Goal: Task Accomplishment & Management: Complete application form

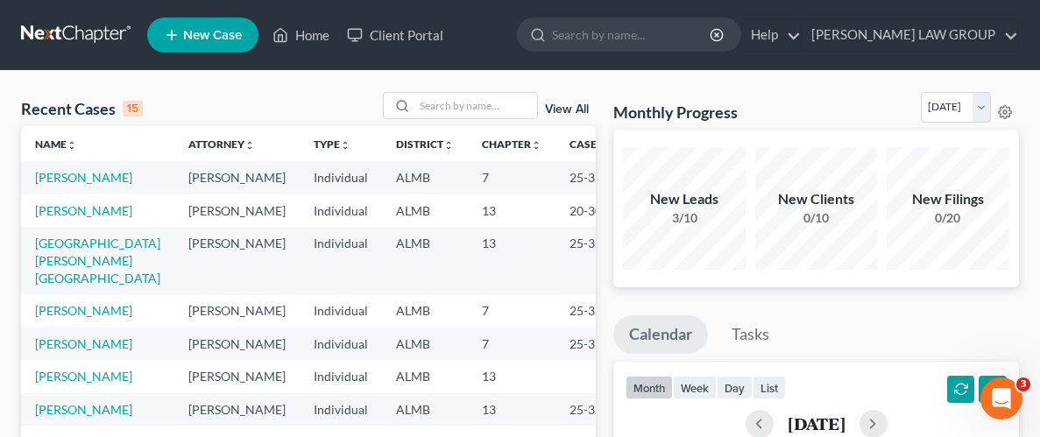
click at [204, 30] on span "New Case" at bounding box center [212, 35] width 59 height 13
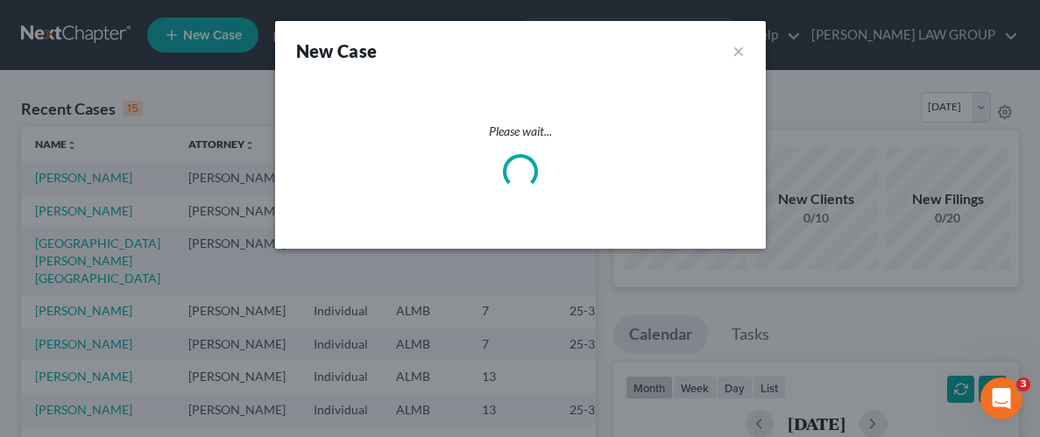
select select "0"
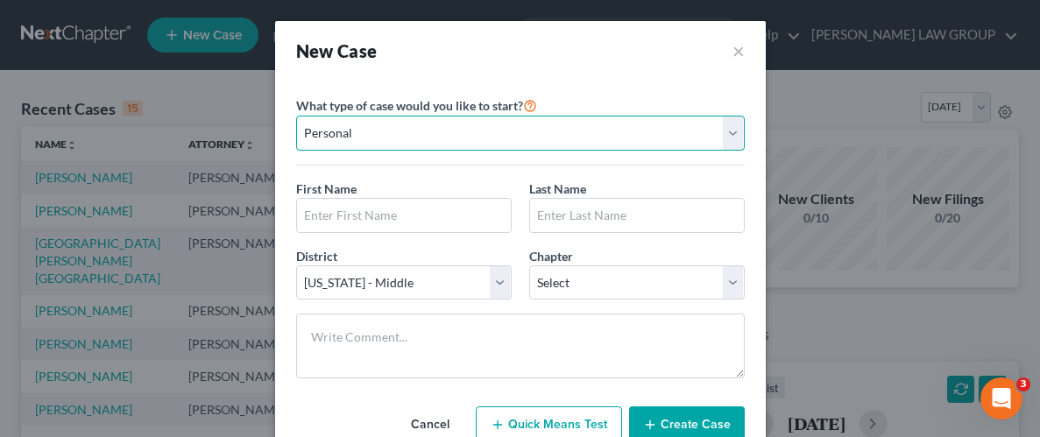
click at [565, 136] on select "Personal Business" at bounding box center [520, 133] width 448 height 35
click at [552, 136] on select "Personal Business" at bounding box center [520, 133] width 448 height 35
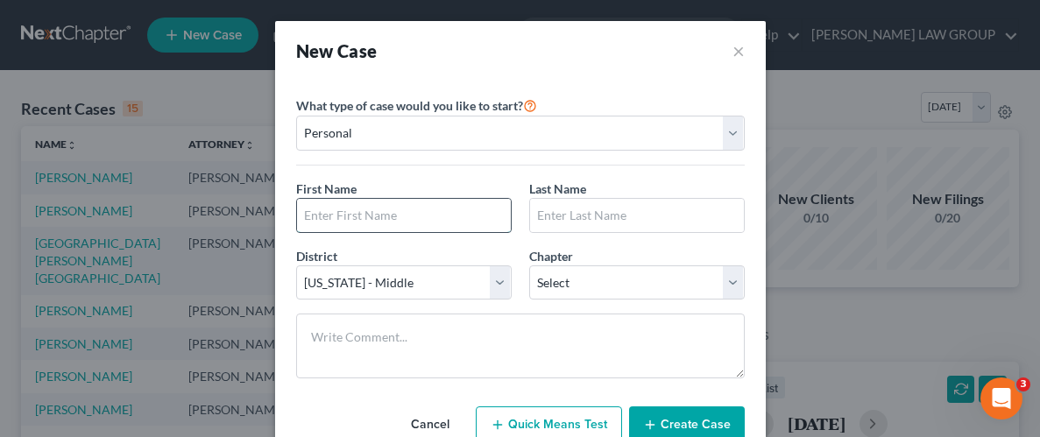
click at [400, 215] on input "text" at bounding box center [404, 215] width 214 height 33
type input "[PERSON_NAME]"
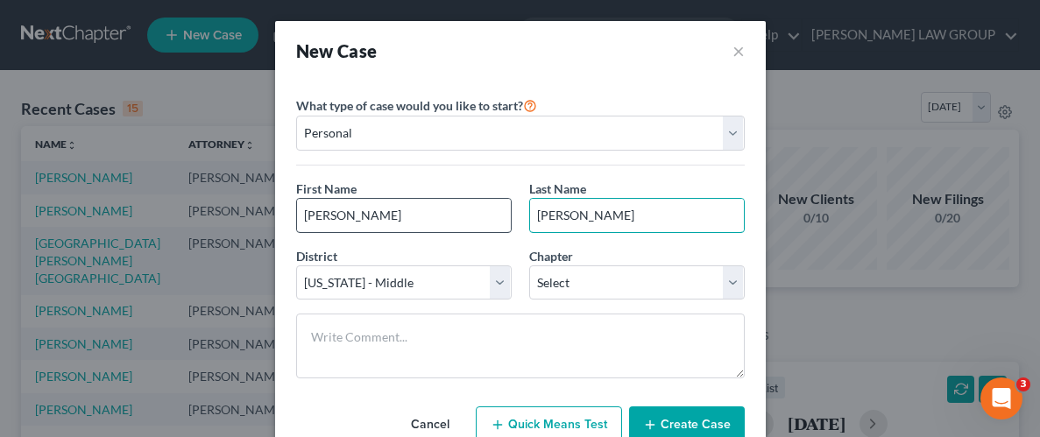
type input "[PERSON_NAME]"
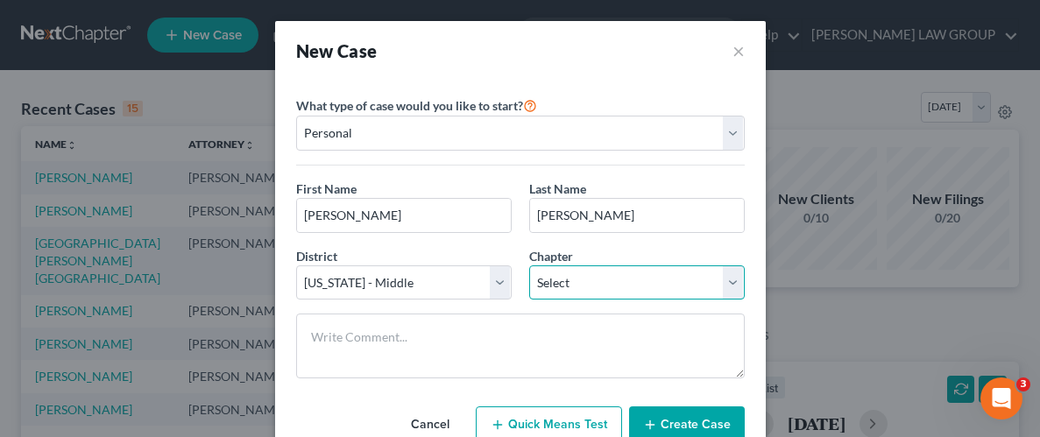
click at [739, 279] on select "Select 7 11 12 13" at bounding box center [636, 282] width 215 height 35
select select "0"
click at [529, 265] on select "Select 7 11 12 13" at bounding box center [636, 282] width 215 height 35
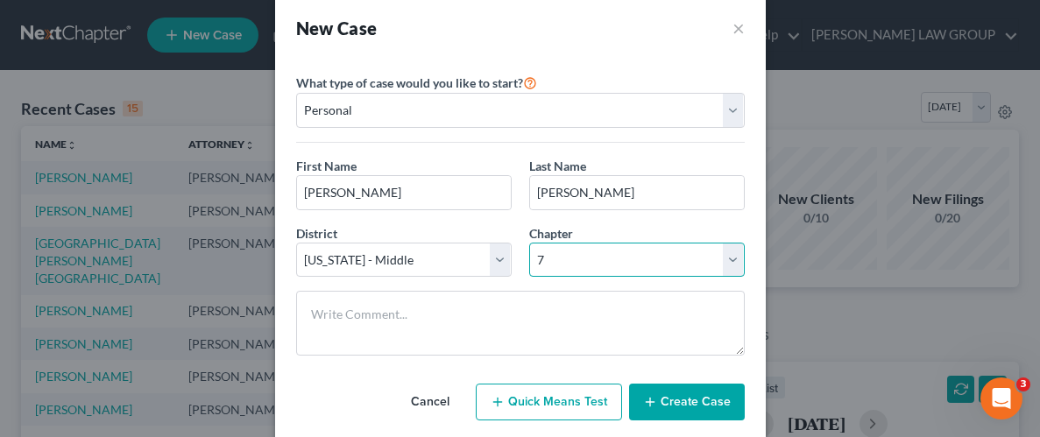
scroll to position [58, 0]
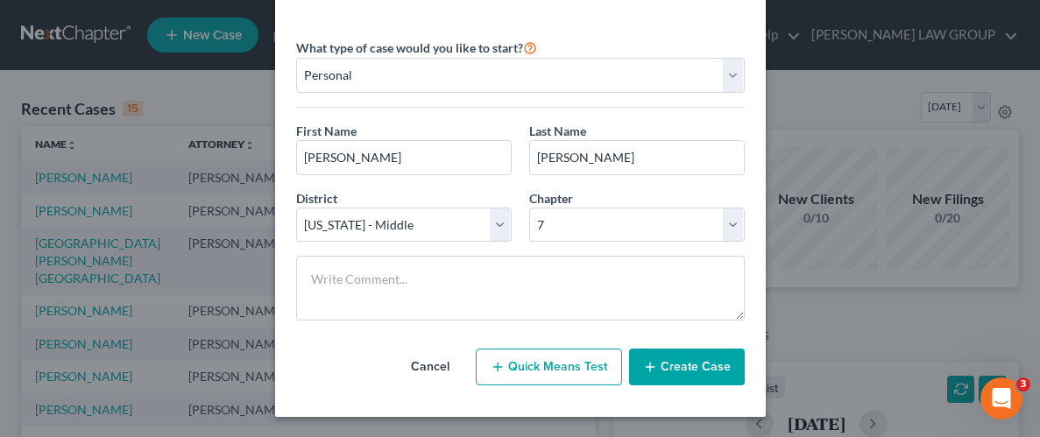
click at [679, 369] on button "Create Case" at bounding box center [687, 367] width 116 height 37
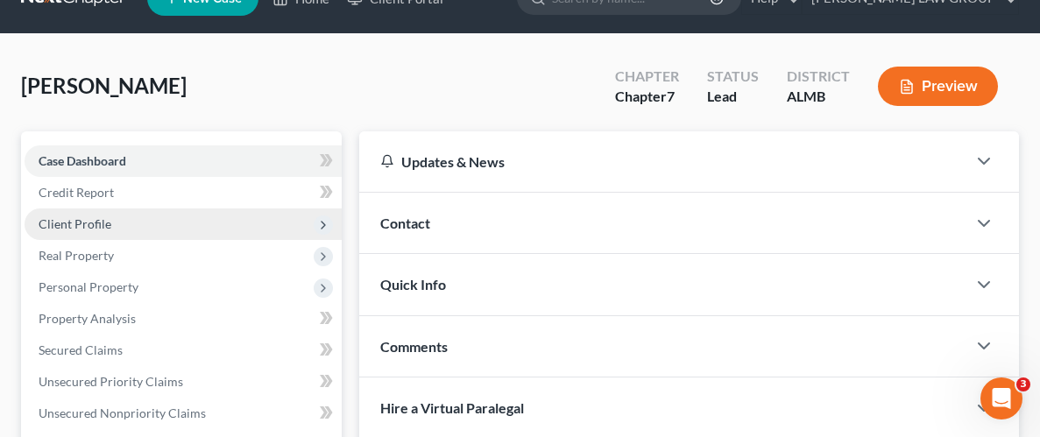
scroll to position [48, 0]
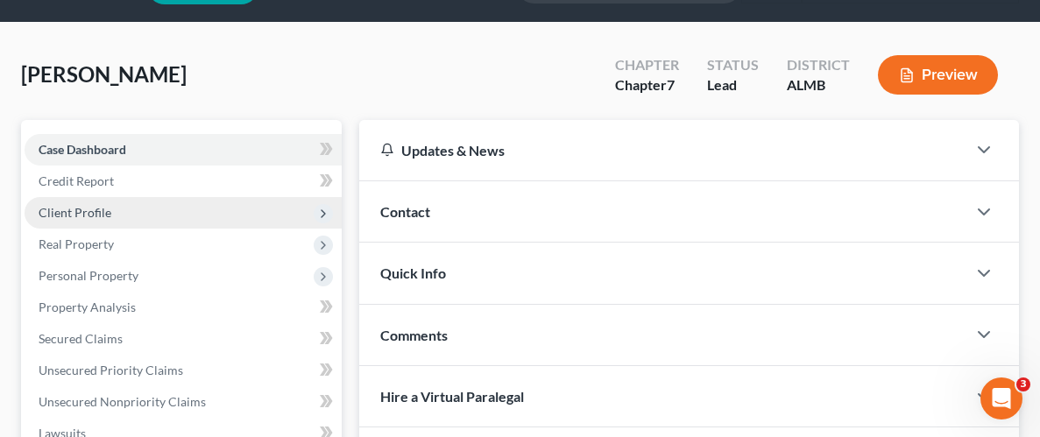
click at [76, 205] on span "Client Profile" at bounding box center [75, 212] width 73 height 15
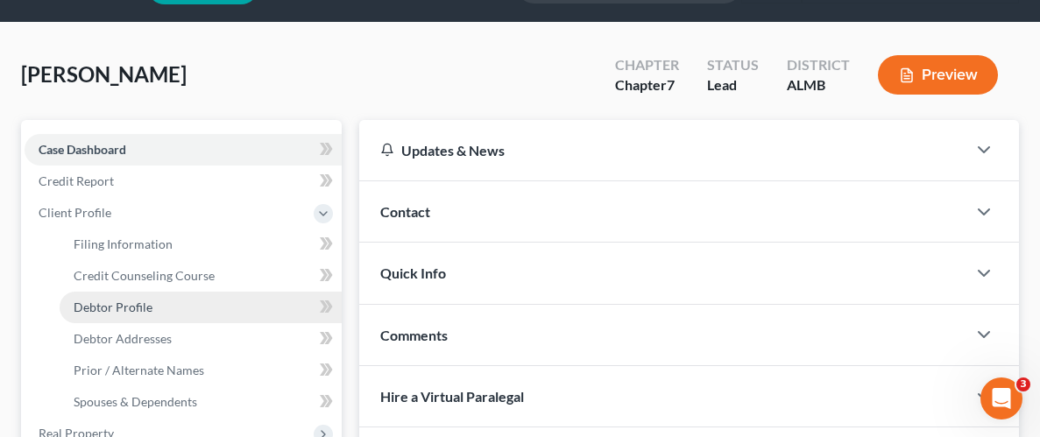
click at [123, 303] on span "Debtor Profile" at bounding box center [113, 307] width 79 height 15
select select "0"
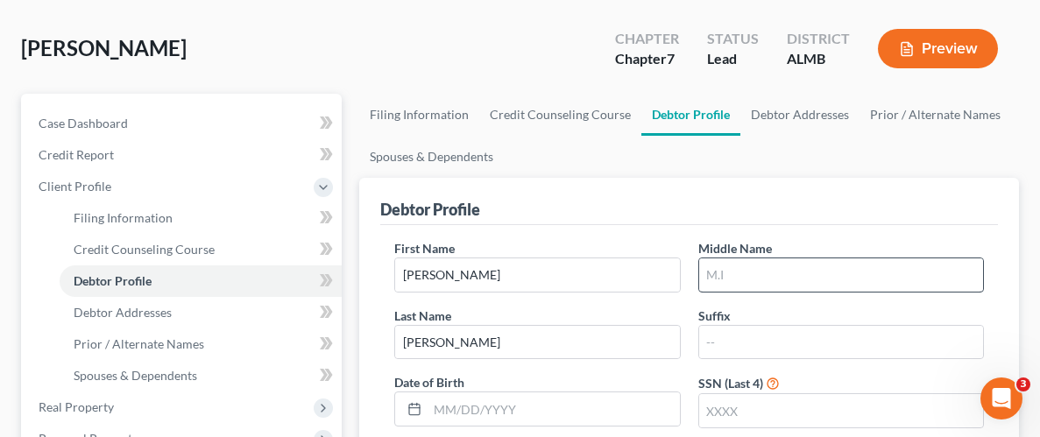
scroll to position [75, 0]
click at [781, 268] on input "text" at bounding box center [841, 273] width 284 height 33
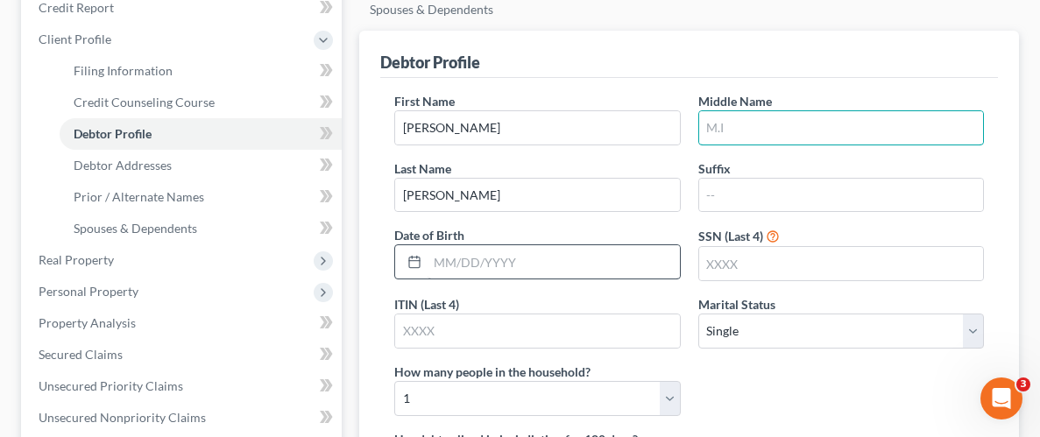
scroll to position [222, 0]
click at [544, 264] on input "text" at bounding box center [552, 260] width 251 height 33
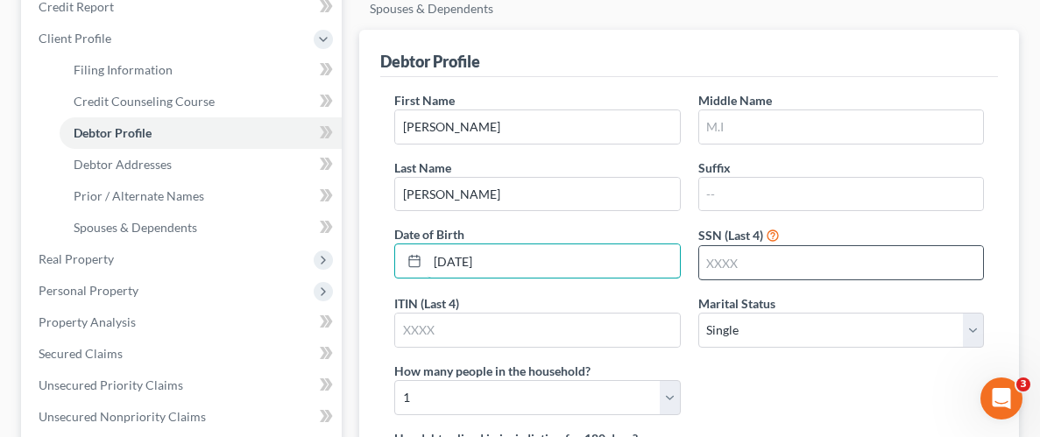
type input "[DATE]"
click at [771, 268] on input "text" at bounding box center [841, 262] width 284 height 33
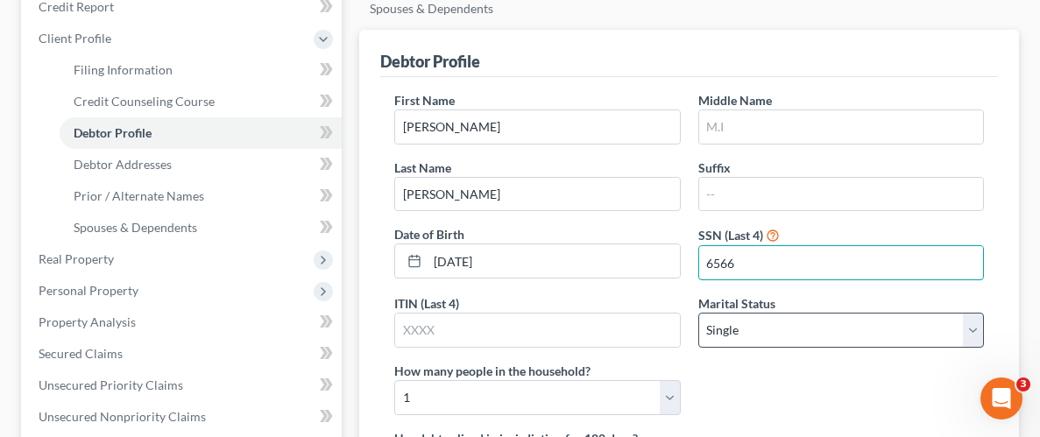
type input "6566"
click at [775, 328] on select "Select Single Married Separated Divorced Widowed" at bounding box center [841, 330] width 286 height 35
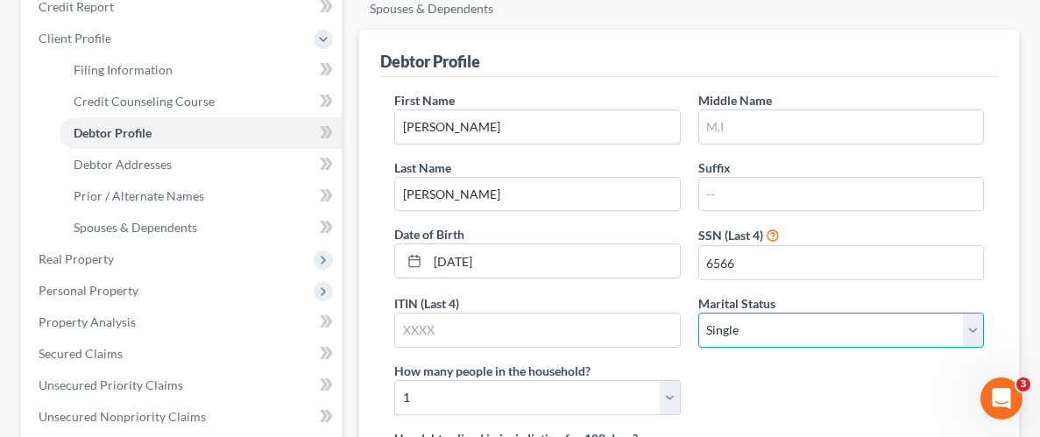
click at [775, 328] on select "Select Single Married Separated Divorced Widowed" at bounding box center [841, 330] width 286 height 35
click at [968, 322] on select "Select Single Married Separated Divorced Widowed" at bounding box center [841, 330] width 286 height 35
select select "1"
click at [698, 313] on select "Select Single Married Separated Divorced Widowed" at bounding box center [841, 330] width 286 height 35
click at [744, 398] on div "First Name [PERSON_NAME] Middle Name Last Name [PERSON_NAME] Suffix Date of Bir…" at bounding box center [688, 260] width 607 height 338
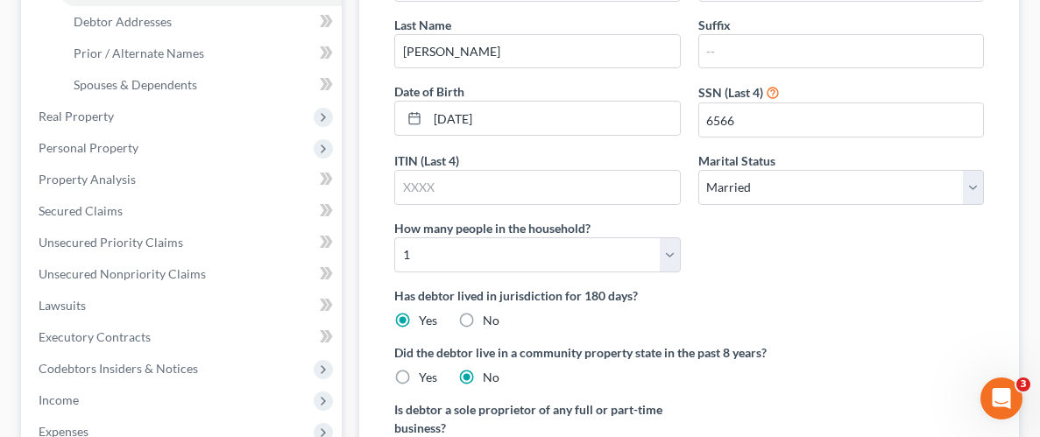
scroll to position [370, 0]
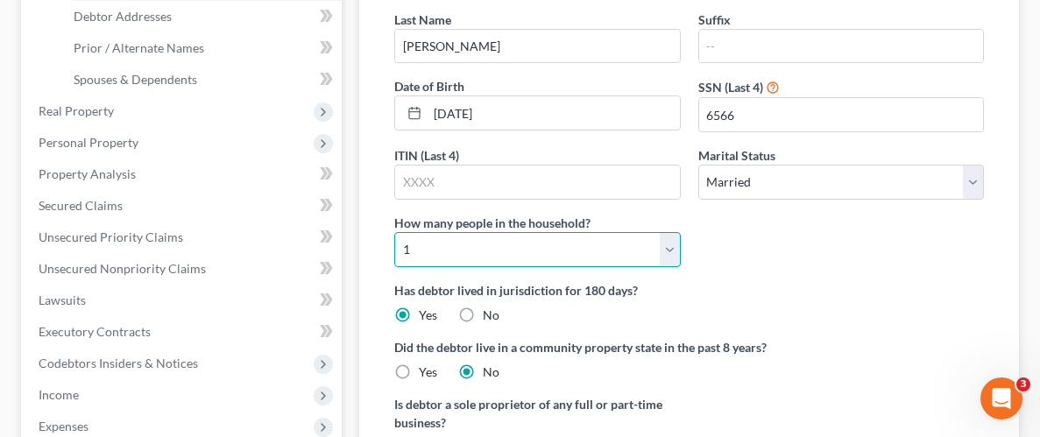
click at [661, 250] on select "Select 1 2 3 4 5 6 7 8 9 10 11 12 13 14 15 16 17 18 19 20" at bounding box center [537, 249] width 286 height 35
select select "1"
click at [394, 232] on select "Select 1 2 3 4 5 6 7 8 9 10 11 12 13 14 15 16 17 18 19 20" at bounding box center [537, 249] width 286 height 35
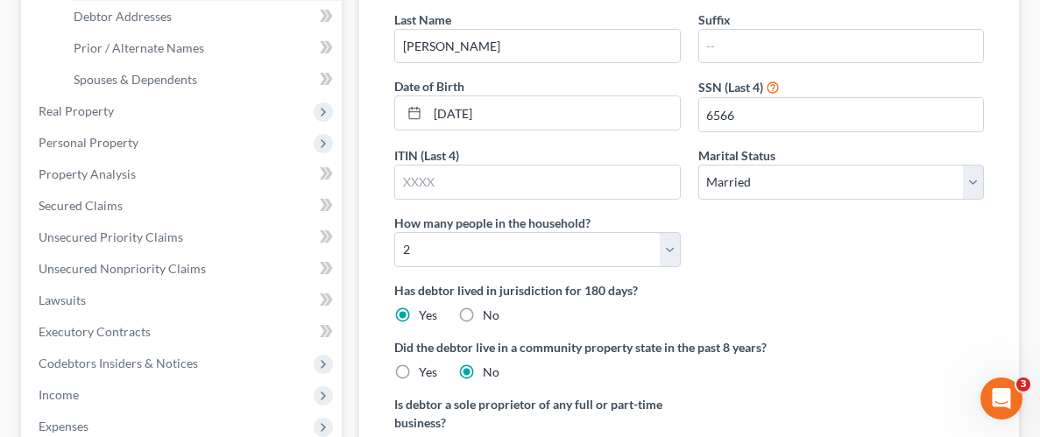
click at [856, 290] on label "Has debtor lived in jurisdiction for 180 days?" at bounding box center [688, 290] width 589 height 18
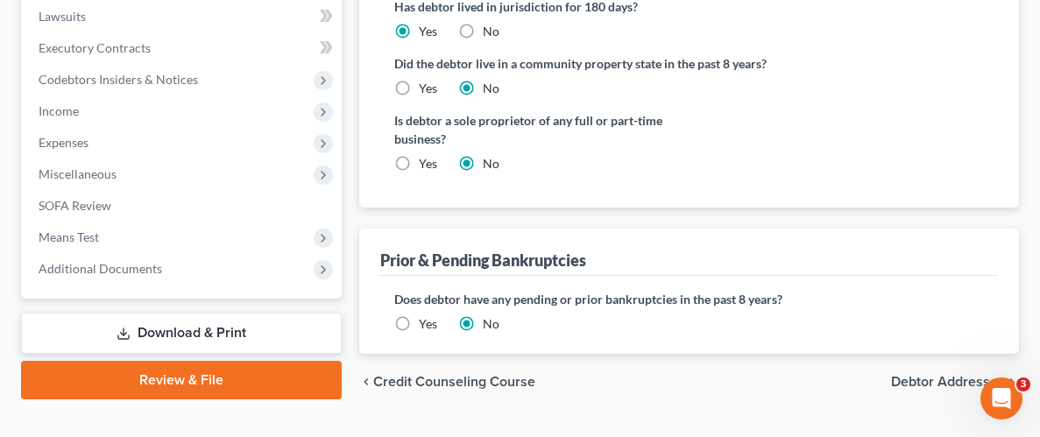
scroll to position [655, 0]
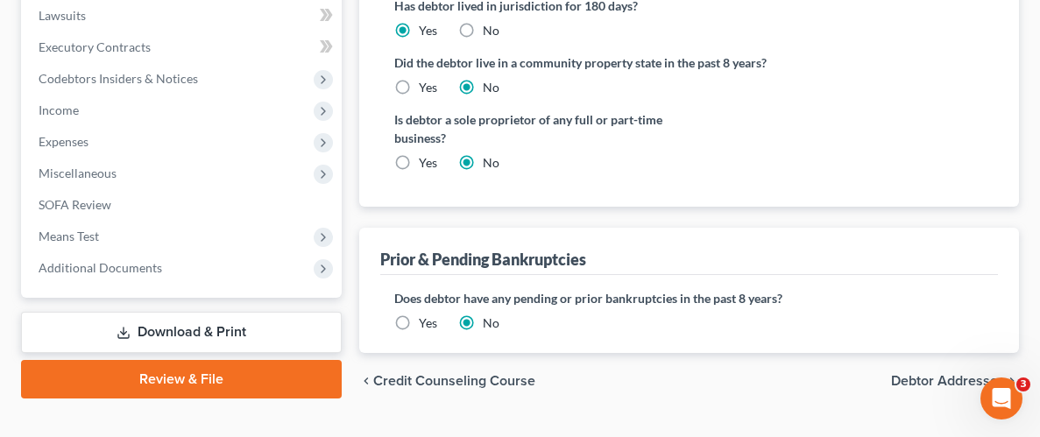
click at [709, 354] on div "chevron_left Credit Counseling Course Debtor Addresses chevron_right" at bounding box center [688, 381] width 659 height 56
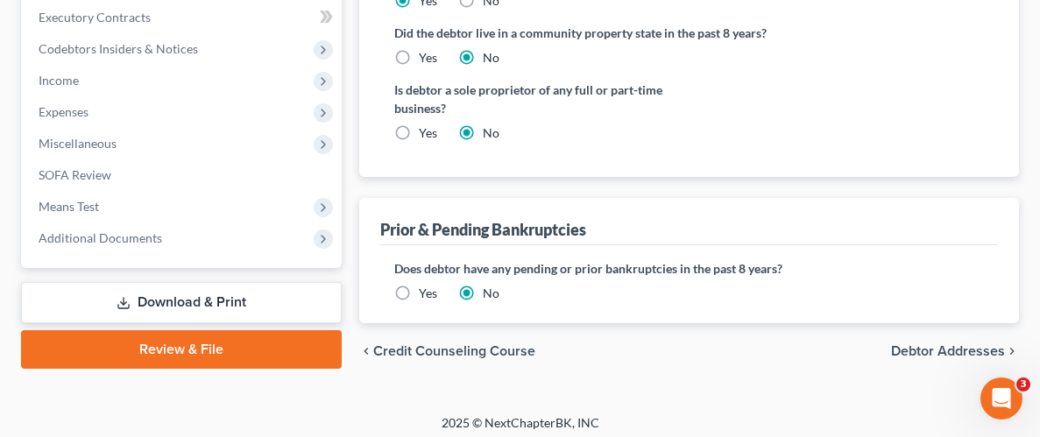
scroll to position [691, 0]
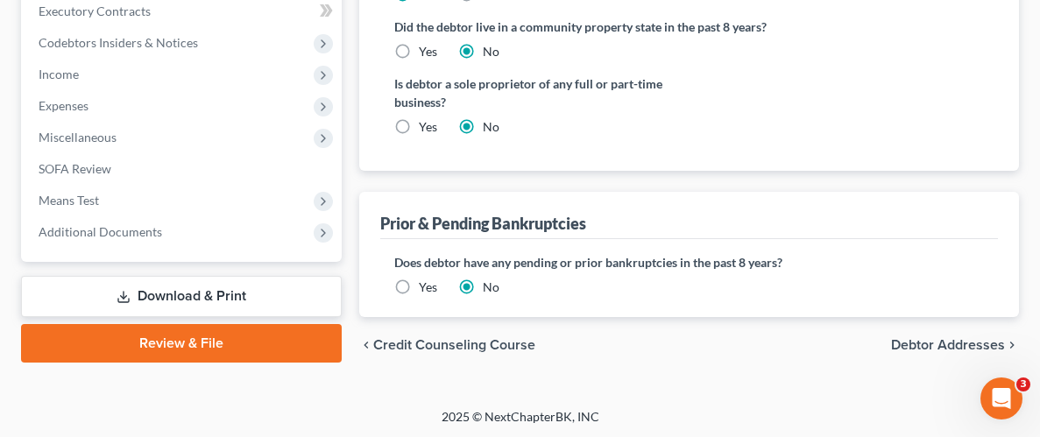
click at [964, 342] on span "Debtor Addresses" at bounding box center [948, 345] width 114 height 14
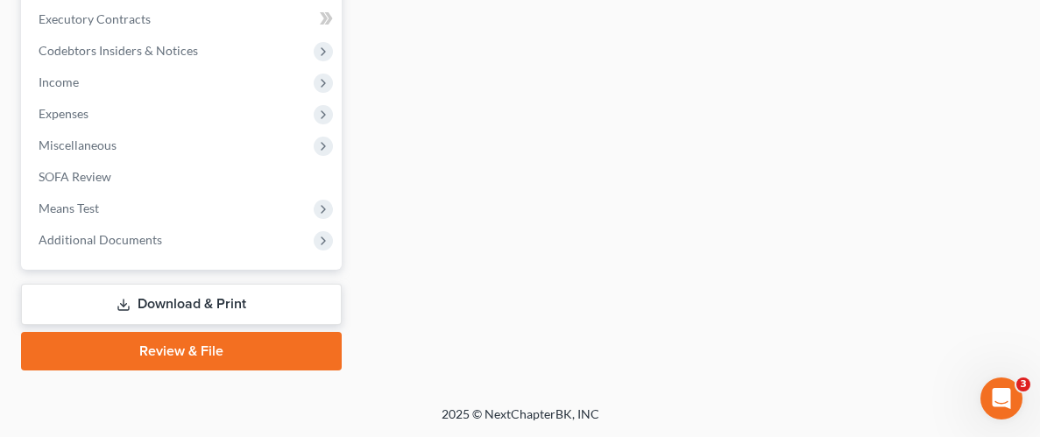
scroll to position [673, 0]
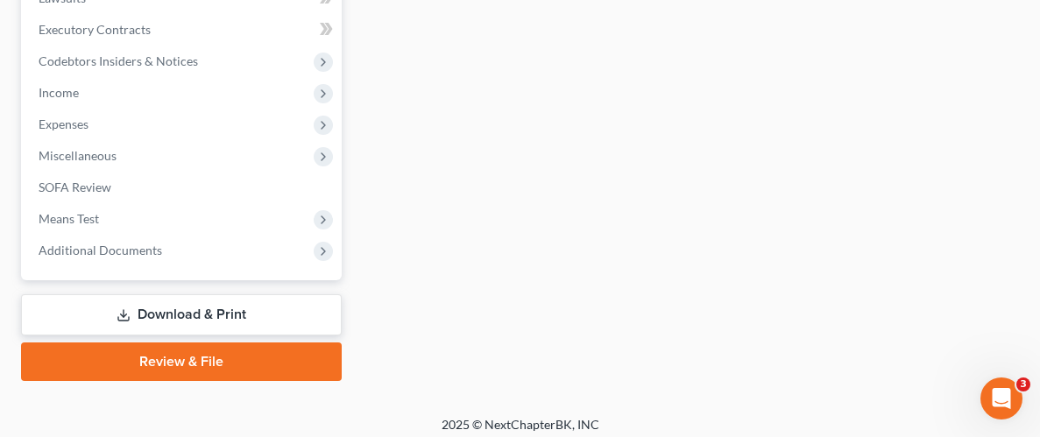
select select "0"
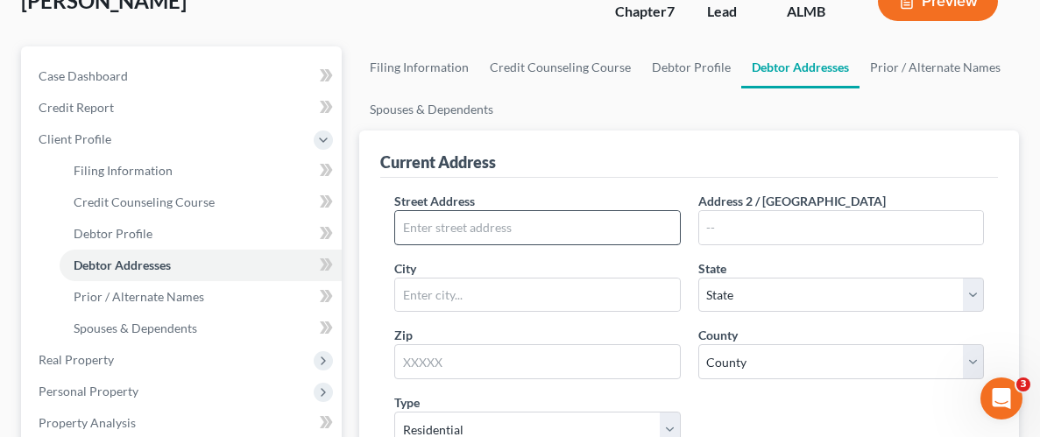
scroll to position [131, 0]
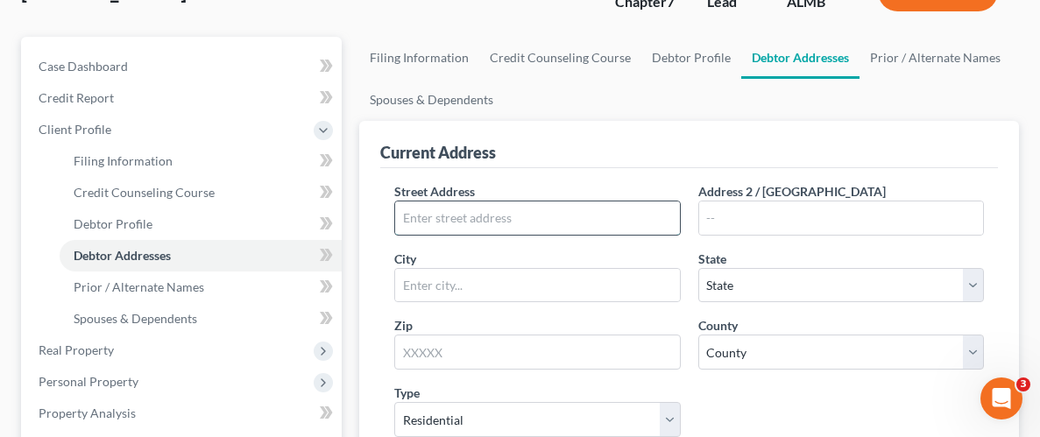
click at [568, 213] on input "text" at bounding box center [537, 217] width 284 height 33
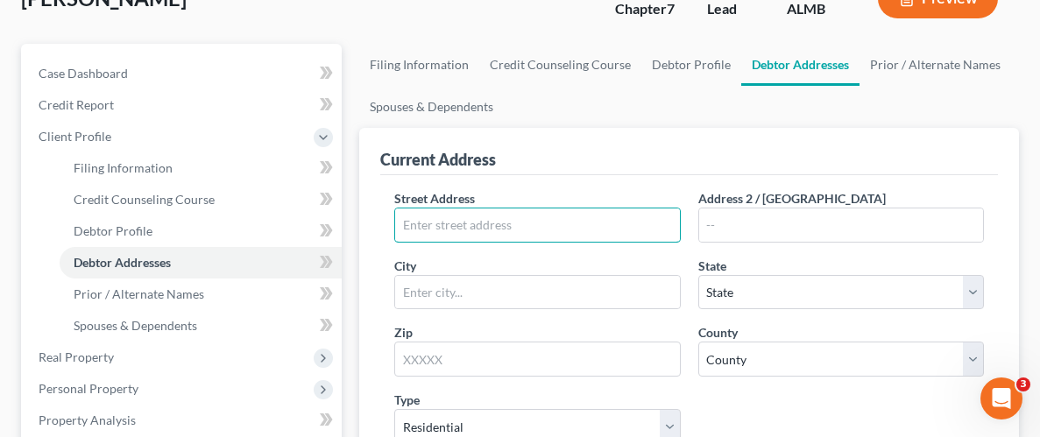
scroll to position [133, 0]
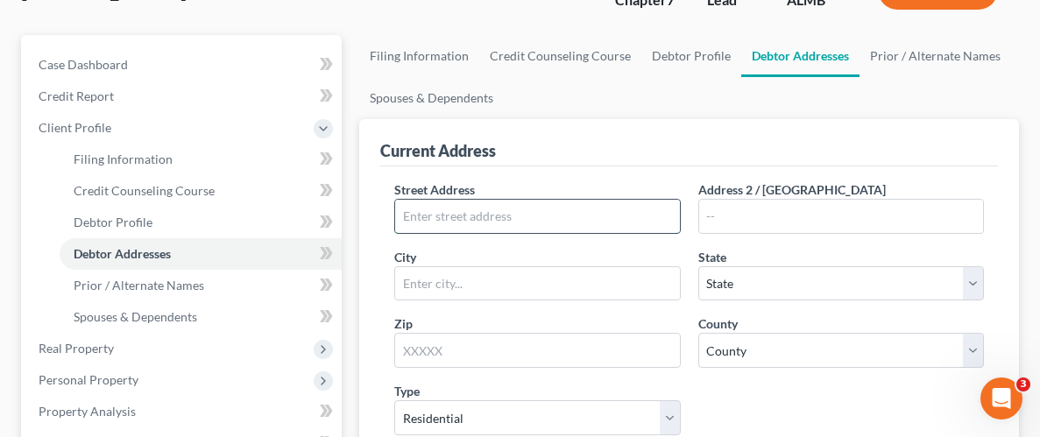
click at [552, 211] on input "text" at bounding box center [537, 216] width 284 height 33
click at [523, 216] on input "text" at bounding box center [537, 216] width 284 height 33
type input "[STREET_ADDRESS]"
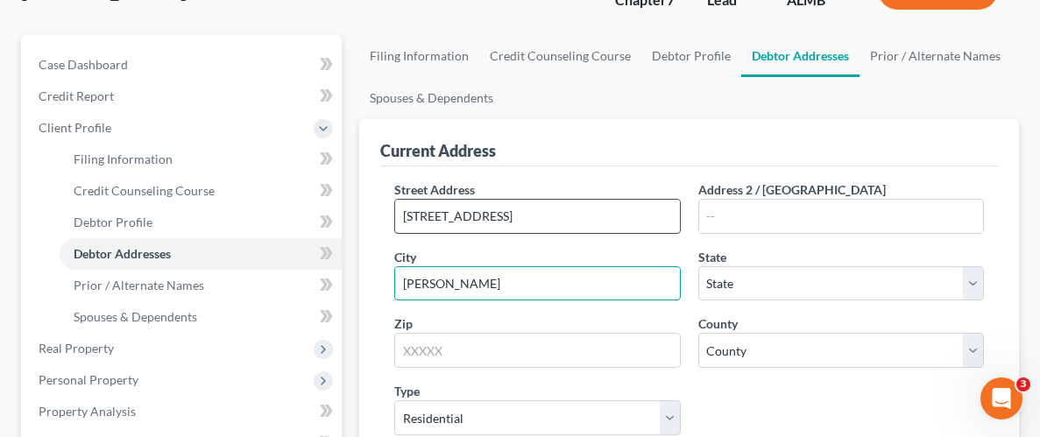
type input "[PERSON_NAME]"
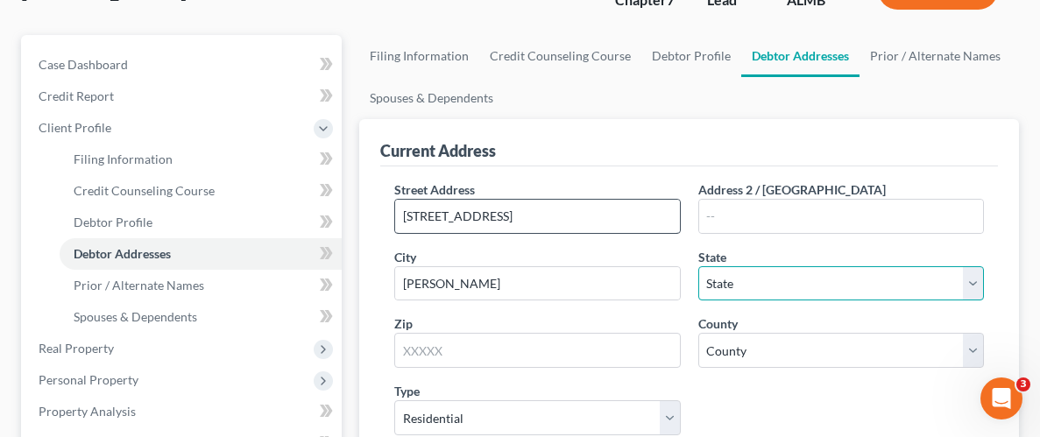
select select "0"
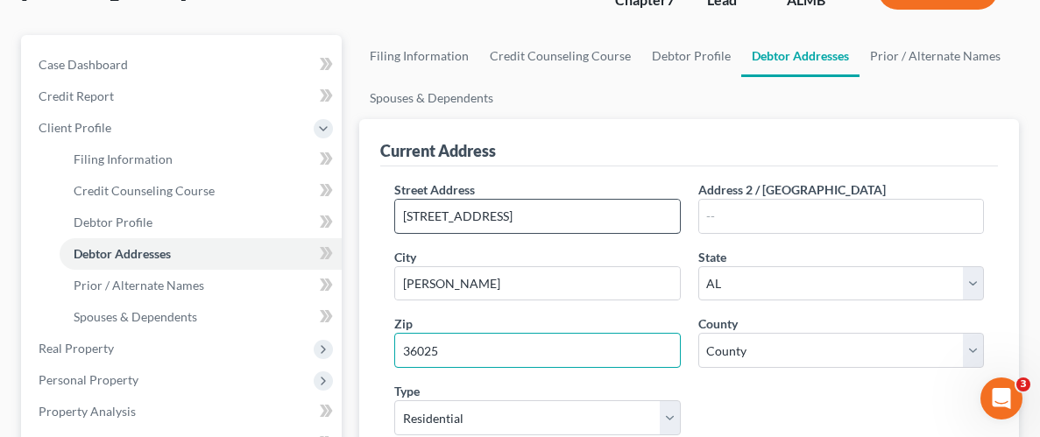
type input "36025"
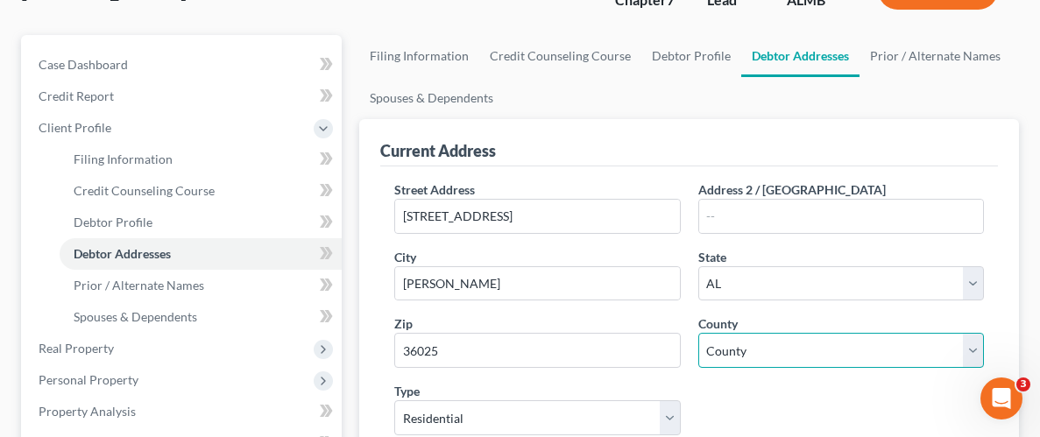
click at [977, 350] on select "County [GEOGRAPHIC_DATA] [GEOGRAPHIC_DATA] [GEOGRAPHIC_DATA] [GEOGRAPHIC_DATA] …" at bounding box center [841, 350] width 286 height 35
select select "25"
click at [698, 333] on select "County [GEOGRAPHIC_DATA] [GEOGRAPHIC_DATA] [GEOGRAPHIC_DATA] [GEOGRAPHIC_DATA] …" at bounding box center [841, 350] width 286 height 35
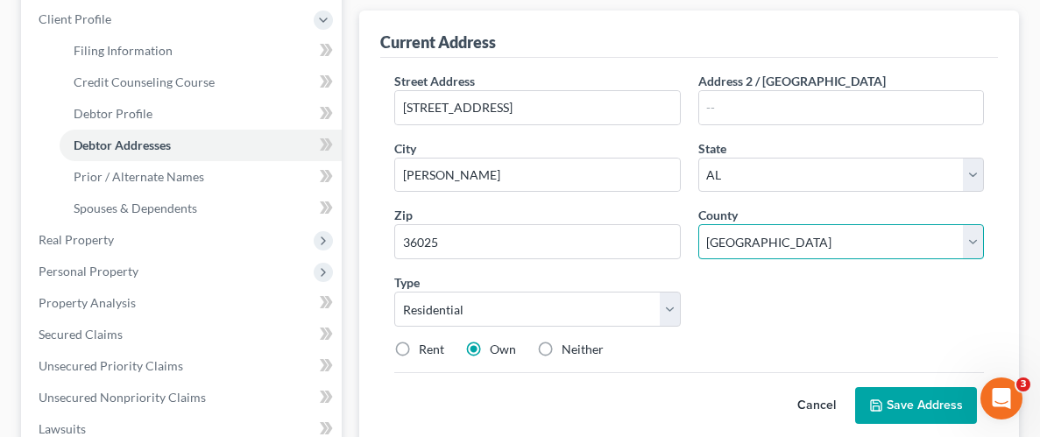
scroll to position [263, 0]
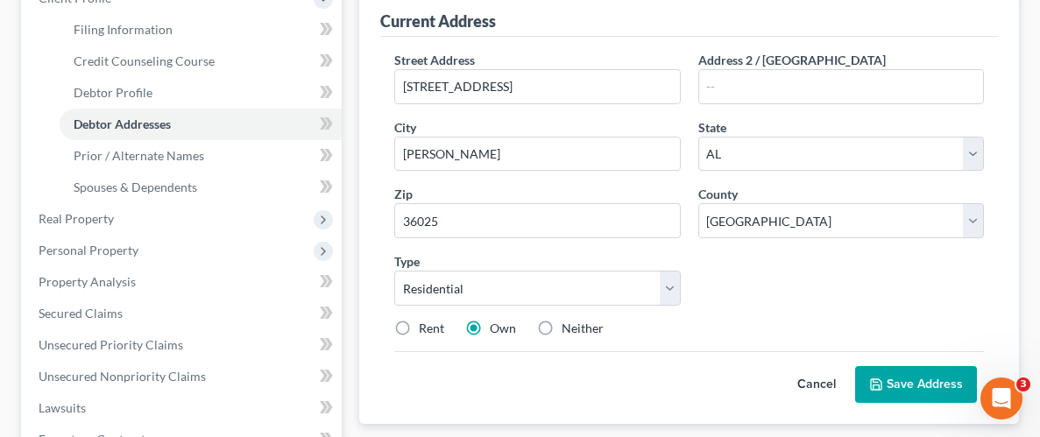
click at [419, 326] on label "Rent" at bounding box center [431, 329] width 25 height 18
click at [426, 326] on input "Rent" at bounding box center [431, 325] width 11 height 11
radio input "true"
click at [561, 328] on label "Neither" at bounding box center [582, 329] width 42 height 18
click at [568, 328] on input "Neither" at bounding box center [573, 325] width 11 height 11
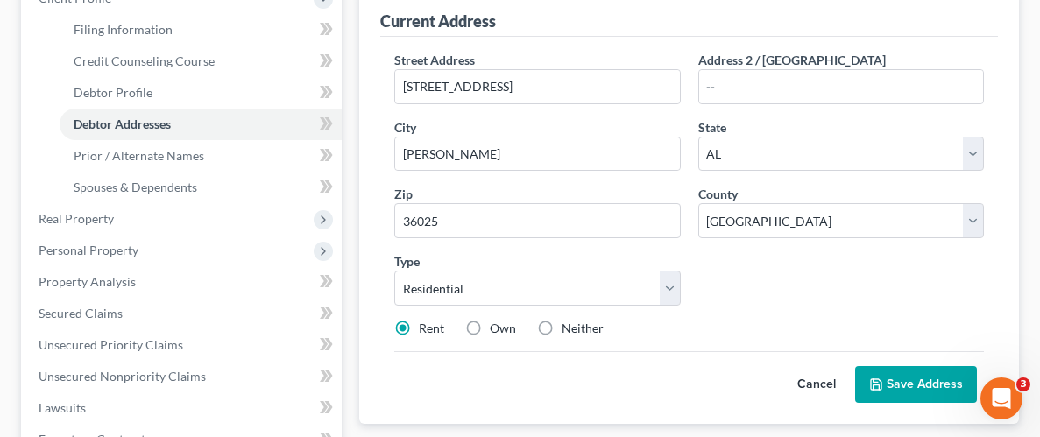
radio input "true"
click at [920, 393] on button "Save Address" at bounding box center [916, 384] width 122 height 37
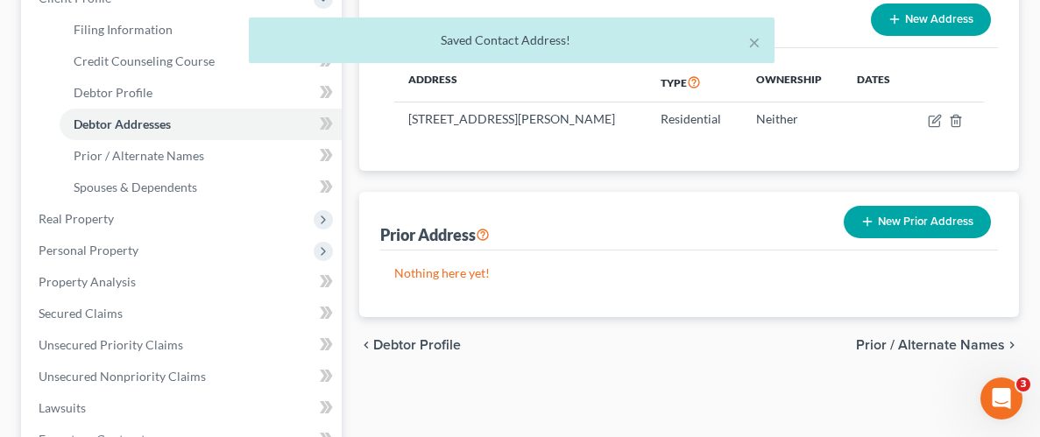
click at [911, 220] on button "New Prior Address" at bounding box center [916, 222] width 147 height 32
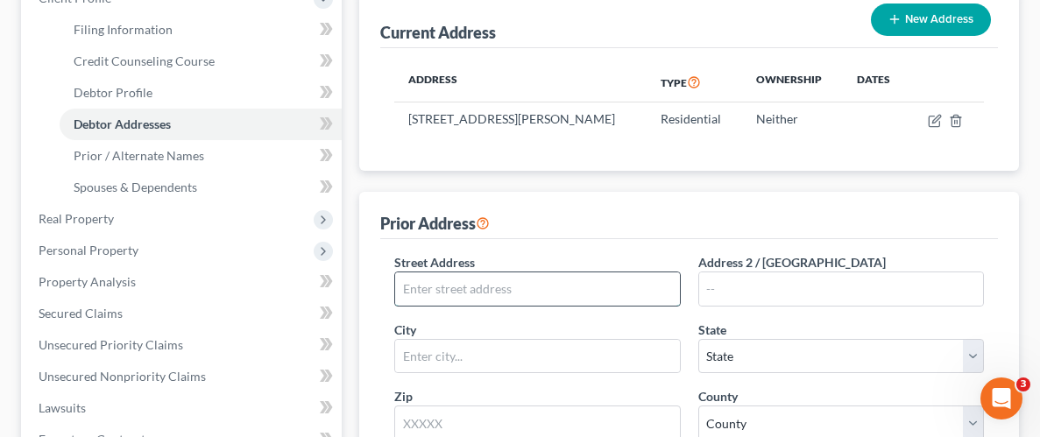
click at [539, 278] on input "text" at bounding box center [537, 288] width 284 height 33
type input "[STREET_ADDRESS] SE"
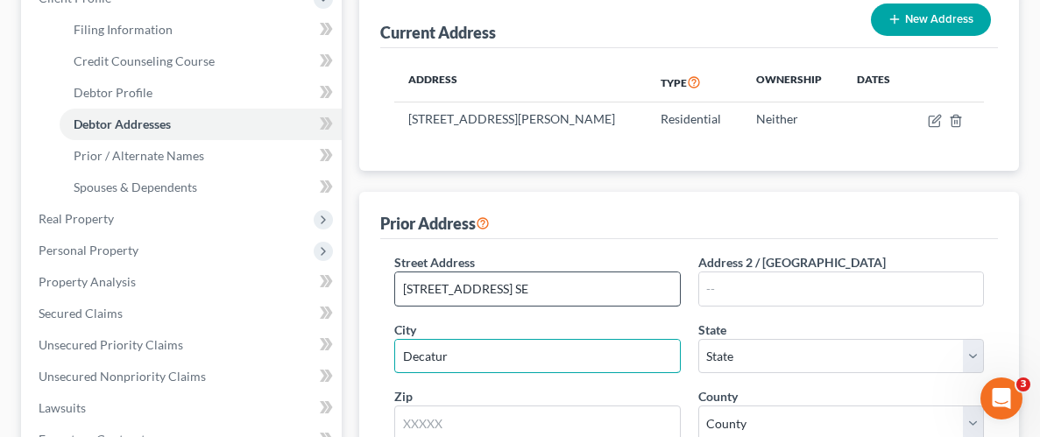
type input "Decatur"
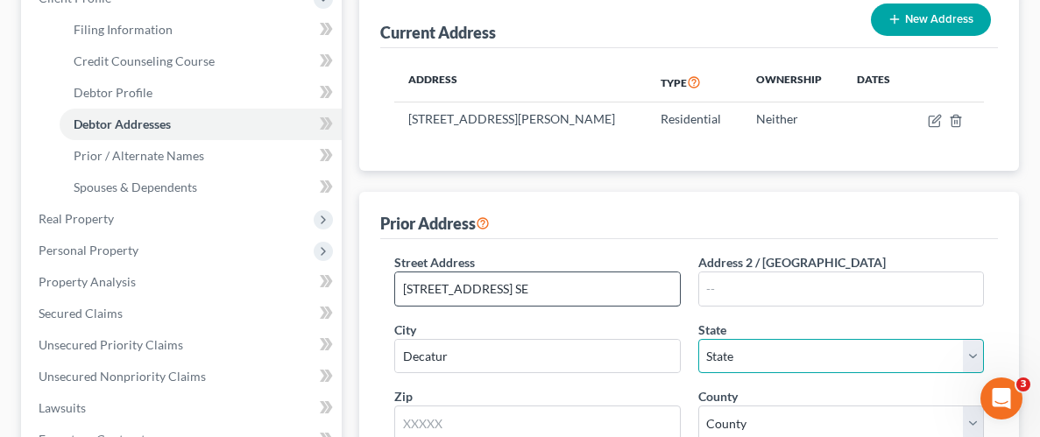
select select "0"
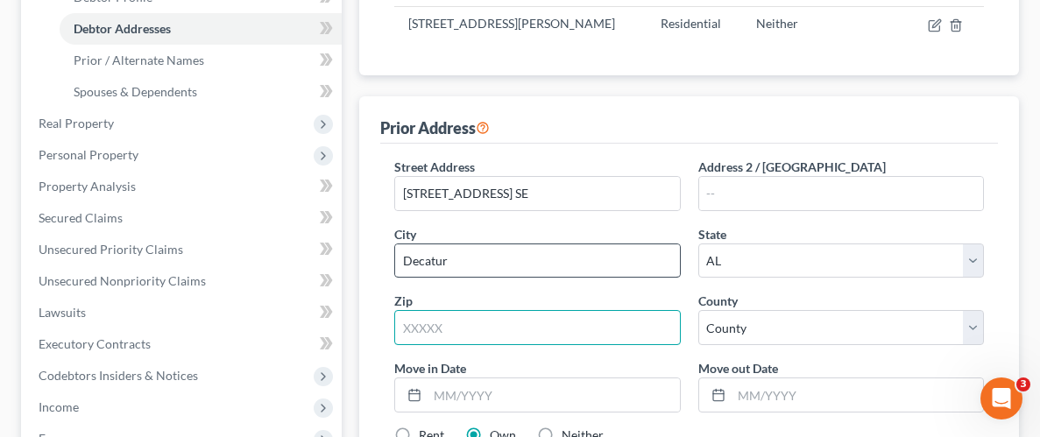
scroll to position [369, 0]
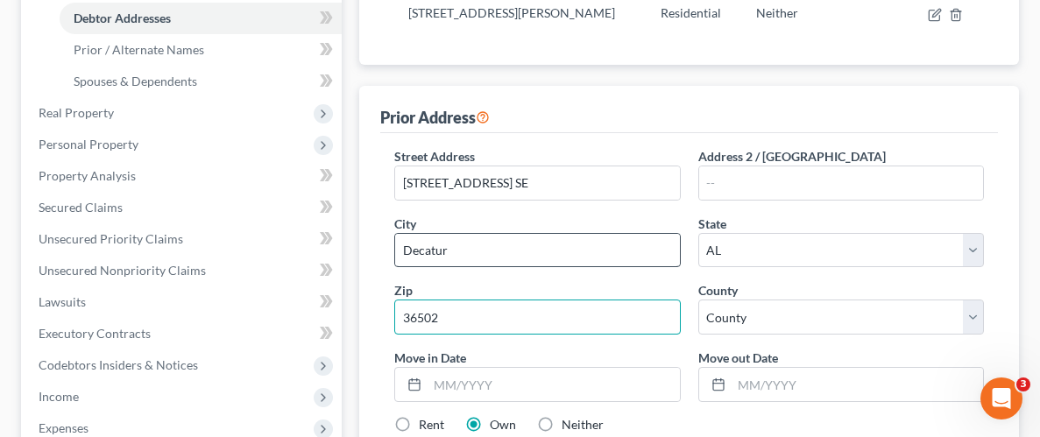
type input "36502"
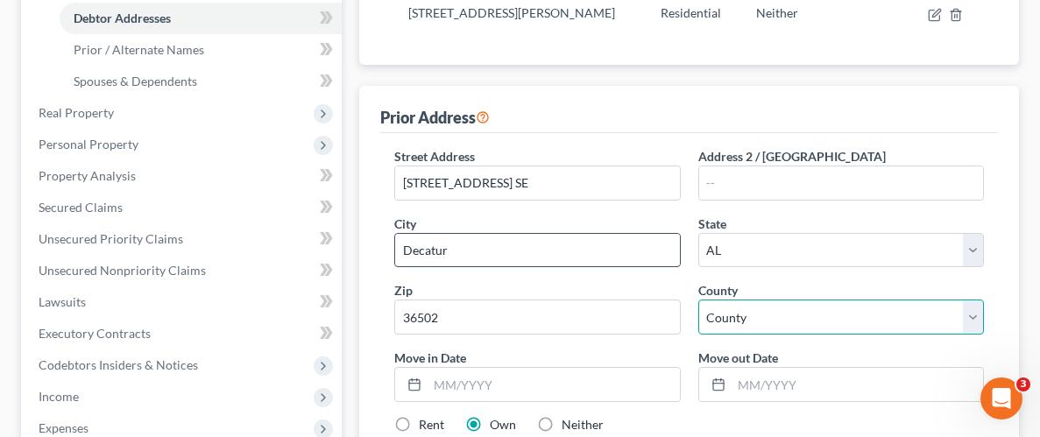
type input "Atmore"
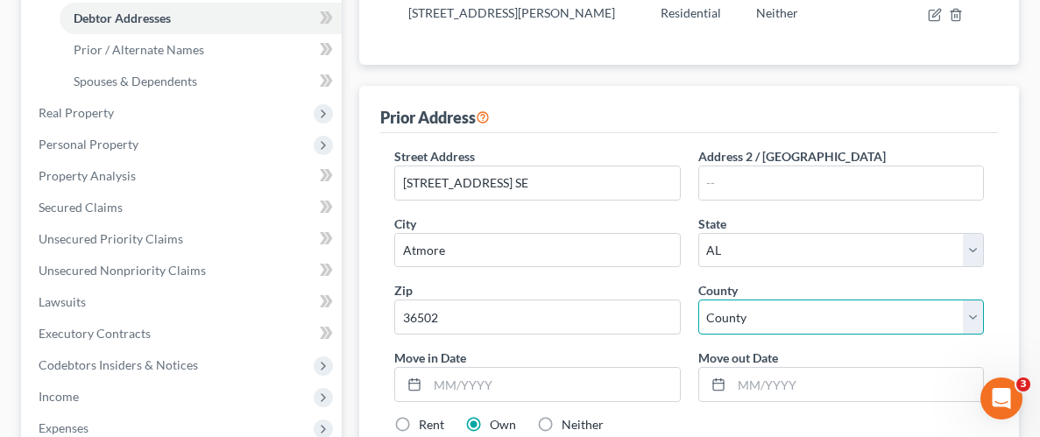
click at [820, 311] on select "County [GEOGRAPHIC_DATA] [GEOGRAPHIC_DATA] [GEOGRAPHIC_DATA] [GEOGRAPHIC_DATA] …" at bounding box center [841, 317] width 286 height 35
select select "51"
click at [698, 300] on select "County [GEOGRAPHIC_DATA] [GEOGRAPHIC_DATA] [GEOGRAPHIC_DATA] [GEOGRAPHIC_DATA] …" at bounding box center [841, 317] width 286 height 35
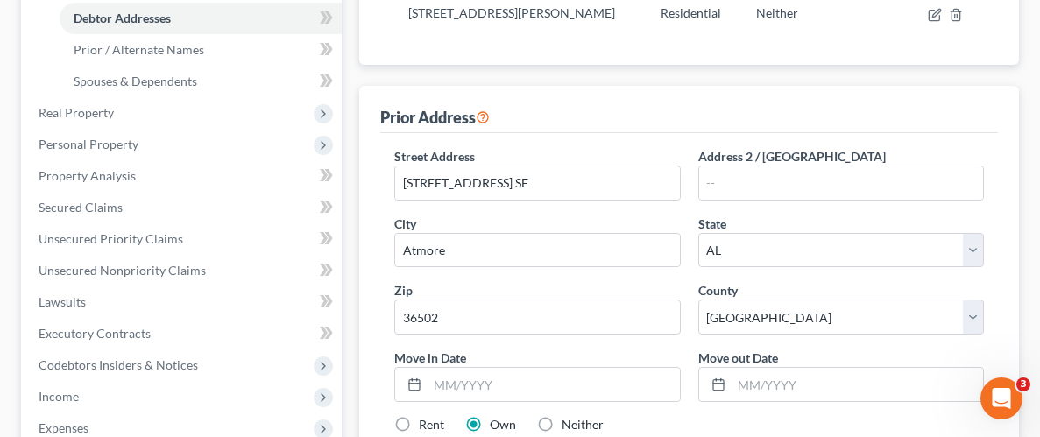
click at [693, 349] on div "Move out Date *" at bounding box center [840, 375] width 303 height 53
click at [605, 240] on input "Atmore" at bounding box center [537, 250] width 284 height 33
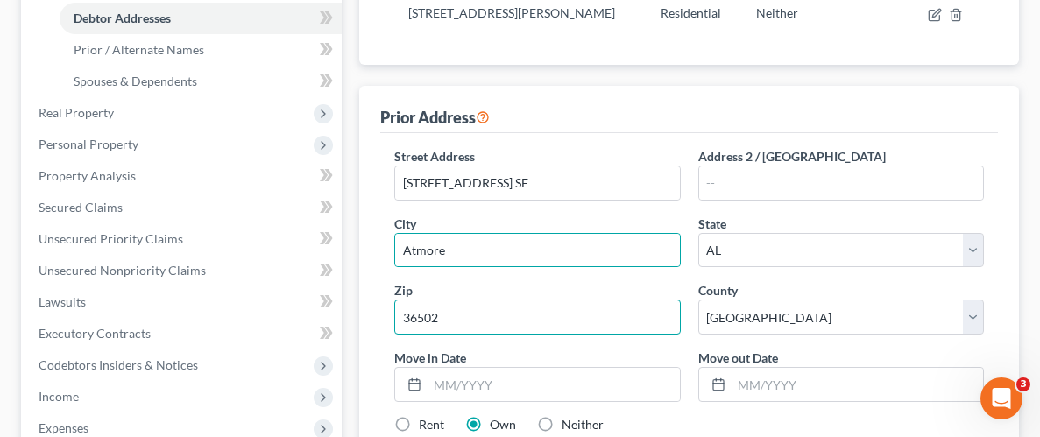
click at [454, 317] on input "36502" at bounding box center [537, 317] width 286 height 35
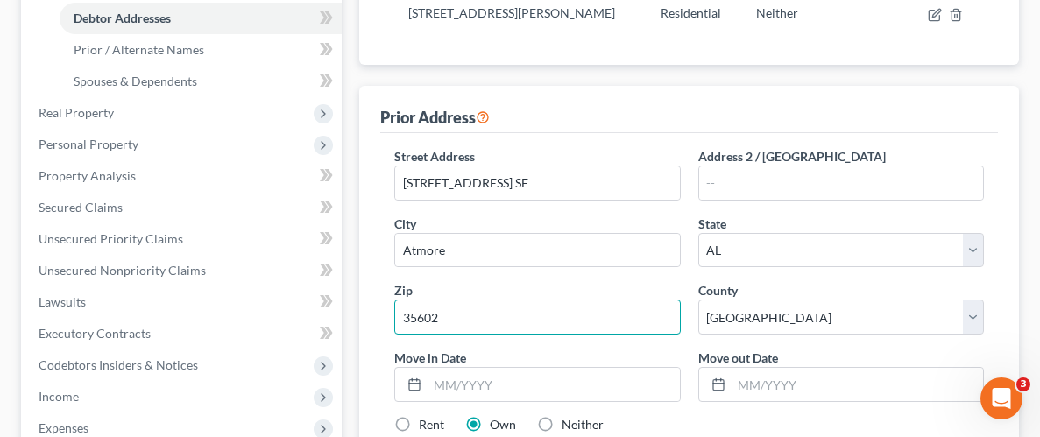
type input "35602"
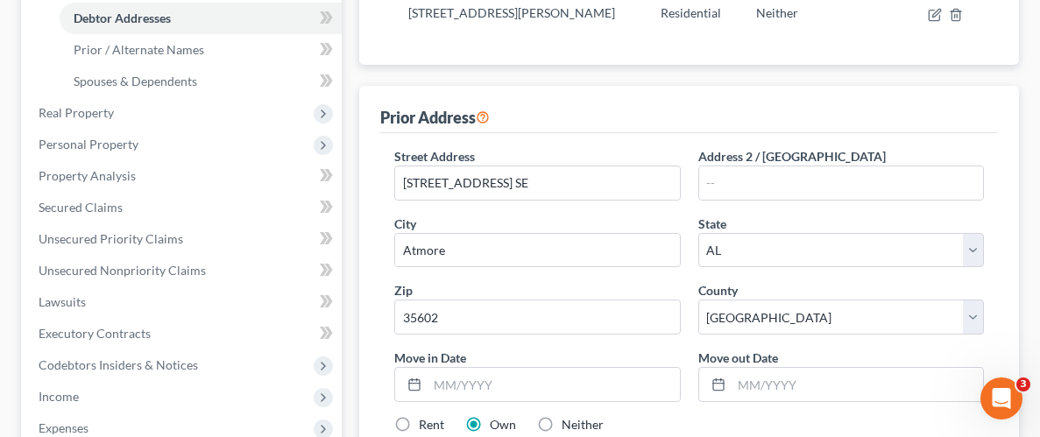
click at [707, 424] on div "Rent Own Neither" at bounding box center [688, 425] width 607 height 18
type input "Decatur"
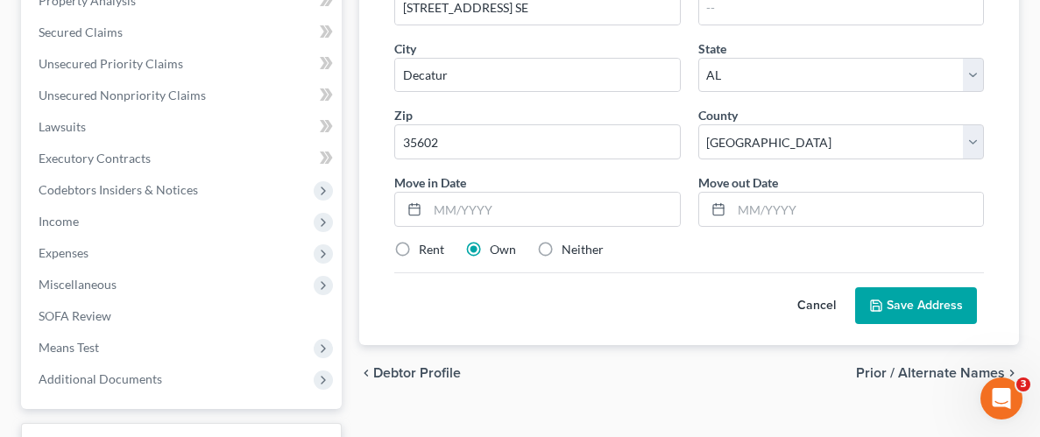
scroll to position [543, 0]
click at [567, 215] on input "text" at bounding box center [552, 210] width 251 height 33
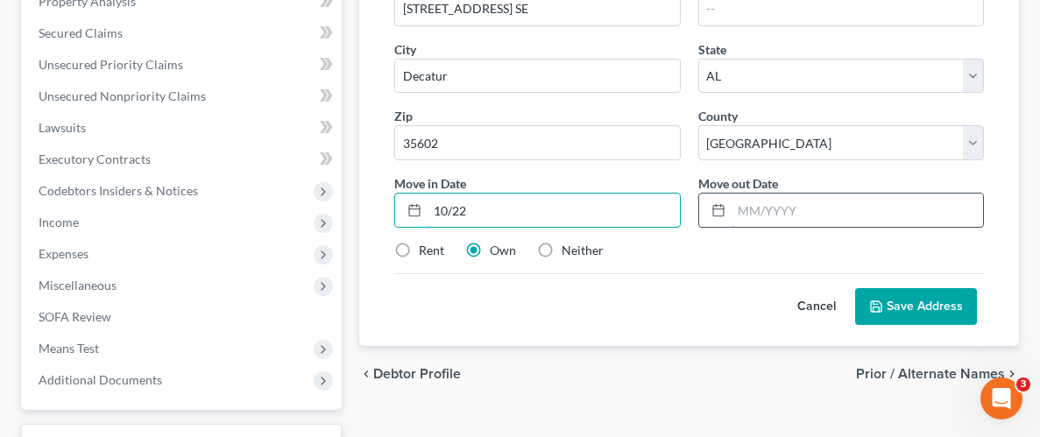
type input "10/22"
click at [841, 209] on input "text" at bounding box center [856, 210] width 251 height 33
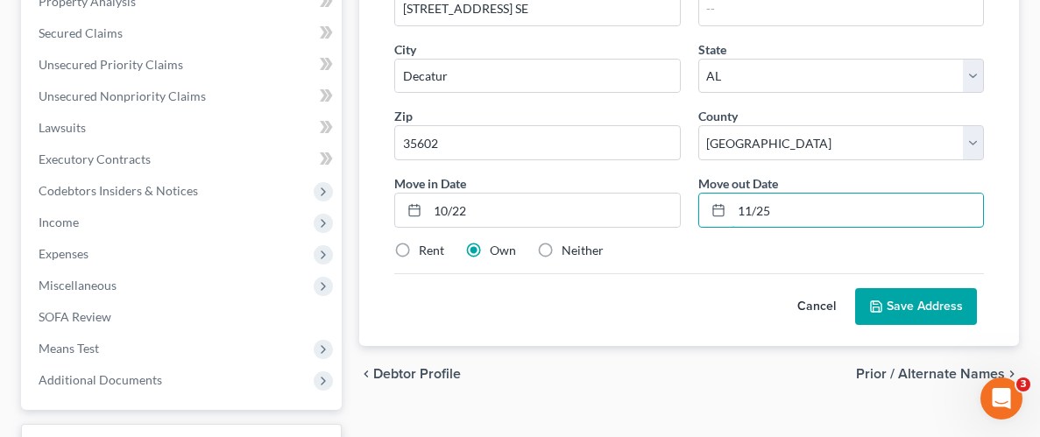
type input "11/25"
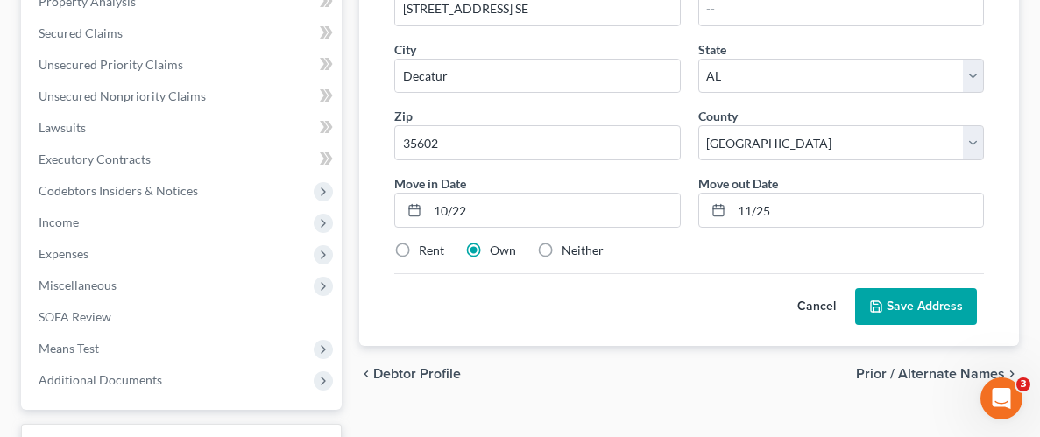
click at [920, 297] on button "Save Address" at bounding box center [916, 306] width 122 height 37
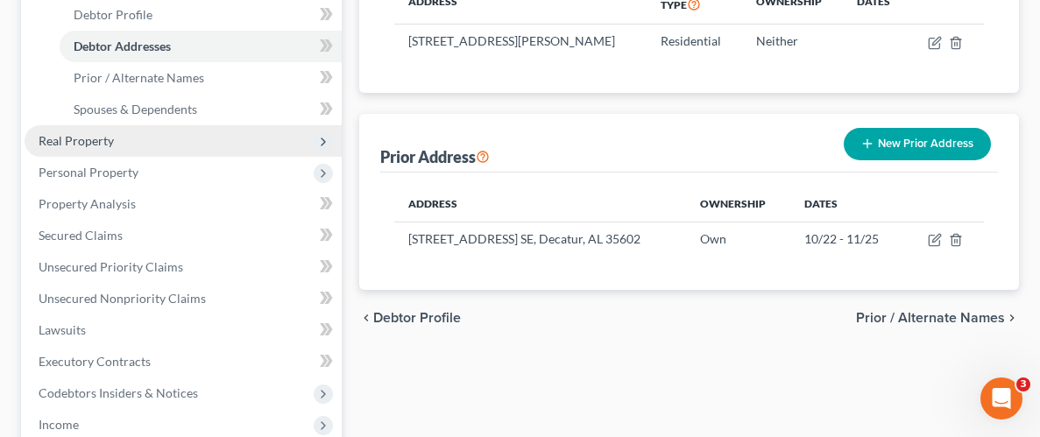
scroll to position [329, 0]
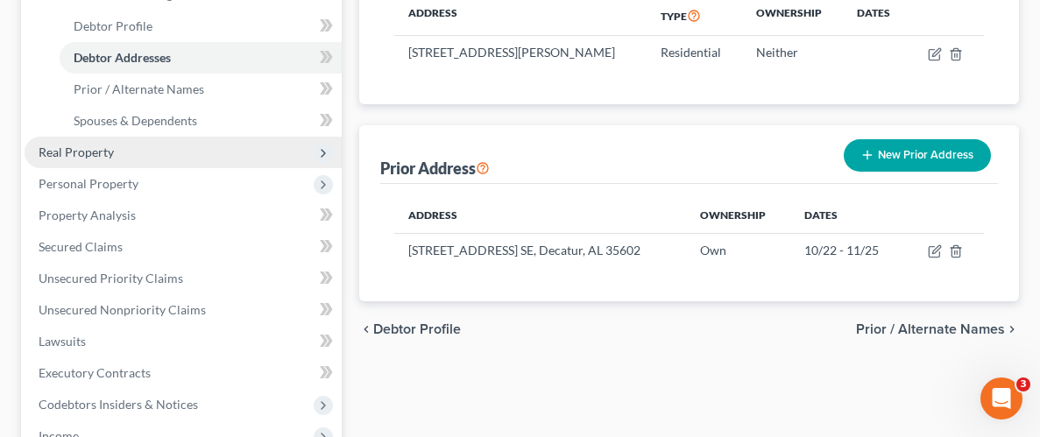
click at [99, 150] on span "Real Property" at bounding box center [76, 152] width 75 height 15
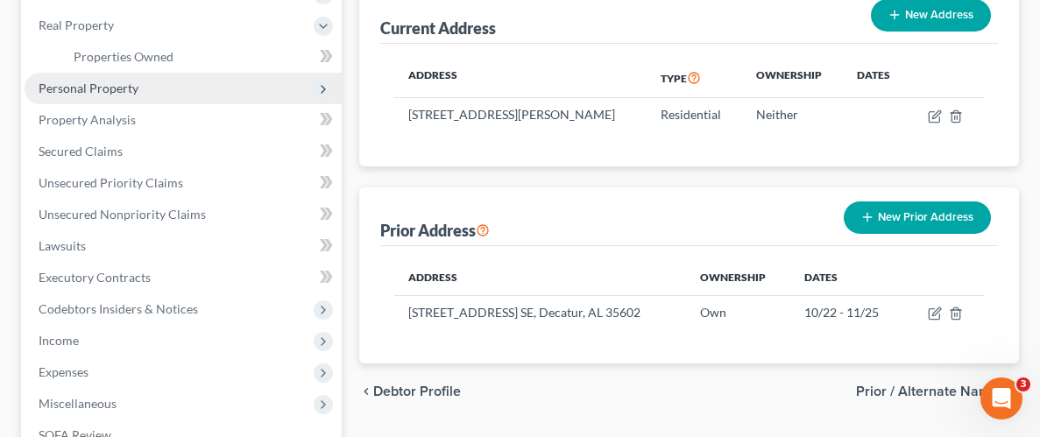
scroll to position [267, 0]
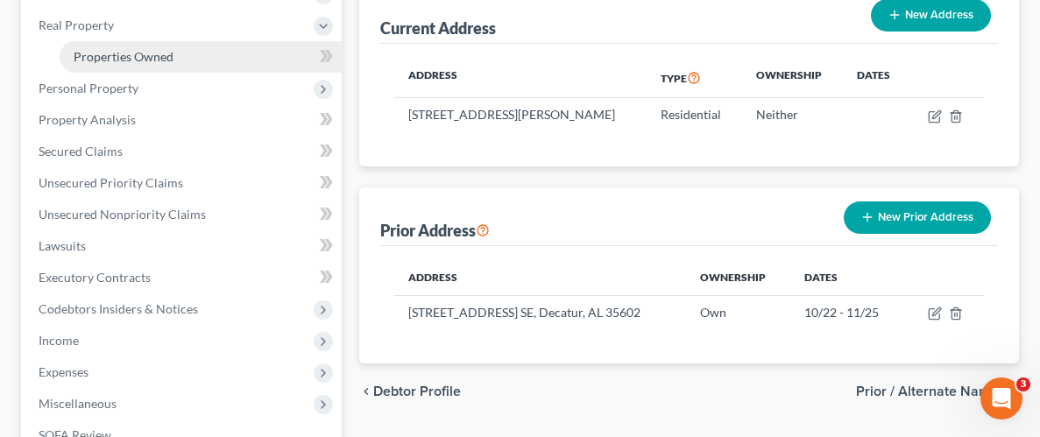
click at [141, 57] on span "Properties Owned" at bounding box center [124, 56] width 100 height 15
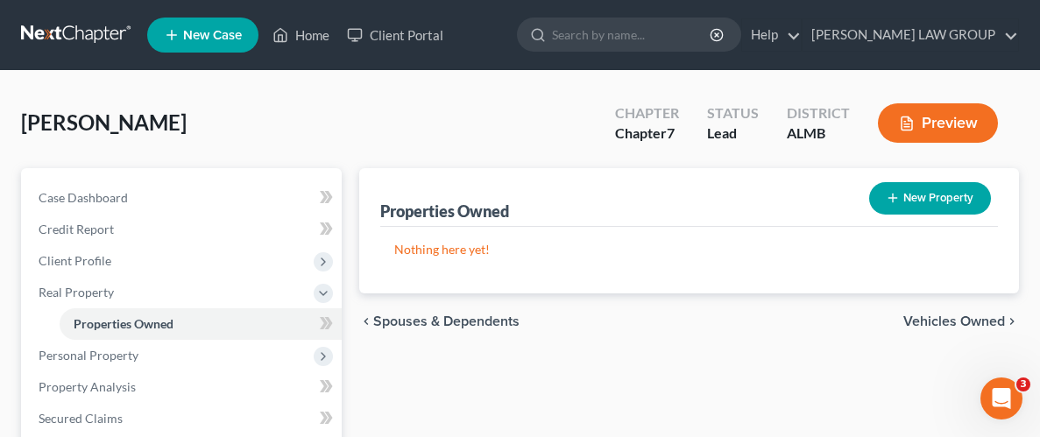
click at [941, 200] on button "New Property" at bounding box center [930, 198] width 122 height 32
select select "0"
select select "25"
select select "0"
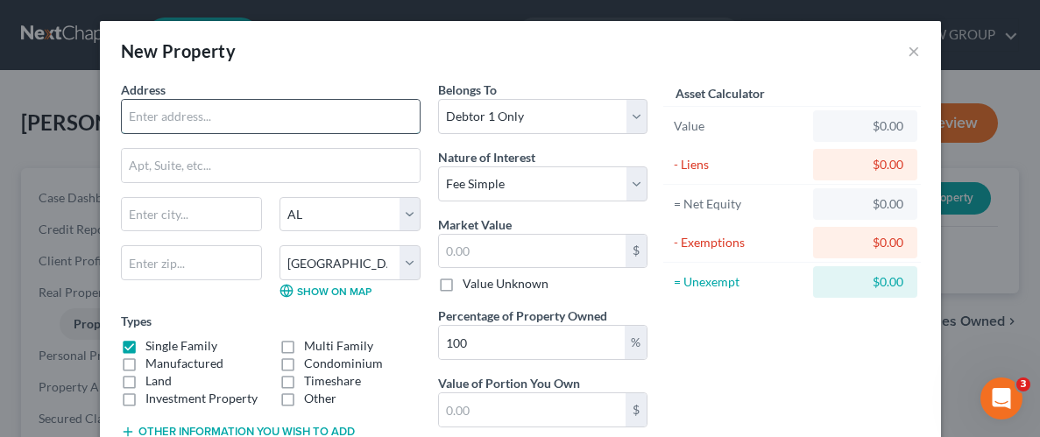
click at [292, 113] on input "text" at bounding box center [271, 116] width 298 height 33
click at [294, 123] on input "text" at bounding box center [271, 116] width 298 height 33
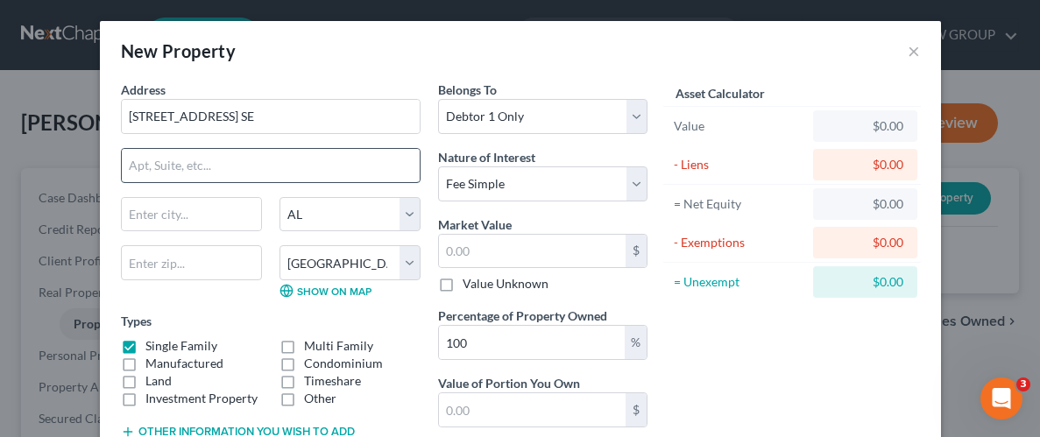
click at [269, 159] on input "text" at bounding box center [271, 165] width 298 height 33
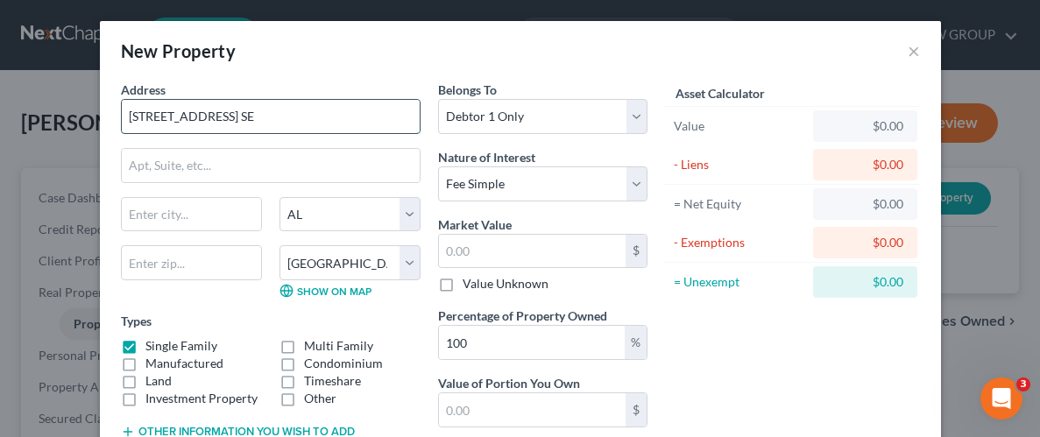
click at [229, 114] on input "[STREET_ADDRESS] SE" at bounding box center [271, 116] width 298 height 33
click at [191, 116] on input "[STREET_ADDRESS]" at bounding box center [271, 116] width 298 height 33
click at [193, 118] on input "[STREET_ADDRESS]" at bounding box center [271, 116] width 298 height 33
click at [187, 114] on input "[STREET_ADDRESS]" at bounding box center [271, 116] width 298 height 33
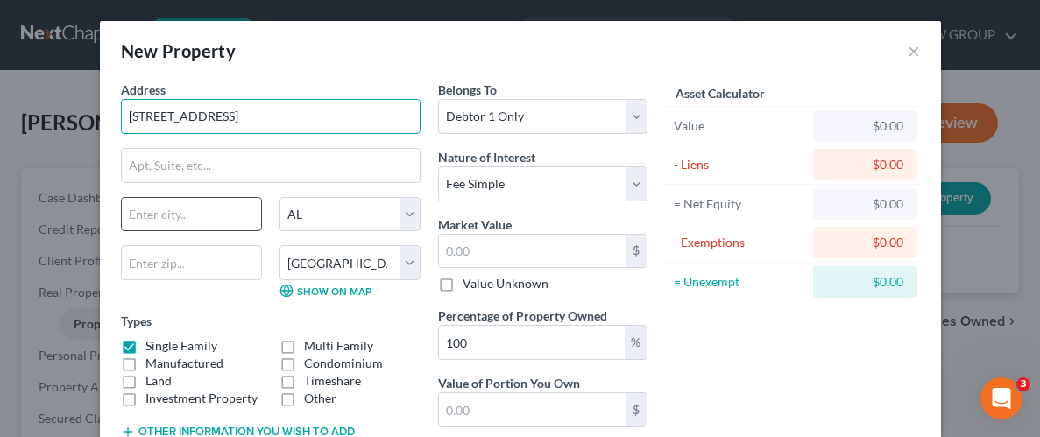
type input "[STREET_ADDRESS]"
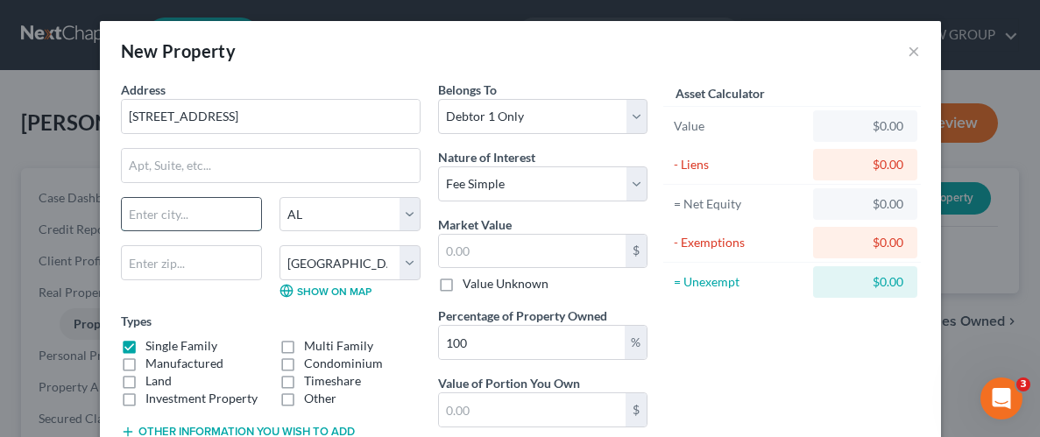
click at [222, 216] on input "text" at bounding box center [191, 214] width 139 height 33
click at [247, 315] on div "Types Single Family Multi Family Manufactured Condominium Land Timeshare Invest…" at bounding box center [271, 359] width 300 height 95
click at [318, 261] on select "County [GEOGRAPHIC_DATA] [GEOGRAPHIC_DATA] [GEOGRAPHIC_DATA] [GEOGRAPHIC_DATA] …" at bounding box center [349, 262] width 141 height 35
click at [321, 258] on select "County [GEOGRAPHIC_DATA] [GEOGRAPHIC_DATA] [GEOGRAPHIC_DATA] [GEOGRAPHIC_DATA] …" at bounding box center [349, 262] width 141 height 35
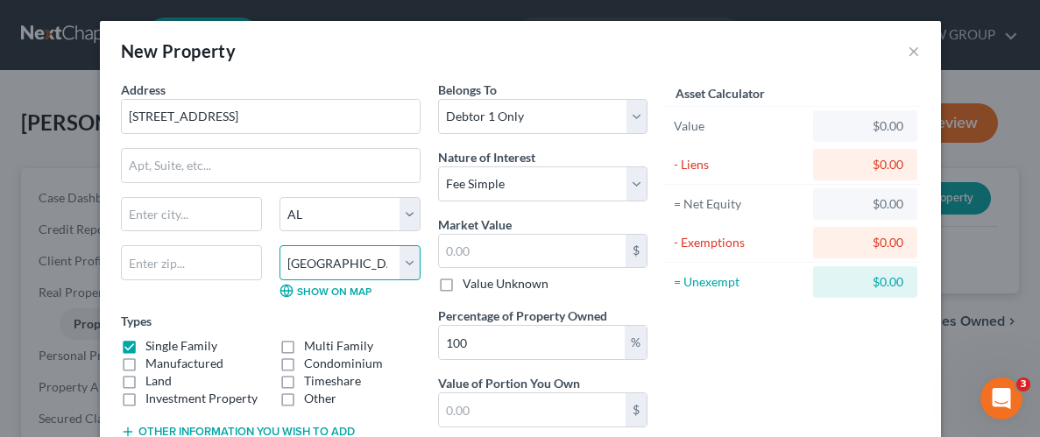
select select "51"
click at [279, 245] on select "County [GEOGRAPHIC_DATA] [GEOGRAPHIC_DATA] [GEOGRAPHIC_DATA] [GEOGRAPHIC_DATA] …" at bounding box center [349, 262] width 141 height 35
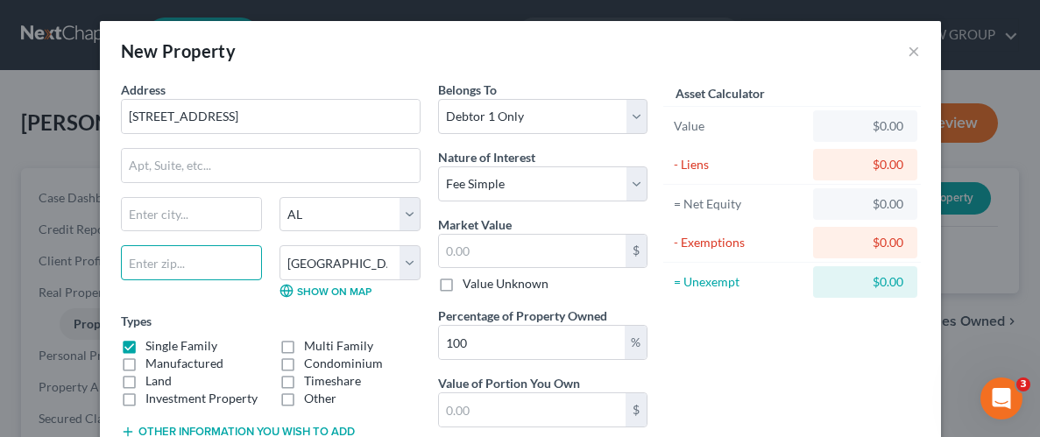
click at [206, 253] on input "text" at bounding box center [191, 262] width 141 height 35
type input "35601"
click at [251, 322] on div "Types Single Family Multi Family Manufactured Condominium Land Timeshare Invest…" at bounding box center [271, 359] width 300 height 95
type input "Decatur"
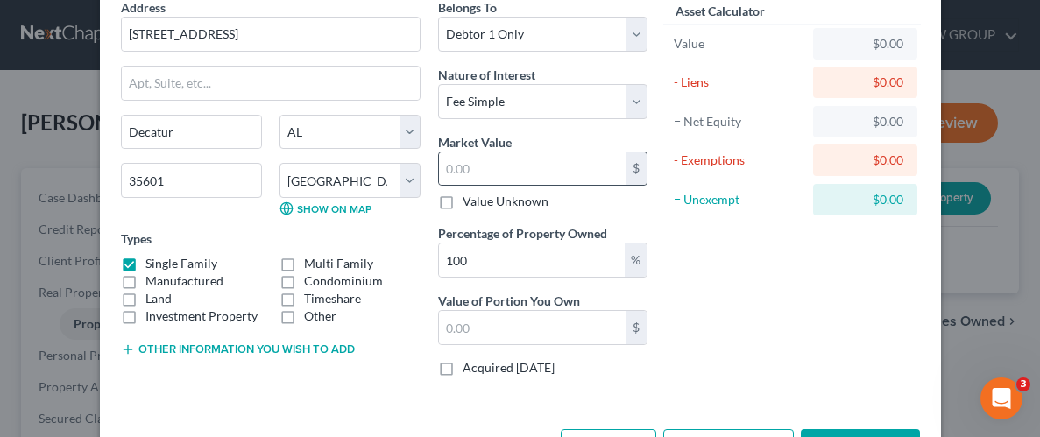
scroll to position [86, 0]
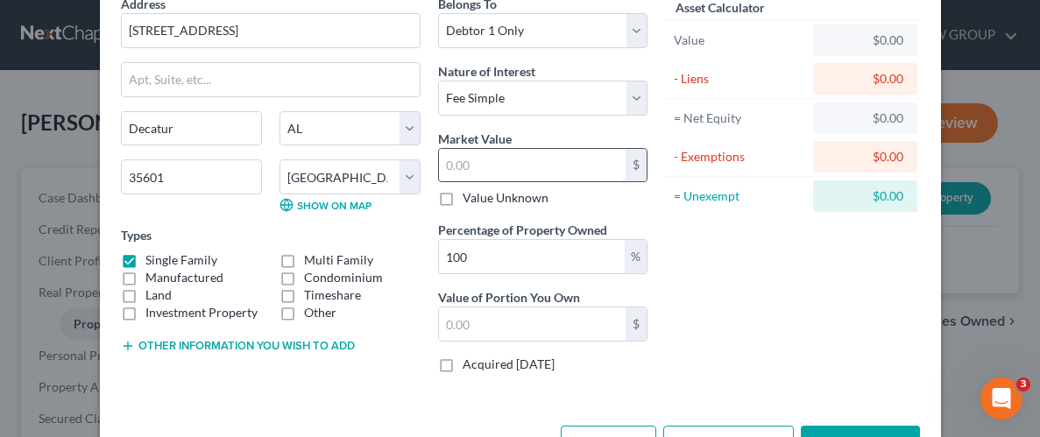
click at [581, 162] on input "text" at bounding box center [532, 165] width 187 height 33
type input "2"
type input "2.00"
type input "27"
type input "27.00"
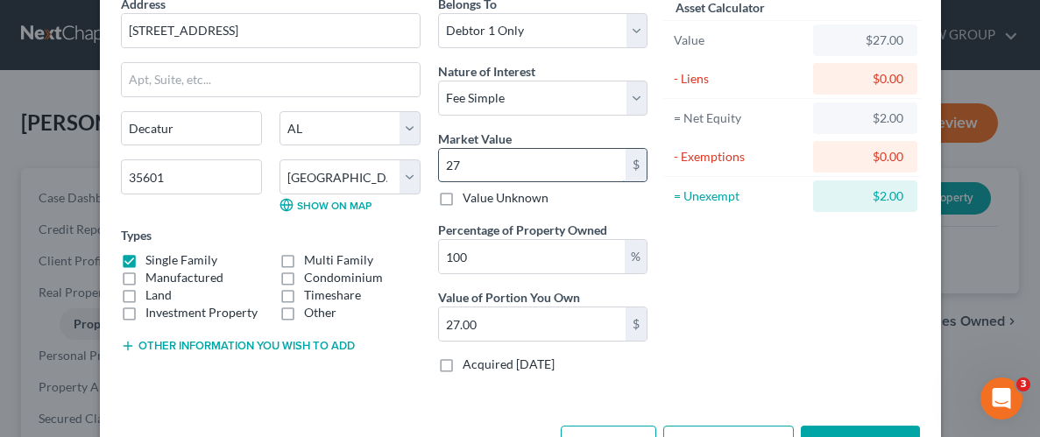
type input "278"
type input "278.00"
type input "278.5"
type input "278.50"
type input "278."
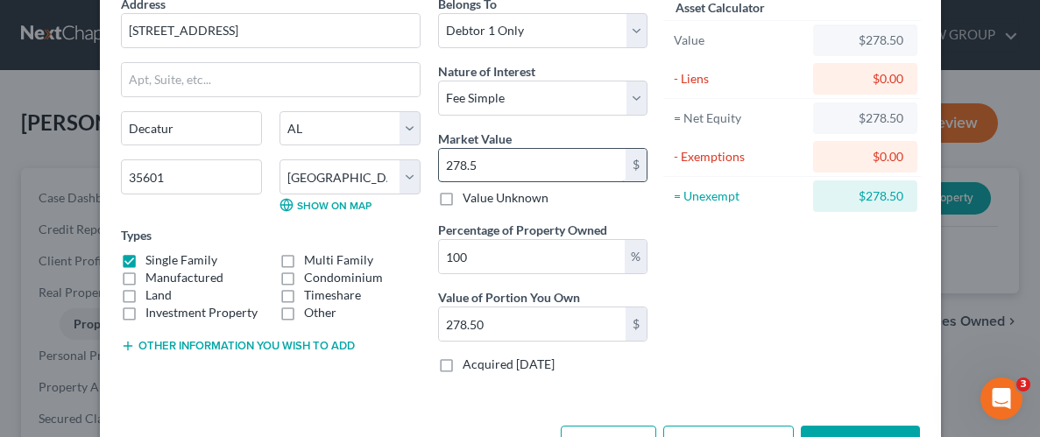
type input "278.00"
type input "27"
type input "27.00"
type input "2"
type input "2.00"
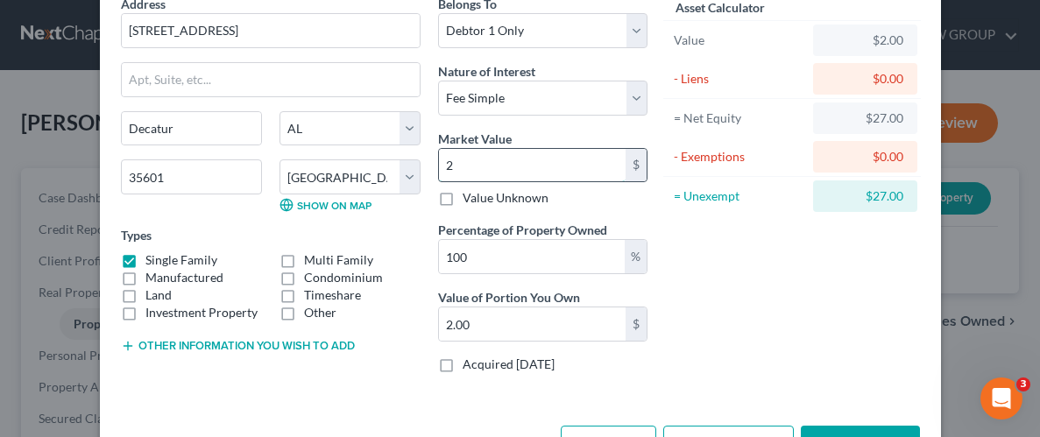
type input "24"
type input "24.00"
type input "248"
type input "248.00"
type input "2485"
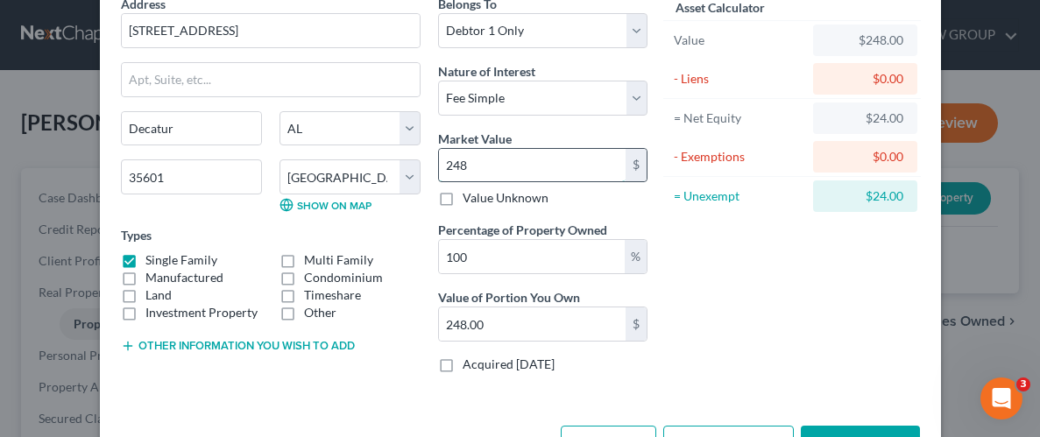
type input "2,485.00"
type input "2,4850"
type input "24,850.00"
type input "24,8500"
type input "248,500.00"
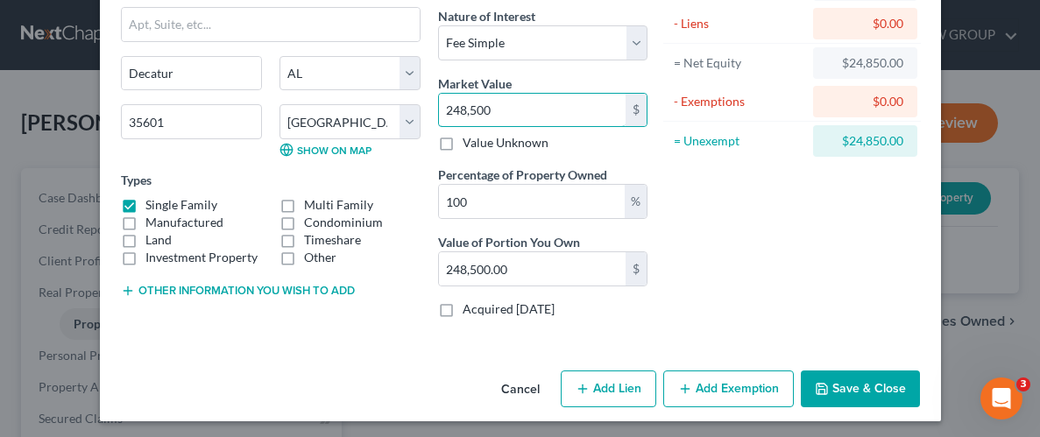
scroll to position [145, 0]
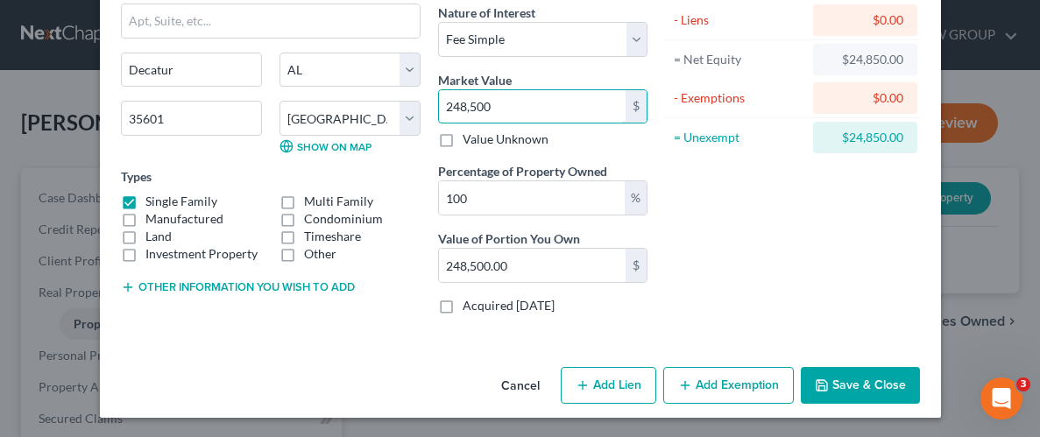
type input "248,500"
click at [786, 213] on div "Asset Calculator Value $248,500.00 - Liens $0.00 = Net Equity $24,850.00 - Exem…" at bounding box center [792, 132] width 272 height 392
click at [856, 377] on button "Save & Close" at bounding box center [859, 385] width 119 height 37
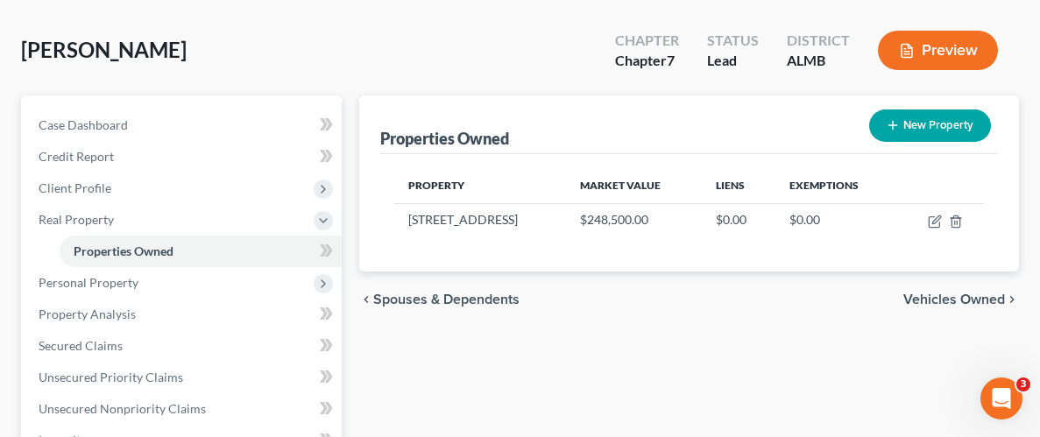
scroll to position [74, 0]
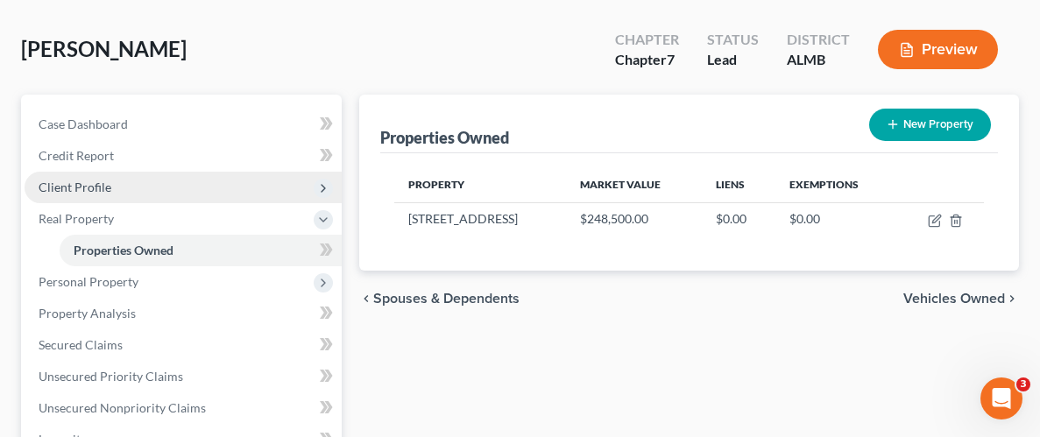
click at [71, 185] on span "Client Profile" at bounding box center [75, 187] width 73 height 15
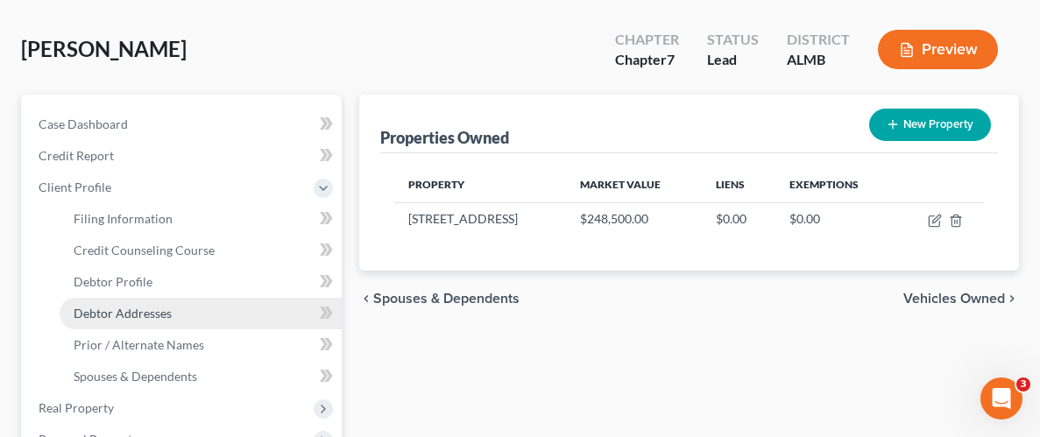
click at [114, 312] on span "Debtor Addresses" at bounding box center [123, 313] width 98 height 15
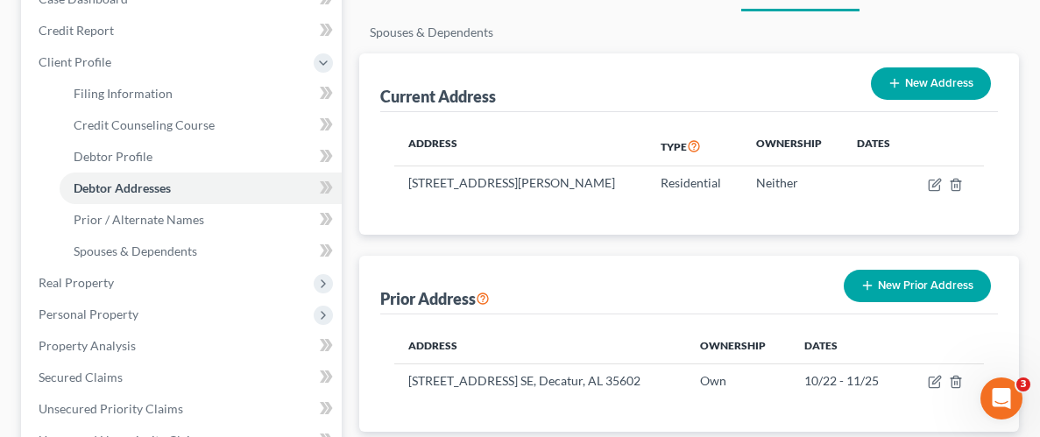
scroll to position [244, 0]
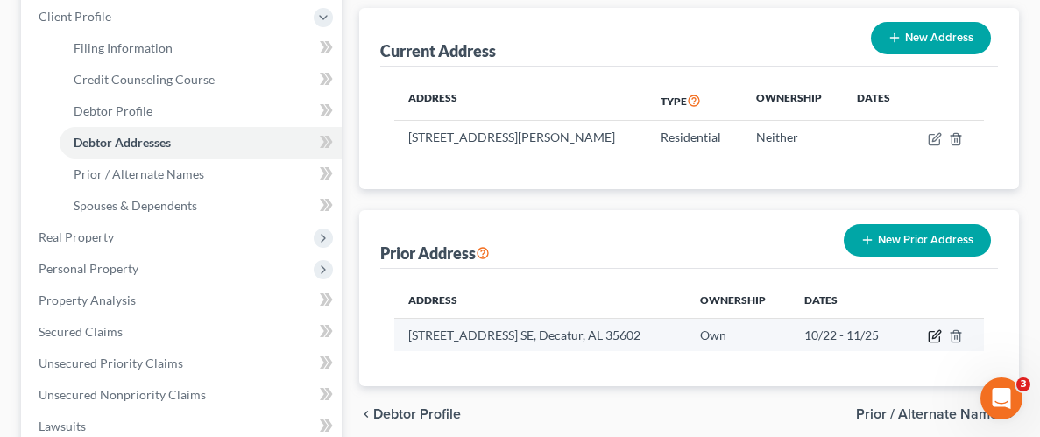
click at [930, 333] on icon "button" at bounding box center [934, 336] width 14 height 14
select select "0"
select select "51"
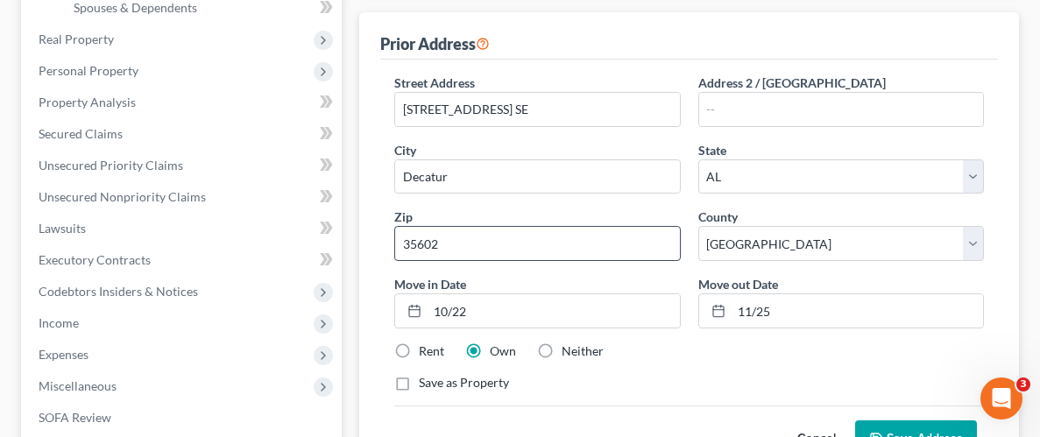
scroll to position [490, 0]
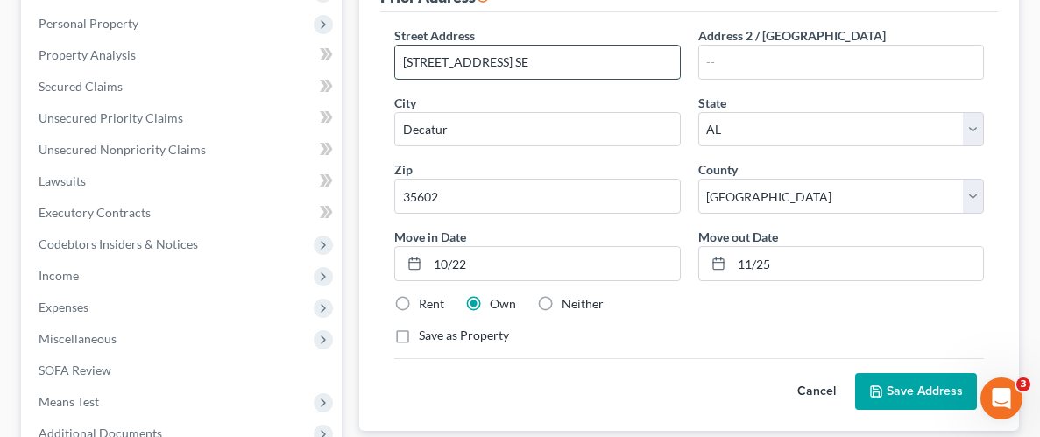
click at [504, 58] on input "[STREET_ADDRESS] SE" at bounding box center [537, 62] width 284 height 33
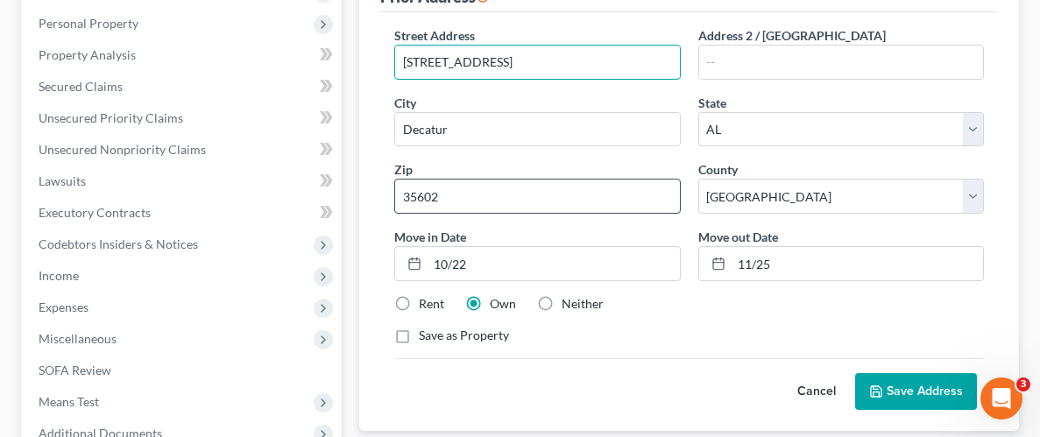
type input "[STREET_ADDRESS]"
click at [439, 189] on input "35602" at bounding box center [537, 196] width 286 height 35
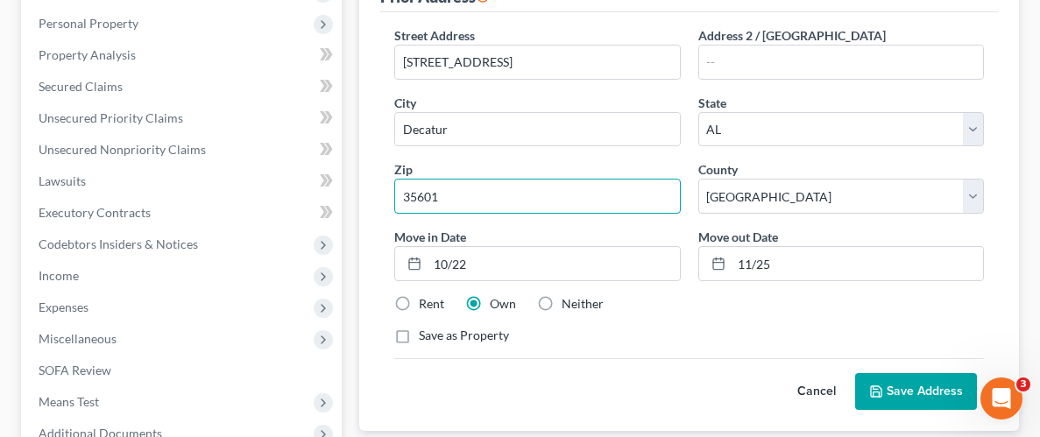
type input "35601"
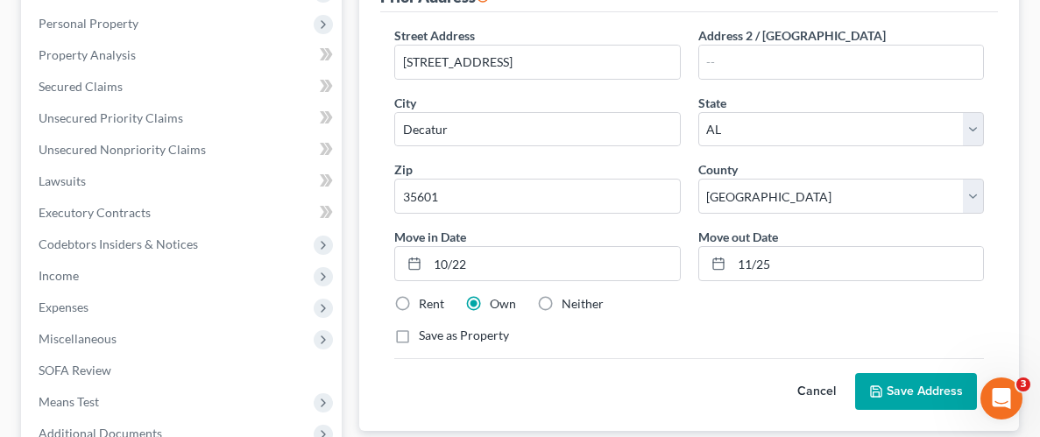
click at [652, 320] on div "Street Address * [STREET_ADDRESS] Address 2 / [GEOGRAPHIC_DATA] * Decatur State…" at bounding box center [688, 192] width 607 height 332
click at [908, 400] on button "Save Address" at bounding box center [916, 391] width 122 height 37
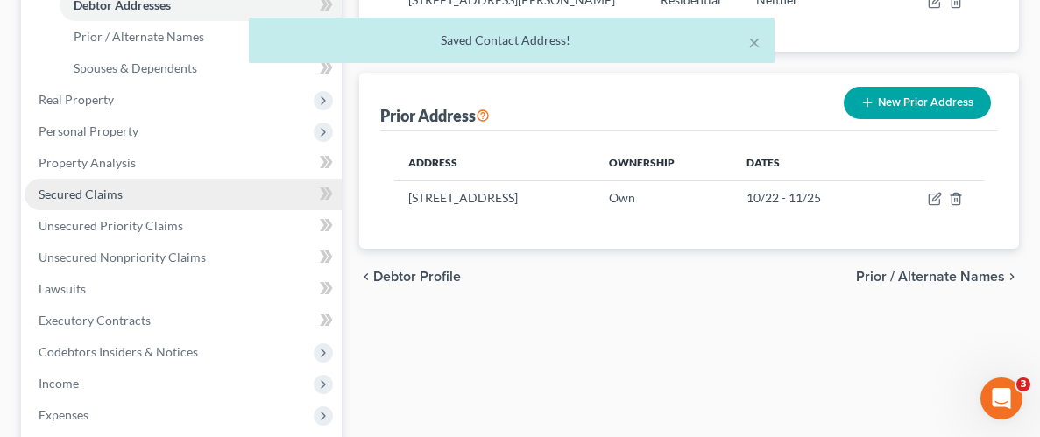
scroll to position [381, 0]
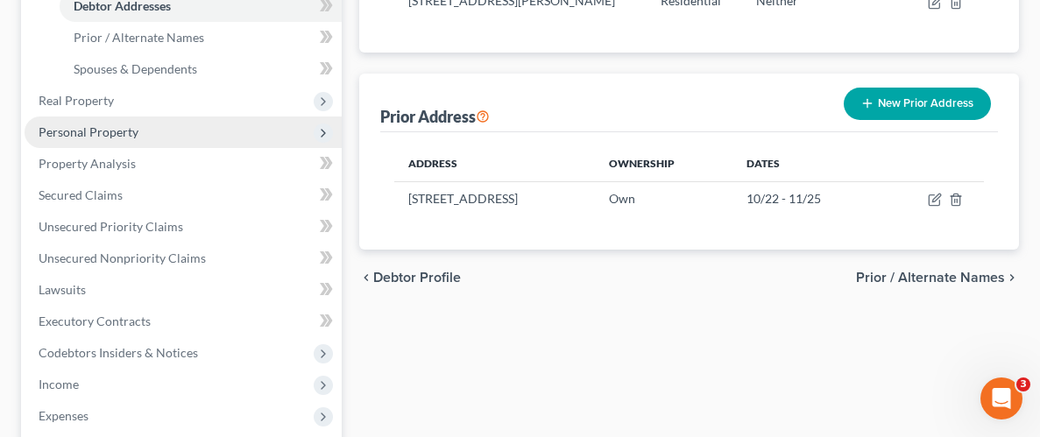
click at [83, 127] on span "Personal Property" at bounding box center [89, 131] width 100 height 15
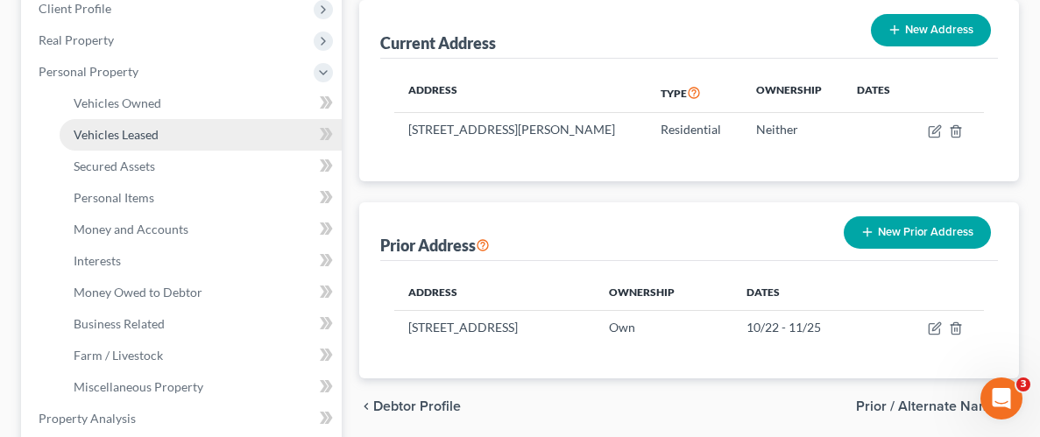
scroll to position [250, 0]
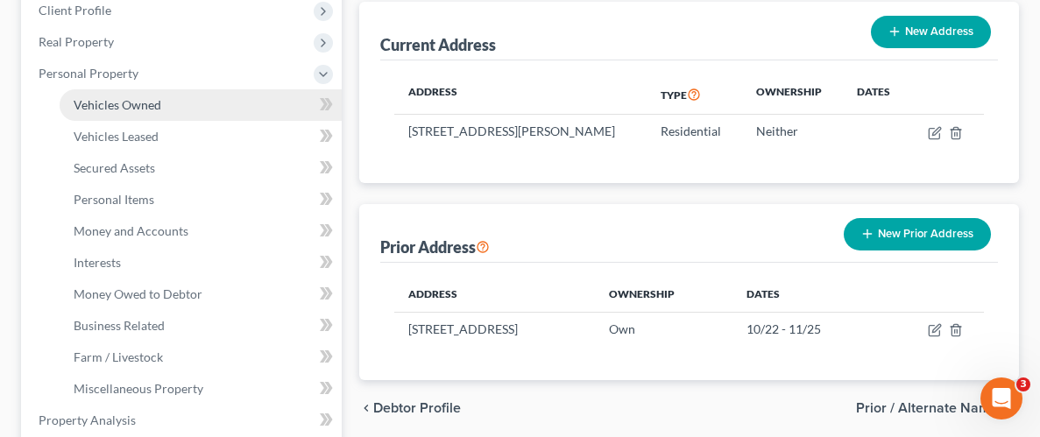
click at [130, 107] on span "Vehicles Owned" at bounding box center [118, 104] width 88 height 15
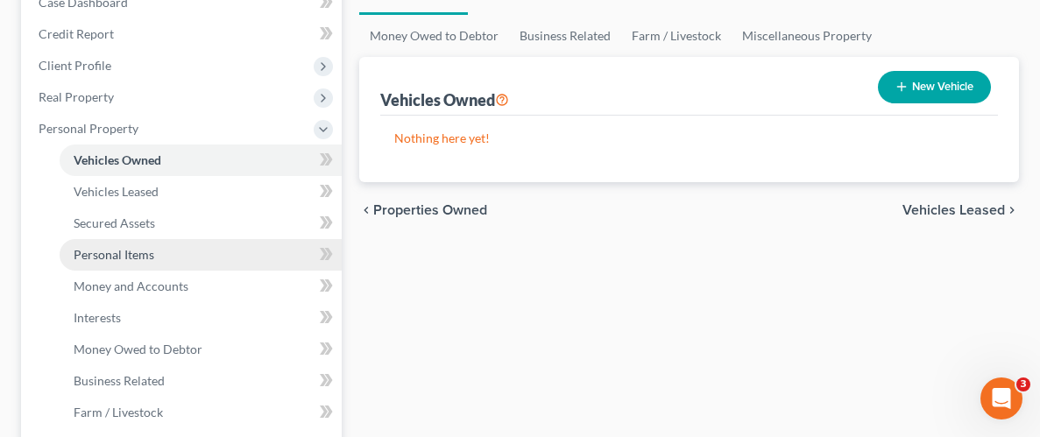
click at [117, 248] on span "Personal Items" at bounding box center [114, 254] width 81 height 15
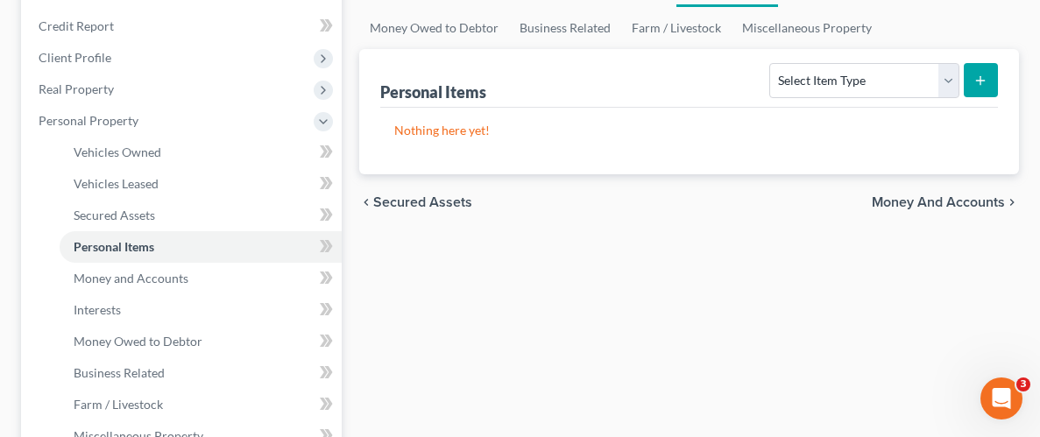
scroll to position [204, 0]
click at [947, 81] on select "Select Item Type Clothing Collectibles Of Value Electronics Firearms Household …" at bounding box center [863, 79] width 189 height 35
select select "household_goods"
click at [772, 62] on select "Select Item Type Clothing Collectibles Of Value Electronics Firearms Household …" at bounding box center [863, 79] width 189 height 35
click at [977, 69] on button "submit" at bounding box center [980, 79] width 34 height 34
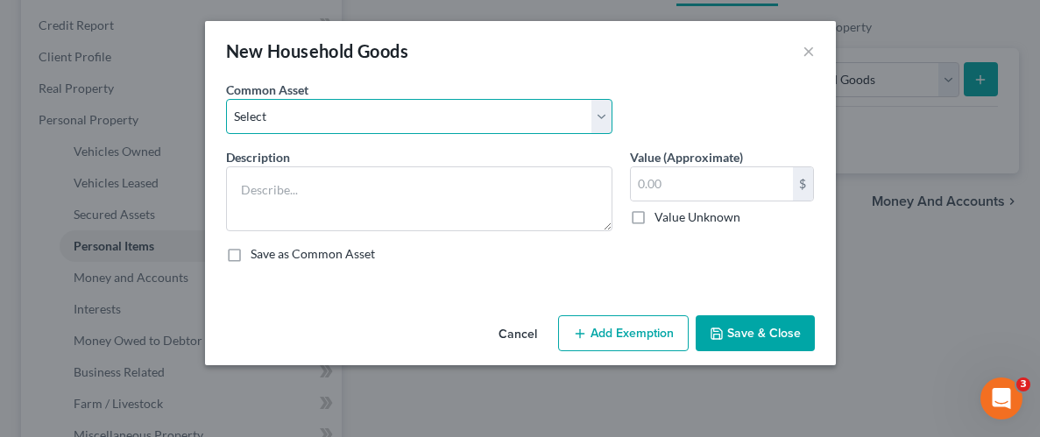
click at [328, 112] on select "Select Household Goods Household Goods" at bounding box center [419, 116] width 386 height 35
select select "0"
click at [226, 99] on select "Select Household Goods Household Goods" at bounding box center [419, 116] width 386 height 35
type textarea "Household Goods"
type input "5,000.00"
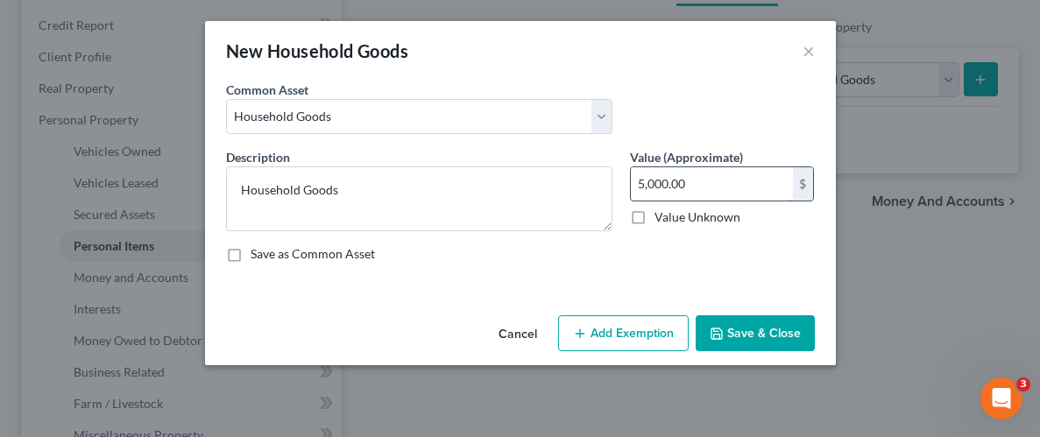
click at [740, 187] on input "5,000.00" at bounding box center [712, 183] width 162 height 33
type input "200.00"
click at [655, 333] on button "Add Exemption" at bounding box center [623, 333] width 130 height 37
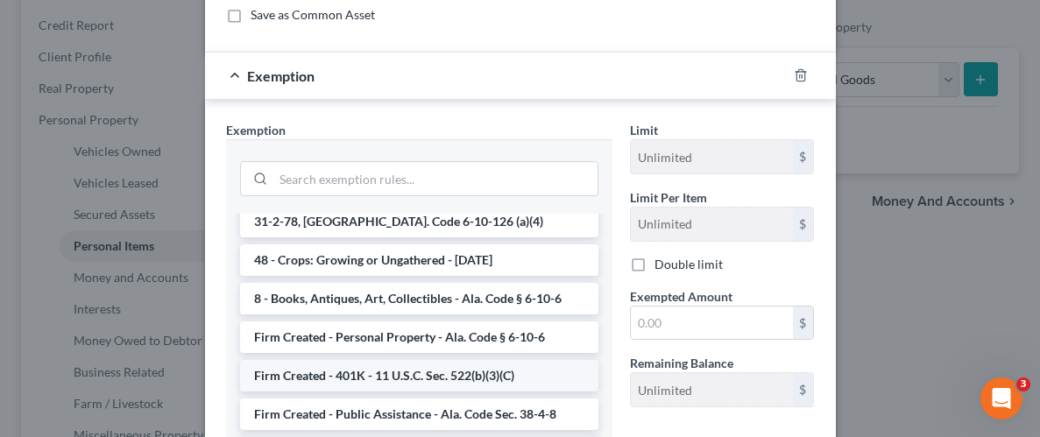
scroll to position [1417, 0]
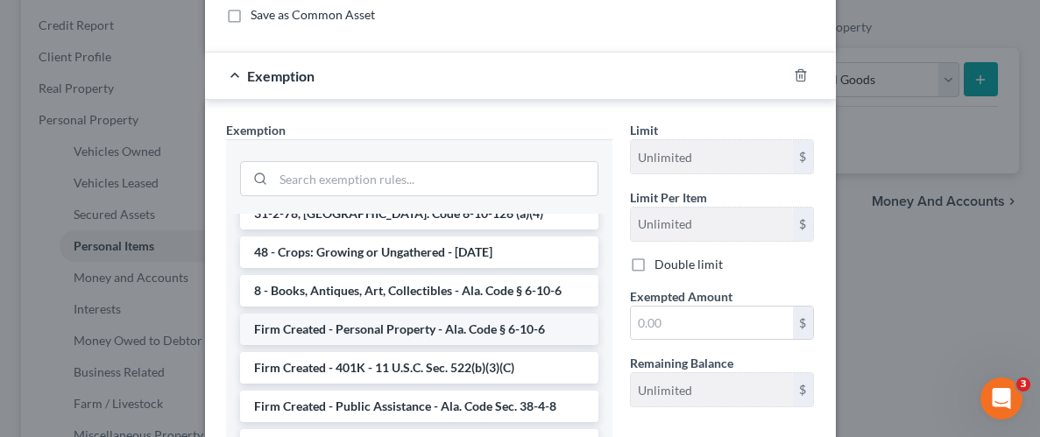
click at [391, 314] on li "Firm Created - Personal Property - Ala. Code § 6-10-6" at bounding box center [419, 330] width 358 height 32
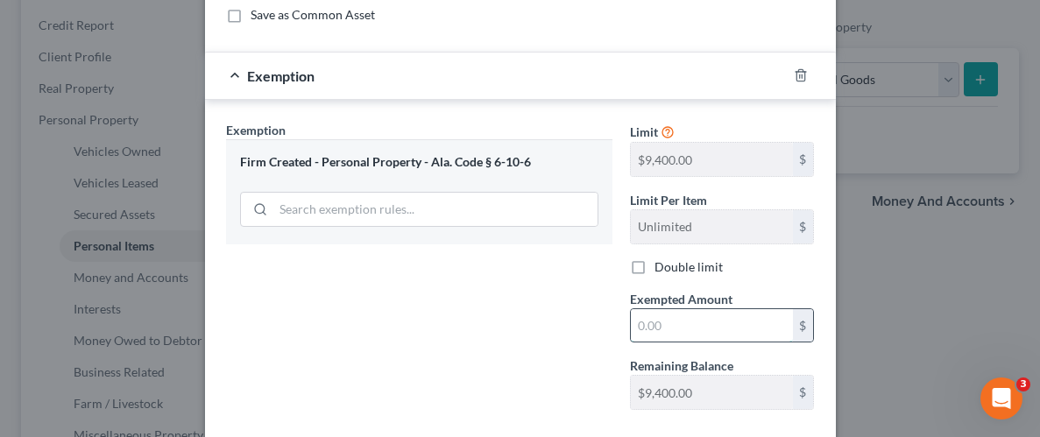
click at [717, 329] on input "text" at bounding box center [712, 325] width 162 height 33
type input "200.00"
click at [533, 321] on div "Exemption Set must be selected for CA. Exemption * Firm Created - Personal Prop…" at bounding box center [419, 272] width 404 height 303
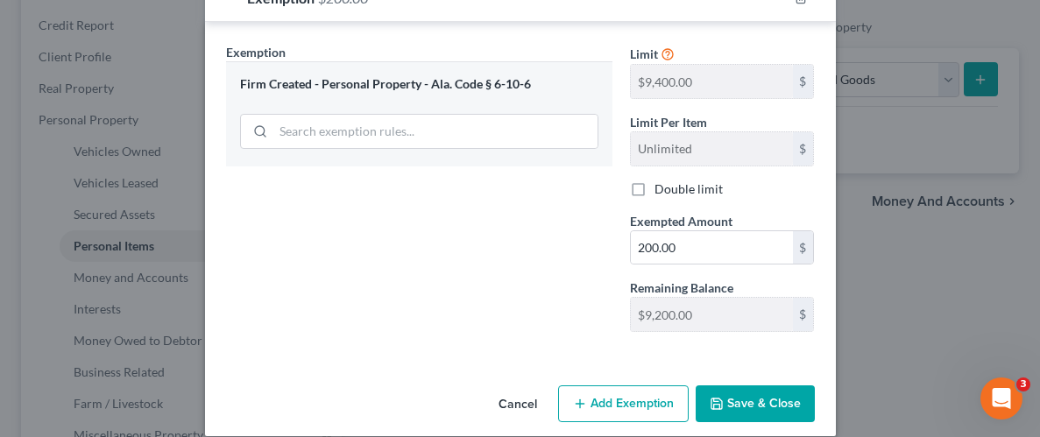
scroll to position [335, 0]
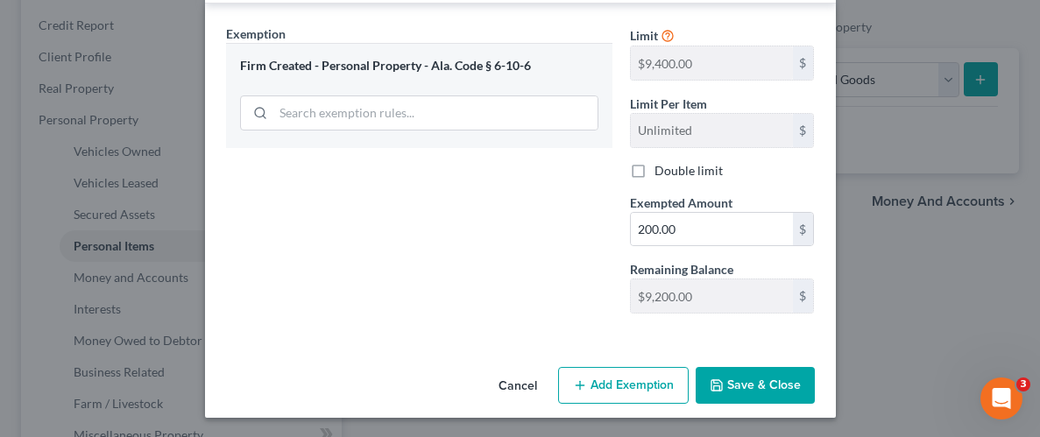
click at [765, 381] on button "Save & Close" at bounding box center [754, 385] width 119 height 37
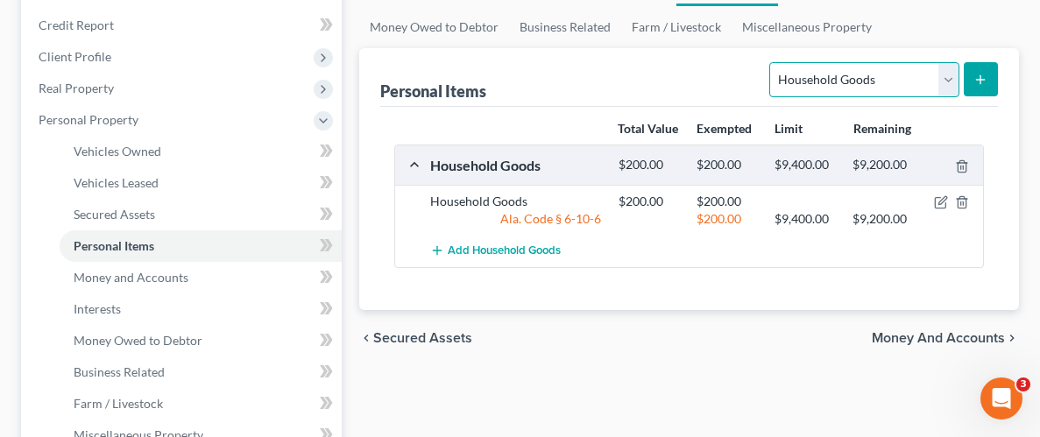
click at [952, 75] on select "Select Item Type Clothing Collectibles Of Value Electronics Firearms Household …" at bounding box center [863, 79] width 189 height 35
select select "clothing"
click at [772, 62] on select "Select Item Type Clothing Collectibles Of Value Electronics Firearms Household …" at bounding box center [863, 79] width 189 height 35
click at [977, 73] on icon "submit" at bounding box center [980, 80] width 14 height 14
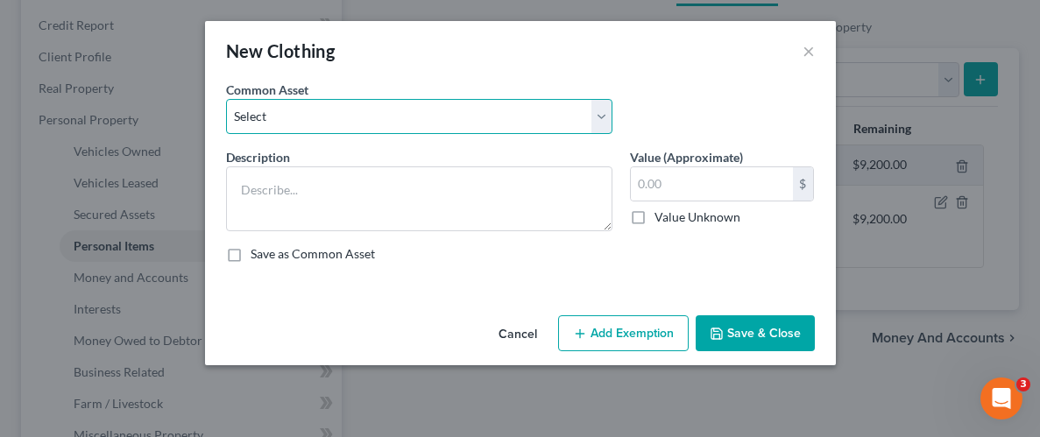
click at [596, 112] on select "Select Wearing apparel" at bounding box center [419, 116] width 386 height 35
select select "0"
click at [226, 99] on select "Select Wearing apparel" at bounding box center [419, 116] width 386 height 35
type textarea "Wearing apparel"
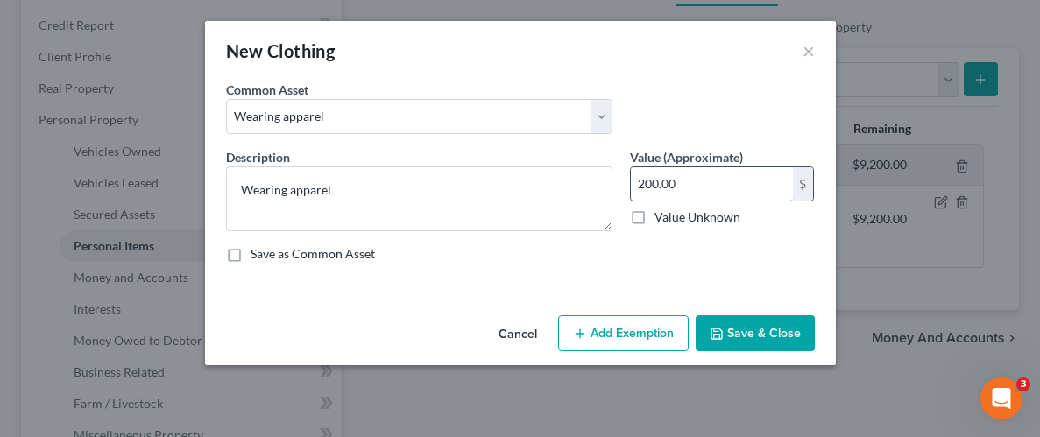
click at [683, 187] on input "200.00" at bounding box center [712, 183] width 162 height 33
type input "4,000"
click at [623, 326] on button "Add Exemption" at bounding box center [623, 333] width 130 height 37
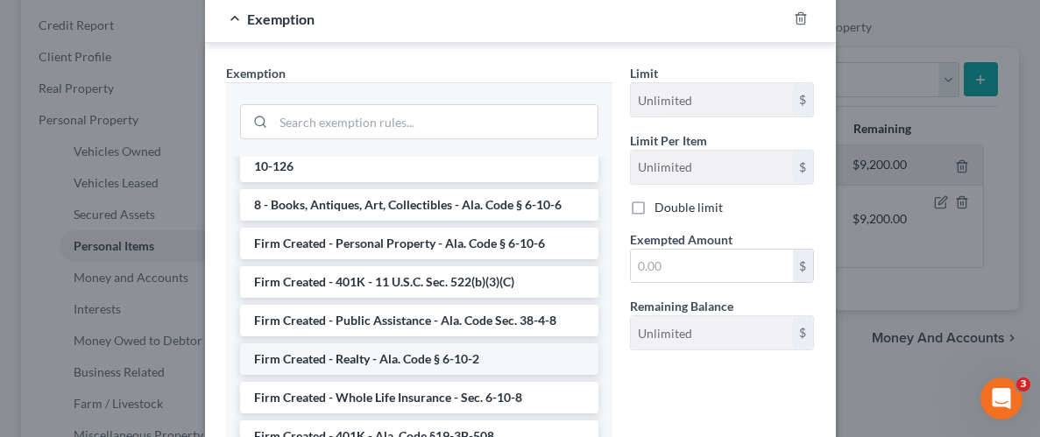
scroll to position [1459, 0]
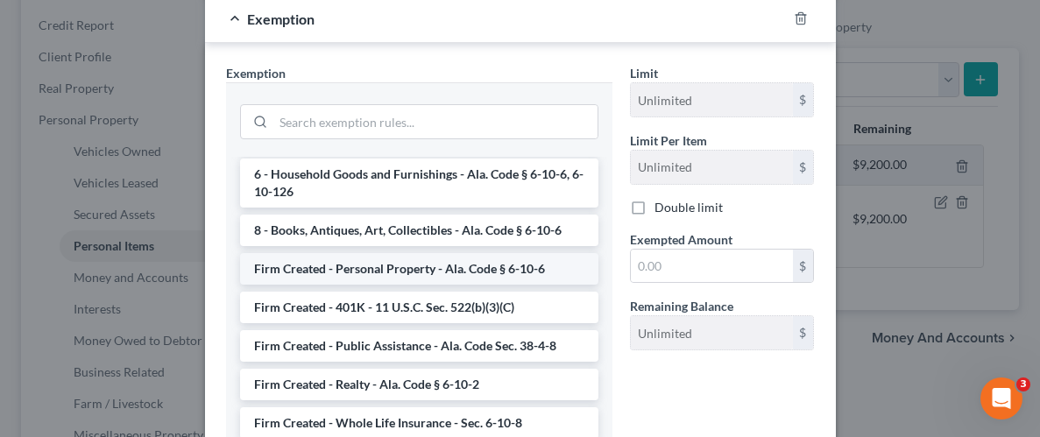
click at [418, 253] on li "Firm Created - Personal Property - Ala. Code § 6-10-6" at bounding box center [419, 269] width 358 height 32
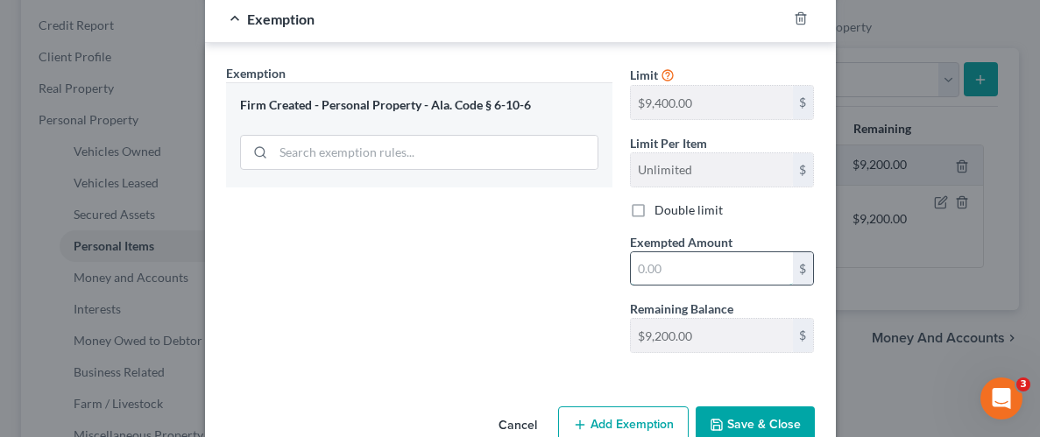
click at [705, 270] on input "text" at bounding box center [712, 268] width 162 height 33
type input "4,000"
click at [743, 416] on button "Save & Close" at bounding box center [754, 424] width 119 height 37
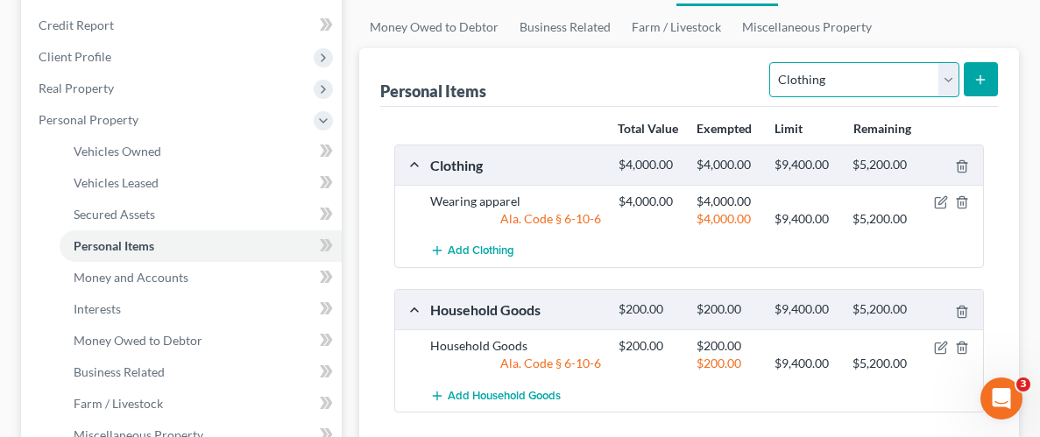
click at [951, 74] on select "Select Item Type Clothing Collectibles Of Value Electronics Firearms Household …" at bounding box center [863, 79] width 189 height 35
select select "jewelry"
click at [772, 62] on select "Select Item Type Clothing Collectibles Of Value Electronics Firearms Household …" at bounding box center [863, 79] width 189 height 35
click at [982, 80] on line "submit" at bounding box center [981, 80] width 8 height 0
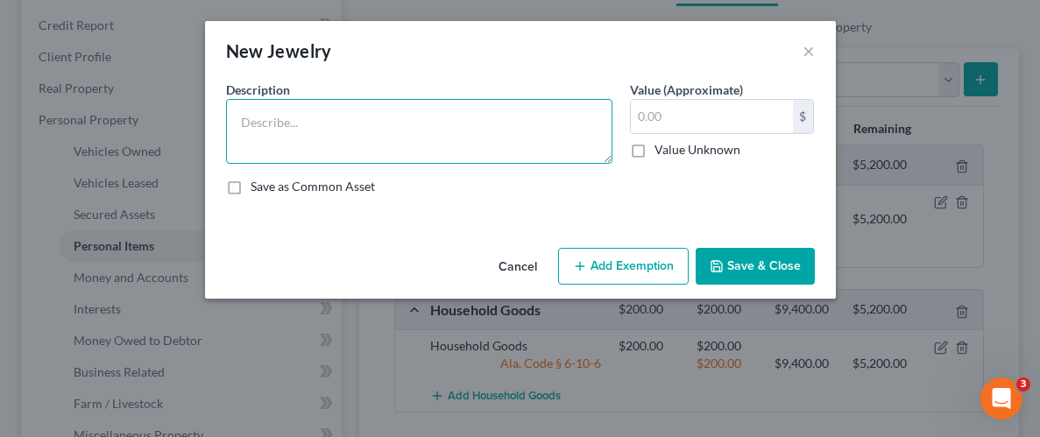
click at [453, 116] on textarea at bounding box center [419, 131] width 386 height 65
type textarea "Wedding Ring"
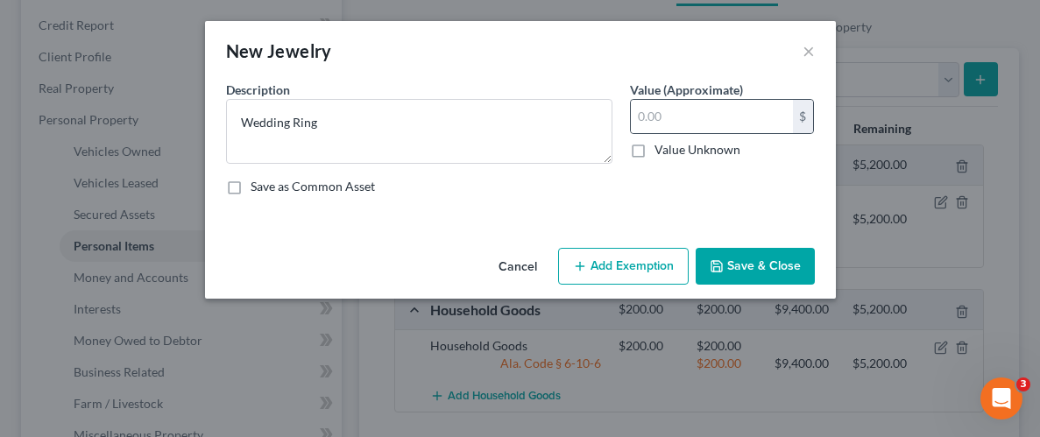
click at [765, 132] on div "$" at bounding box center [722, 116] width 185 height 35
click at [739, 116] on input "text" at bounding box center [712, 116] width 162 height 33
type input "1,000"
click at [613, 268] on button "Add Exemption" at bounding box center [623, 266] width 130 height 37
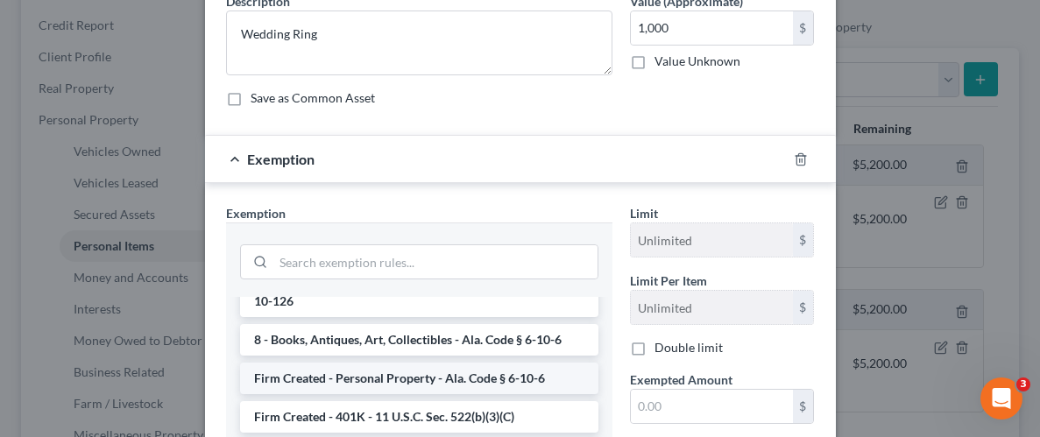
scroll to position [1488, 0]
click at [408, 364] on li "Firm Created - Personal Property - Ala. Code § 6-10-6" at bounding box center [419, 380] width 358 height 32
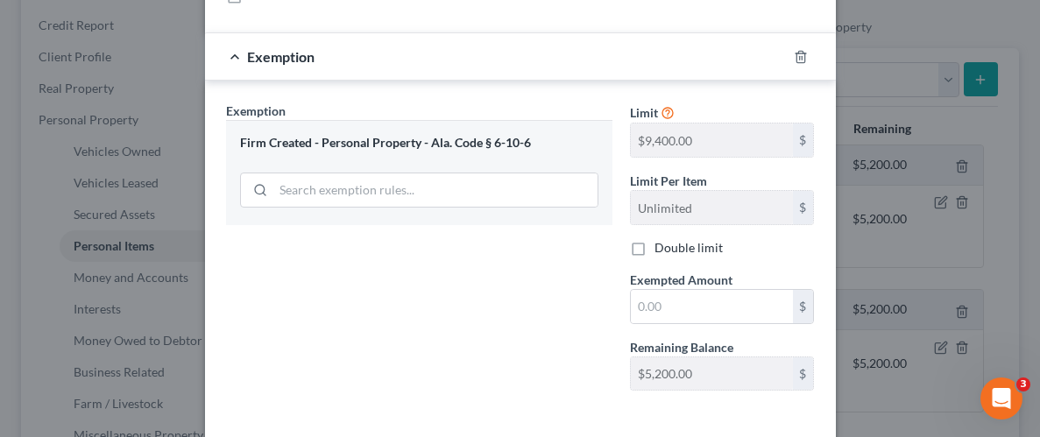
scroll to position [192, 0]
click at [747, 314] on input "text" at bounding box center [712, 305] width 162 height 33
type input "1,000"
click at [560, 349] on div "Exemption Set must be selected for CA. Exemption * Firm Created - Personal Prop…" at bounding box center [419, 252] width 404 height 303
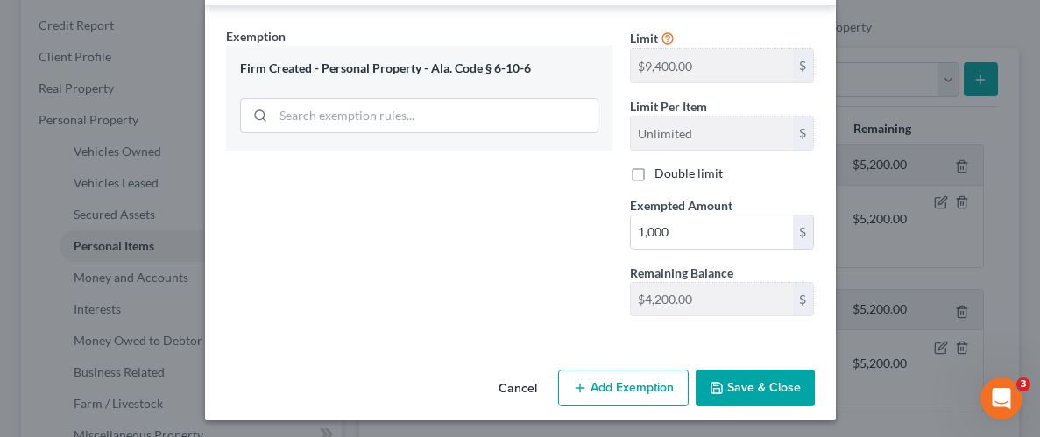
scroll to position [268, 0]
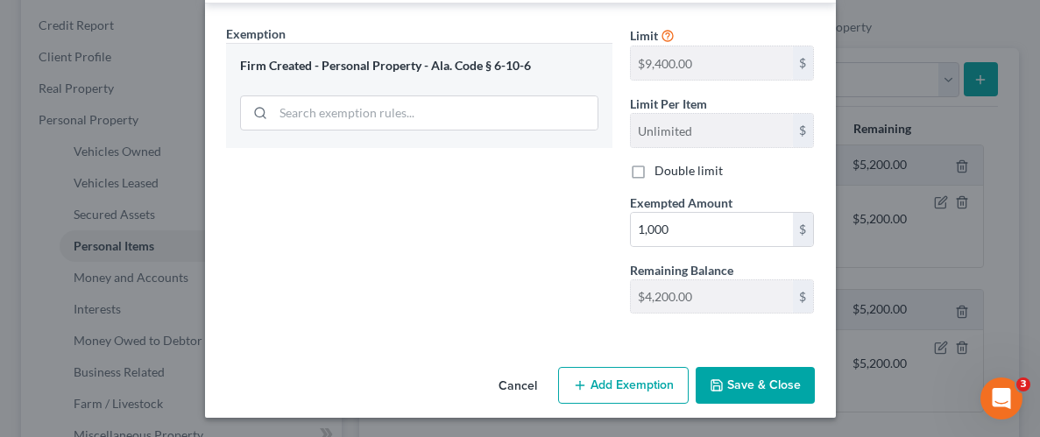
click at [736, 375] on button "Save & Close" at bounding box center [754, 385] width 119 height 37
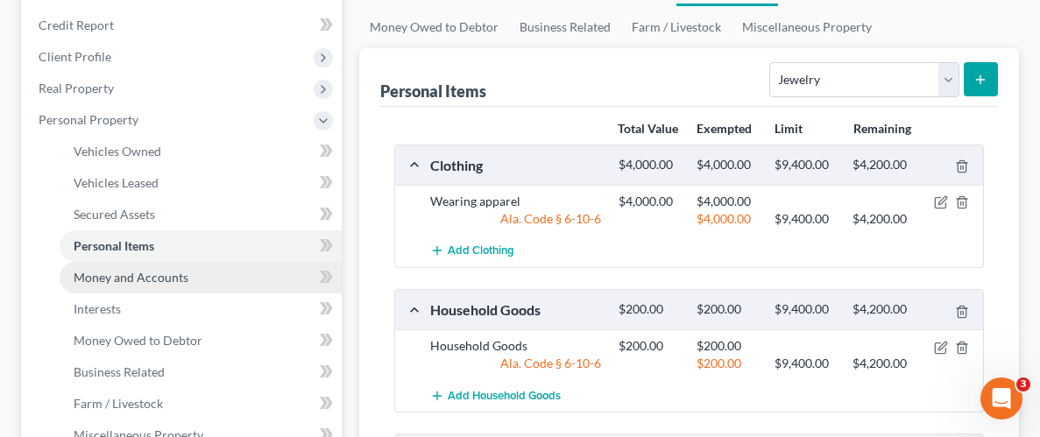
click at [144, 275] on span "Money and Accounts" at bounding box center [131, 277] width 115 height 15
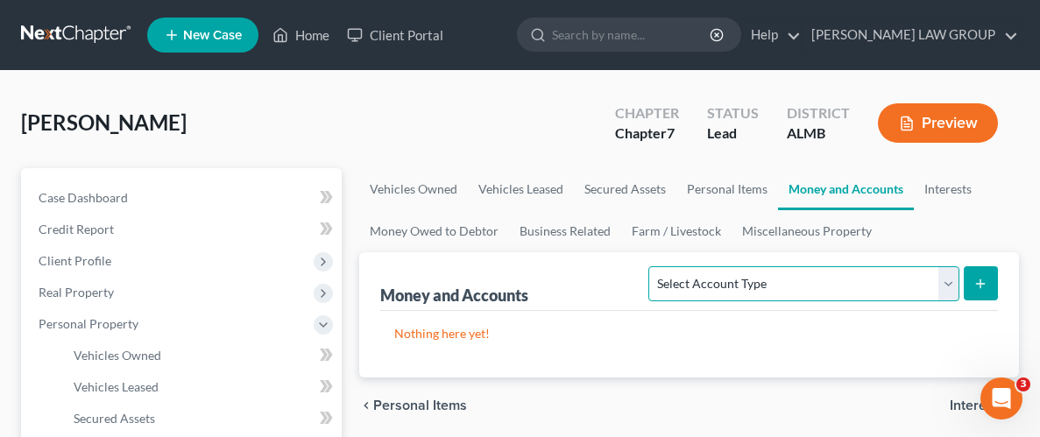
click at [942, 281] on select "Select Account Type Brokerage Cash on Hand Certificates of Deposit Checking Acc…" at bounding box center [803, 283] width 310 height 35
select select "checking"
click at [652, 266] on select "Select Account Type Brokerage Cash on Hand Certificates of Deposit Checking Acc…" at bounding box center [803, 283] width 310 height 35
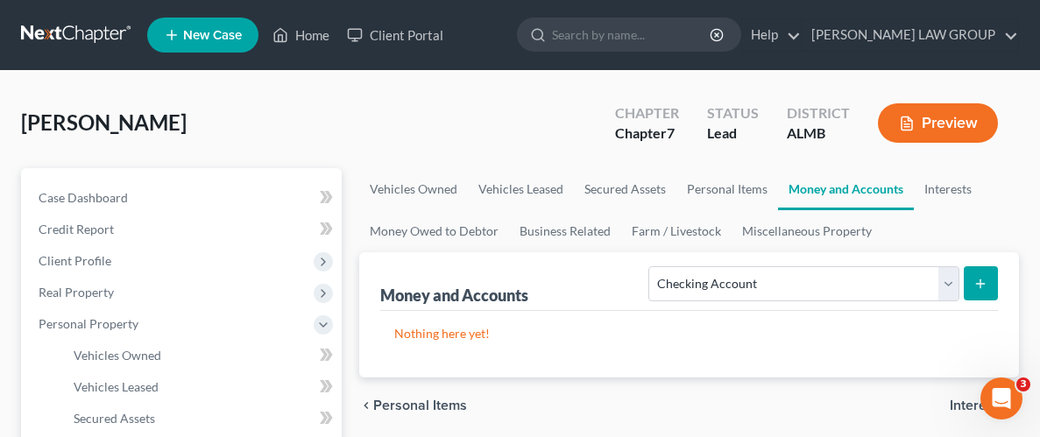
click at [983, 280] on icon "submit" at bounding box center [980, 284] width 14 height 14
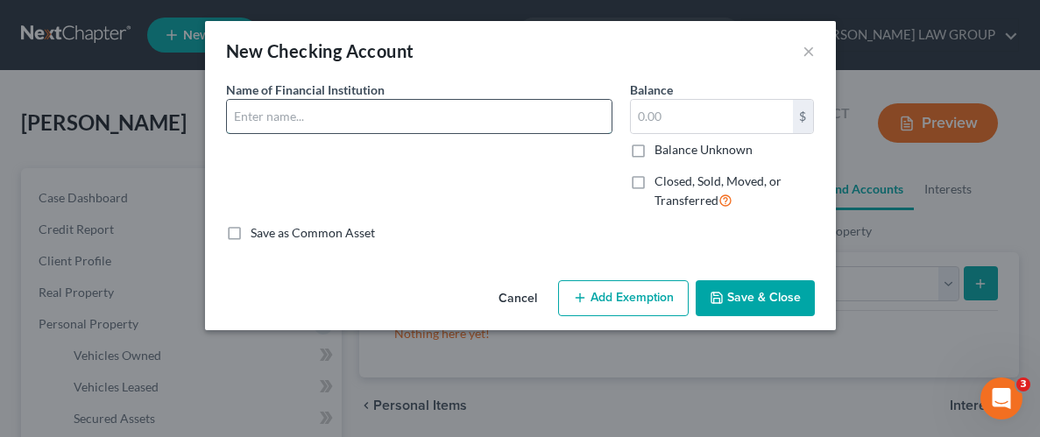
click at [544, 116] on input "text" at bounding box center [419, 116] width 384 height 33
type input "Max Credit Union"
click at [667, 121] on input "text" at bounding box center [712, 116] width 162 height 33
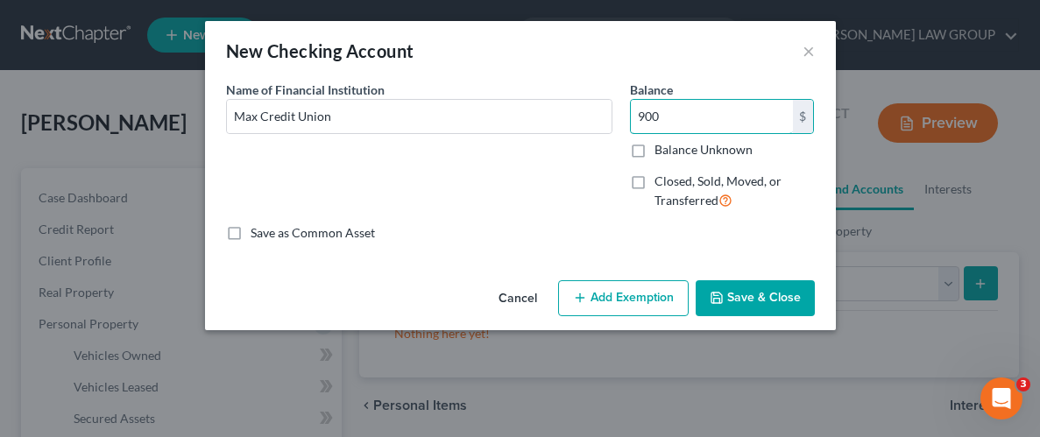
type input "900"
click at [625, 294] on button "Add Exemption" at bounding box center [623, 298] width 130 height 37
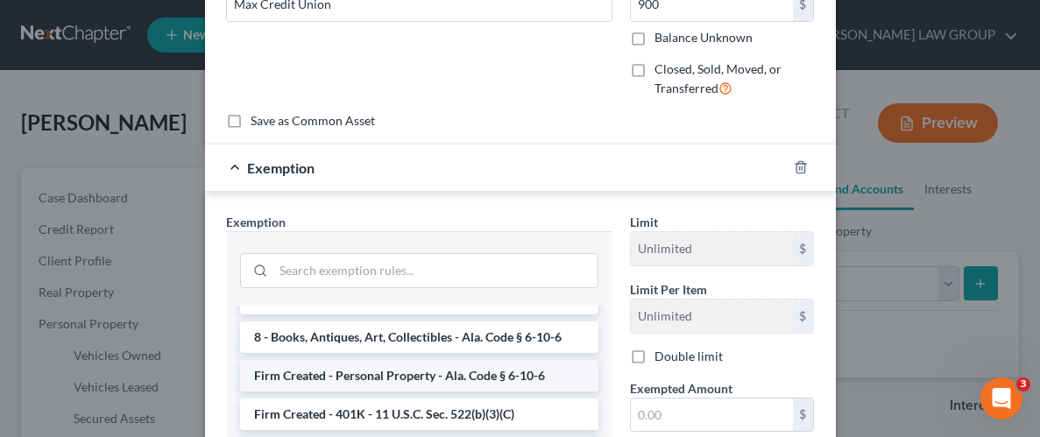
scroll to position [1465, 0]
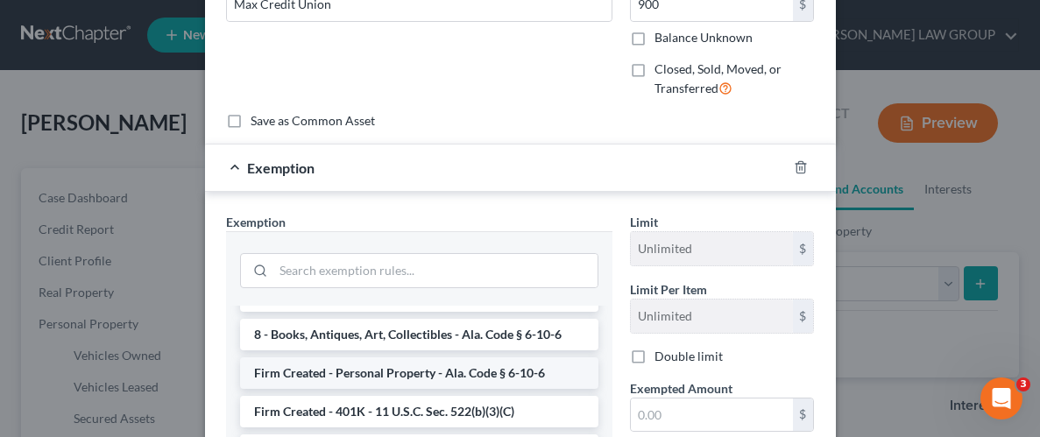
click at [392, 357] on li "Firm Created - Personal Property - Ala. Code § 6-10-6" at bounding box center [419, 373] width 358 height 32
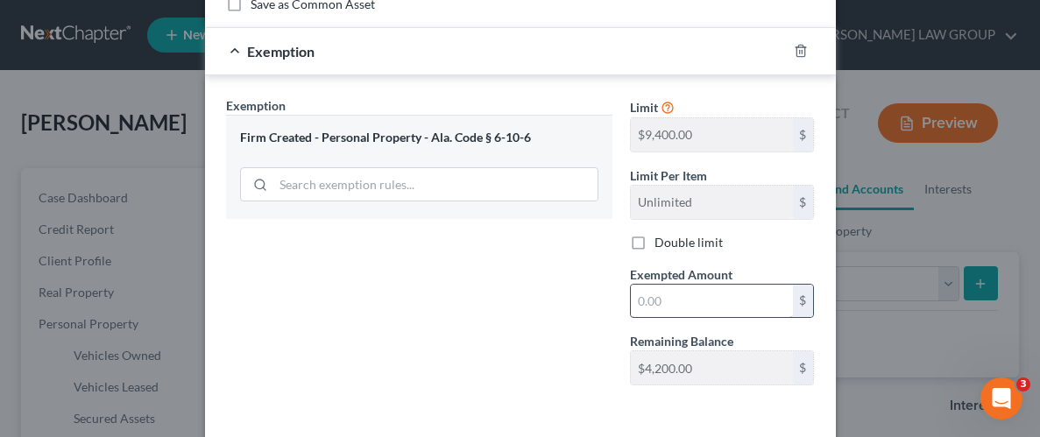
scroll to position [230, 0]
click at [719, 311] on input "text" at bounding box center [712, 299] width 162 height 33
type input "900.00"
click at [589, 280] on div "Exemption Set must be selected for CA. Exemption * Firm Created - Personal Prop…" at bounding box center [419, 246] width 404 height 303
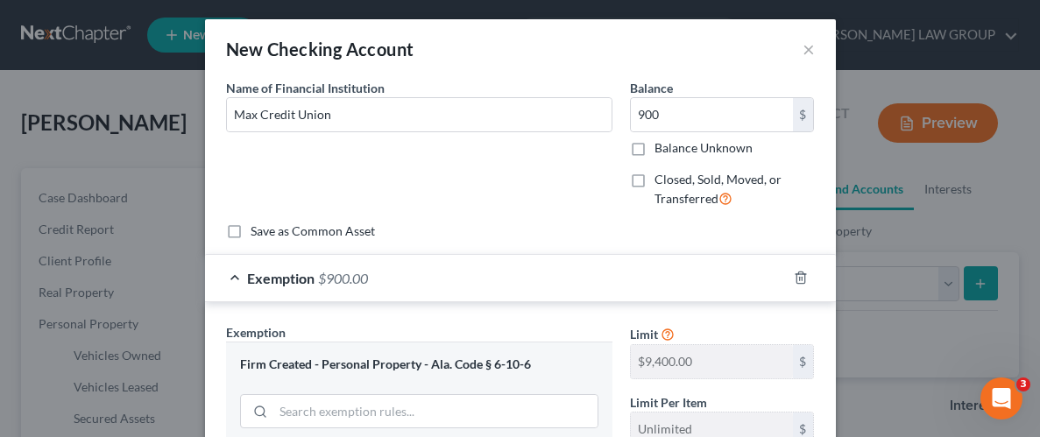
scroll to position [0, 0]
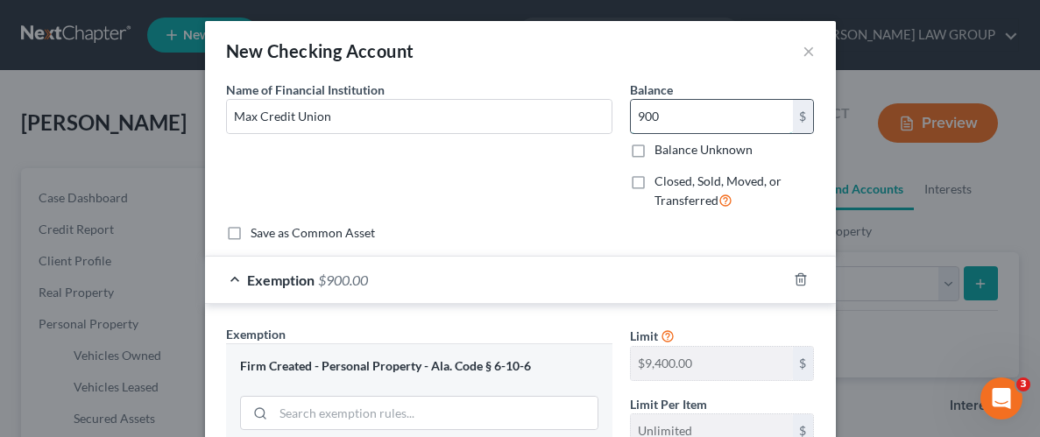
click at [699, 116] on input "900" at bounding box center [712, 116] width 162 height 33
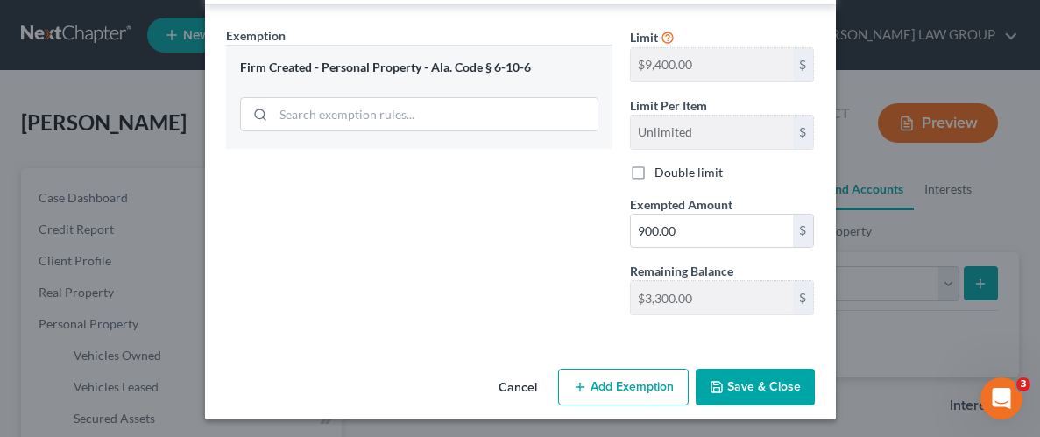
scroll to position [300, 0]
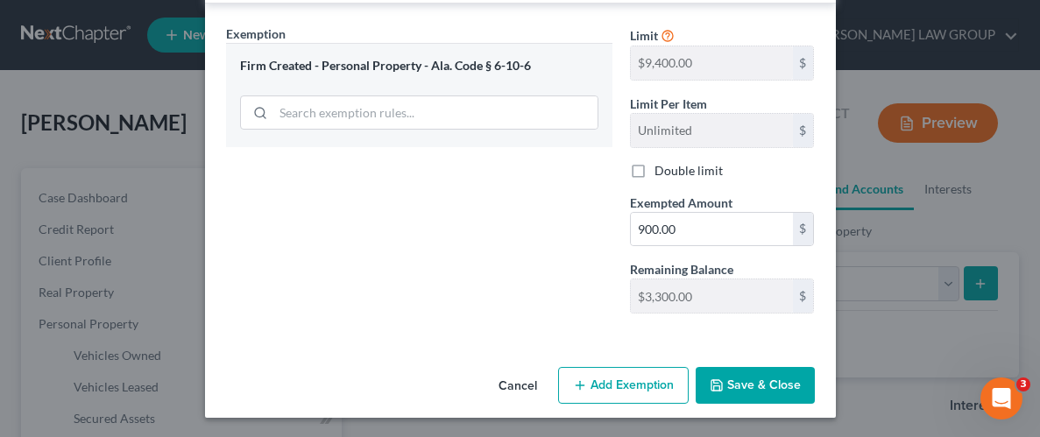
type input "900.00"
click at [740, 382] on button "Save & Close" at bounding box center [754, 385] width 119 height 37
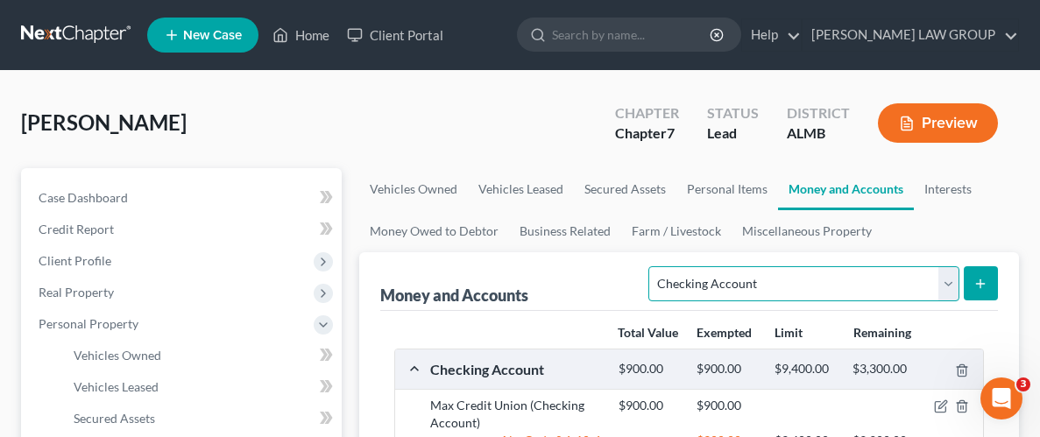
click at [946, 278] on select "Select Account Type Brokerage Cash on Hand Certificates of Deposit Checking Acc…" at bounding box center [803, 283] width 310 height 35
click at [652, 266] on select "Select Account Type Brokerage Cash on Hand Certificates of Deposit Checking Acc…" at bounding box center [803, 283] width 310 height 35
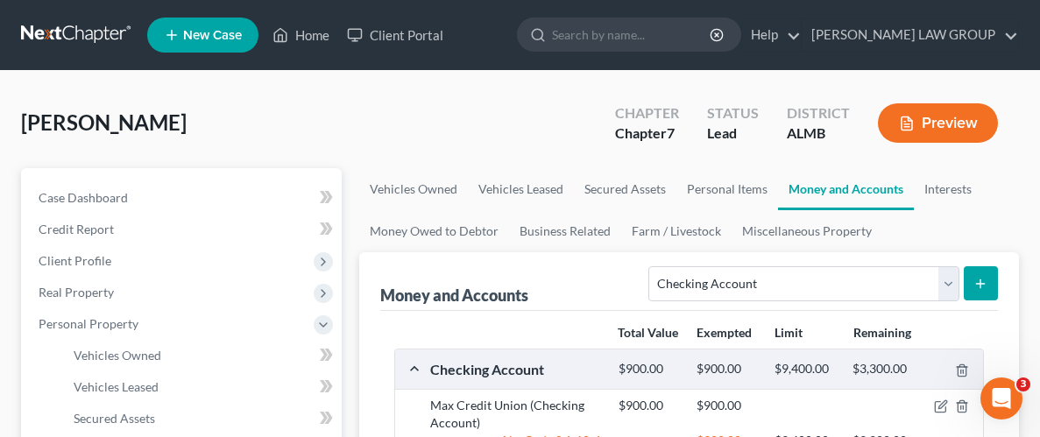
click at [981, 272] on button "submit" at bounding box center [980, 283] width 34 height 34
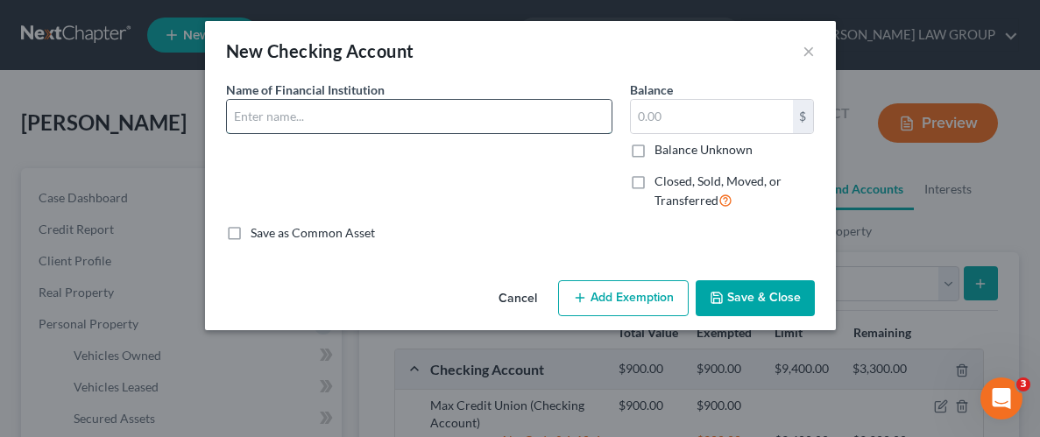
click at [426, 123] on input "text" at bounding box center [419, 116] width 384 height 33
type input "Guardian Credit Union"
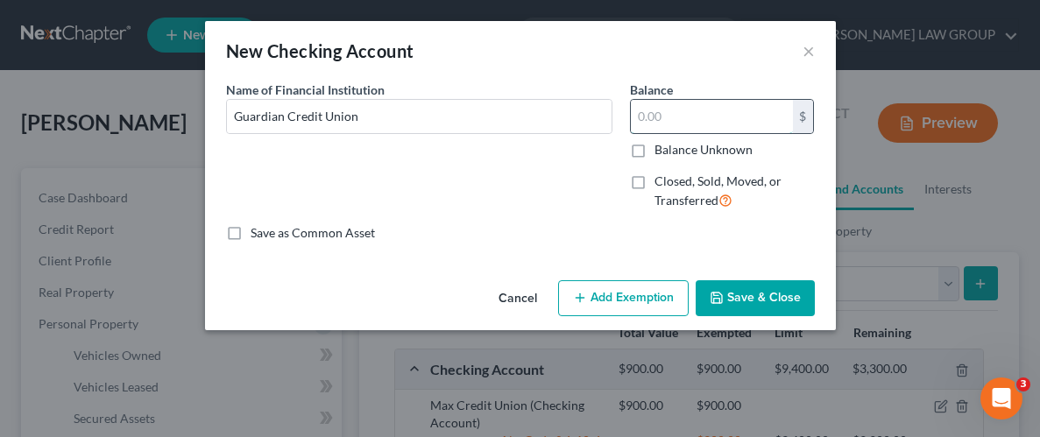
click at [702, 116] on input "text" at bounding box center [712, 116] width 162 height 33
type input "10.00"
click at [596, 300] on button "Add Exemption" at bounding box center [623, 298] width 130 height 37
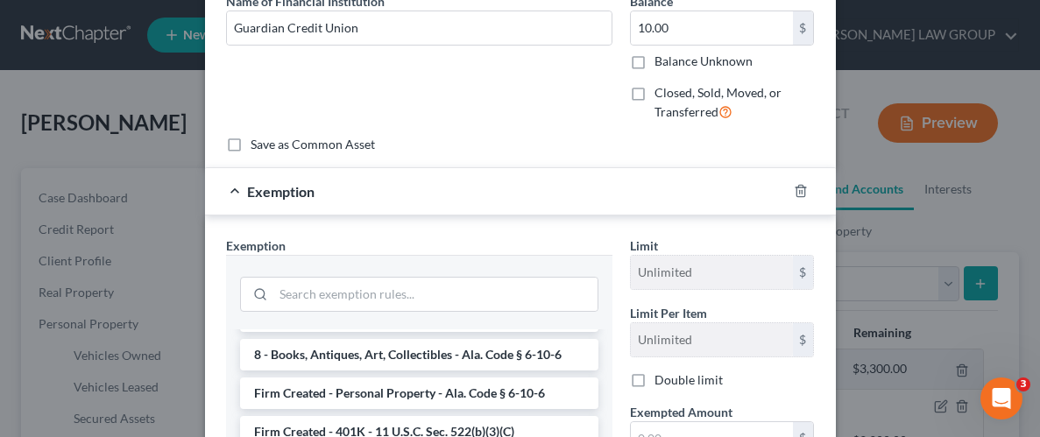
scroll to position [1477, 0]
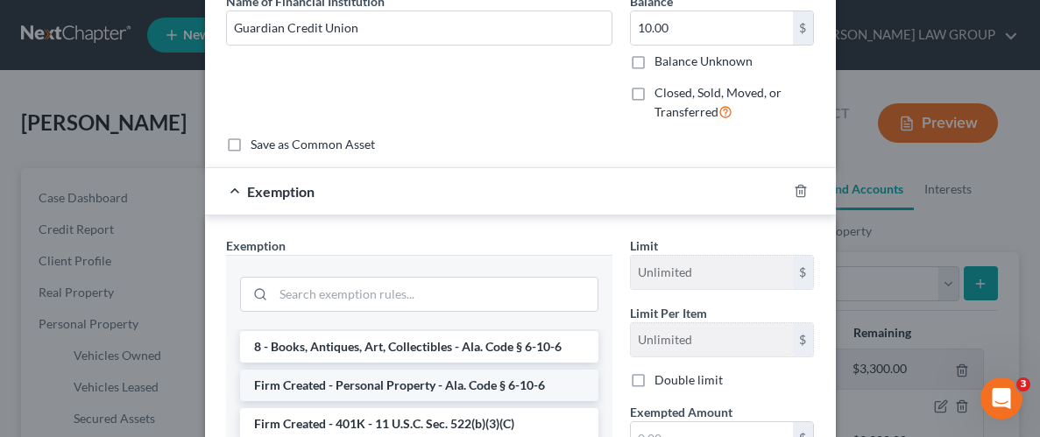
click at [385, 370] on li "Firm Created - Personal Property - Ala. Code § 6-10-6" at bounding box center [419, 386] width 358 height 32
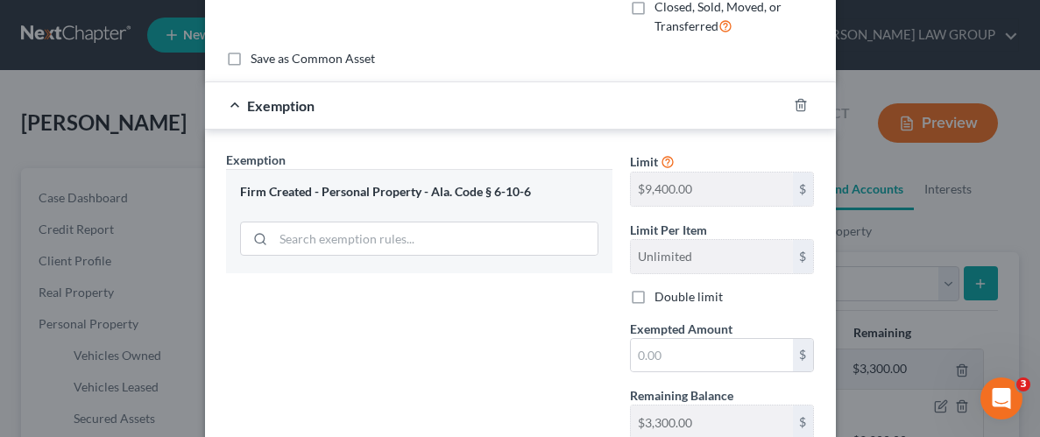
scroll to position [191, 0]
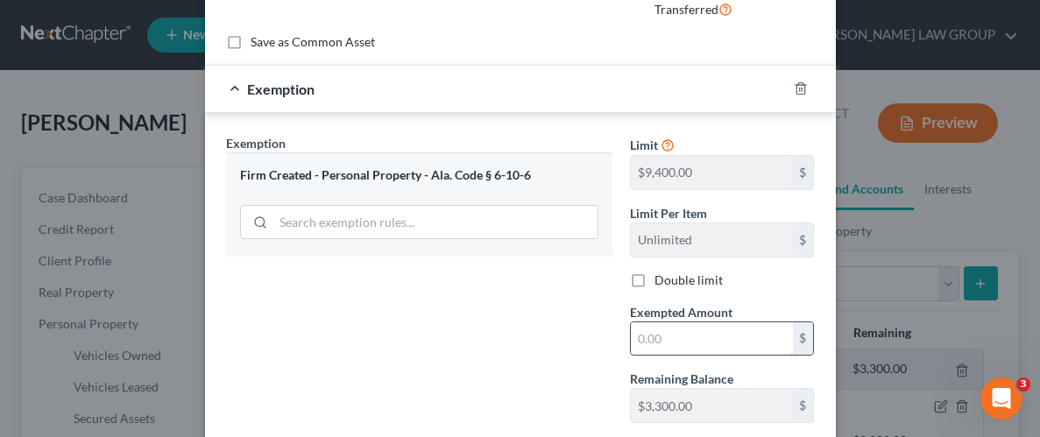
click at [702, 343] on input "text" at bounding box center [712, 338] width 162 height 33
type input "10.00"
click at [560, 334] on div "Exemption Set must be selected for CA. Exemption * Firm Created - Personal Prop…" at bounding box center [419, 285] width 404 height 303
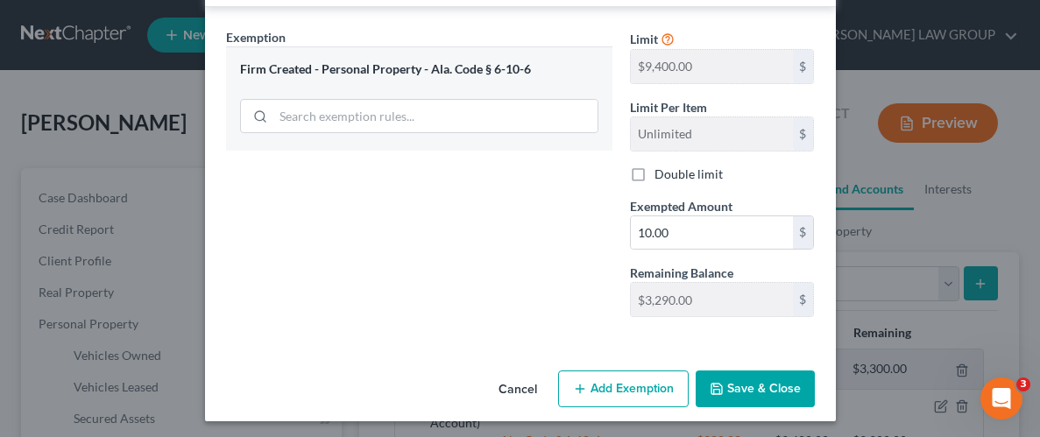
scroll to position [300, 0]
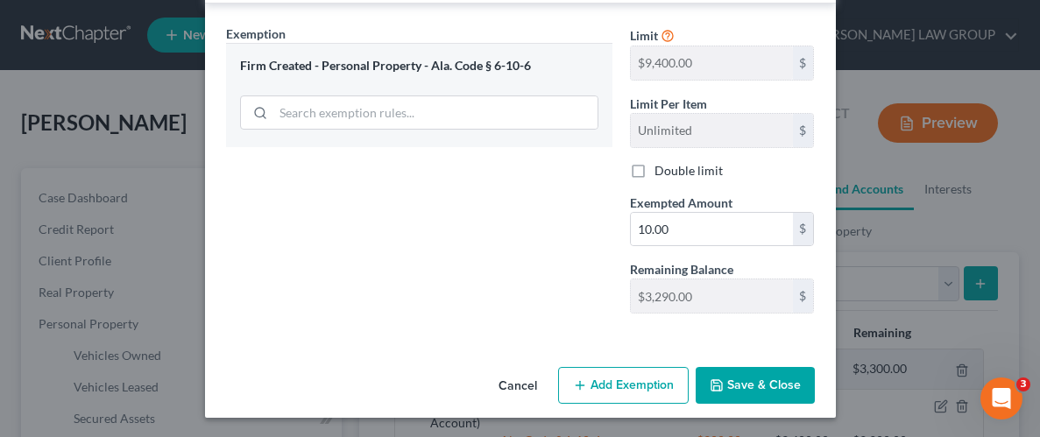
click at [733, 381] on button "Save & Close" at bounding box center [754, 385] width 119 height 37
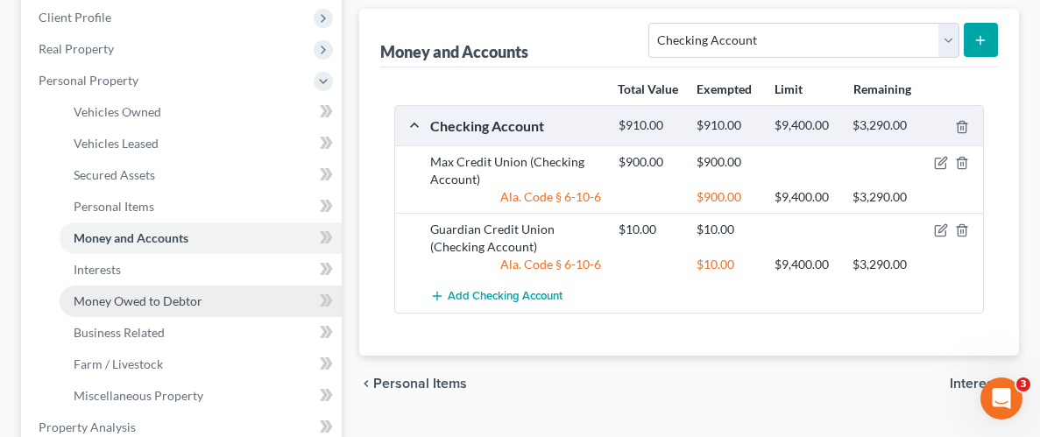
scroll to position [250, 0]
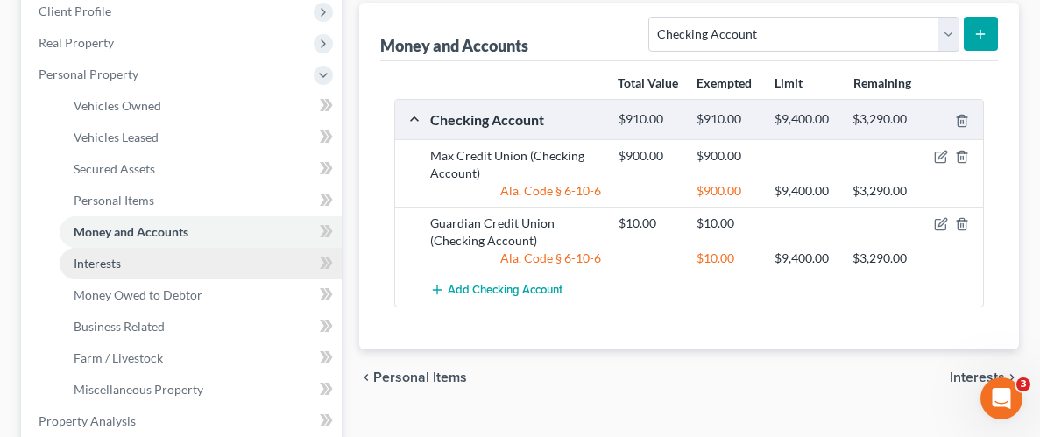
click at [88, 260] on span "Interests" at bounding box center [97, 263] width 47 height 15
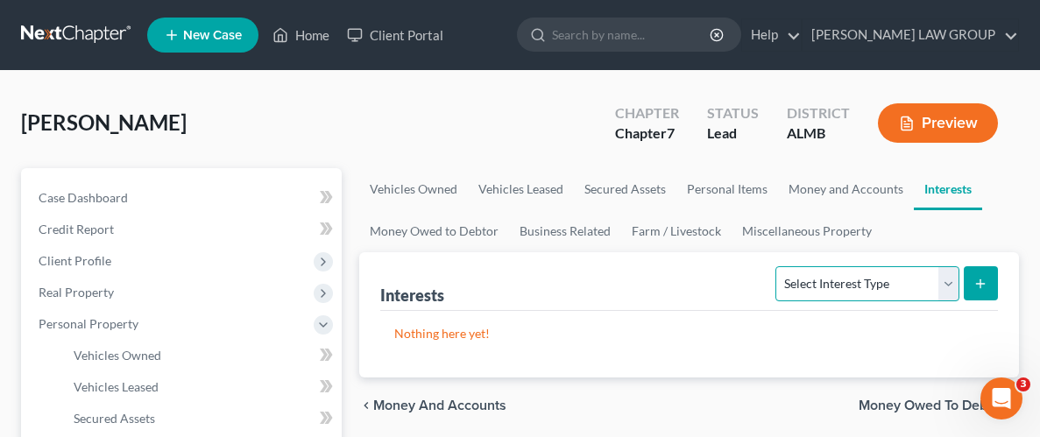
click at [939, 273] on select "Select Interest Type 401K Annuity Bond Education IRA Government Bond Government…" at bounding box center [866, 283] width 183 height 35
select select "term_life_insurance"
click at [778, 266] on select "Select Interest Type 401K Annuity Bond Education IRA Government Bond Government…" at bounding box center [866, 283] width 183 height 35
click at [976, 277] on icon "submit" at bounding box center [980, 284] width 14 height 14
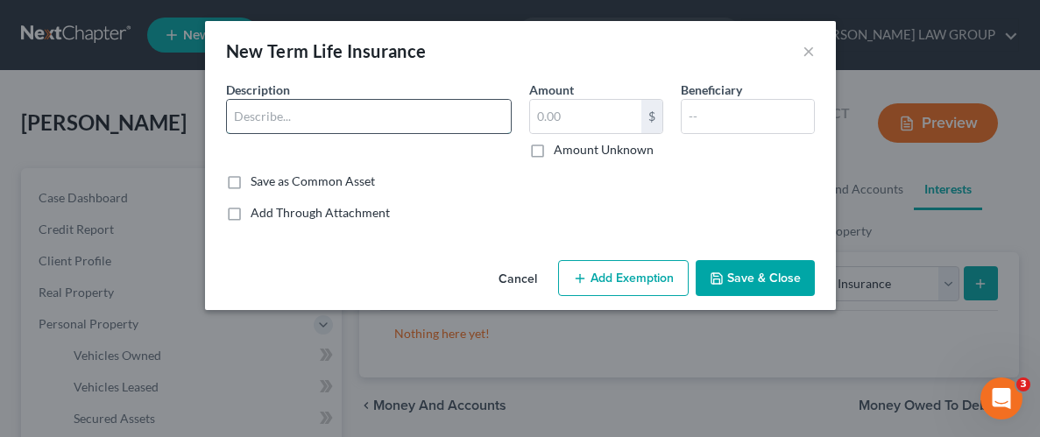
click at [404, 122] on input "text" at bounding box center [369, 116] width 284 height 33
drag, startPoint x: 288, startPoint y: 120, endPoint x: 222, endPoint y: 112, distance: 67.0
click at [222, 112] on div "Description * term life" at bounding box center [368, 120] width 303 height 78
type input "Term Life"
click at [554, 152] on label "Amount Unknown" at bounding box center [604, 150] width 100 height 18
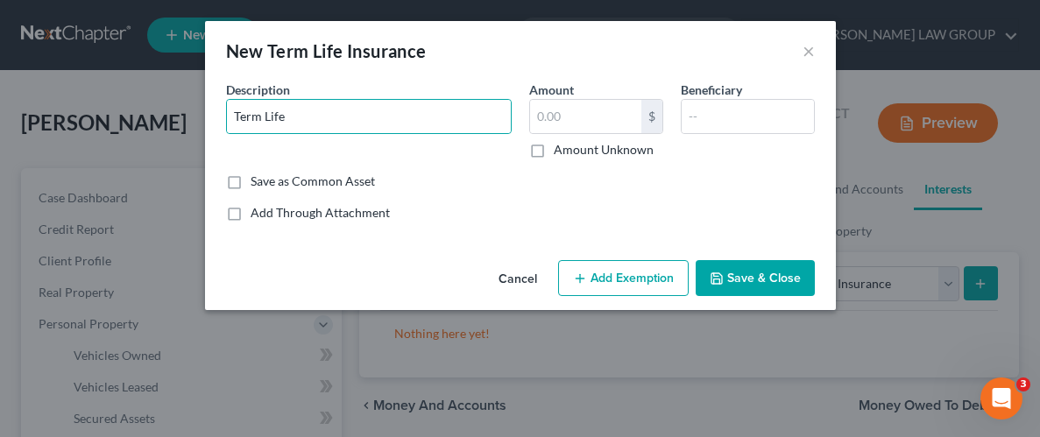
click at [561, 152] on input "Amount Unknown" at bounding box center [566, 146] width 11 height 11
checkbox input "true"
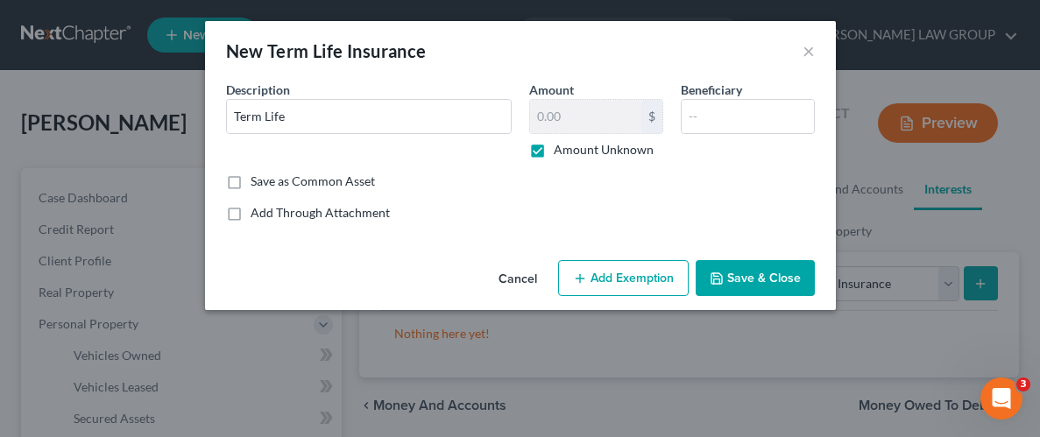
click at [750, 283] on button "Save & Close" at bounding box center [754, 278] width 119 height 37
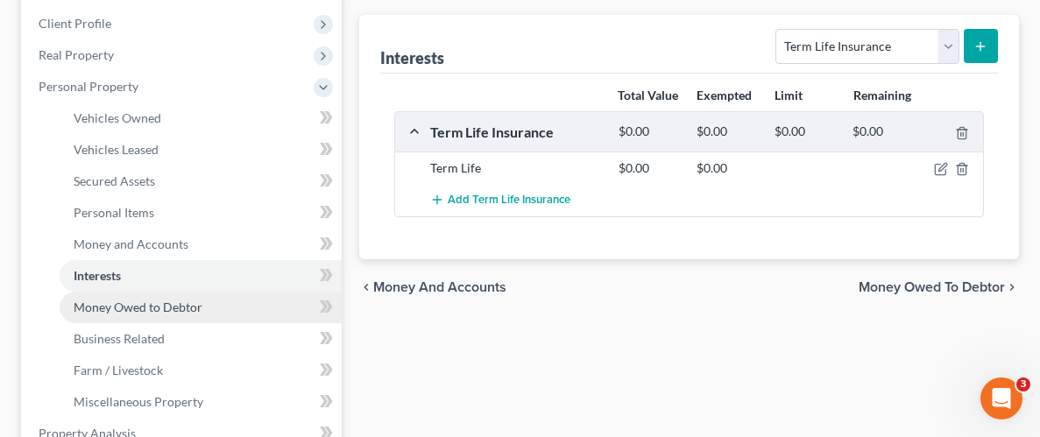
click at [123, 303] on span "Money Owed to Debtor" at bounding box center [138, 307] width 129 height 15
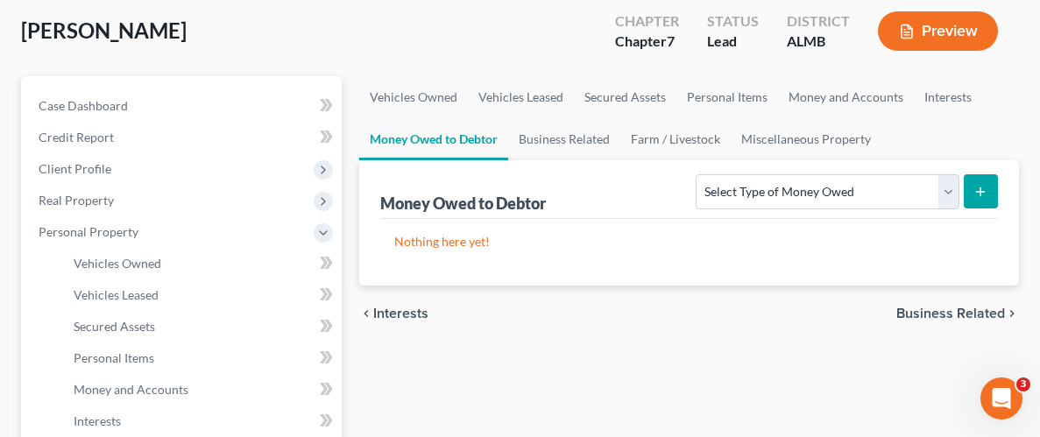
scroll to position [94, 0]
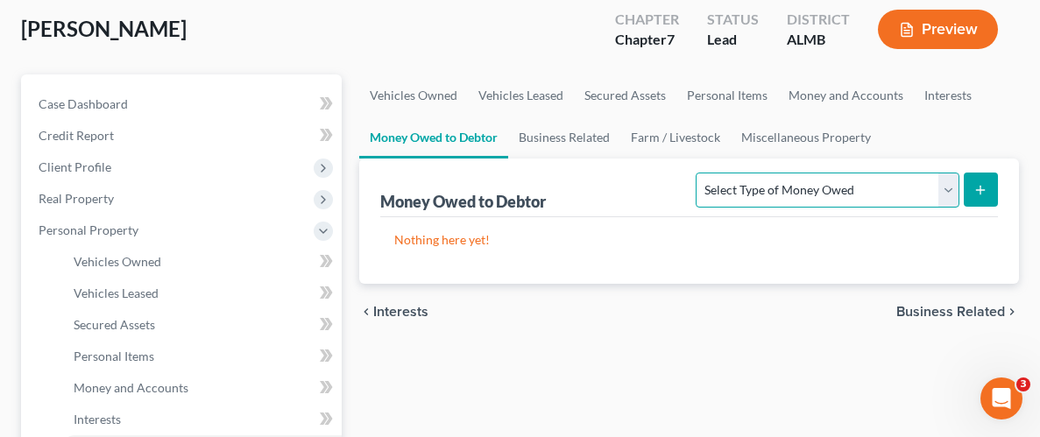
click at [952, 179] on select "Select Type of Money Owed Accounts Receivable Alimony Child Support Claims Agai…" at bounding box center [826, 190] width 263 height 35
select select "expected_tax_refund"
click at [700, 173] on select "Select Type of Money Owed Accounts Receivable Alimony Child Support Claims Agai…" at bounding box center [826, 190] width 263 height 35
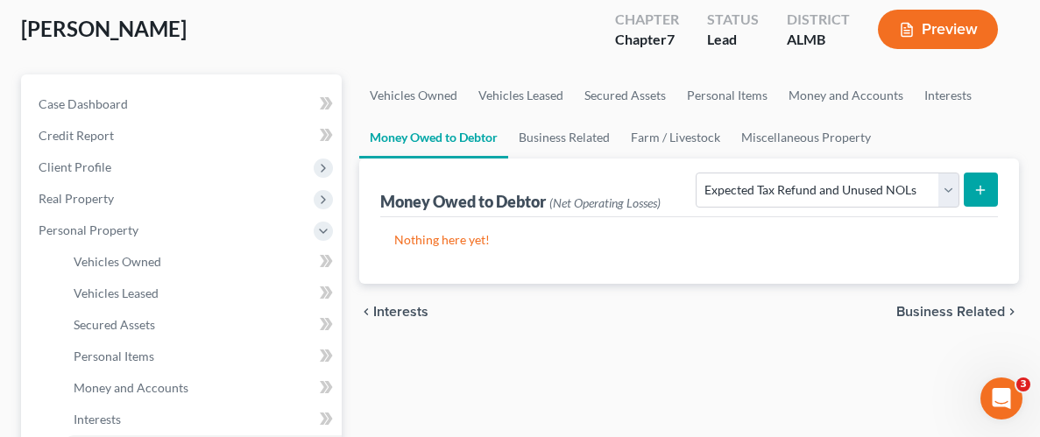
click at [984, 180] on button "submit" at bounding box center [980, 190] width 34 height 34
select select "0"
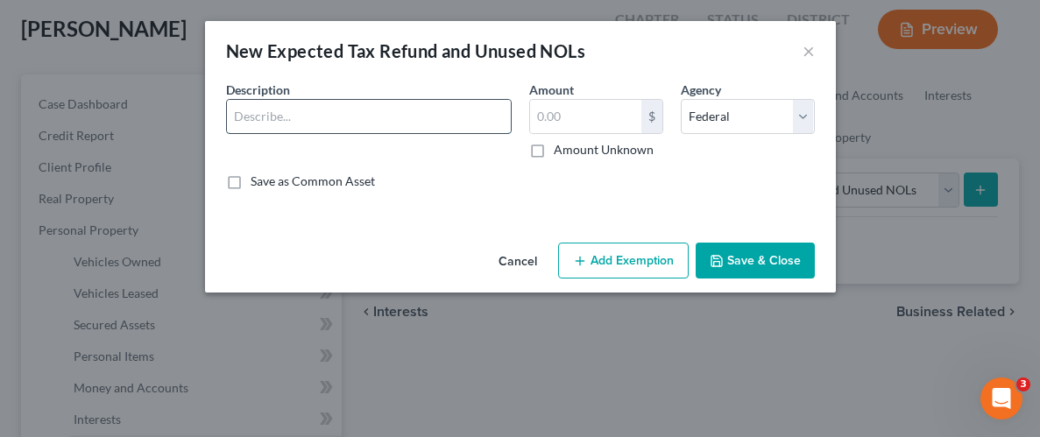
click at [378, 112] on input "text" at bounding box center [369, 116] width 284 height 33
type input "[US_STATE] State Tax Refund"
click at [591, 111] on input "text" at bounding box center [585, 116] width 111 height 33
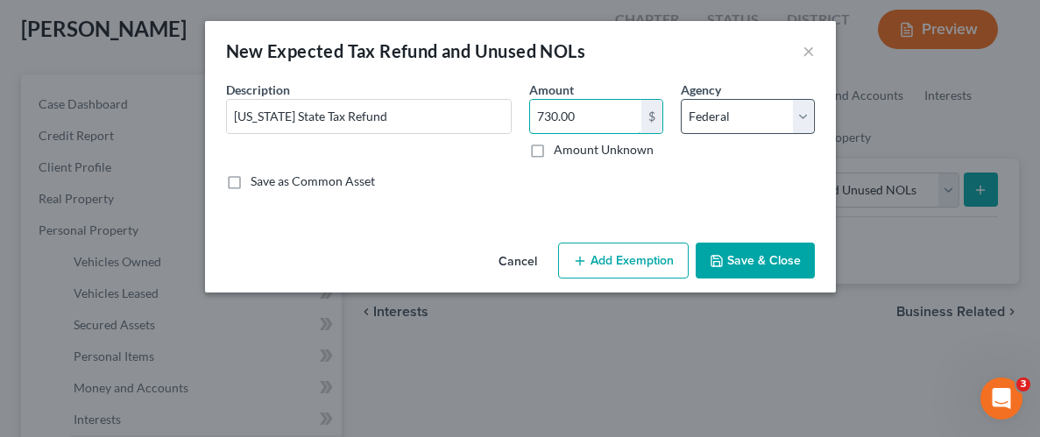
type input "730.00"
click at [806, 109] on select "Select Federal State Local" at bounding box center [748, 116] width 134 height 35
select select "1"
click at [681, 99] on select "Select Federal State Local" at bounding box center [748, 116] width 134 height 35
click at [638, 251] on button "Add Exemption" at bounding box center [623, 261] width 130 height 37
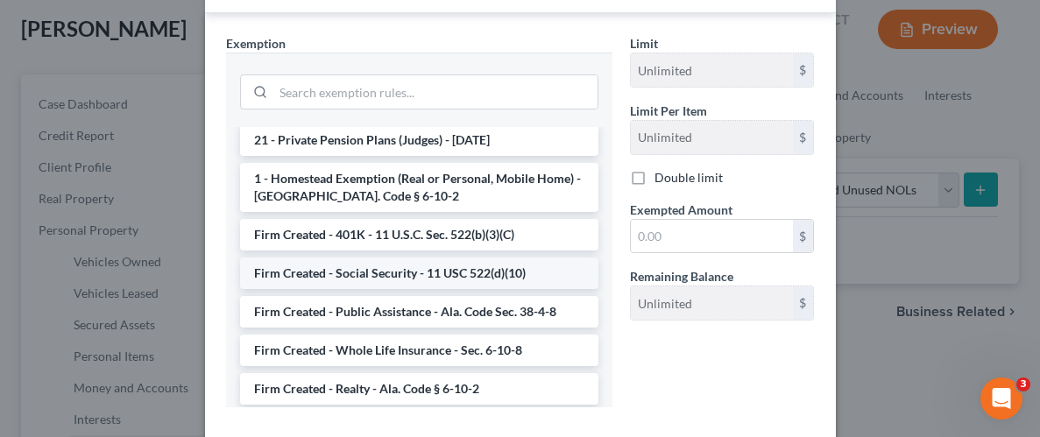
scroll to position [1377, 0]
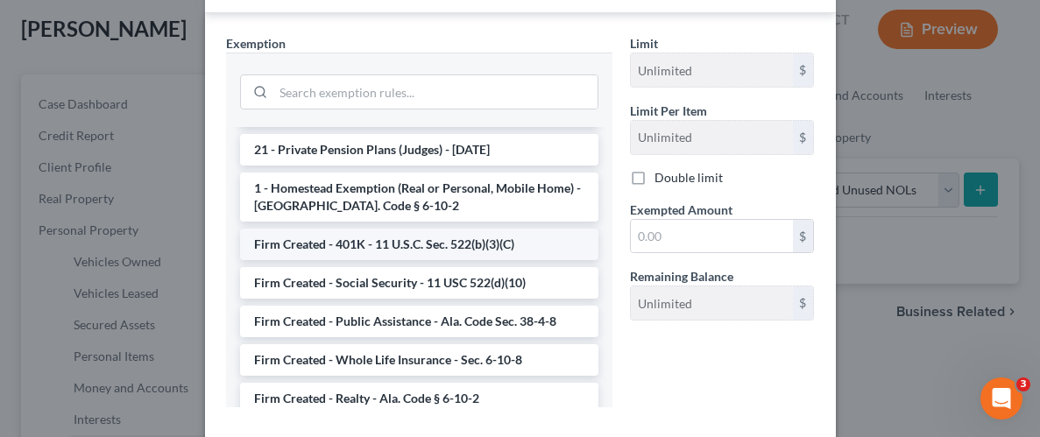
click at [364, 229] on li "Firm Created - 401K - 11 U.S.C. Sec. 522(b)(3)(C)" at bounding box center [419, 245] width 358 height 32
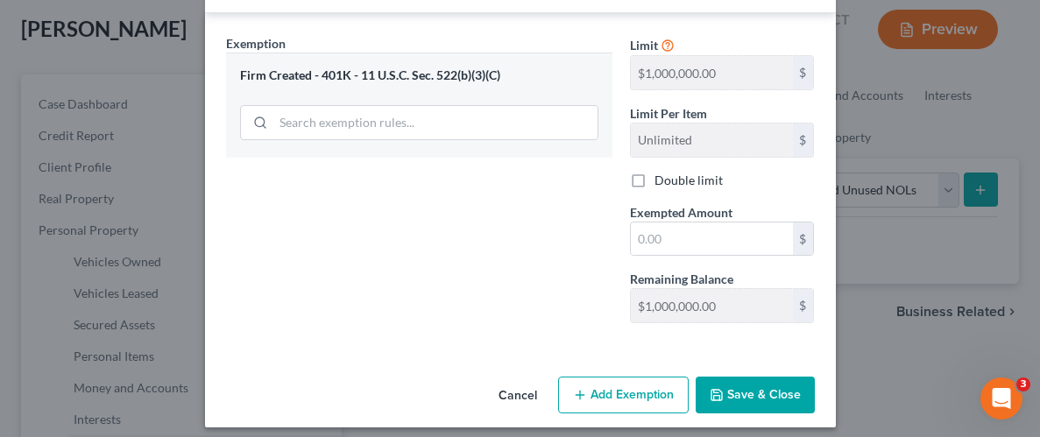
click at [554, 56] on div "Firm Created - 401K - 11 U.S.C. Sec. 522(b)(3)(C)" at bounding box center [419, 105] width 386 height 104
click at [406, 76] on div "Firm Created - 401K - 11 U.S.C. Sec. 522(b)(3)(C)" at bounding box center [419, 75] width 358 height 17
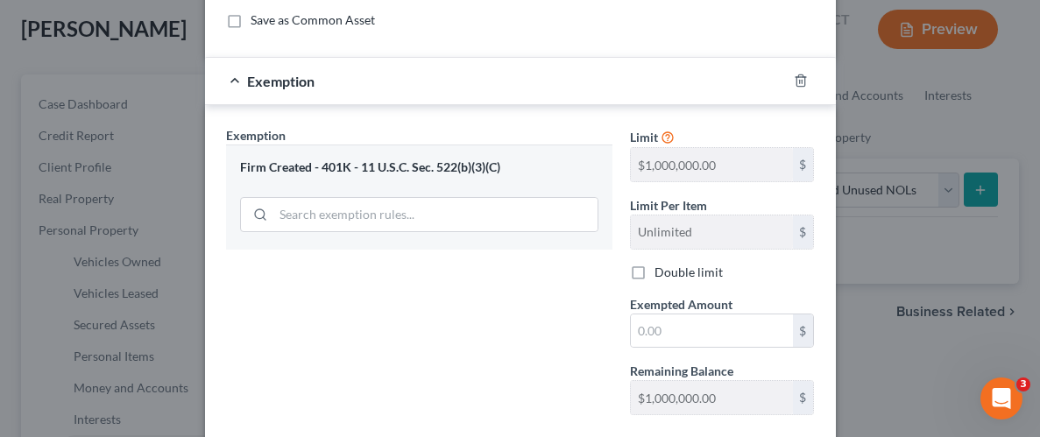
scroll to position [154, 0]
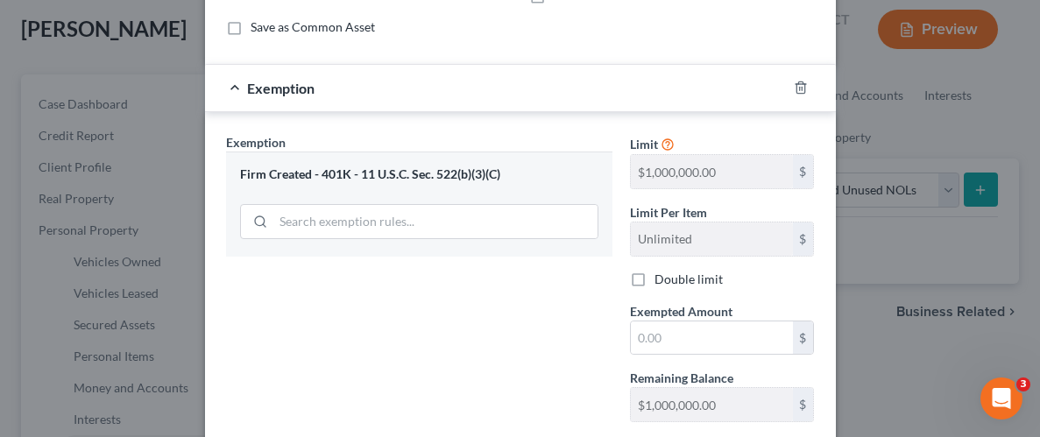
drag, startPoint x: 263, startPoint y: 130, endPoint x: 259, endPoint y: 140, distance: 10.3
click at [261, 134] on div "Exemption Set must be selected for CA. Exemption * Firm Created - 401K - 11 U.S…" at bounding box center [520, 281] width 631 height 339
click at [259, 140] on span "Exemption" at bounding box center [256, 142] width 60 height 15
click at [250, 88] on span "Exemption" at bounding box center [280, 88] width 67 height 17
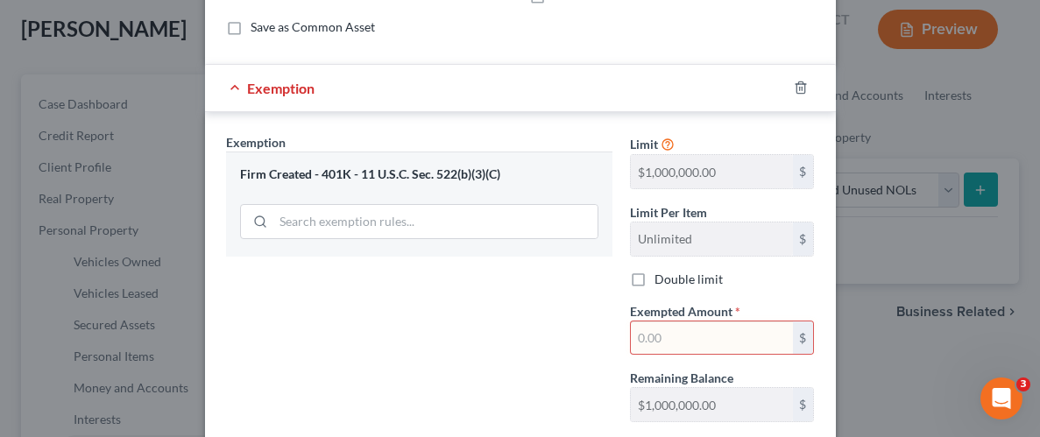
click at [235, 88] on div "Exemption" at bounding box center [496, 88] width 582 height 46
click at [548, 168] on div "Firm Created - 401K - 11 U.S.C. Sec. 522(b)(3)(C)" at bounding box center [419, 174] width 358 height 17
click at [460, 300] on div "Exemption Set must be selected for CA. Exemption * Firm Created - 401K - 11 U.S…" at bounding box center [419, 284] width 404 height 303
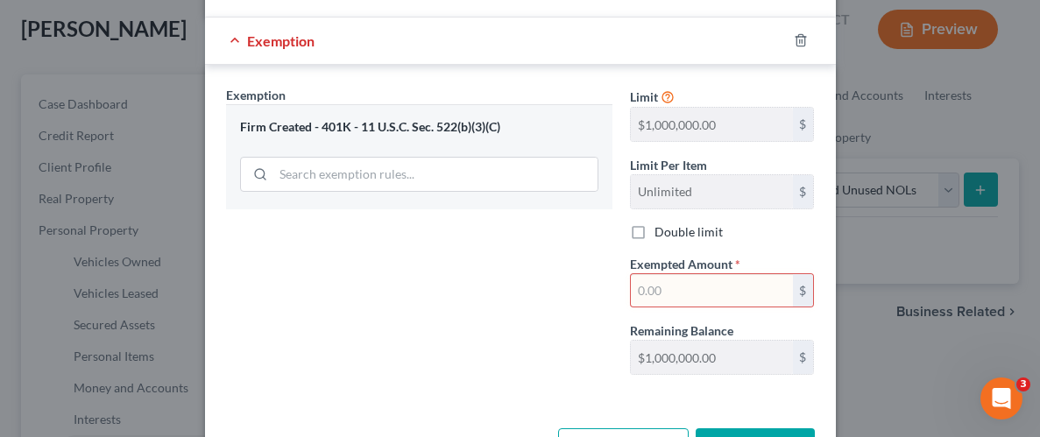
scroll to position [263, 0]
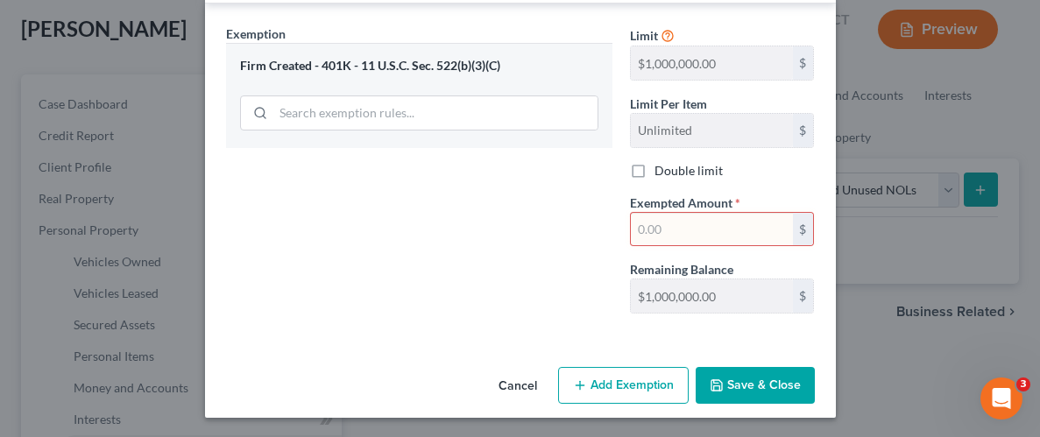
click at [514, 380] on button "Cancel" at bounding box center [517, 386] width 67 height 35
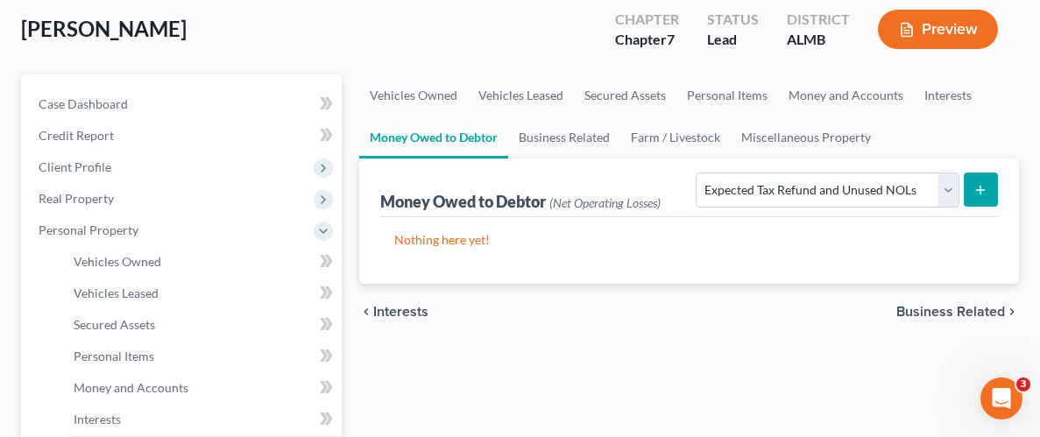
click at [977, 185] on icon "submit" at bounding box center [980, 190] width 14 height 14
select select "0"
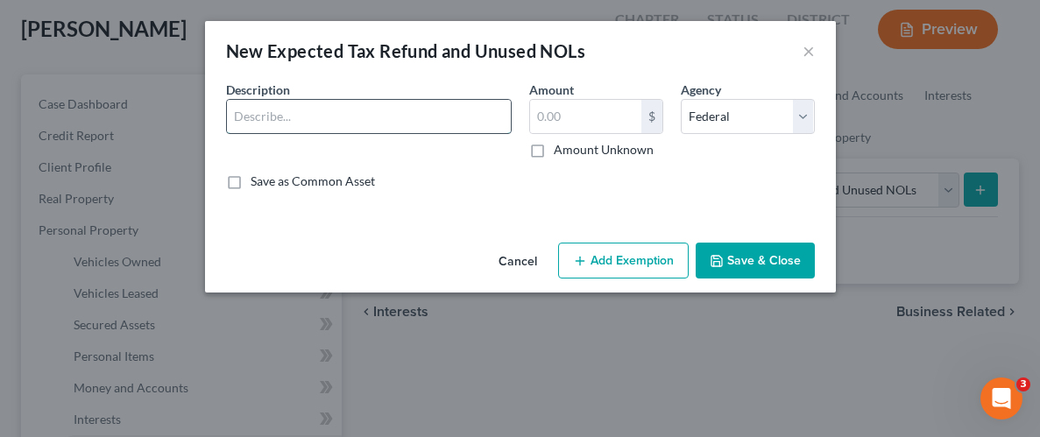
click at [393, 126] on input "text" at bounding box center [369, 116] width 284 height 33
type input "[US_STATE] State Tax Refund"
click at [589, 113] on input "text" at bounding box center [585, 116] width 111 height 33
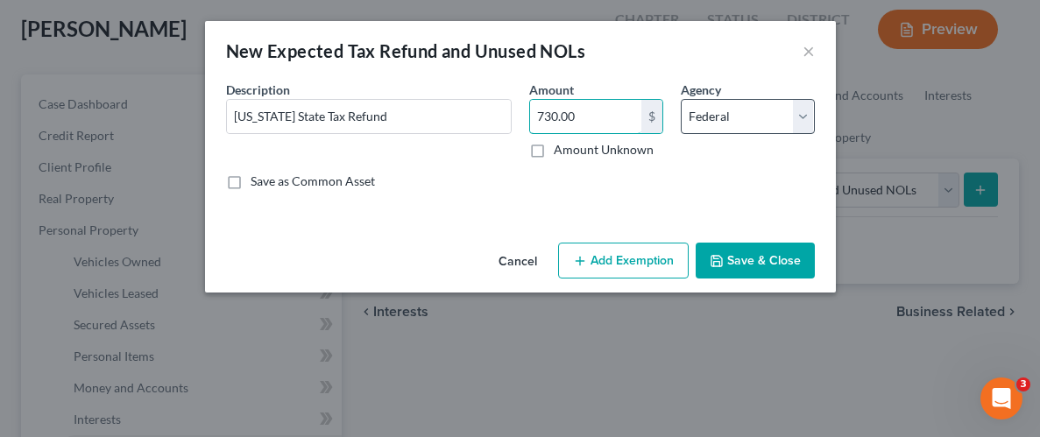
type input "730.00"
click at [799, 117] on select "Select Federal State Local" at bounding box center [748, 116] width 134 height 35
select select "1"
click at [681, 99] on select "Select Federal State Local" at bounding box center [748, 116] width 134 height 35
click at [642, 264] on button "Add Exemption" at bounding box center [623, 261] width 130 height 37
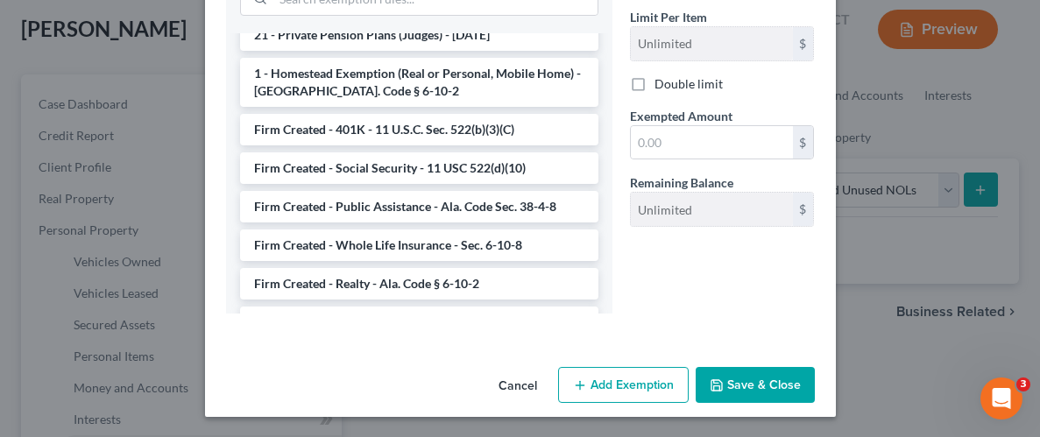
scroll to position [1439, 0]
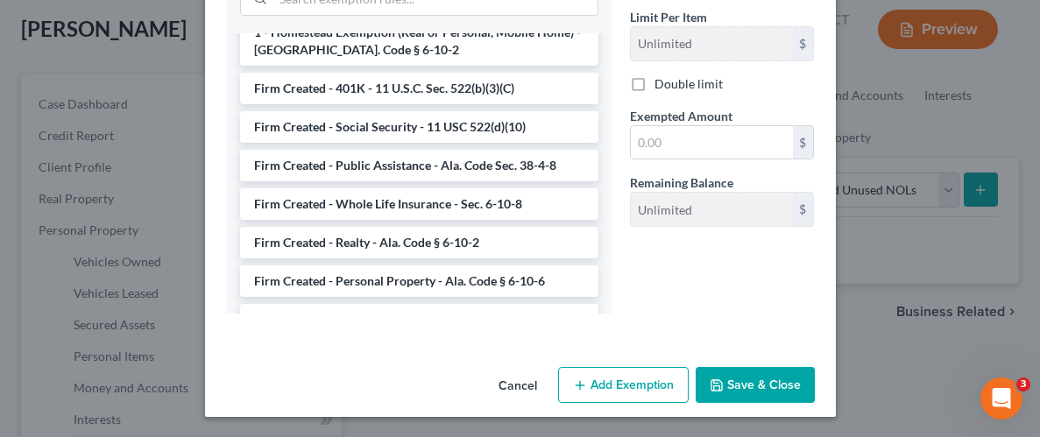
click at [415, 265] on li "Firm Created - Personal Property - Ala. Code § 6-10-6" at bounding box center [419, 281] width 358 height 32
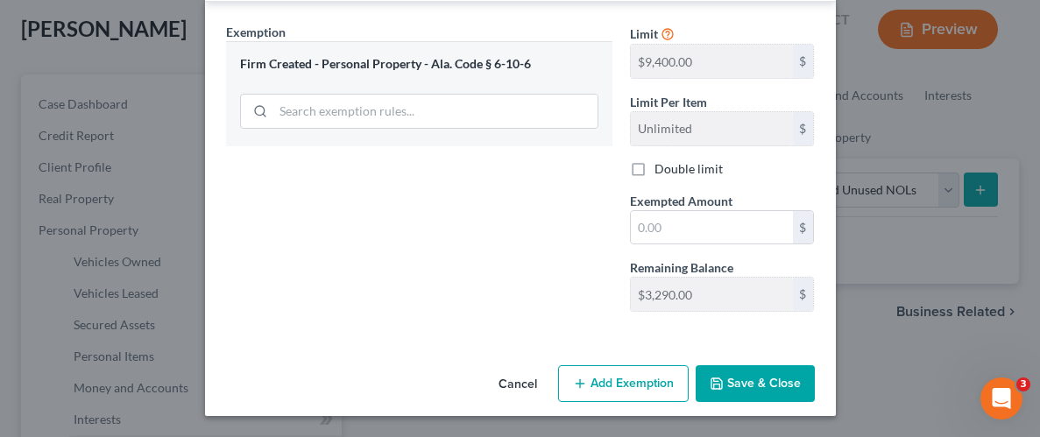
scroll to position [263, 0]
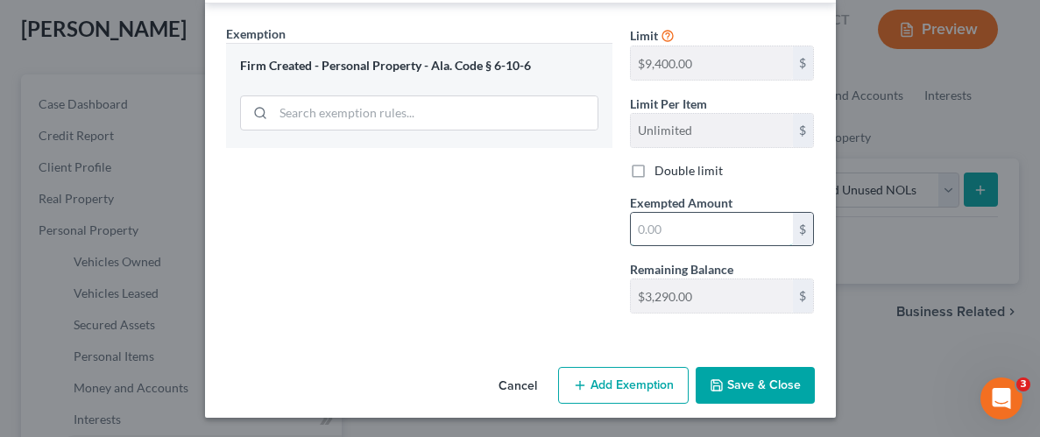
click at [717, 222] on input "text" at bounding box center [712, 229] width 162 height 33
type input "730.00"
click at [558, 221] on div "Exemption Set must be selected for CA. Exemption * Firm Created - Personal Prop…" at bounding box center [419, 176] width 404 height 303
click at [755, 374] on button "Save & Close" at bounding box center [754, 385] width 119 height 37
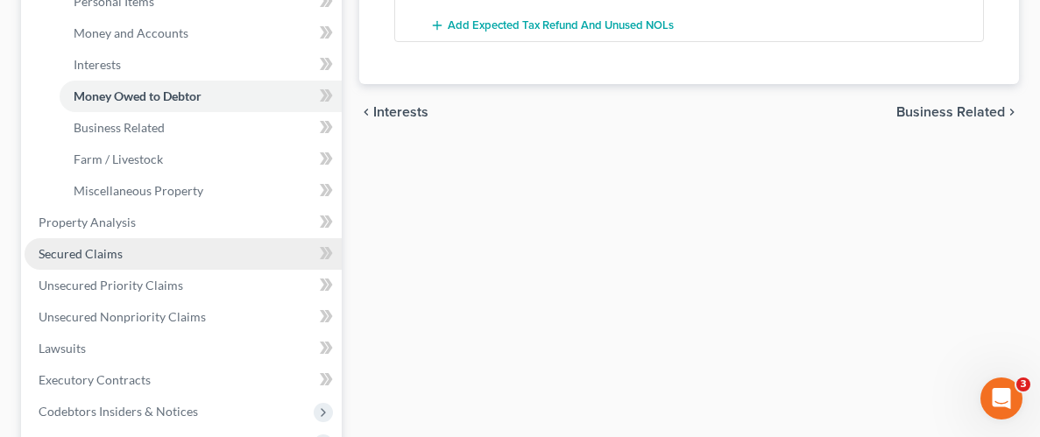
scroll to position [450, 0]
click at [88, 249] on span "Secured Claims" at bounding box center [81, 251] width 84 height 15
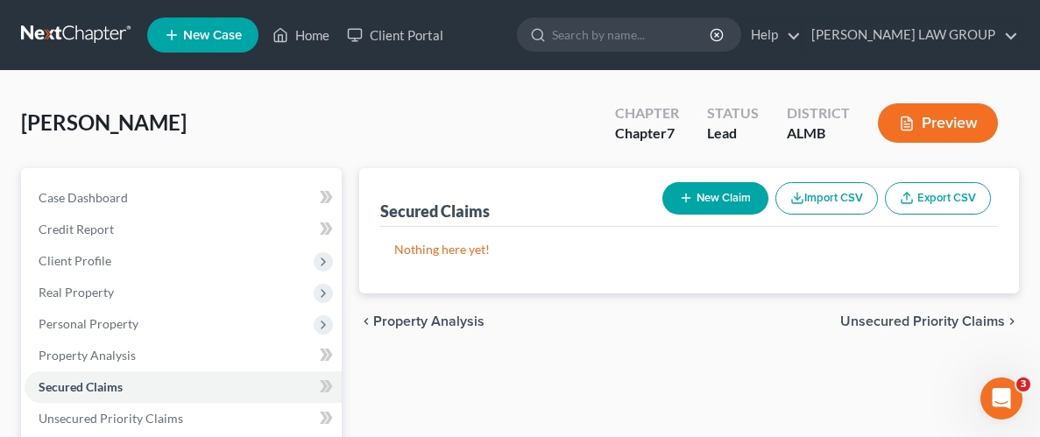
click at [712, 193] on button "New Claim" at bounding box center [715, 198] width 106 height 32
select select "0"
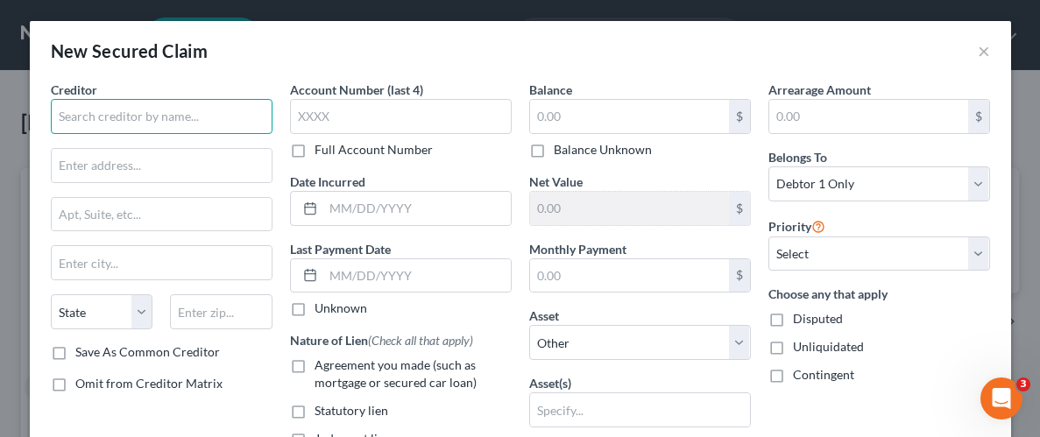
click at [139, 118] on input "text" at bounding box center [162, 116] width 222 height 35
type input "Unify Fin"
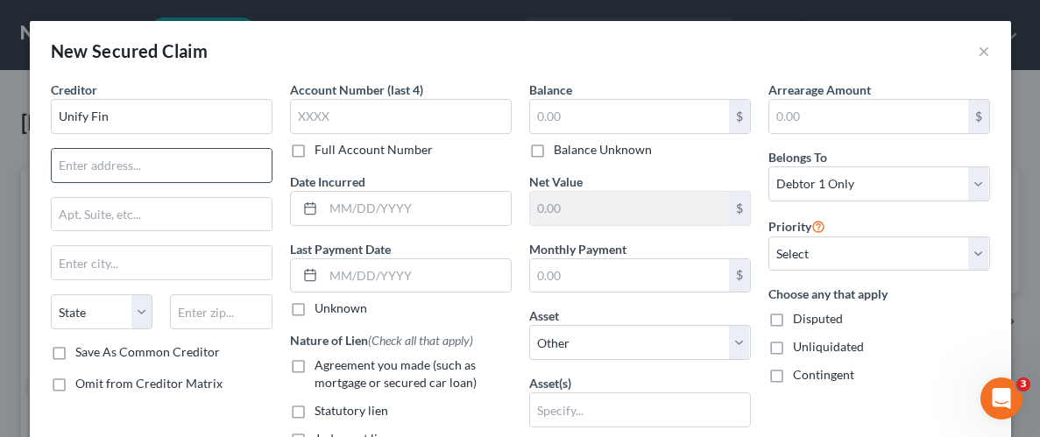
click at [145, 166] on input "text" at bounding box center [162, 165] width 220 height 33
paste input "Attn: Compliance"
type input "Attn: Compliance"
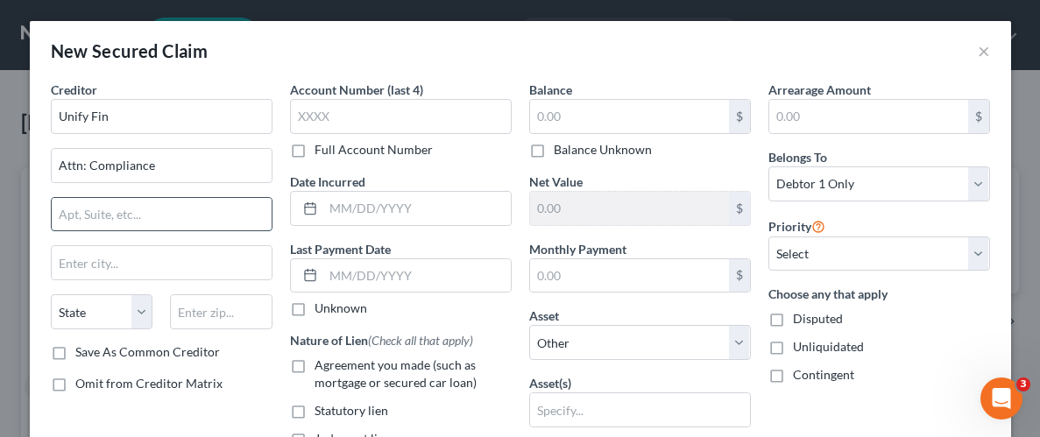
click at [159, 220] on input "text" at bounding box center [162, 214] width 220 height 33
paste input "PO Box 10018"
type input "PO Box 10018"
click at [140, 123] on input "Unify Fin" at bounding box center [162, 116] width 222 height 35
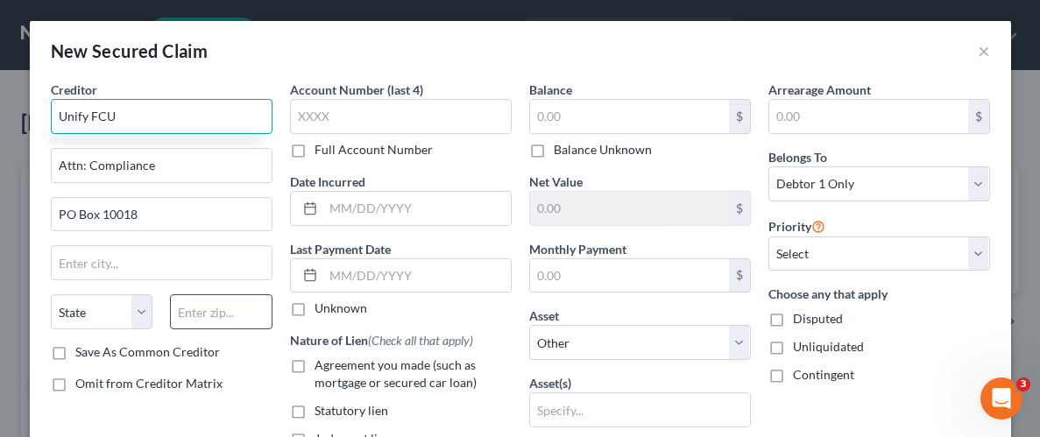
type input "Unify FCU"
click at [205, 308] on input "text" at bounding box center [221, 311] width 102 height 35
click at [208, 314] on input "text" at bounding box center [221, 311] width 102 height 35
paste input "90267"
type input "90267"
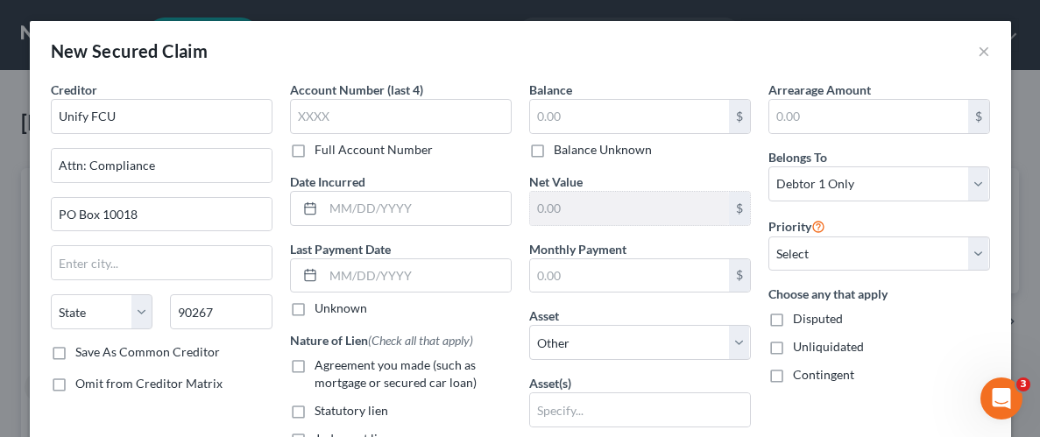
click at [250, 347] on div "Save As Common Creditor" at bounding box center [162, 352] width 222 height 18
type input "[GEOGRAPHIC_DATA]"
select select "4"
click at [613, 113] on input "text" at bounding box center [629, 116] width 199 height 33
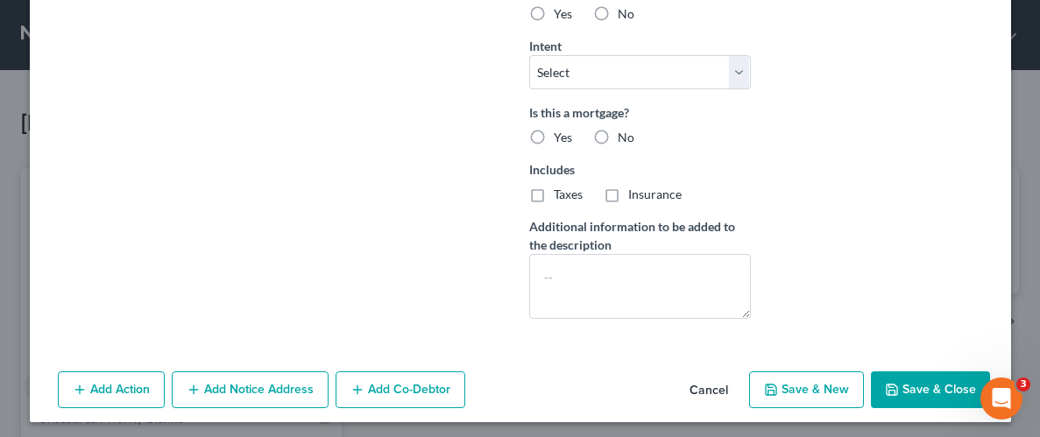
scroll to position [533, 0]
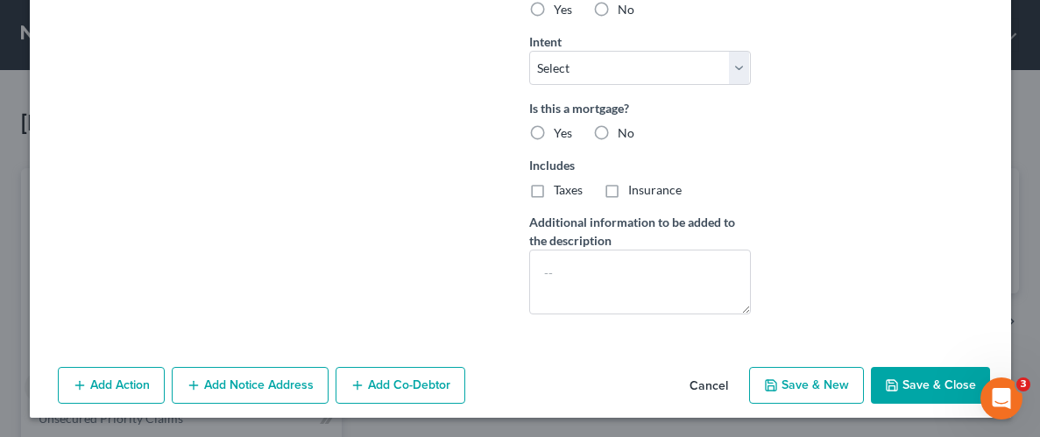
type input "2,000"
click at [711, 379] on button "Cancel" at bounding box center [708, 386] width 67 height 35
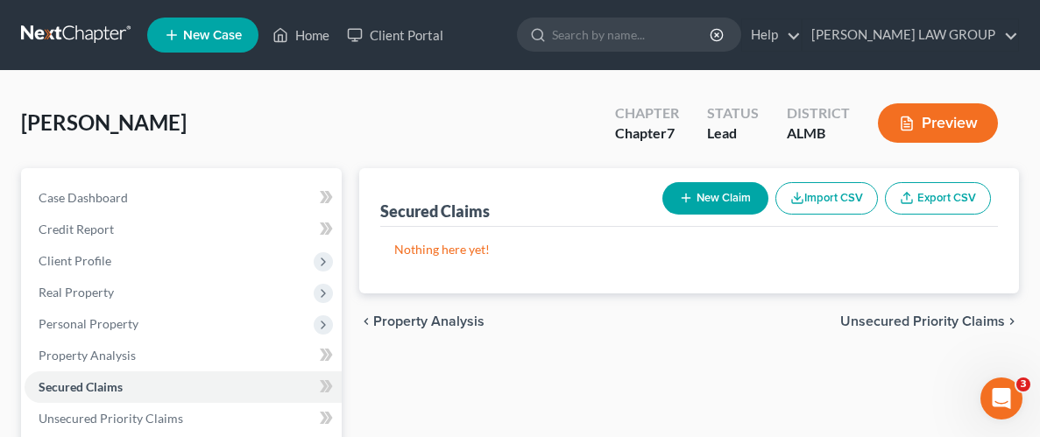
click at [711, 201] on button "New Claim" at bounding box center [715, 198] width 106 height 32
select select "0"
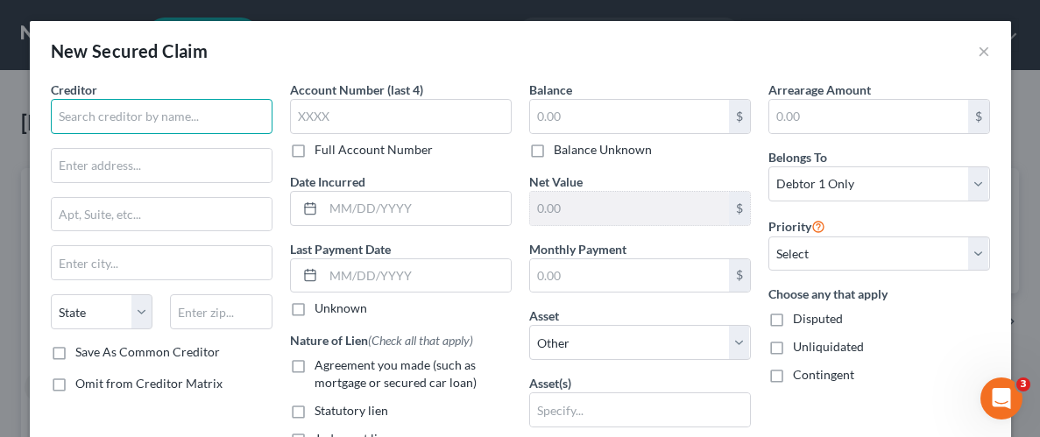
click at [170, 119] on input "text" at bounding box center [162, 116] width 222 height 35
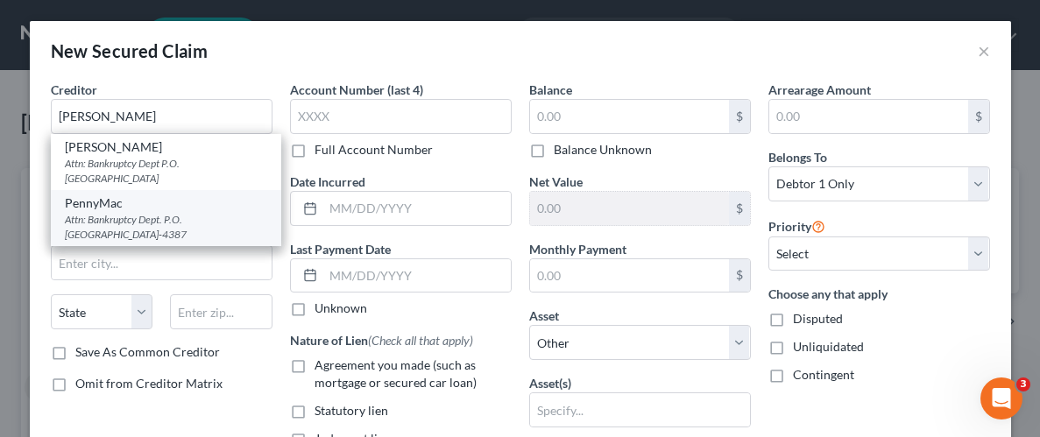
click at [132, 221] on div "Attn: Bankruptcy Dept. P.O. [GEOGRAPHIC_DATA]-4387" at bounding box center [166, 227] width 202 height 30
type input "PennyMac"
type input "Attn: Bankruptcy Dept."
type input "P.O. Box 514387"
type input "[GEOGRAPHIC_DATA]"
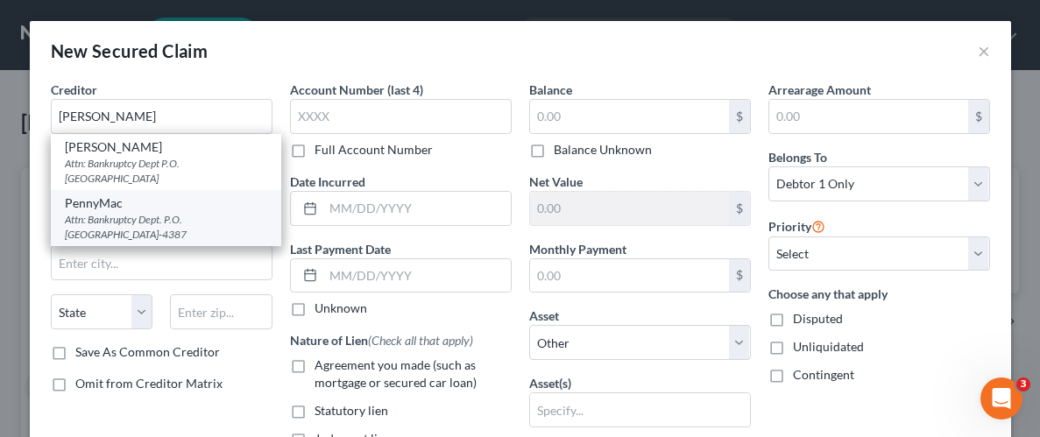
select select "4"
type input "90051-4387"
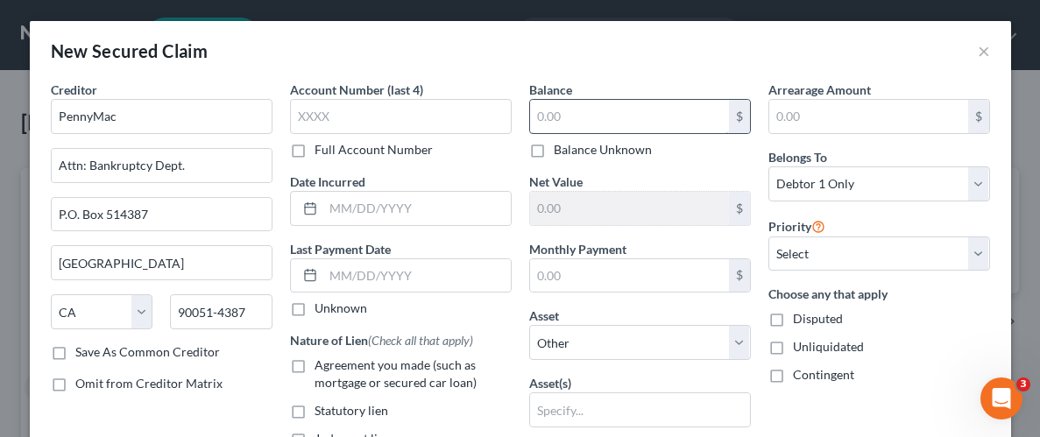
click at [595, 110] on input "text" at bounding box center [629, 116] width 199 height 33
type input "230,283.00"
click at [737, 349] on select "Select Other Multiple Assets [STREET_ADDRESS] - $248500.0 Jewelry - Wedding Rin…" at bounding box center [640, 342] width 222 height 35
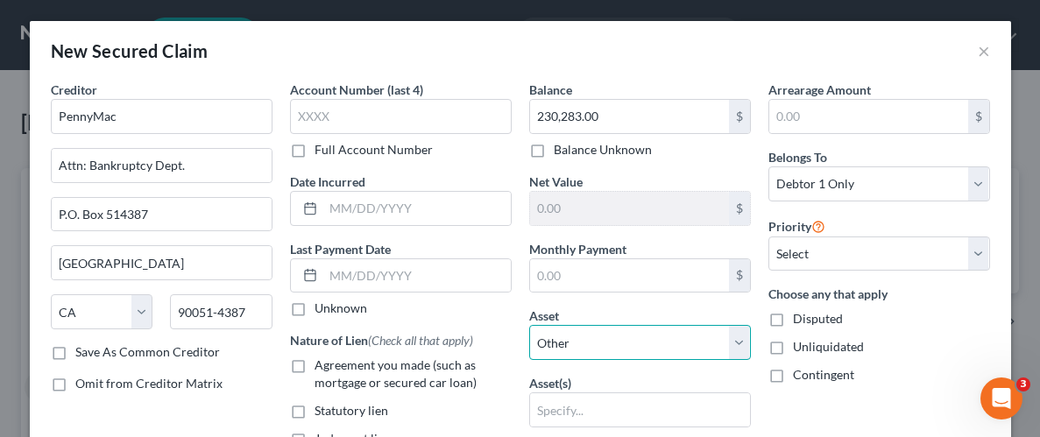
select select "2"
click at [529, 325] on select "Select Other Multiple Assets [STREET_ADDRESS] - $248500.0 Jewelry - Wedding Rin…" at bounding box center [640, 342] width 222 height 35
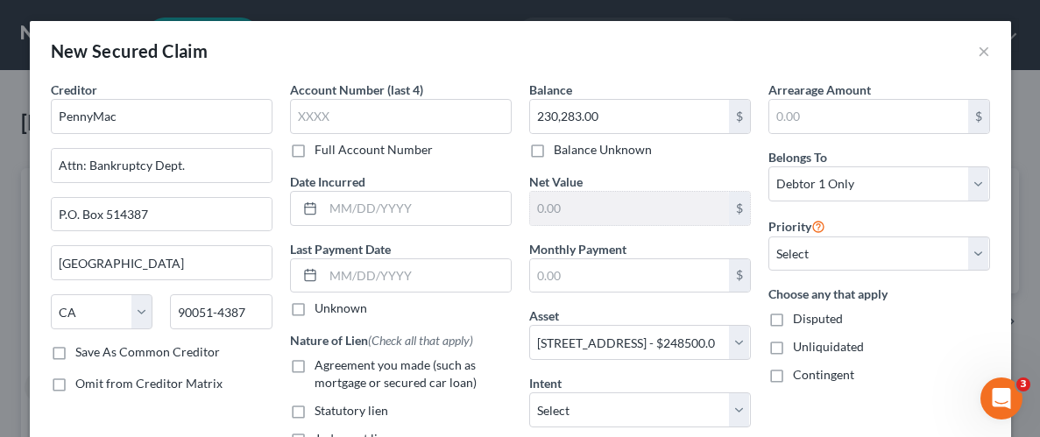
click at [945, 343] on div "Unliquidated" at bounding box center [879, 347] width 222 height 18
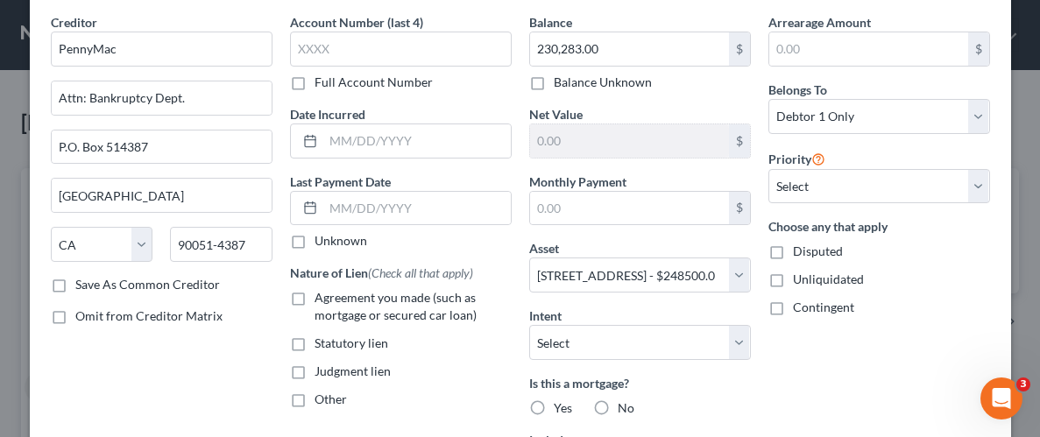
scroll to position [79, 0]
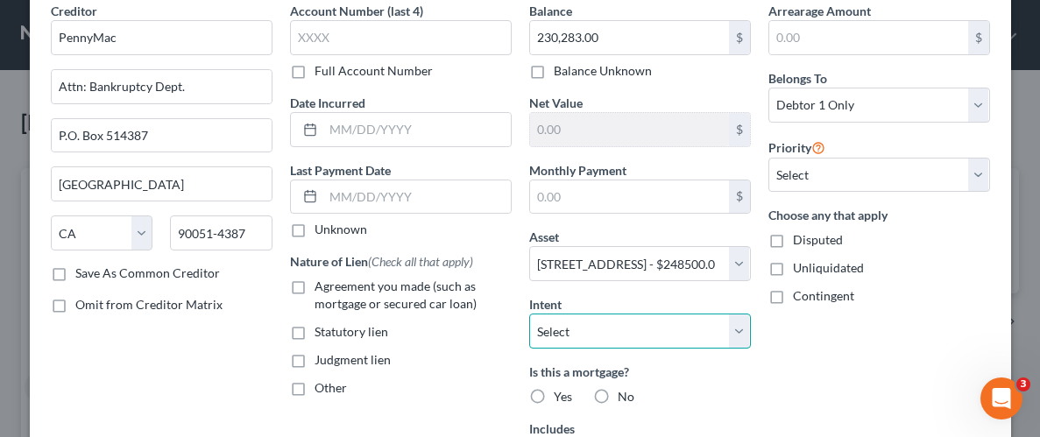
click at [739, 327] on select "Select Surrender Redeem Reaffirm Avoid Other" at bounding box center [640, 331] width 222 height 35
select select "0"
click at [529, 314] on select "Select Surrender Redeem Reaffirm Avoid Other" at bounding box center [640, 331] width 222 height 35
click at [785, 401] on div "Arrearage Amount $ Belongs To * Select Debtor 1 Only Debtor 2 Only Debtor 1 And…" at bounding box center [878, 297] width 239 height 590
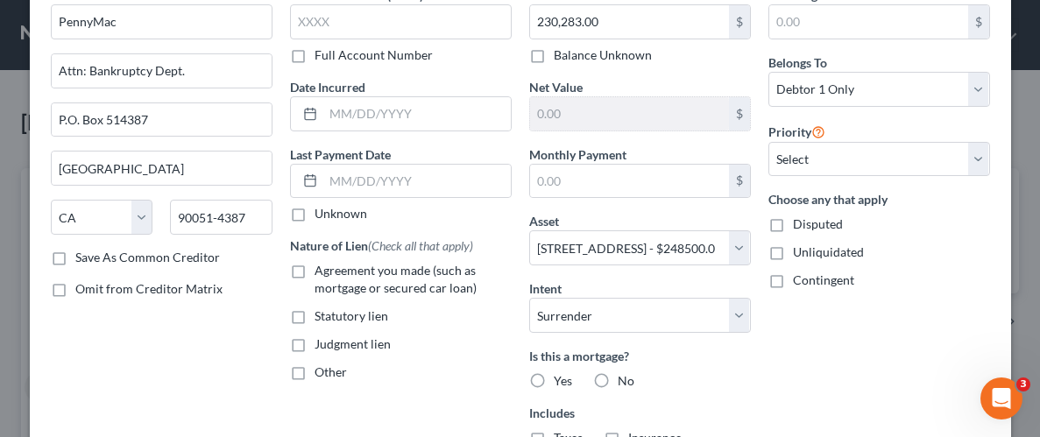
scroll to position [105, 0]
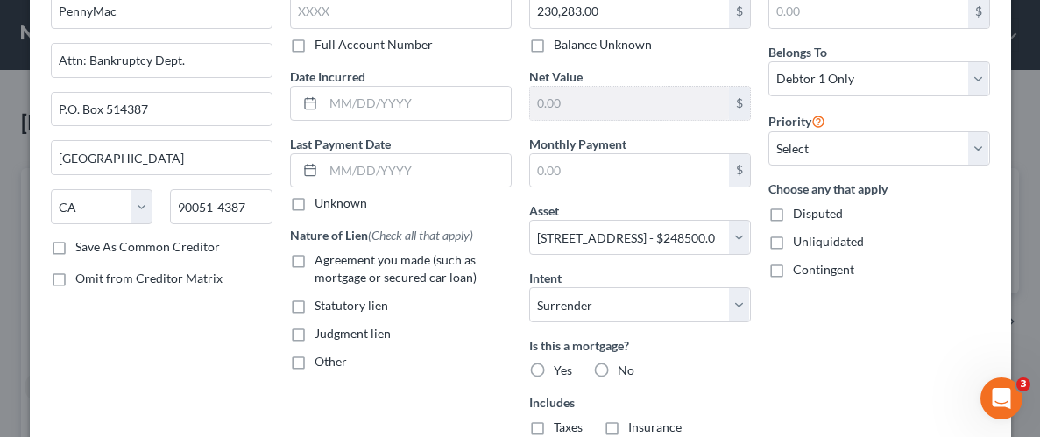
click at [554, 368] on label "Yes" at bounding box center [563, 371] width 18 height 18
click at [561, 368] on input "Yes" at bounding box center [566, 367] width 11 height 11
radio input "true"
click at [793, 241] on label "Unliquidated" at bounding box center [828, 242] width 71 height 18
click at [800, 241] on input "Unliquidated" at bounding box center [805, 238] width 11 height 11
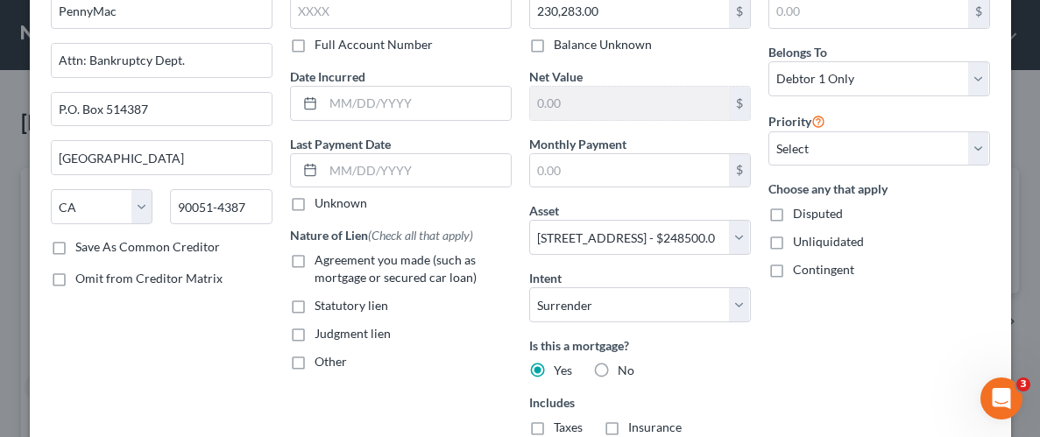
checkbox input "true"
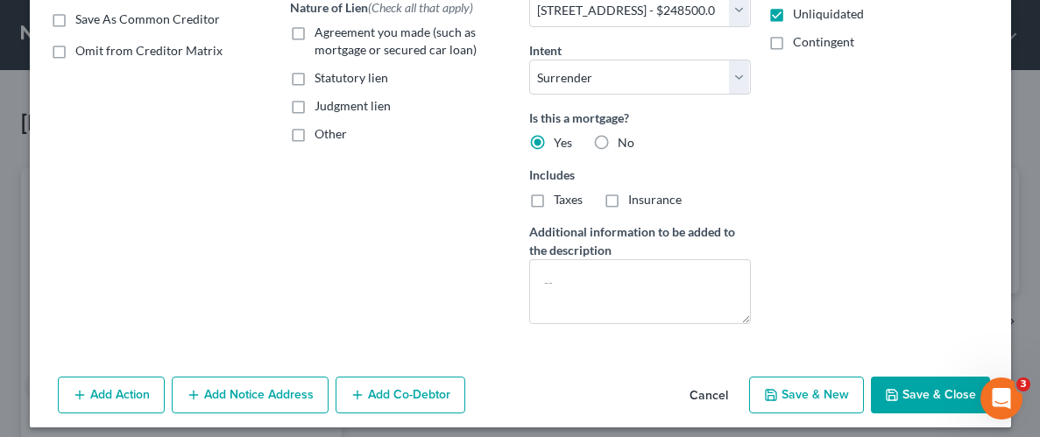
scroll to position [342, 0]
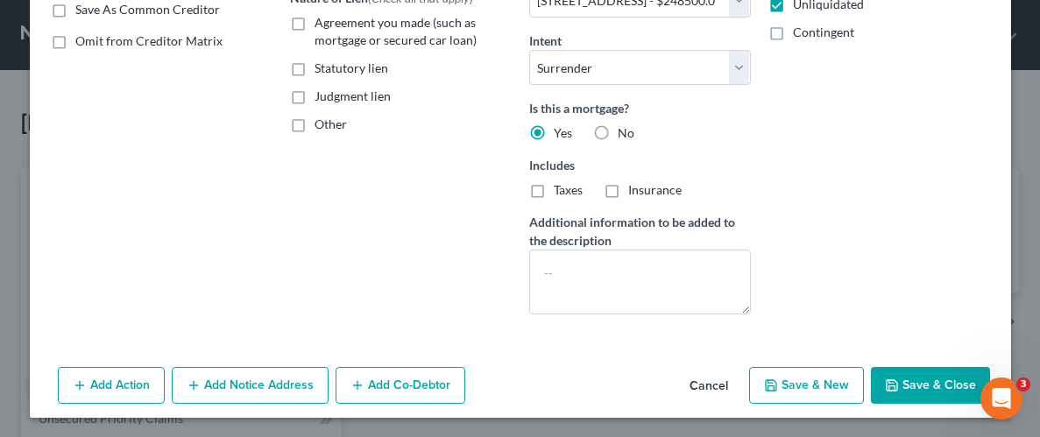
click at [955, 388] on button "Save & Close" at bounding box center [930, 385] width 119 height 37
select select
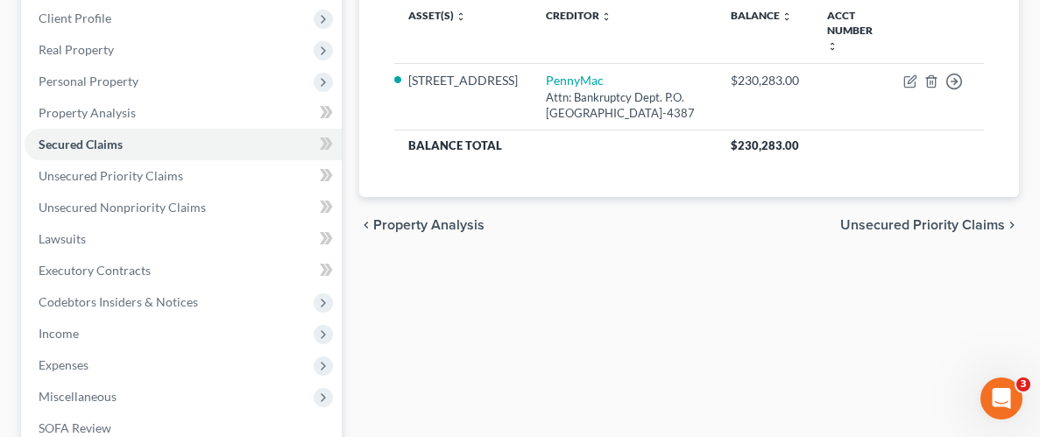
scroll to position [250, 0]
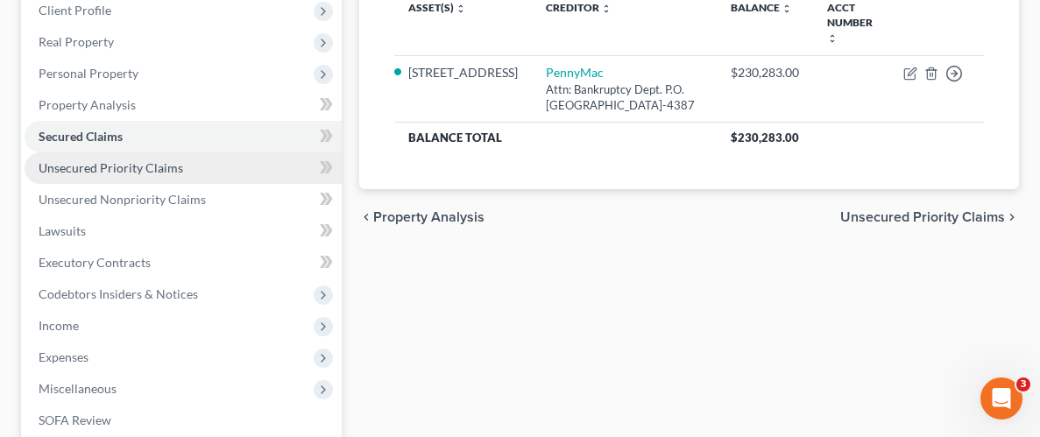
click at [74, 169] on span "Unsecured Priority Claims" at bounding box center [111, 167] width 145 height 15
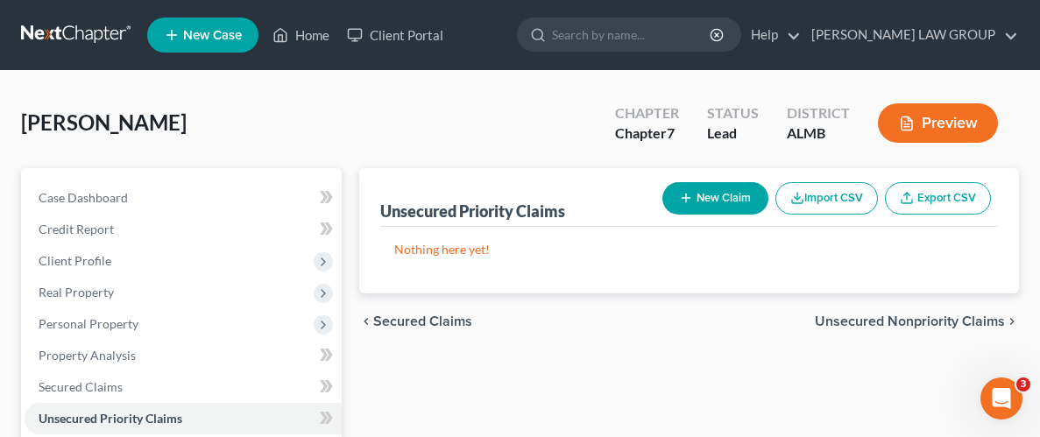
click at [722, 195] on button "New Claim" at bounding box center [715, 198] width 106 height 32
select select "0"
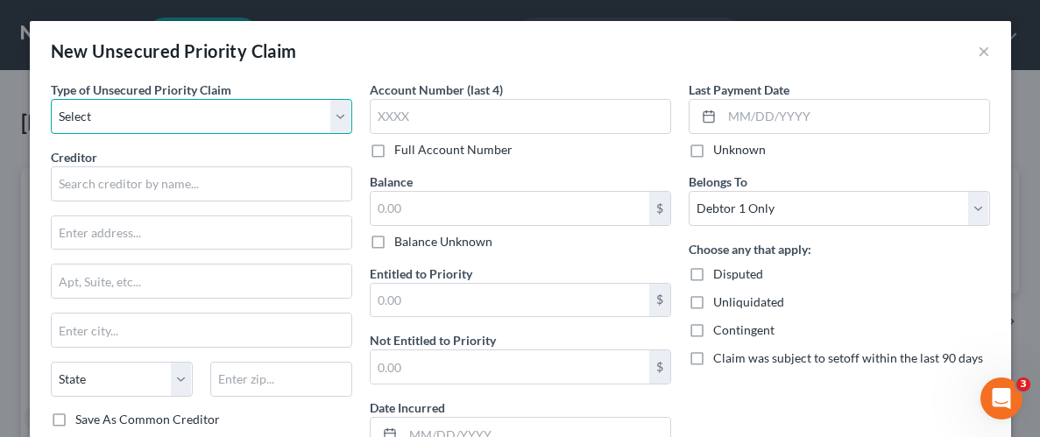
click at [331, 121] on select "Select Taxes & Other Government Units Domestic Support Obligations Extensions o…" at bounding box center [201, 116] width 301 height 35
select select "9"
click at [51, 99] on select "Select Taxes & Other Government Units Domestic Support Obligations Extensions o…" at bounding box center [201, 116] width 301 height 35
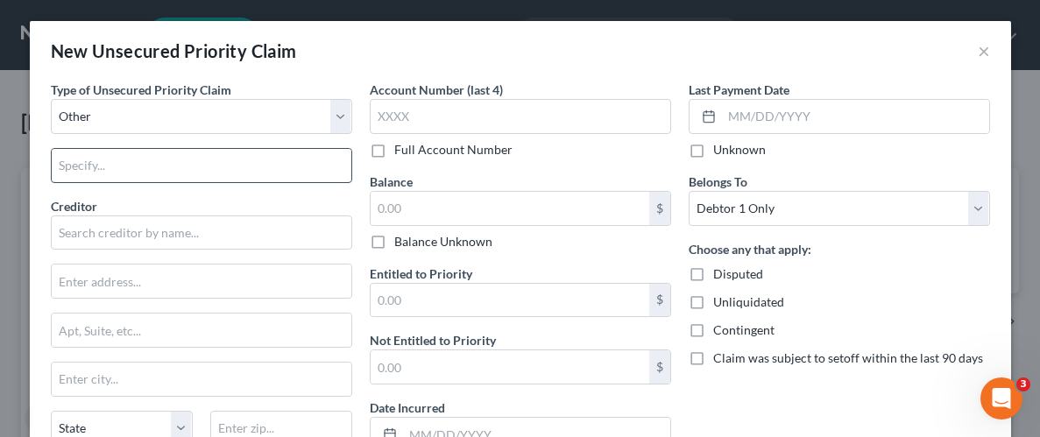
click at [195, 167] on input "text" at bounding box center [202, 165] width 300 height 33
type input "Student Loans"
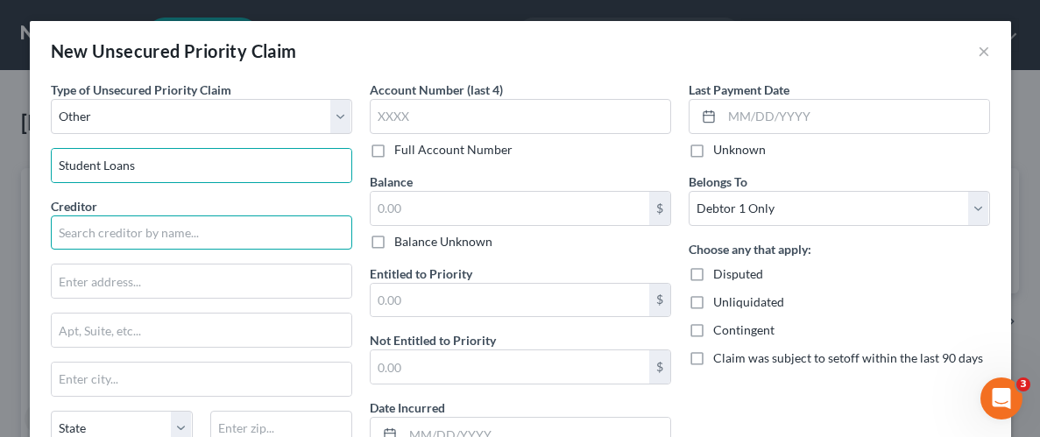
click at [182, 236] on input "text" at bounding box center [201, 232] width 301 height 35
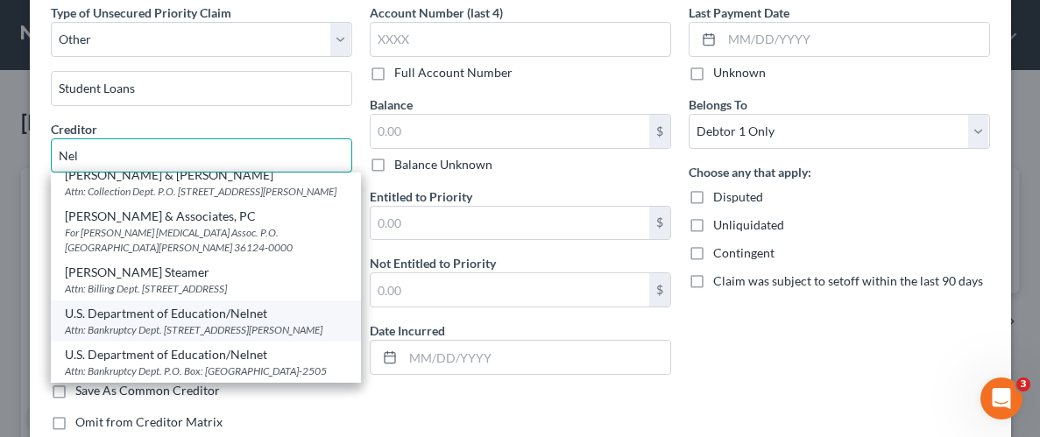
scroll to position [471, 0]
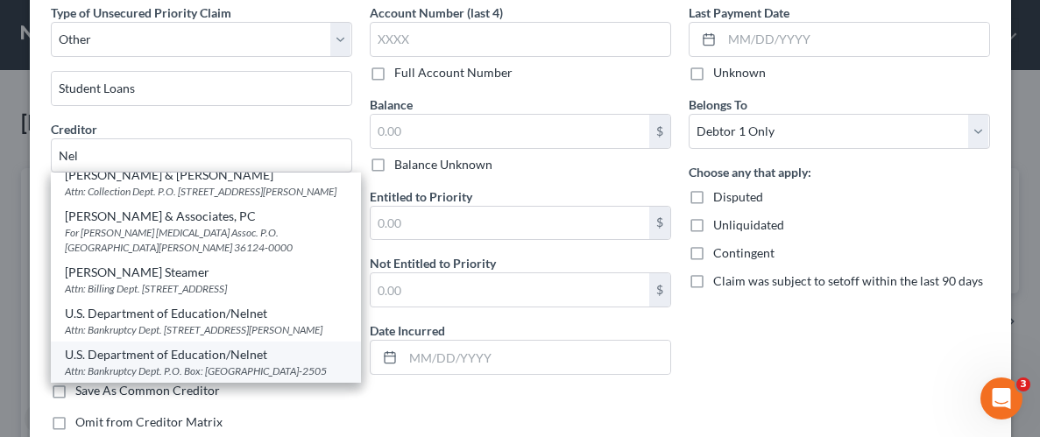
click at [180, 346] on div "U.S. Department of Education/Nelnet" at bounding box center [206, 355] width 282 height 18
type input "U.S. Department of Education/Nelnet"
type input "Attn: Bankruptcy Dept."
type input "P.O. Box: 82505"
type input "Lincoln"
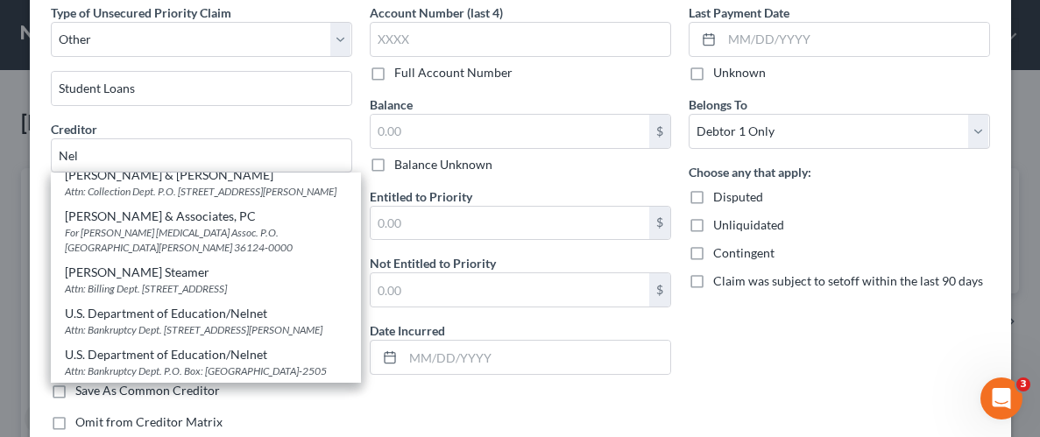
select select "30"
type input "68501-2505"
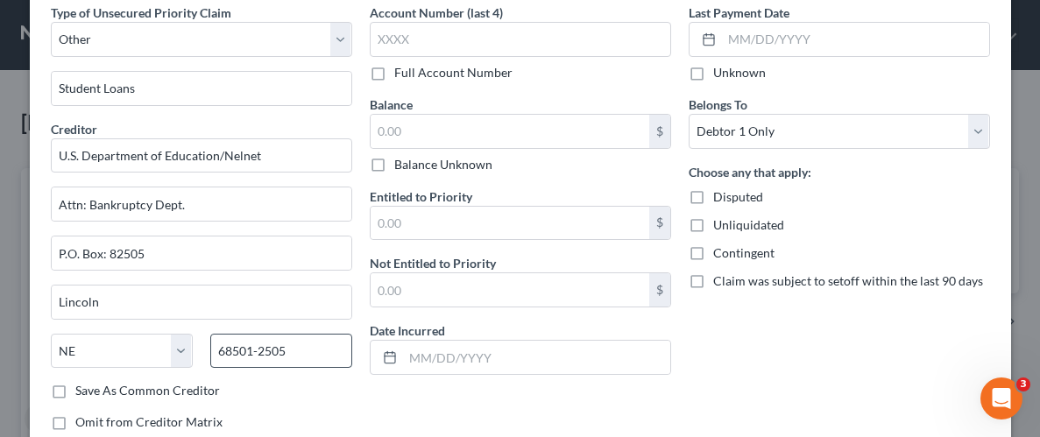
scroll to position [0, 0]
click at [733, 367] on div "Last Payment Date Unknown Belongs To * Select Debtor 1 Only Debtor 2 Only Debto…" at bounding box center [839, 224] width 319 height 441
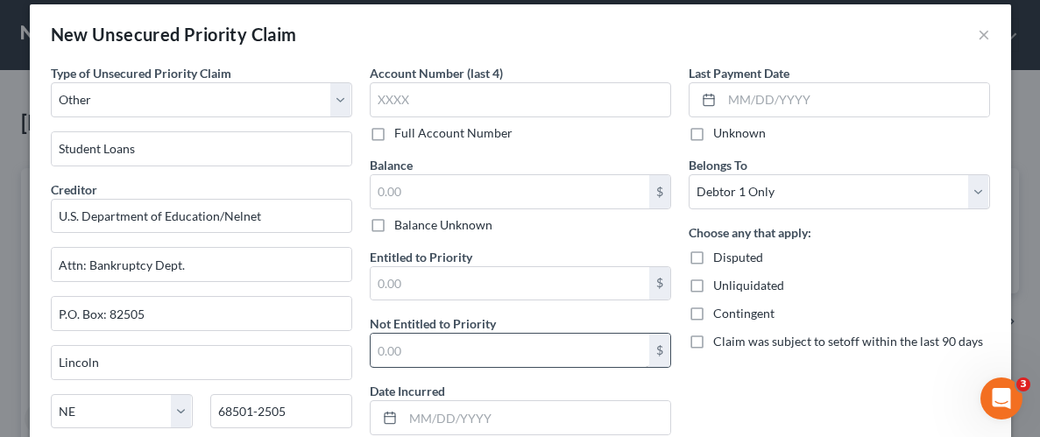
scroll to position [15, 0]
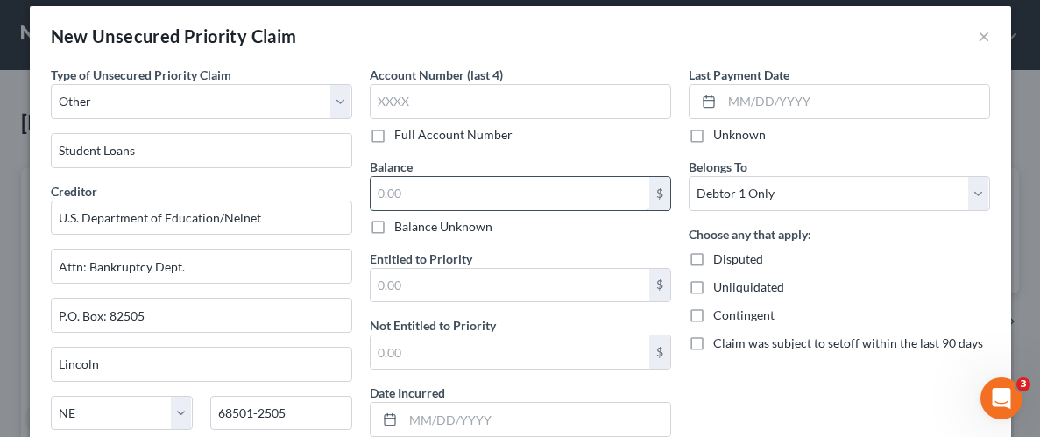
click at [497, 189] on input "text" at bounding box center [509, 193] width 279 height 33
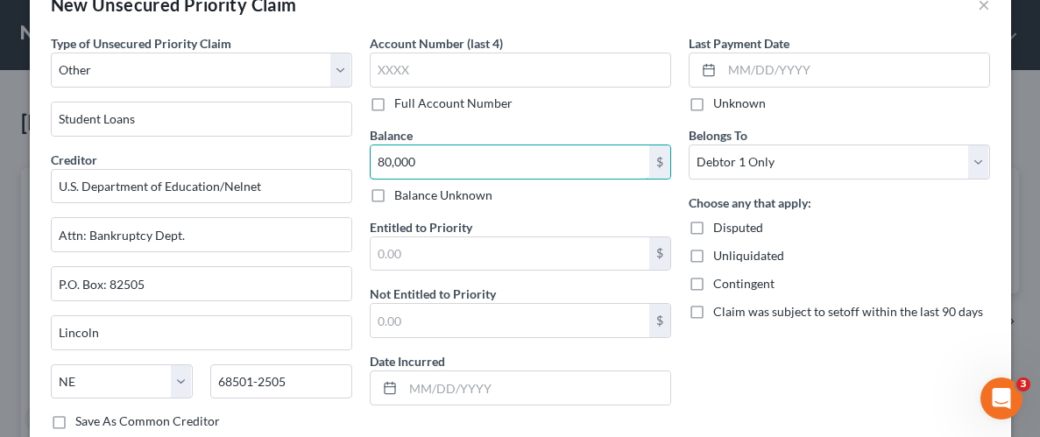
scroll to position [57, 0]
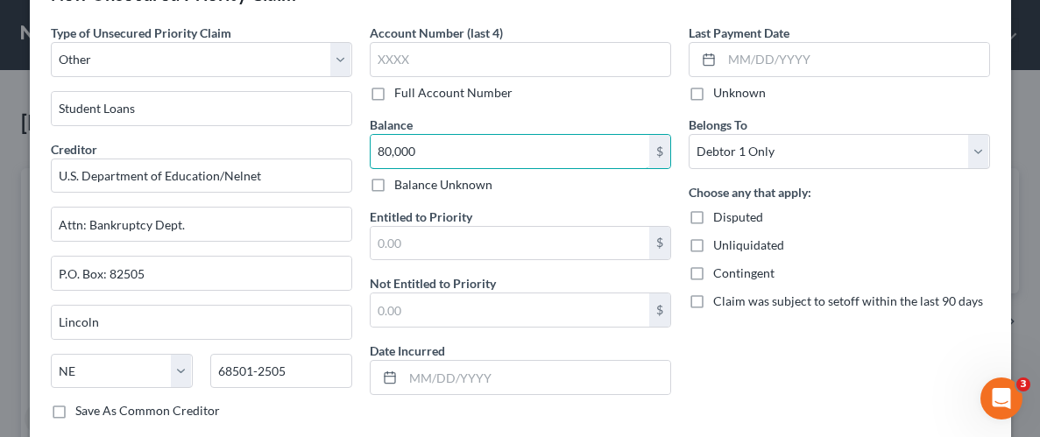
type input "80,000"
click at [713, 246] on label "Unliquidated" at bounding box center [748, 245] width 71 height 18
click at [720, 246] on input "Unliquidated" at bounding box center [725, 241] width 11 height 11
checkbox input "true"
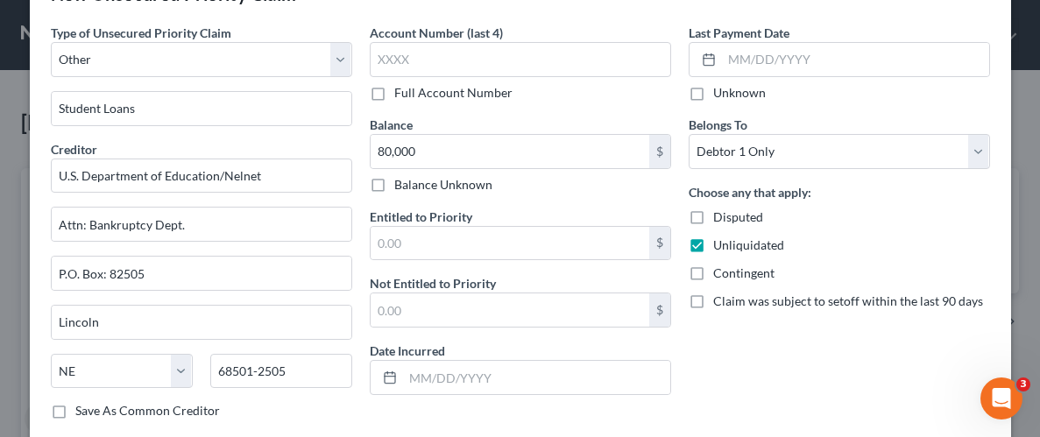
click at [784, 342] on div "Last Payment Date Unknown Belongs To * Select Debtor 1 Only Debtor 2 Only Debto…" at bounding box center [839, 244] width 319 height 441
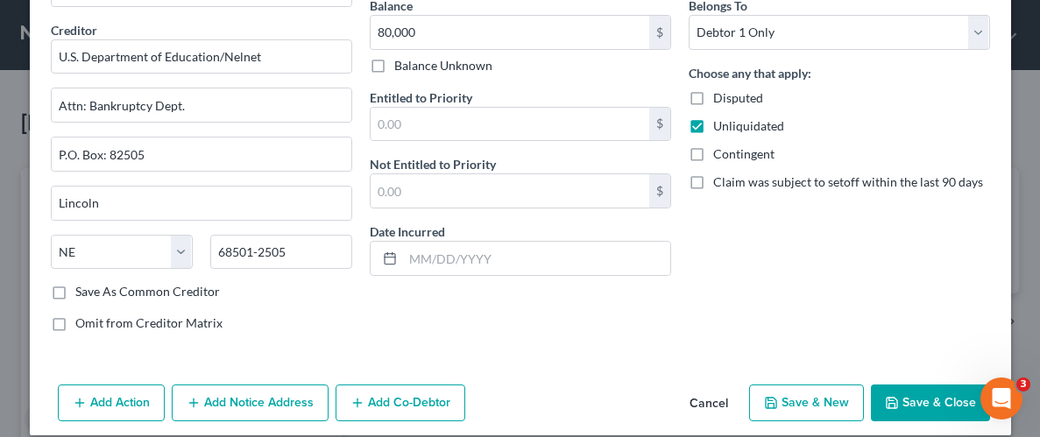
scroll to position [194, 0]
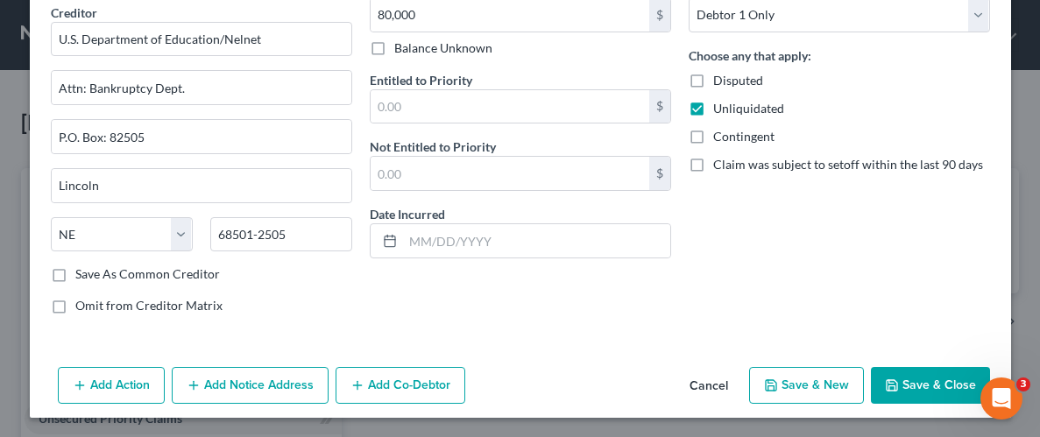
click at [906, 378] on button "Save & Close" at bounding box center [930, 385] width 119 height 37
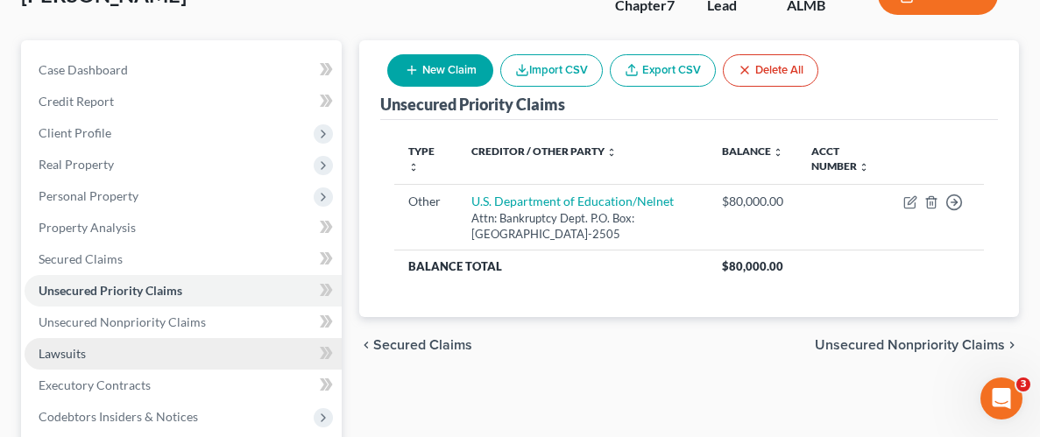
scroll to position [147, 0]
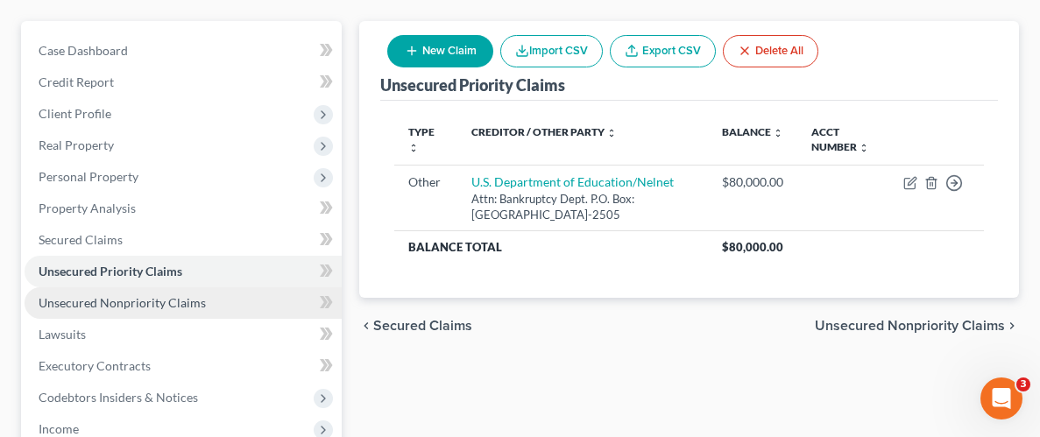
click at [124, 295] on span "Unsecured Nonpriority Claims" at bounding box center [122, 302] width 167 height 15
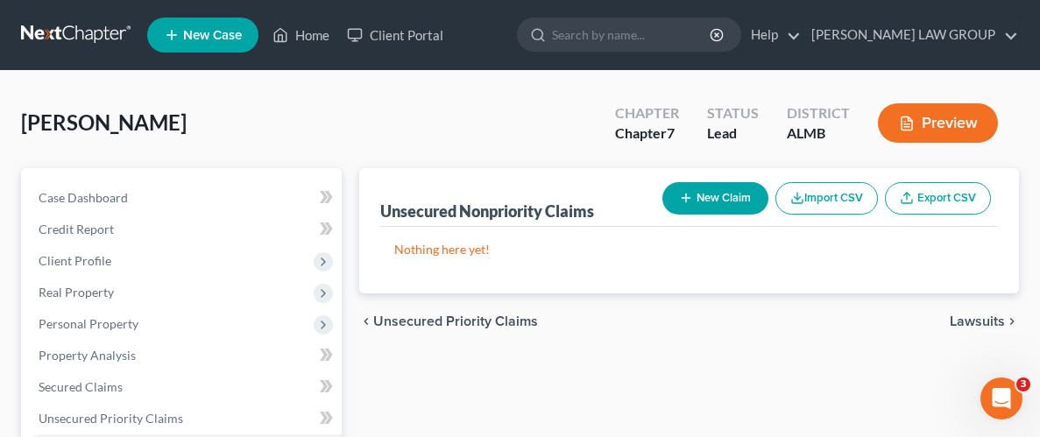
click at [721, 185] on button "New Claim" at bounding box center [715, 198] width 106 height 32
select select "0"
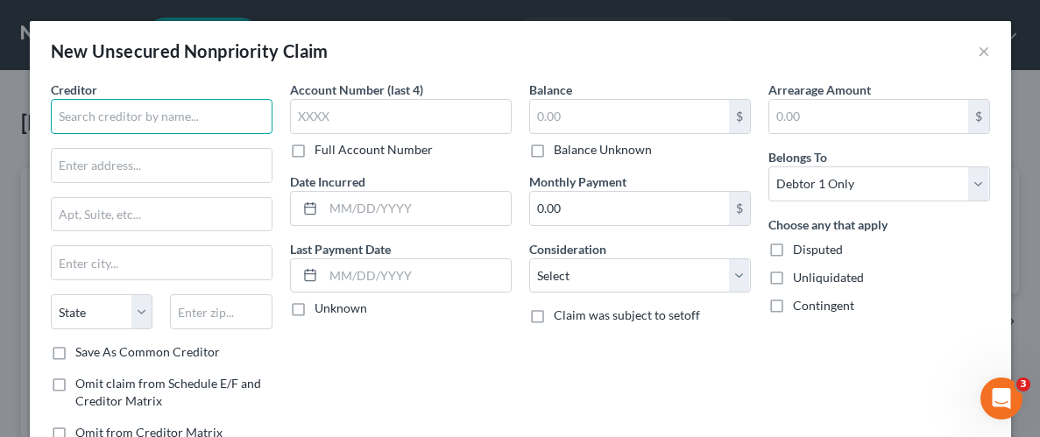
click at [194, 130] on input "text" at bounding box center [162, 116] width 222 height 35
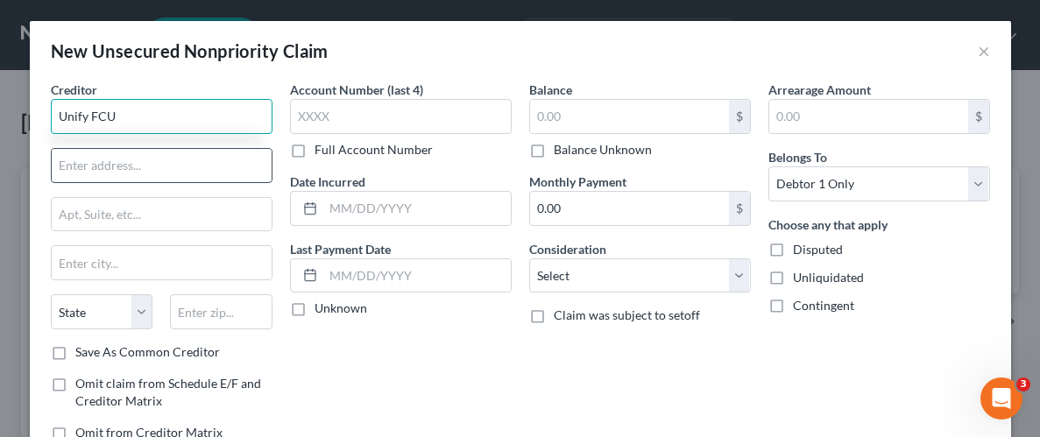
type input "Unify FCU"
click at [187, 171] on input "text" at bounding box center [162, 165] width 220 height 33
click at [144, 168] on input "text" at bounding box center [162, 165] width 220 height 33
paste input "Attn: Compliance"
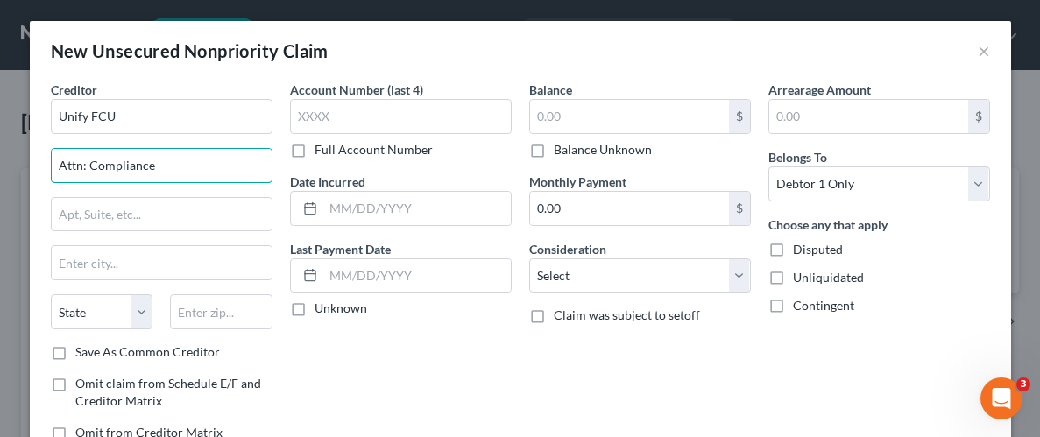
type input "Attn: Compliance"
click at [226, 211] on input "text" at bounding box center [162, 214] width 220 height 33
paste input "PO Box 10018"
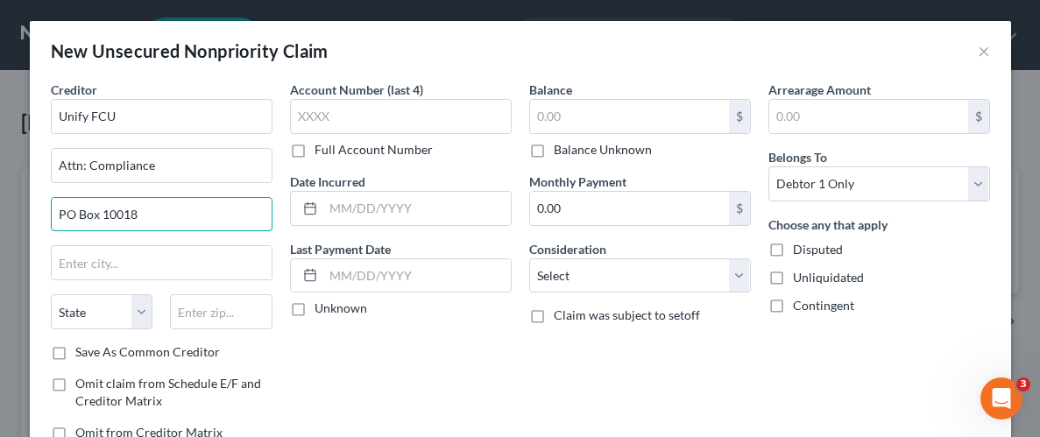
type input "PO Box 10018"
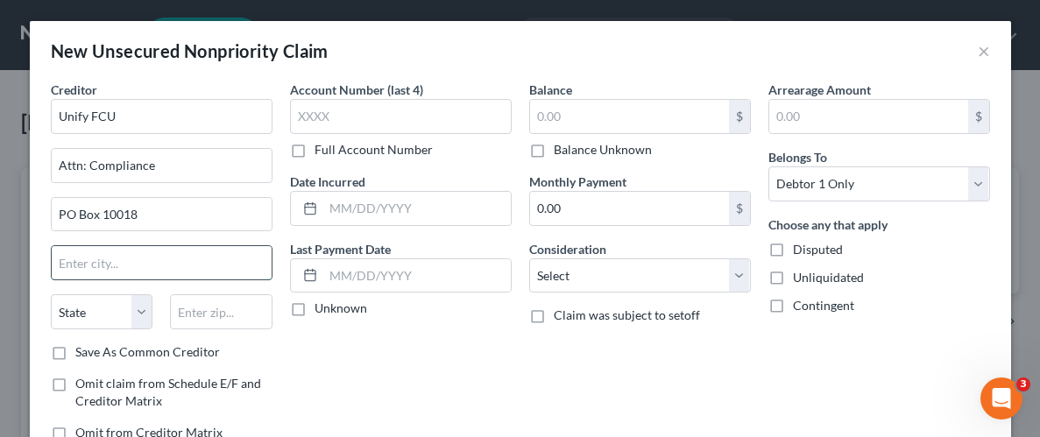
click at [222, 267] on input "text" at bounding box center [162, 262] width 220 height 33
paste input "90267"
type input "90267"
click at [310, 339] on div "Account Number (last 4) Full Account Number Date Incurred Last Payment Date Unk…" at bounding box center [400, 268] width 239 height 375
click at [152, 253] on input "90267" at bounding box center [162, 262] width 220 height 33
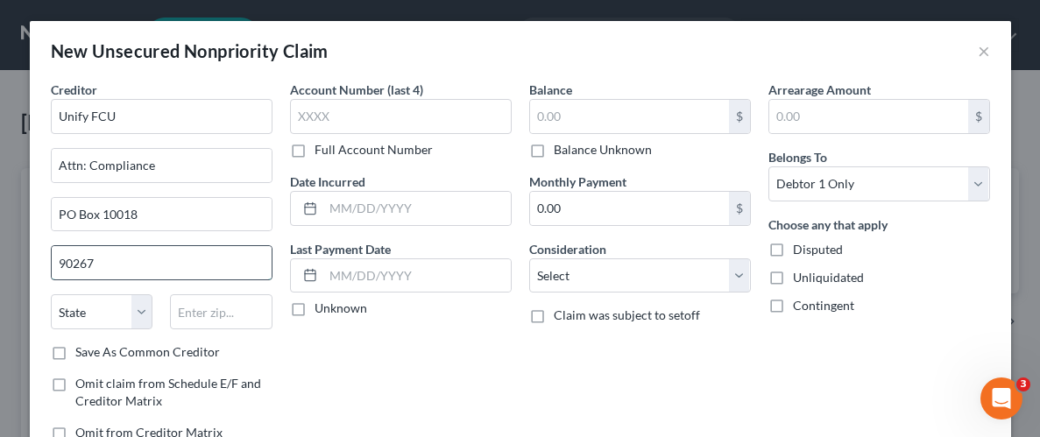
click at [152, 253] on input "90267" at bounding box center [162, 262] width 220 height 33
click at [224, 308] on input "text" at bounding box center [221, 311] width 102 height 35
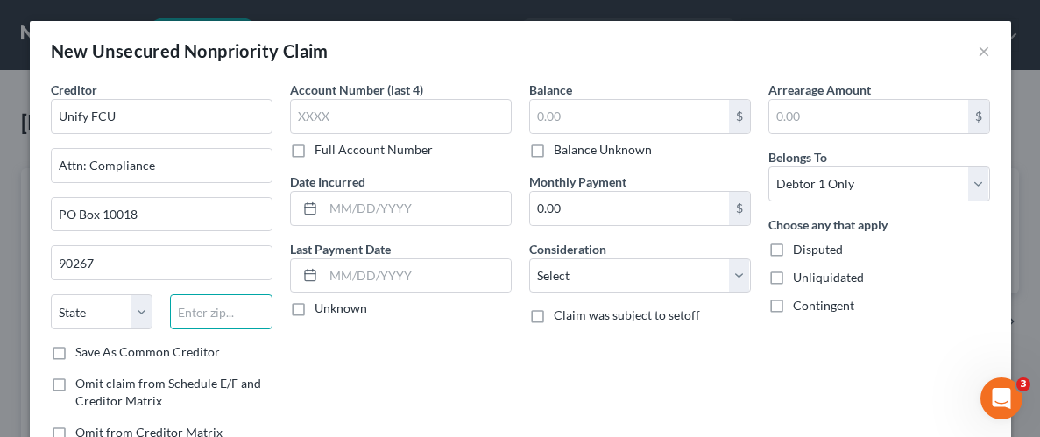
paste input "90267"
type input "90267"
click at [348, 337] on div "Account Number (last 4) Full Account Number Date Incurred Last Payment Date Unk…" at bounding box center [400, 268] width 239 height 375
type input "[GEOGRAPHIC_DATA]"
select select "4"
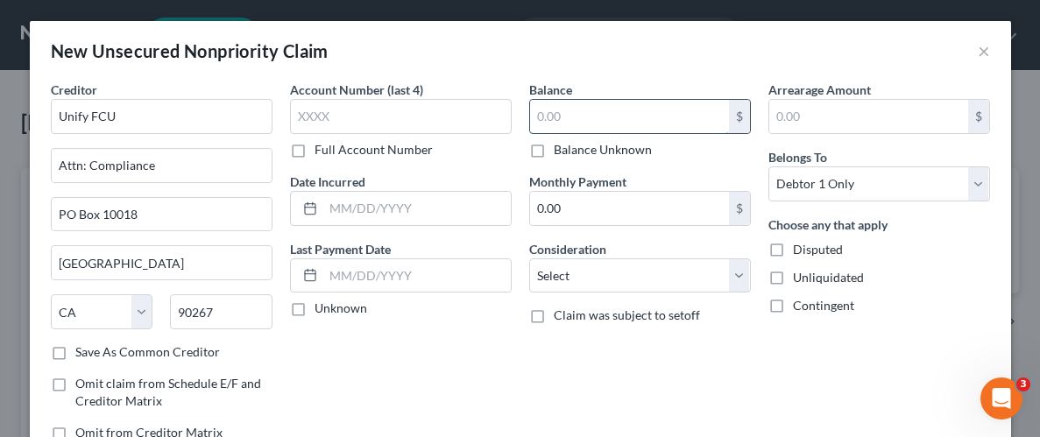
click at [565, 120] on input "text" at bounding box center [629, 116] width 199 height 33
type input "2,000"
click at [793, 273] on label "Unliquidated" at bounding box center [828, 278] width 71 height 18
click at [800, 273] on input "Unliquidated" at bounding box center [805, 274] width 11 height 11
checkbox input "true"
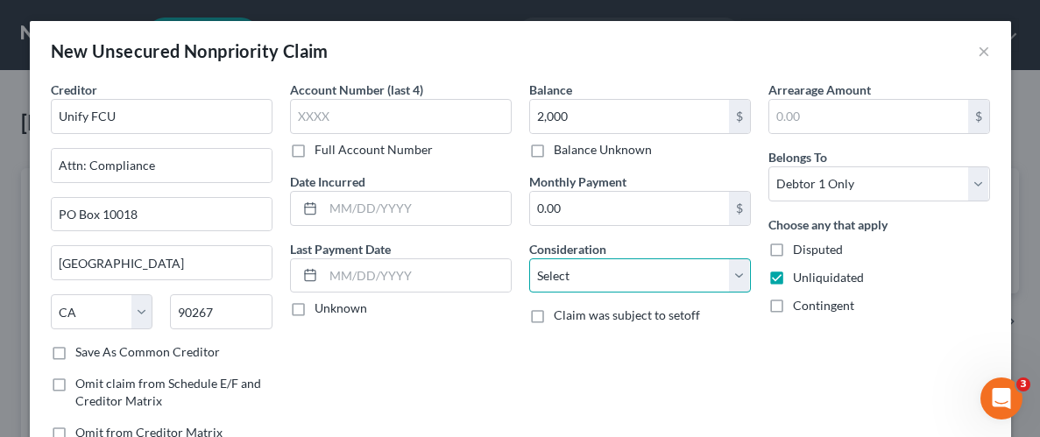
click at [745, 263] on select "Select Cable / Satellite Services Collection Agency Credit Card Debt Debt Couns…" at bounding box center [640, 275] width 222 height 35
select select "14"
click at [529, 258] on select "Select Cable / Satellite Services Collection Agency Credit Card Debt Debt Couns…" at bounding box center [640, 275] width 222 height 35
click at [732, 272] on select "Select Cable / Satellite Services Collection Agency Credit Card Debt Debt Couns…" at bounding box center [640, 275] width 222 height 35
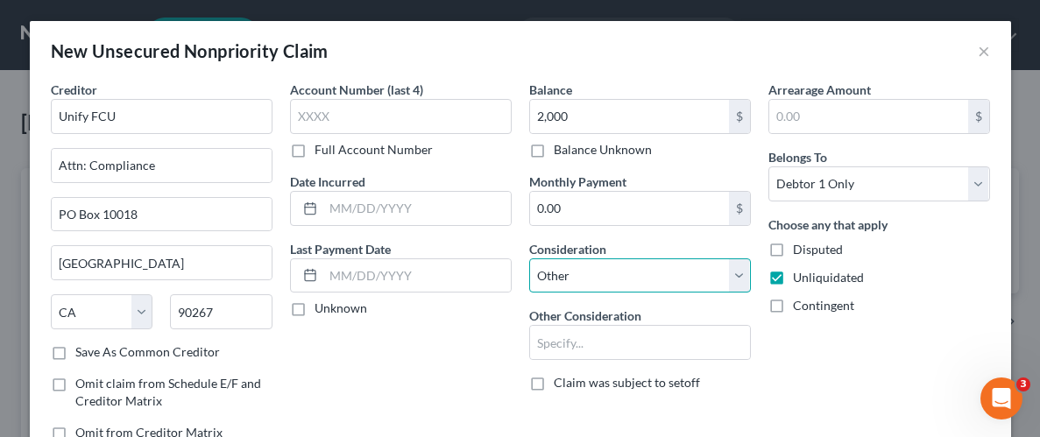
click at [742, 271] on select "Select Cable / Satellite Services Collection Agency Credit Card Debt Debt Couns…" at bounding box center [640, 275] width 222 height 35
select select
click at [529, 258] on select "Select Cable / Satellite Services Collection Agency Credit Card Debt Debt Couns…" at bounding box center [640, 275] width 222 height 35
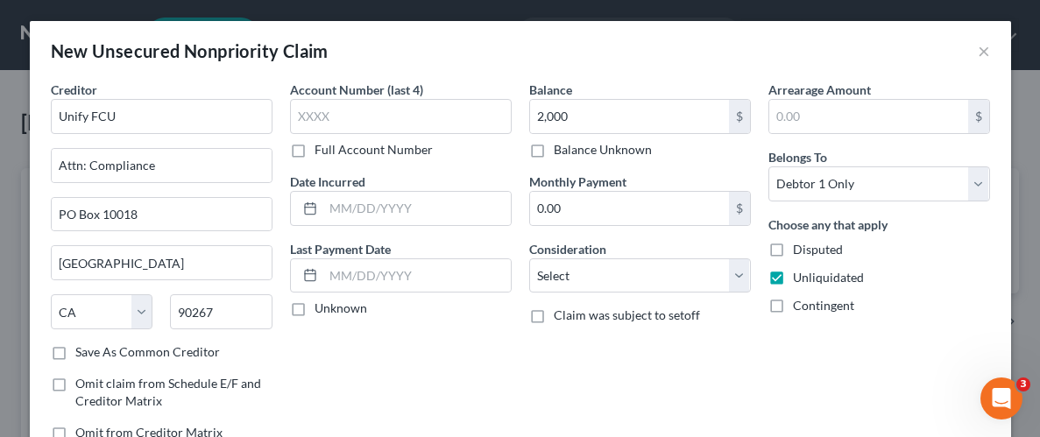
click at [805, 323] on div "Arrearage Amount $ Belongs To * Select Debtor 1 Only Debtor 2 Only Debtor 1 And…" at bounding box center [878, 268] width 239 height 375
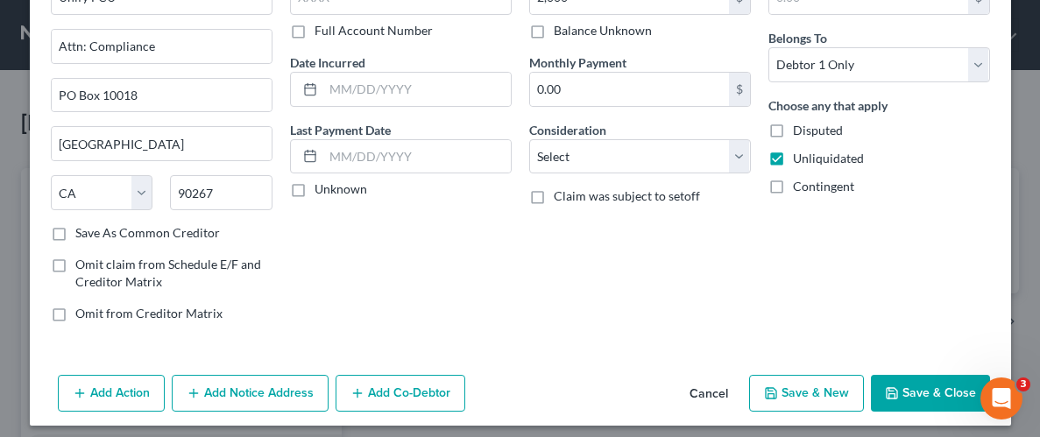
scroll to position [127, 0]
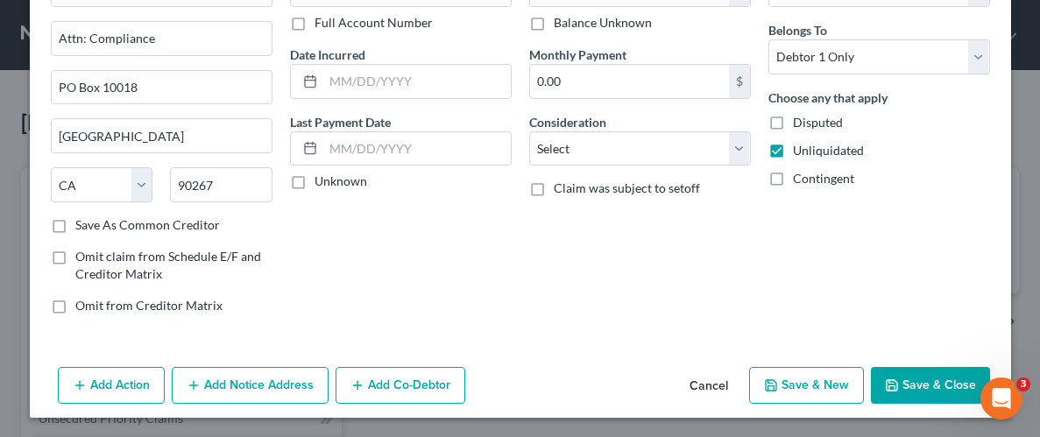
click at [912, 369] on button "Save & Close" at bounding box center [930, 385] width 119 height 37
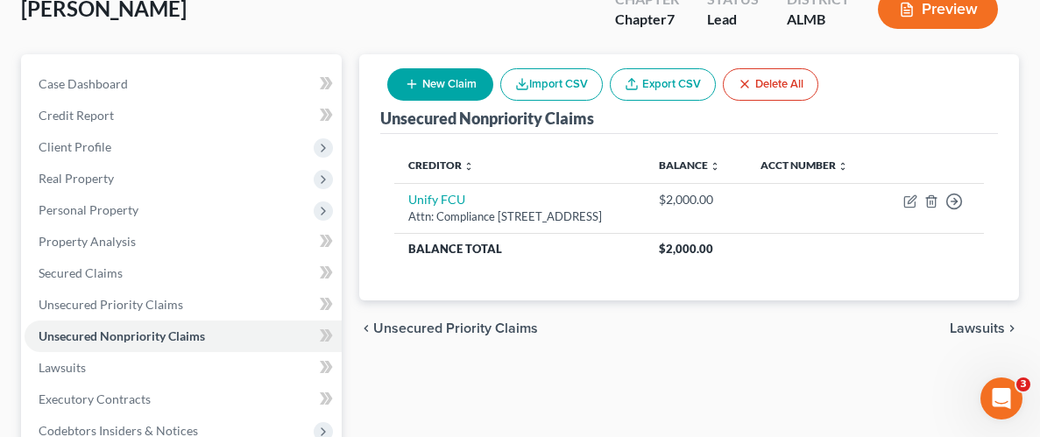
scroll to position [111, 0]
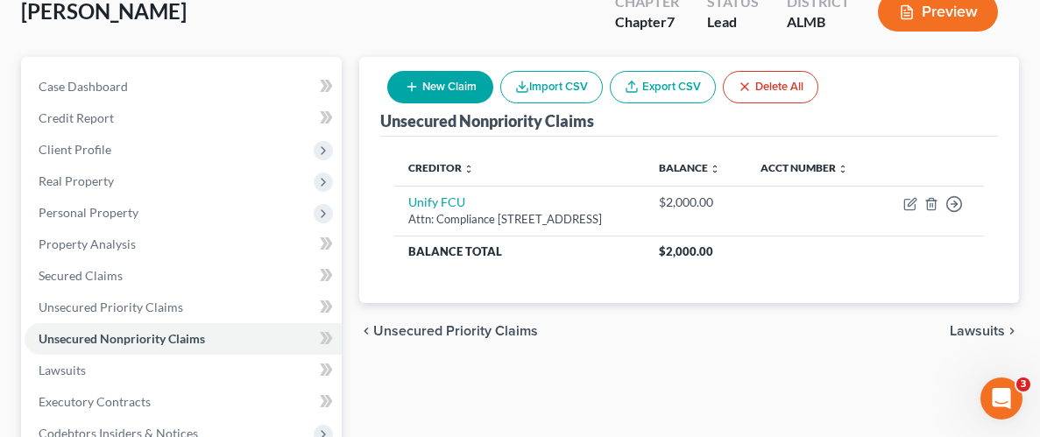
click at [455, 85] on button "New Claim" at bounding box center [440, 87] width 106 height 32
select select "0"
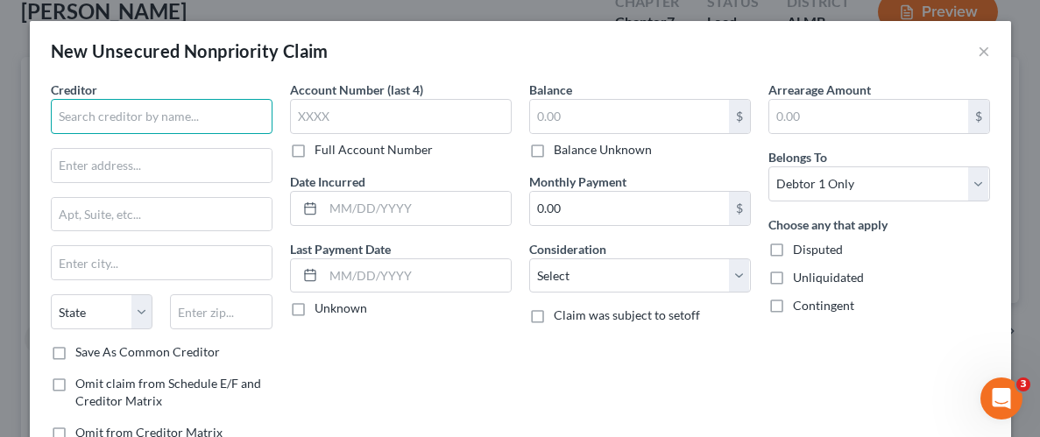
click at [159, 119] on input "text" at bounding box center [162, 116] width 222 height 35
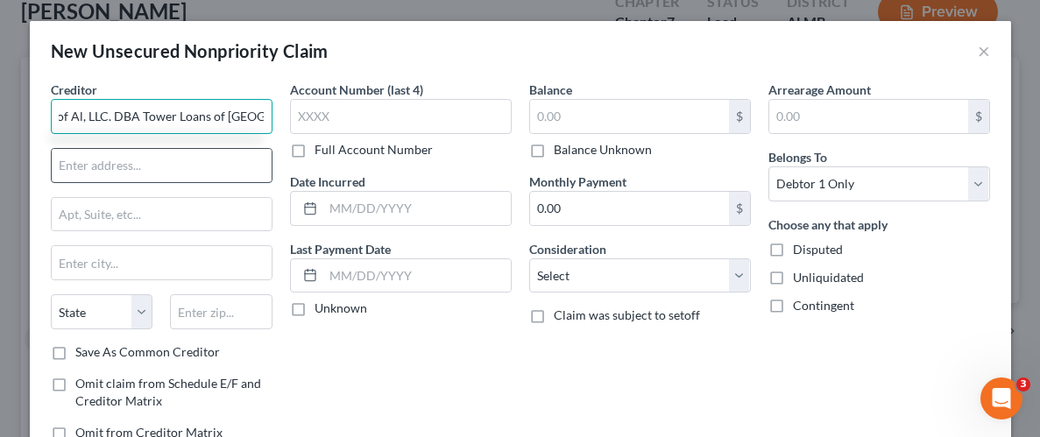
type input "Gulfco of Al, LLC. DBA Tower Loans of [GEOGRAPHIC_DATA]"
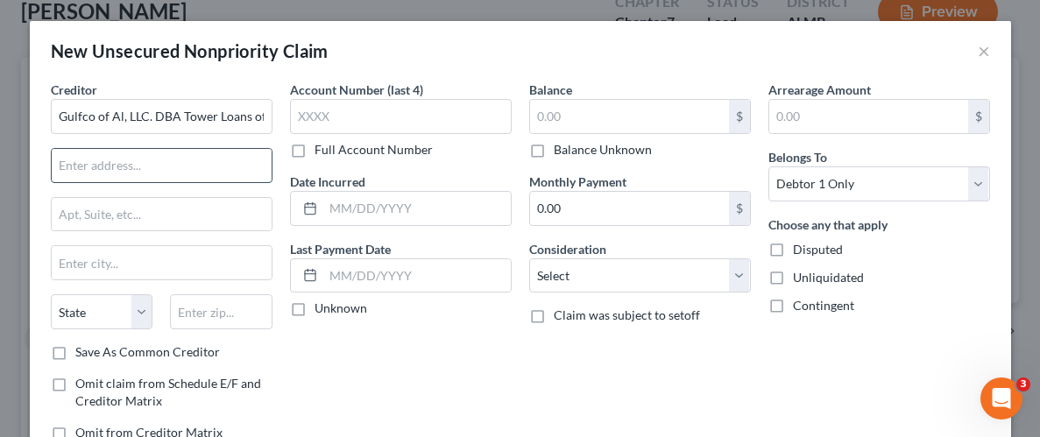
click at [178, 168] on input "text" at bounding box center [162, 165] width 220 height 33
click at [188, 166] on input "text" at bounding box center [162, 165] width 220 height 33
paste input "[STREET_ADDRESS]"
drag, startPoint x: 196, startPoint y: 159, endPoint x: 12, endPoint y: 160, distance: 183.9
click at [12, 160] on div "New Unsecured Nonpriority Claim × Creditor * Gulfco of Al, LLC. DBA Tower Loans…" at bounding box center [520, 218] width 1040 height 437
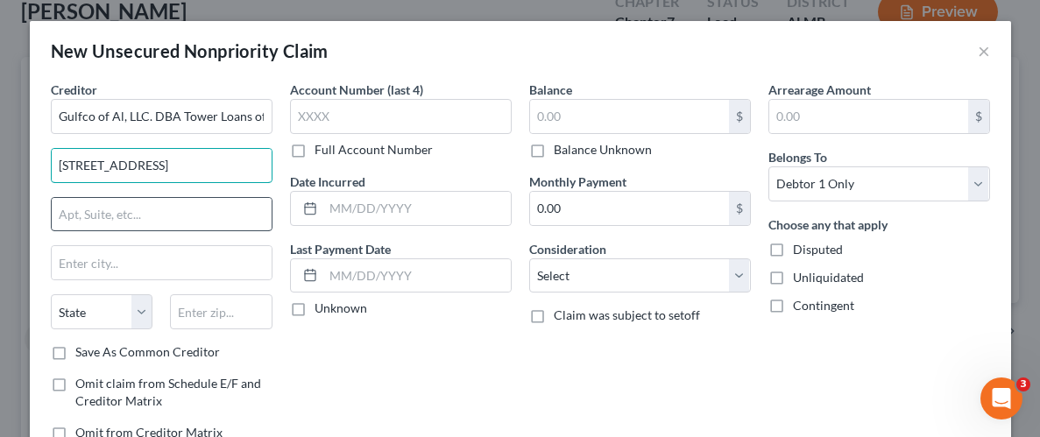
type input "[STREET_ADDRESS]"
click at [119, 210] on input "text" at bounding box center [162, 214] width 220 height 33
paste input "[STREET_ADDRESS]"
type input "[STREET_ADDRESS]"
drag, startPoint x: 192, startPoint y: 161, endPoint x: 43, endPoint y: 159, distance: 148.9
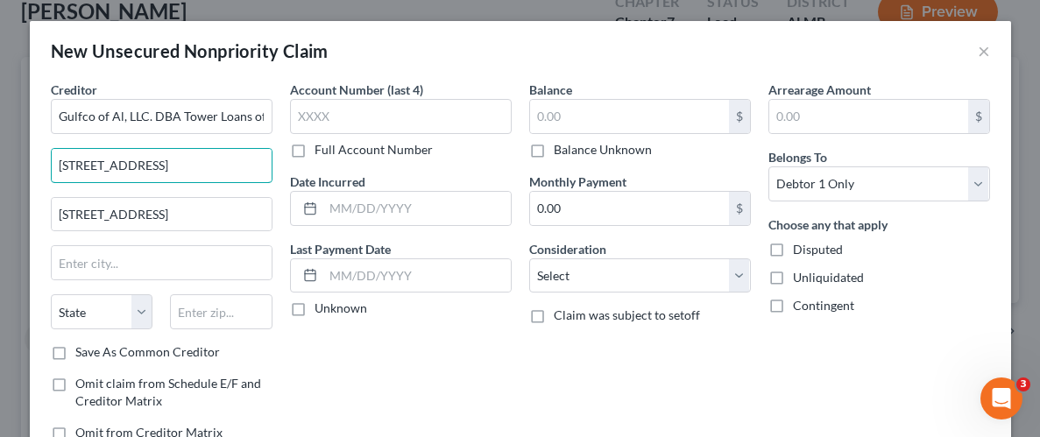
click at [43, 159] on div "Creditor * Gulfco of Al, LLC. DBA Tower Loans of Decatur [STREET_ADDRESS] [US_S…" at bounding box center [161, 268] width 239 height 375
type input "Attn: Bankruptcy Dept."
click at [184, 304] on input "text" at bounding box center [221, 311] width 102 height 35
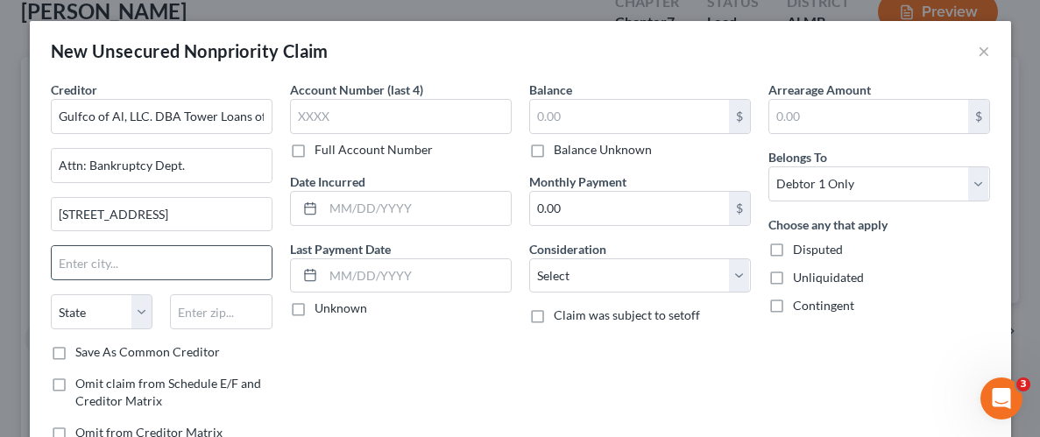
click at [207, 261] on input "text" at bounding box center [162, 262] width 220 height 33
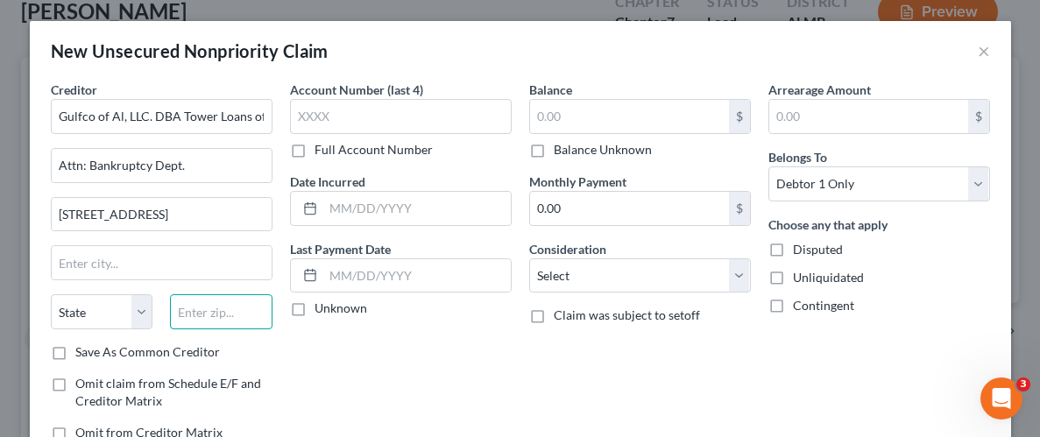
click at [226, 315] on input "text" at bounding box center [221, 311] width 102 height 35
paste input "35603"
type input "35603"
click at [413, 356] on div "Account Number (last 4) Full Account Number Date Incurred Last Payment Date Unk…" at bounding box center [400, 268] width 239 height 375
type input "Decatur"
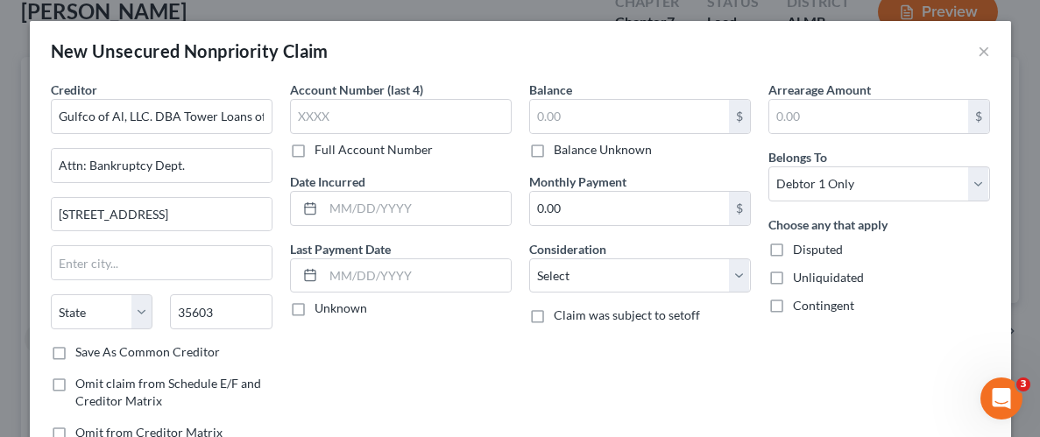
select select "0"
click at [630, 109] on input "text" at bounding box center [629, 116] width 199 height 33
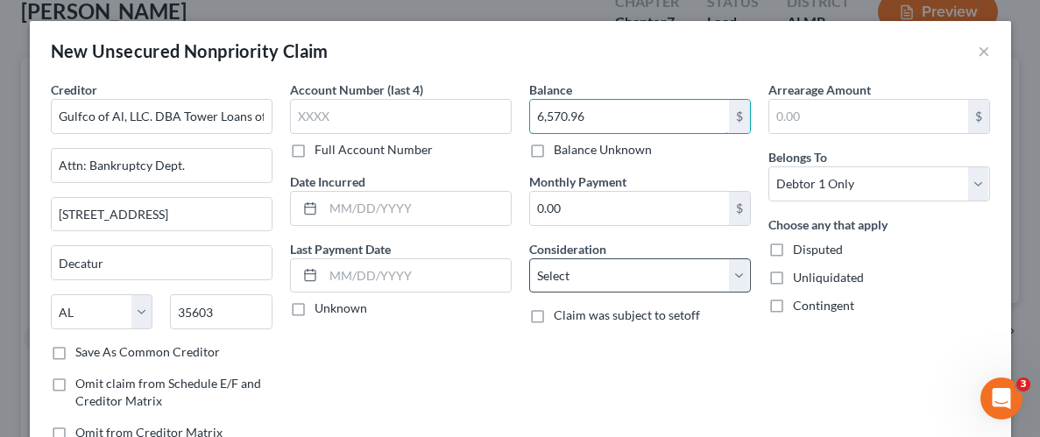
type input "6,570.96"
click at [740, 279] on select "Select Cable / Satellite Services Collection Agency Credit Card Debt Debt Couns…" at bounding box center [640, 275] width 222 height 35
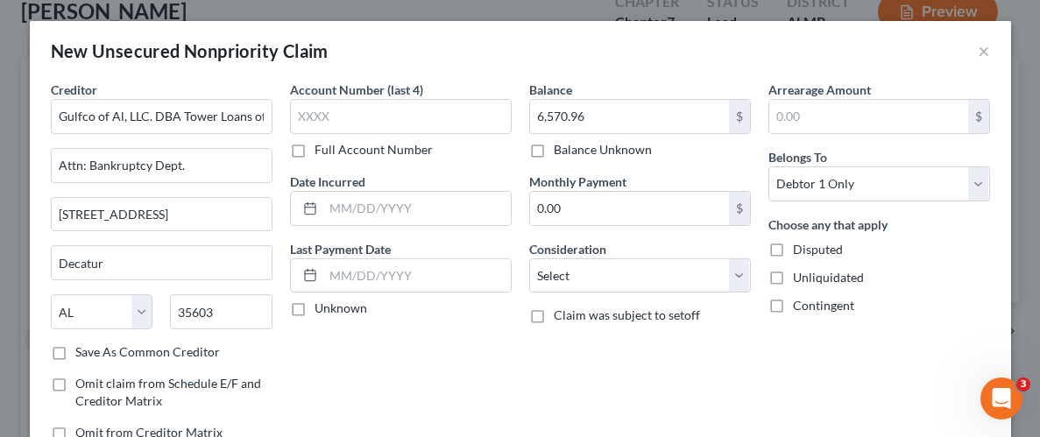
click at [744, 377] on div "Balance 6,570.96 $ Balance Unknown Balance Undetermined 6,570.96 $ Balance Unkn…" at bounding box center [639, 268] width 239 height 375
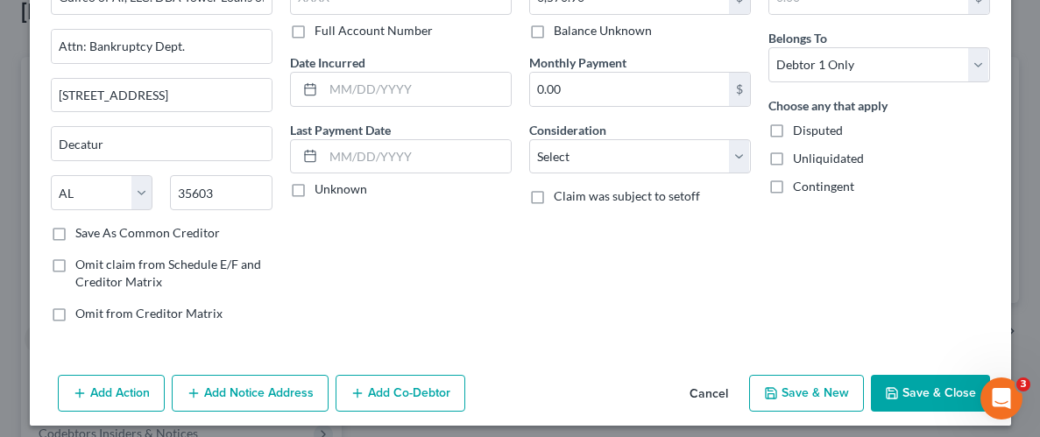
scroll to position [127, 0]
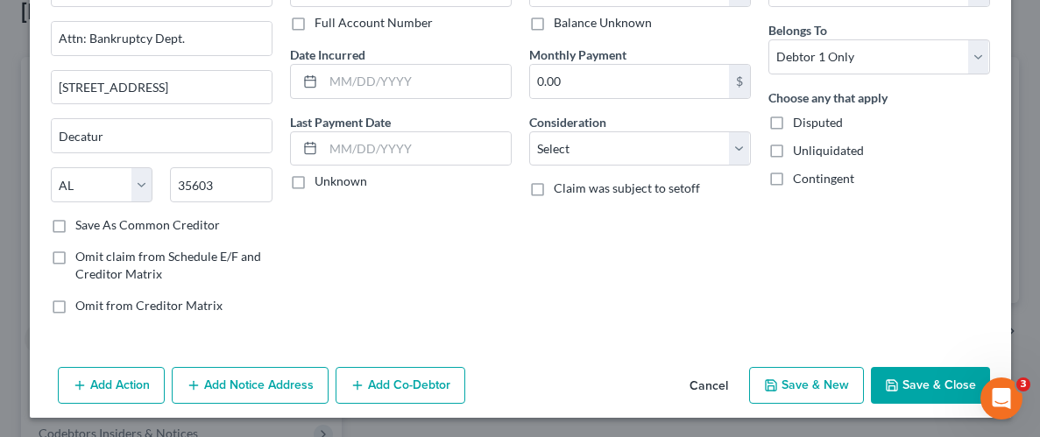
click at [927, 386] on button "Save & Close" at bounding box center [930, 385] width 119 height 37
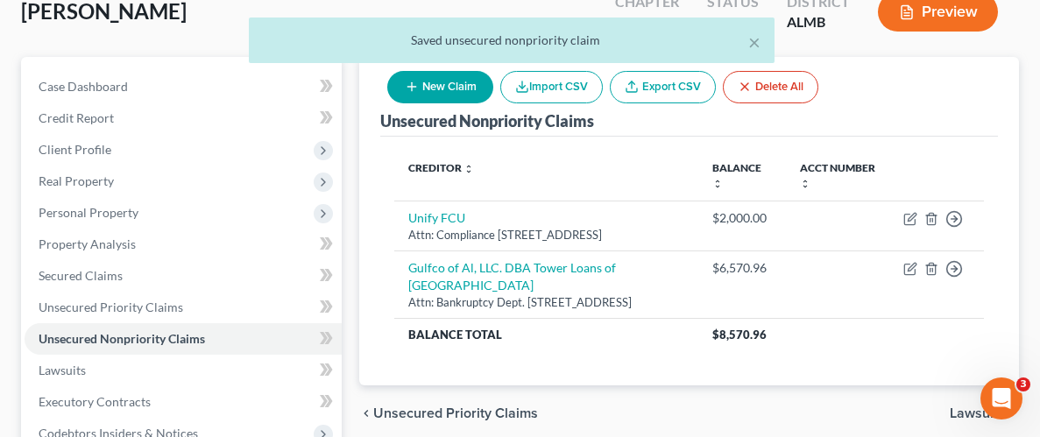
click at [443, 90] on button "New Claim" at bounding box center [440, 87] width 106 height 32
select select "0"
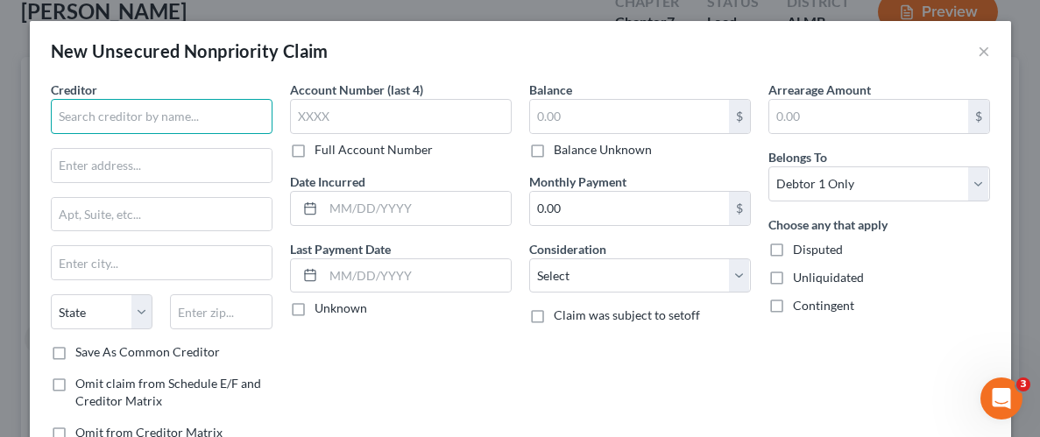
click at [182, 108] on input "text" at bounding box center [162, 116] width 222 height 35
type input "[PERSON_NAME] & [PERSON_NAME]"
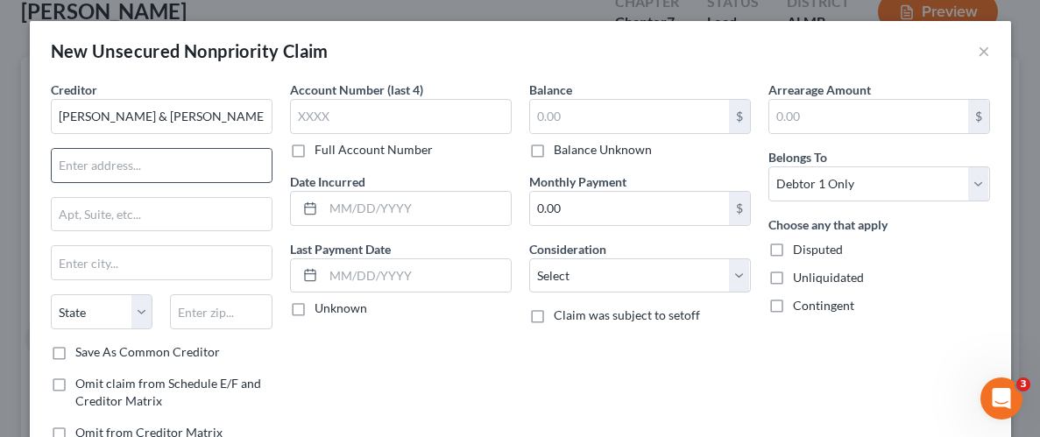
click at [132, 171] on input "text" at bounding box center [162, 165] width 220 height 33
click at [195, 169] on input "Attn: Bankruptcy Dept/" at bounding box center [162, 165] width 220 height 33
type input "Attn: Bankruptcy Dept."
click at [125, 215] on input "text" at bounding box center [162, 214] width 220 height 33
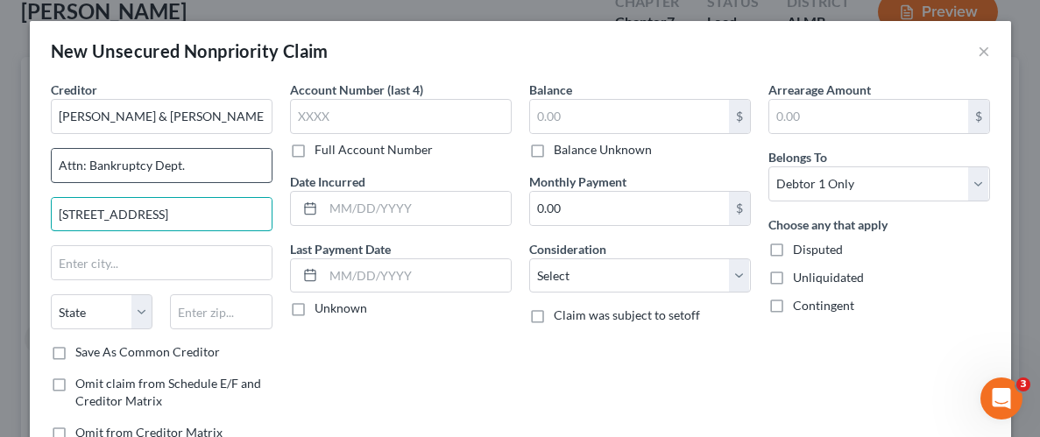
type input "[STREET_ADDRESS]"
drag, startPoint x: 214, startPoint y: 170, endPoint x: 18, endPoint y: 172, distance: 195.3
click at [18, 172] on div "New Unsecured Nonpriority Claim × Creditor * [PERSON_NAME] & [PERSON_NAME] Attn…" at bounding box center [520, 218] width 1040 height 437
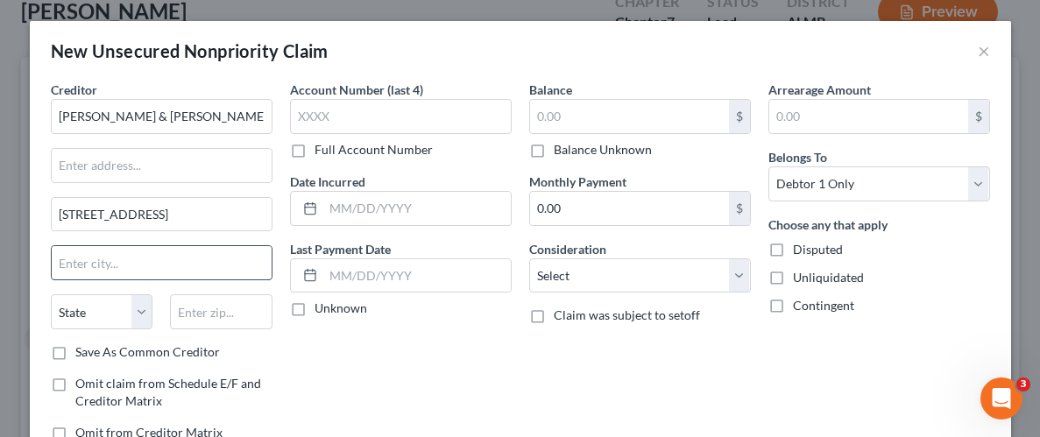
click at [133, 256] on input "text" at bounding box center [162, 262] width 220 height 33
click at [228, 307] on input "text" at bounding box center [221, 311] width 102 height 35
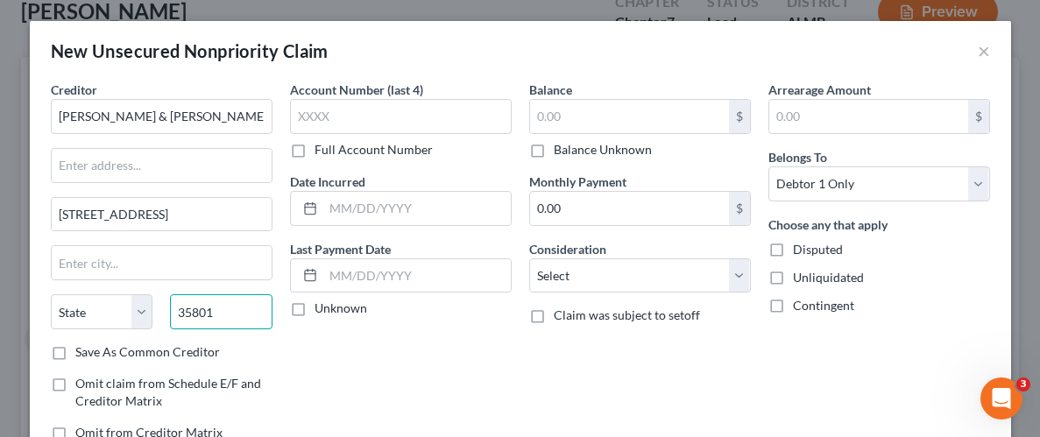
type input "35801"
click at [346, 349] on div "Account Number (last 4) Full Account Number Date Incurred Last Payment Date Unk…" at bounding box center [400, 268] width 239 height 375
type input "[GEOGRAPHIC_DATA]"
select select "0"
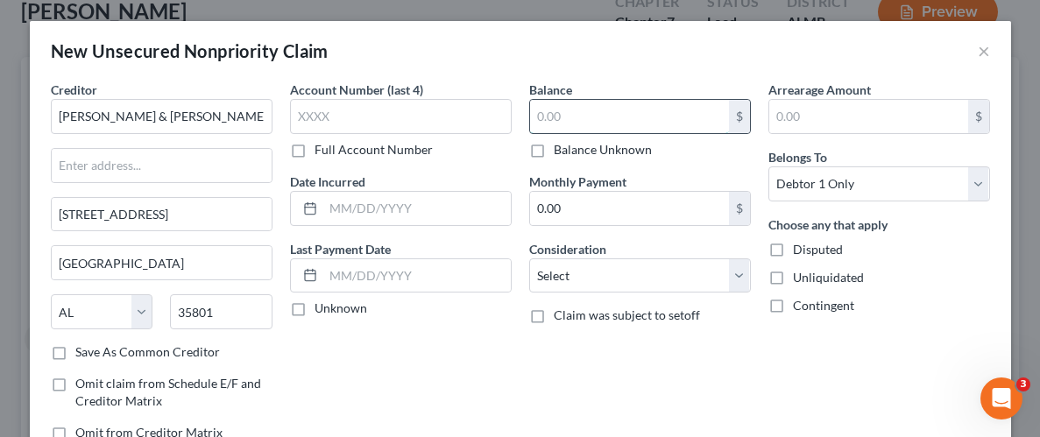
click at [602, 117] on input "text" at bounding box center [629, 116] width 199 height 33
type input "70,000"
click at [747, 281] on select "Select Cable / Satellite Services Collection Agency Credit Card Debt Debt Couns…" at bounding box center [640, 275] width 222 height 35
click at [699, 339] on div "Balance 70,000.00 $ Balance Unknown Balance Undetermined 70,000 $ Balance Unkno…" at bounding box center [639, 268] width 239 height 375
click at [793, 272] on label "Unliquidated" at bounding box center [828, 278] width 71 height 18
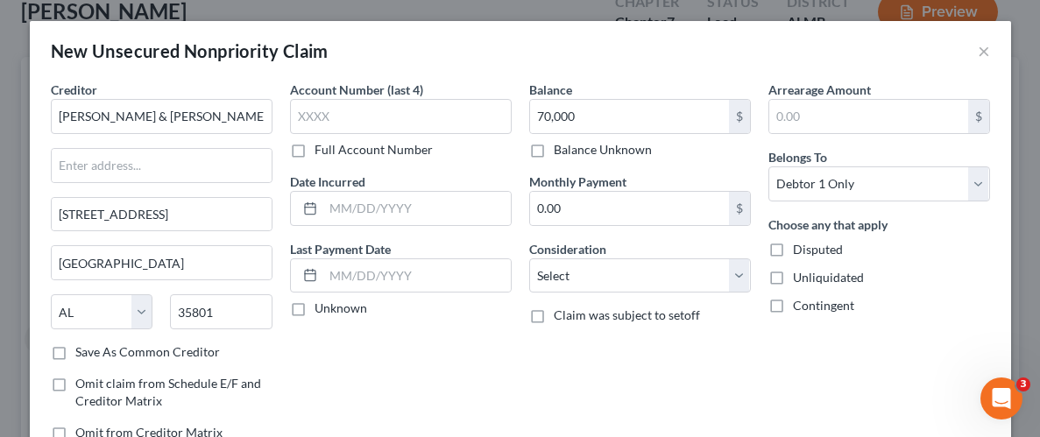
click at [800, 272] on input "Unliquidated" at bounding box center [805, 274] width 11 height 11
checkbox input "true"
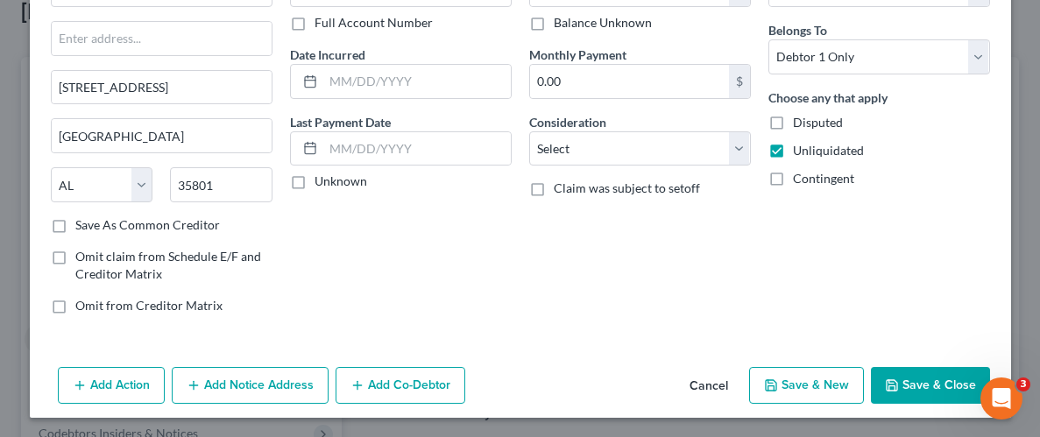
click at [934, 383] on button "Save & Close" at bounding box center [930, 385] width 119 height 37
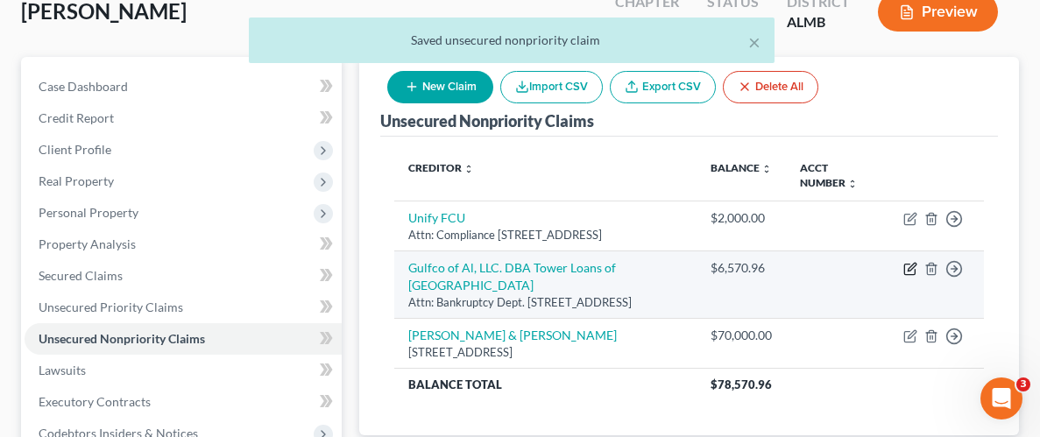
click at [905, 276] on icon "button" at bounding box center [910, 269] width 14 height 14
select select "0"
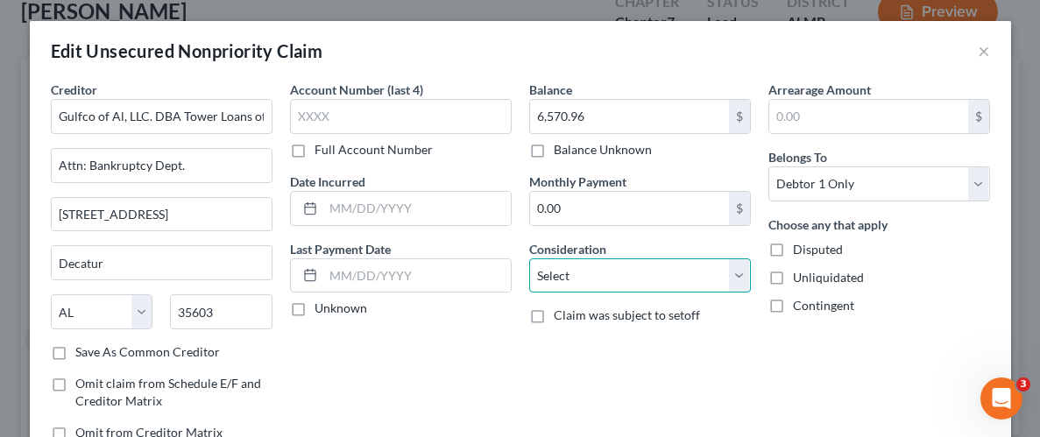
click at [733, 285] on select "Select Cable / Satellite Services Collection Agency Credit Card Debt Debt Couns…" at bounding box center [640, 275] width 222 height 35
select select "8"
click at [529, 258] on select "Select Cable / Satellite Services Collection Agency Credit Card Debt Debt Couns…" at bounding box center [640, 275] width 222 height 35
click at [783, 357] on div "Arrearage Amount $ Belongs To * Select Debtor 1 Only Debtor 2 Only Debtor 1 And…" at bounding box center [878, 268] width 239 height 375
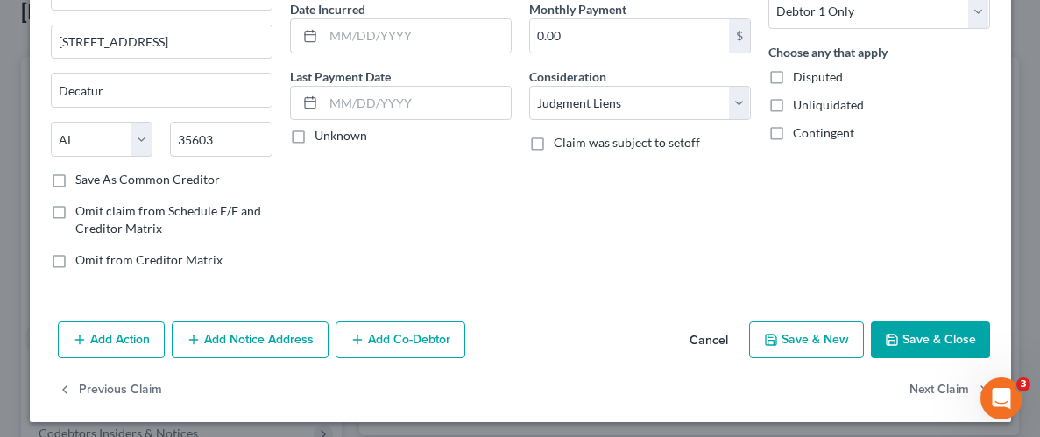
scroll to position [177, 0]
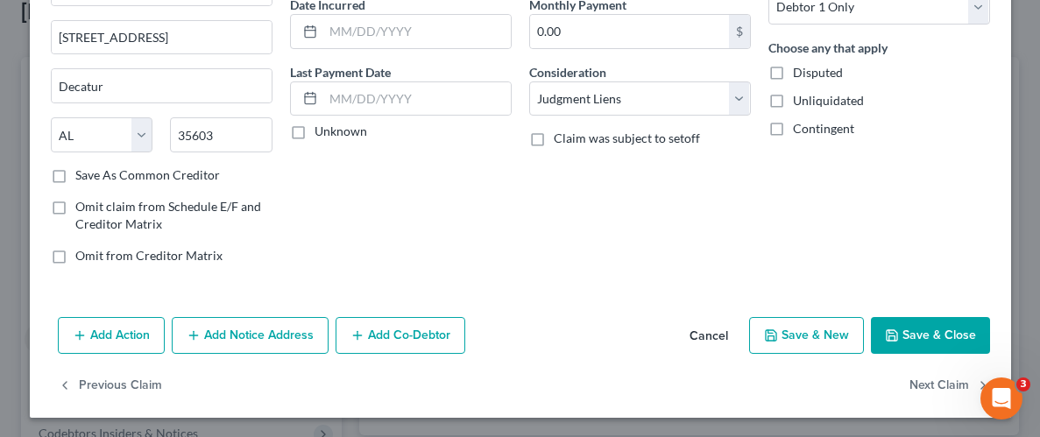
click at [931, 300] on div "Creditor * Gulfco of Al, LLC. DBA Tower Loans of Decatur Attn: Bankruptcy Dept.…" at bounding box center [520, 107] width 981 height 406
click at [943, 344] on button "Save & Close" at bounding box center [930, 335] width 119 height 37
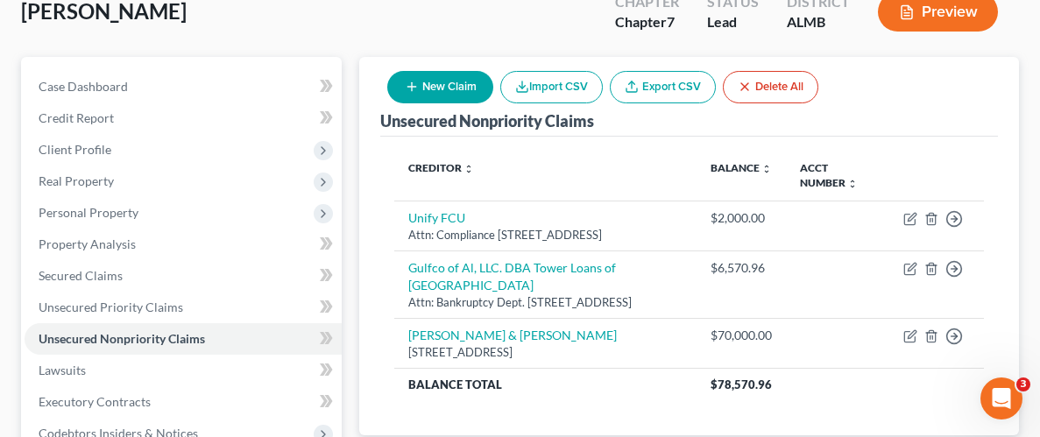
click at [439, 88] on button "New Claim" at bounding box center [440, 87] width 106 height 32
select select "0"
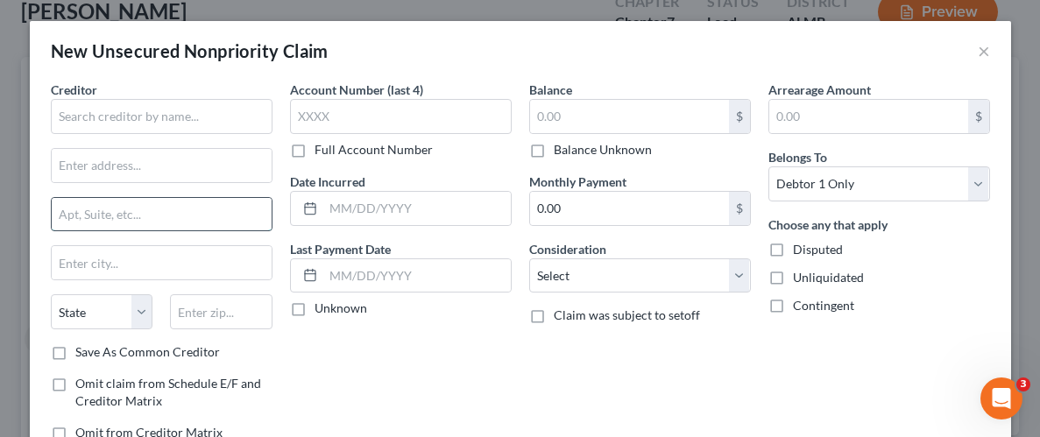
click at [185, 222] on input "text" at bounding box center [162, 214] width 220 height 33
paste input "[STREET_ADDRESS],"
type input "[STREET_ADDRESS],"
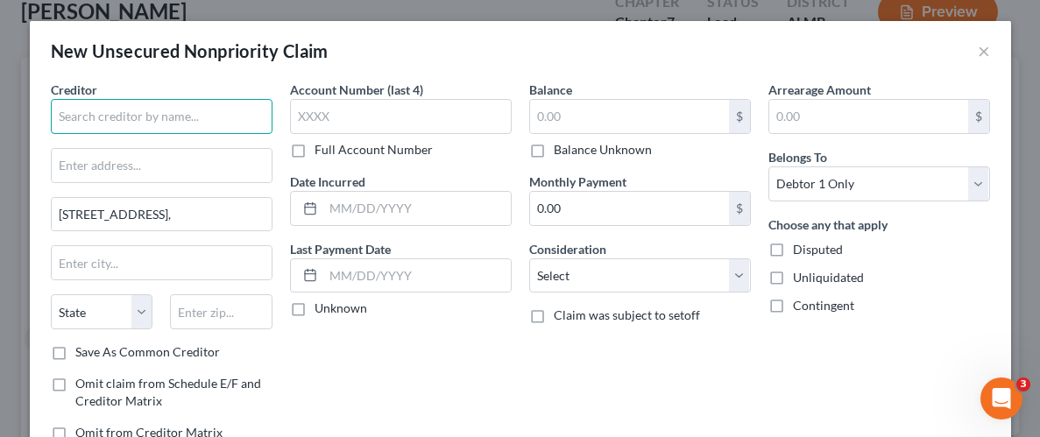
click at [173, 116] on input "text" at bounding box center [162, 116] width 222 height 35
type input "Decatur Utilities"
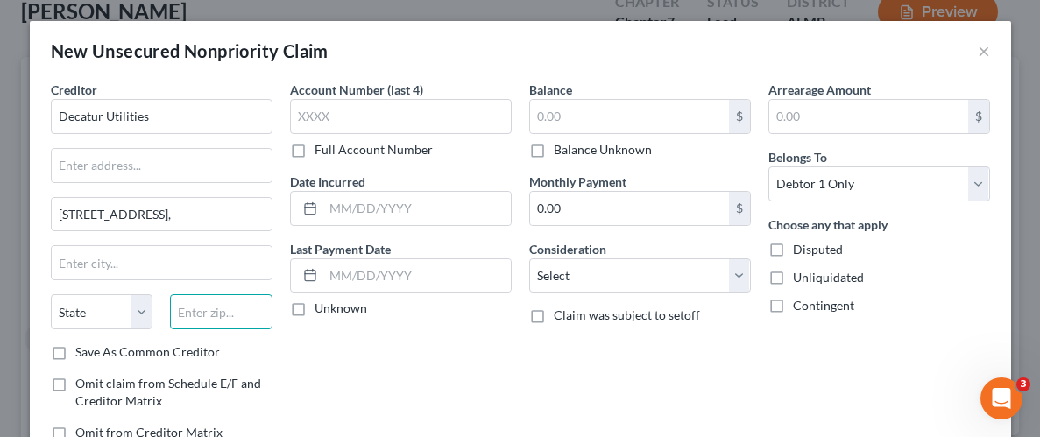
click at [235, 318] on input "text" at bounding box center [221, 311] width 102 height 35
paste input "35601"
type input "35601"
drag, startPoint x: 351, startPoint y: 356, endPoint x: 360, endPoint y: 356, distance: 8.8
click at [352, 356] on div "Account Number (last 4) Full Account Number Date Incurred Last Payment Date Unk…" at bounding box center [400, 268] width 239 height 375
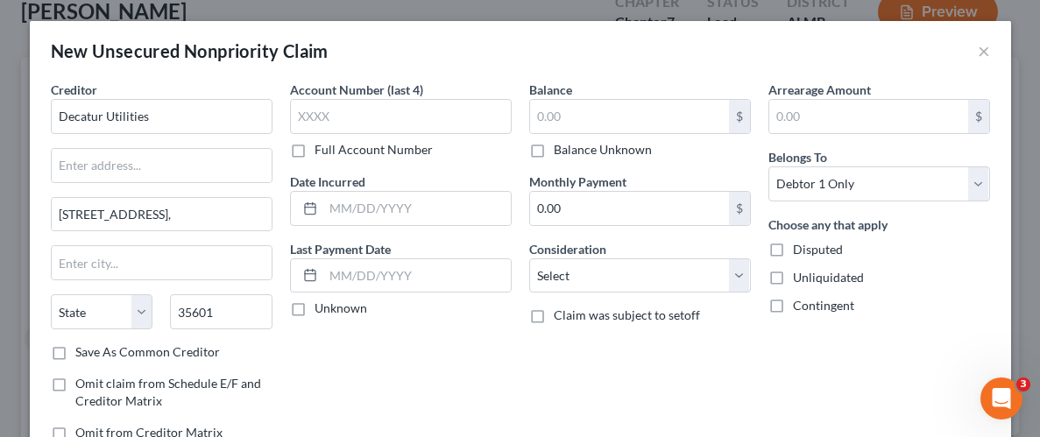
type input "Decatur"
select select "0"
click at [201, 169] on input "text" at bounding box center [162, 165] width 220 height 33
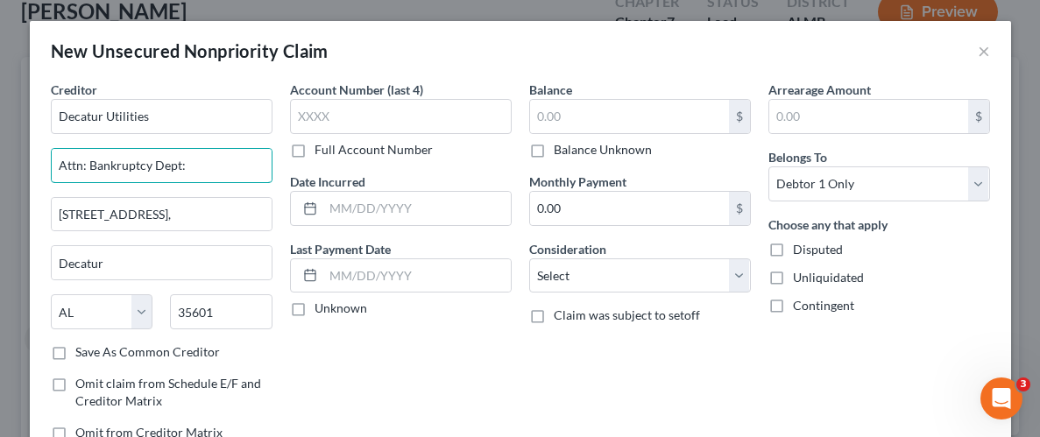
type input "Attn: Bankruptcy Dept:"
click at [483, 339] on div "Account Number (last 4) Full Account Number Date Incurred Last Payment Date Unk…" at bounding box center [400, 268] width 239 height 375
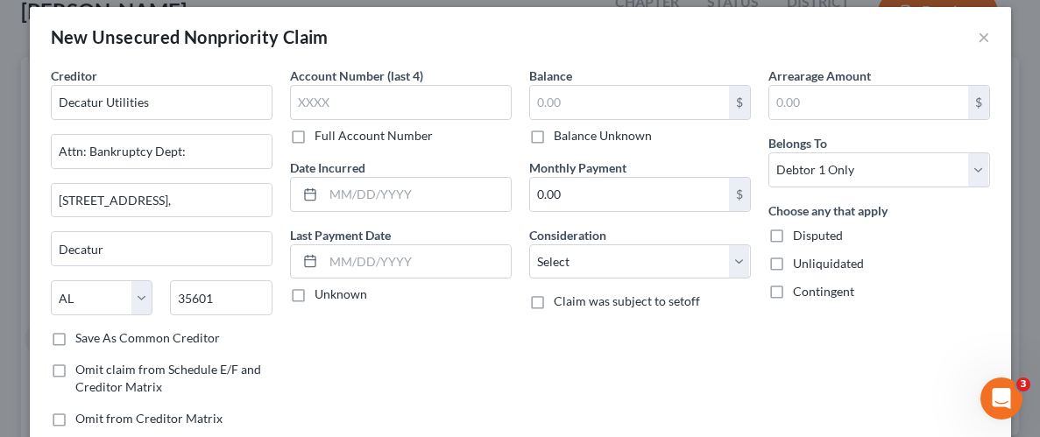
scroll to position [0, 0]
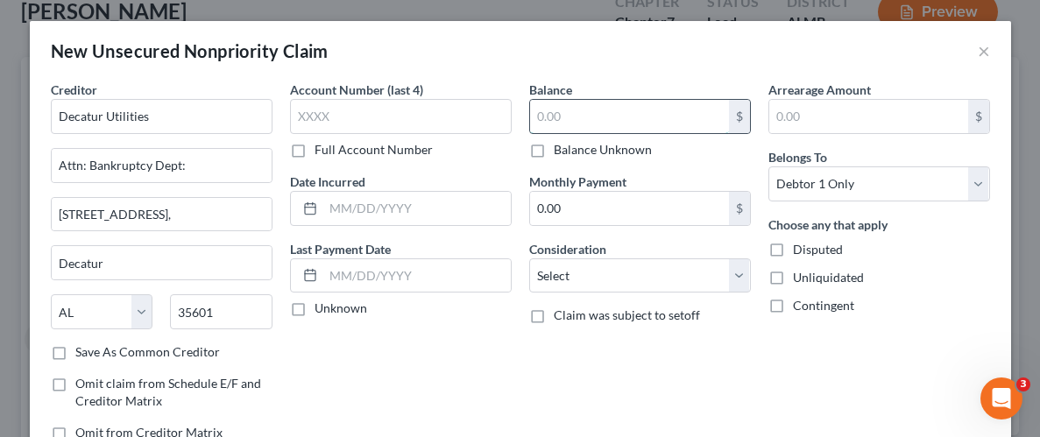
click at [590, 123] on input "text" at bounding box center [629, 116] width 199 height 33
type input "1,000"
click at [793, 278] on label "Unliquidated" at bounding box center [828, 278] width 71 height 18
click at [800, 278] on input "Unliquidated" at bounding box center [805, 274] width 11 height 11
checkbox input "true"
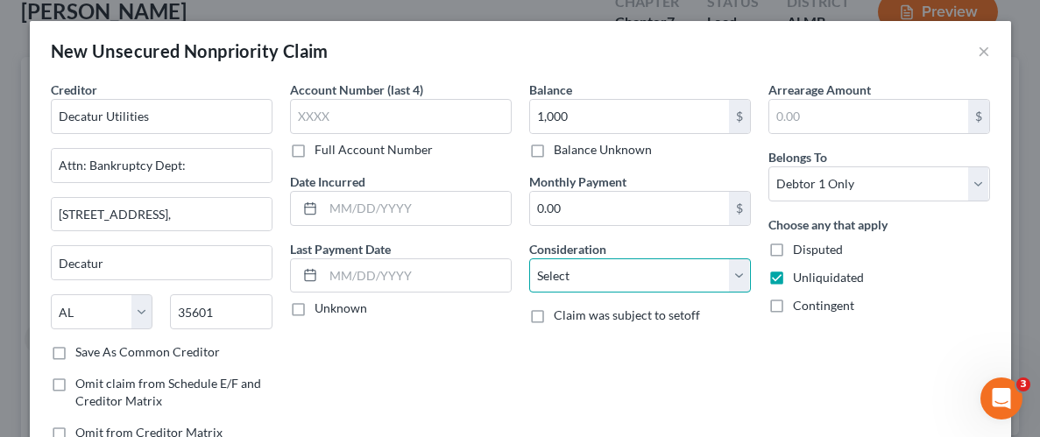
click at [737, 272] on select "Select Cable / Satellite Services Collection Agency Credit Card Debt Debt Couns…" at bounding box center [640, 275] width 222 height 35
select select "20"
click at [529, 258] on select "Select Cable / Satellite Services Collection Agency Credit Card Debt Debt Couns…" at bounding box center [640, 275] width 222 height 35
drag, startPoint x: 743, startPoint y: 363, endPoint x: 819, endPoint y: 367, distance: 76.3
click at [744, 363] on div "Balance 1,000.00 $ Balance Unknown Balance Undetermined 1,000 $ Balance Unknown…" at bounding box center [639, 268] width 239 height 375
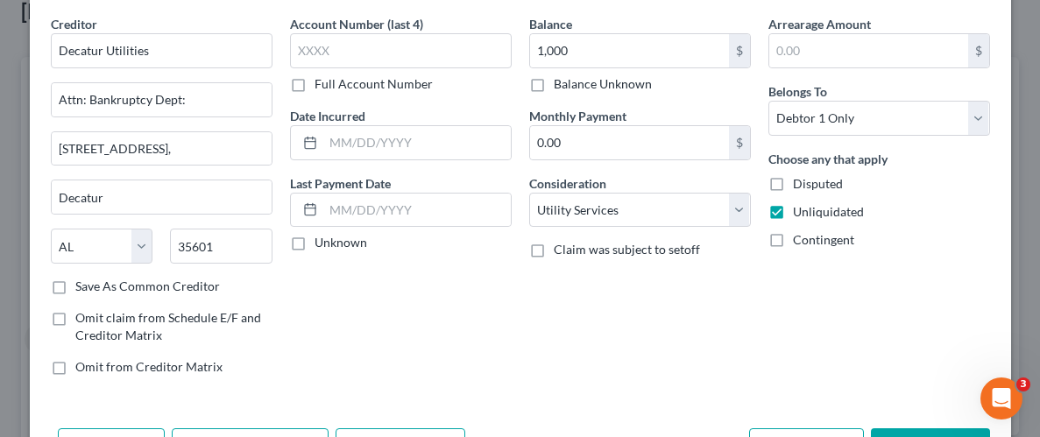
scroll to position [127, 0]
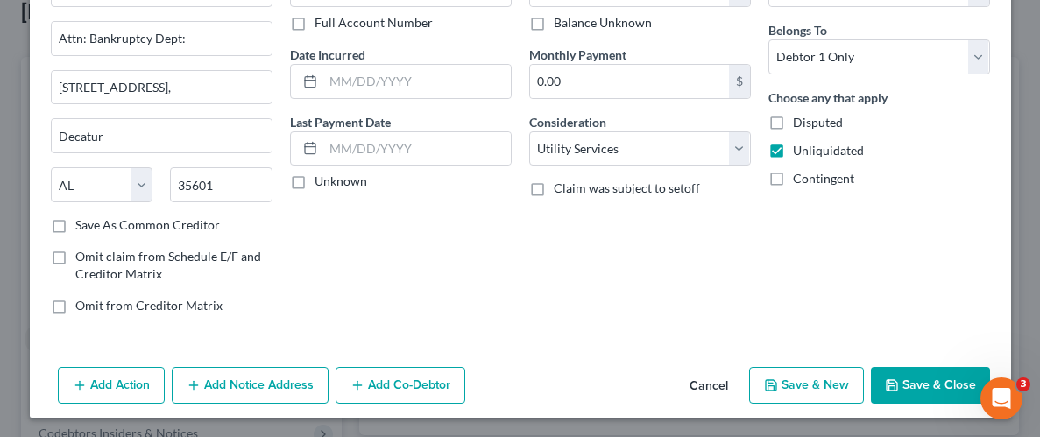
click at [946, 388] on button "Save & Close" at bounding box center [930, 385] width 119 height 37
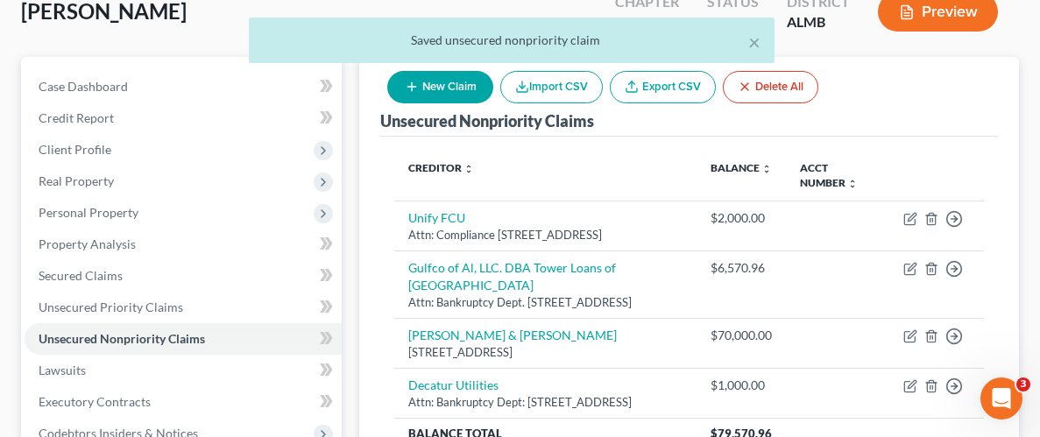
click at [459, 88] on button "New Claim" at bounding box center [440, 87] width 106 height 32
select select "0"
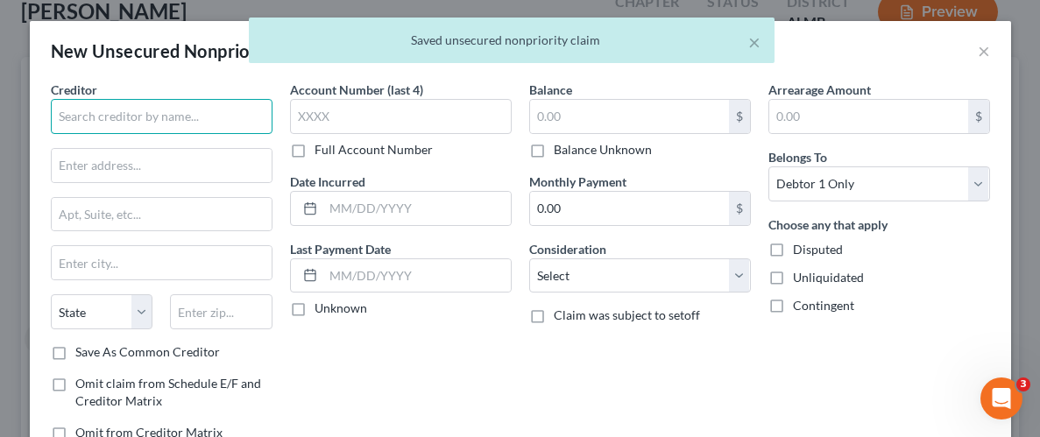
click at [166, 115] on input "text" at bounding box center [162, 116] width 222 height 35
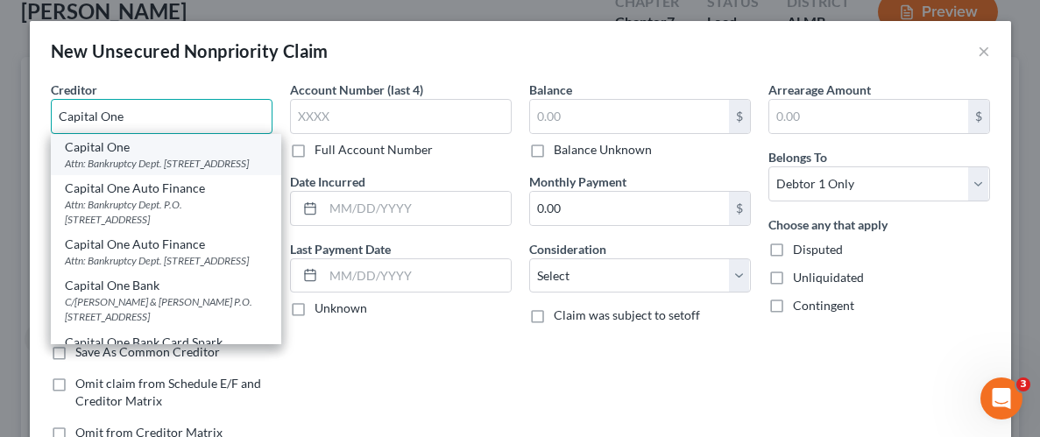
type input "Capital One"
click at [110, 159] on div "Attn: Bankruptcy Dept. [STREET_ADDRESS]" at bounding box center [166, 163] width 202 height 15
type input "Attn: Bankruptcy Dept."
type input "PO Box 30285"
type input "[GEOGRAPHIC_DATA]"
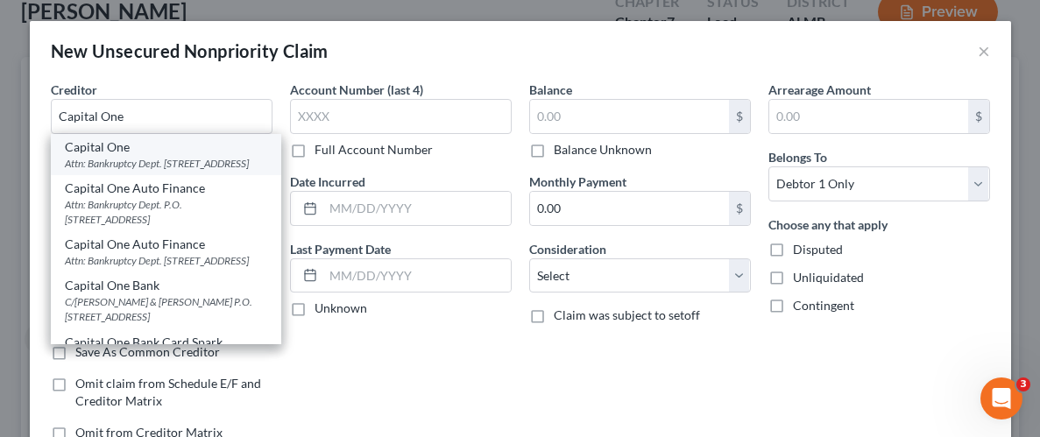
select select "46"
type input "84130-0285"
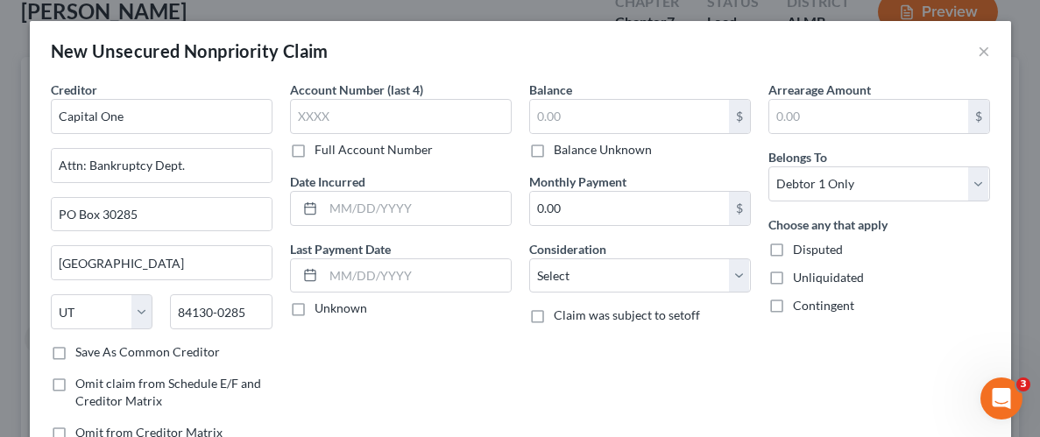
click at [554, 151] on label "Balance Unknown" at bounding box center [603, 150] width 98 height 18
click at [561, 151] on input "Balance Unknown" at bounding box center [566, 146] width 11 height 11
checkbox input "true"
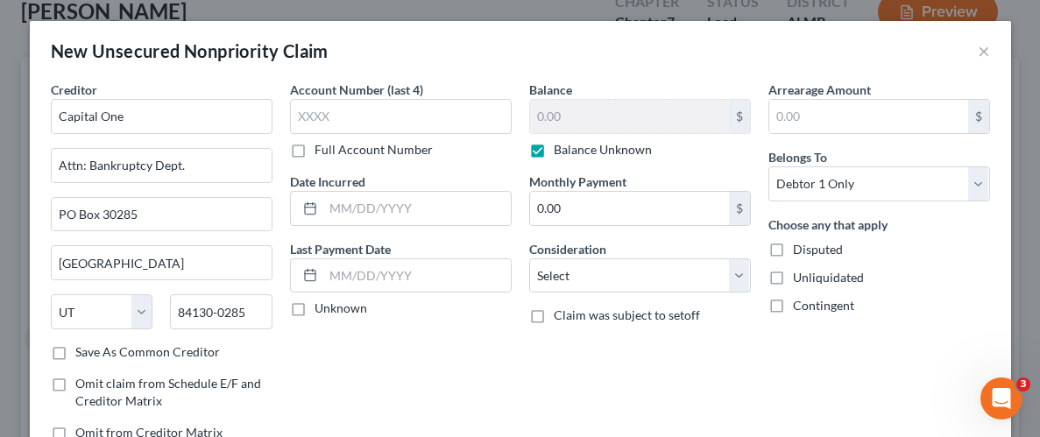
type input "0.00"
click at [793, 277] on label "Unliquidated" at bounding box center [828, 278] width 71 height 18
click at [800, 277] on input "Unliquidated" at bounding box center [805, 274] width 11 height 11
checkbox input "true"
click at [737, 279] on select "Select Cable / Satellite Services Collection Agency Credit Card Debt Debt Couns…" at bounding box center [640, 275] width 222 height 35
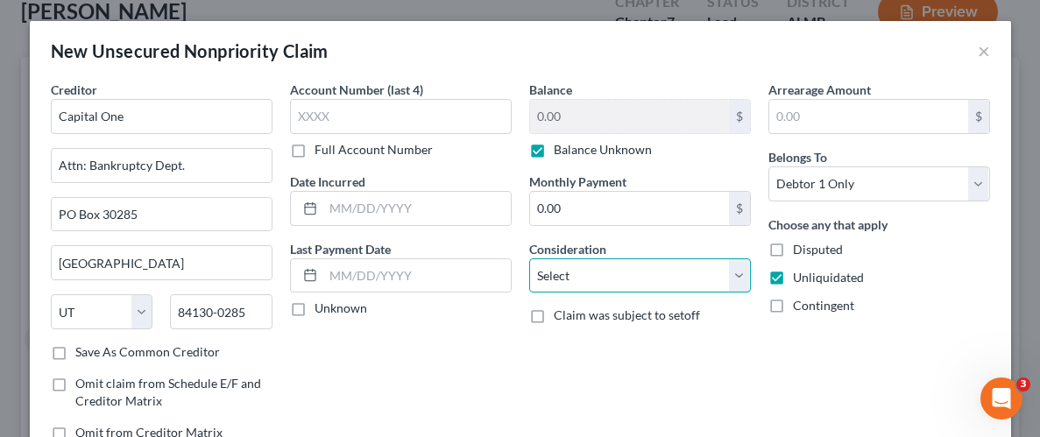
select select "2"
click at [529, 258] on select "Select Cable / Satellite Services Collection Agency Credit Card Debt Debt Couns…" at bounding box center [640, 275] width 222 height 35
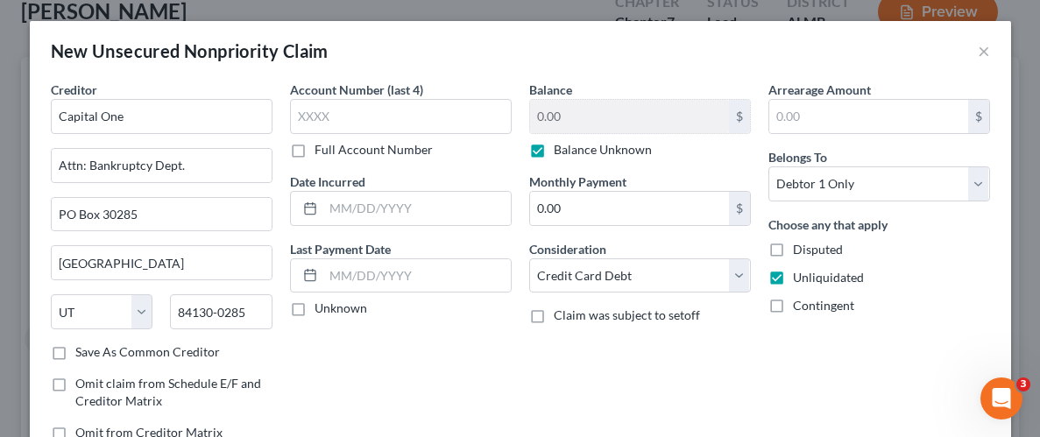
click at [772, 328] on div "Arrearage Amount $ Belongs To * Select Debtor 1 Only Debtor 2 Only Debtor 1 And…" at bounding box center [878, 268] width 239 height 375
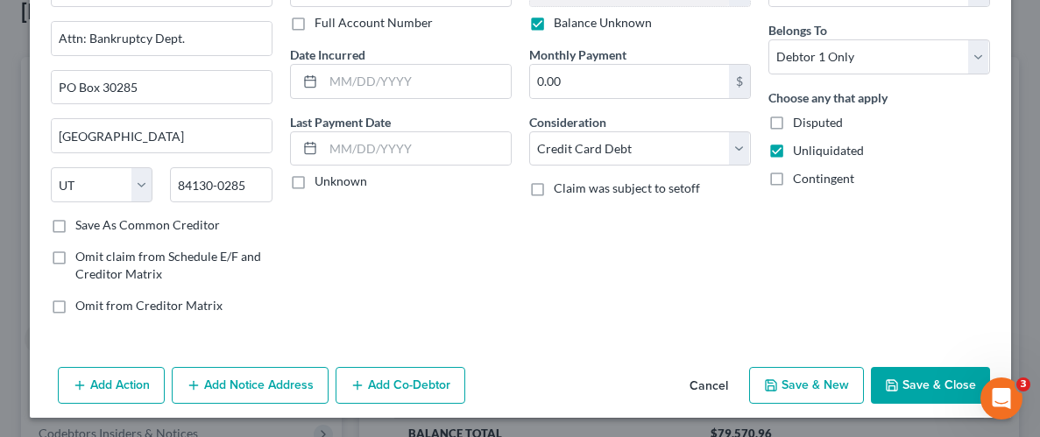
click at [924, 380] on button "Save & Close" at bounding box center [930, 385] width 119 height 37
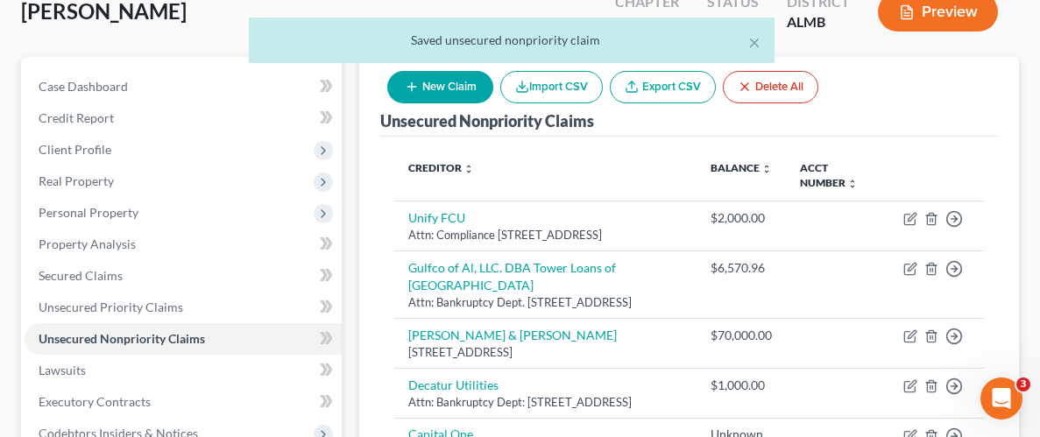
click at [442, 88] on button "New Claim" at bounding box center [440, 87] width 106 height 32
select select "0"
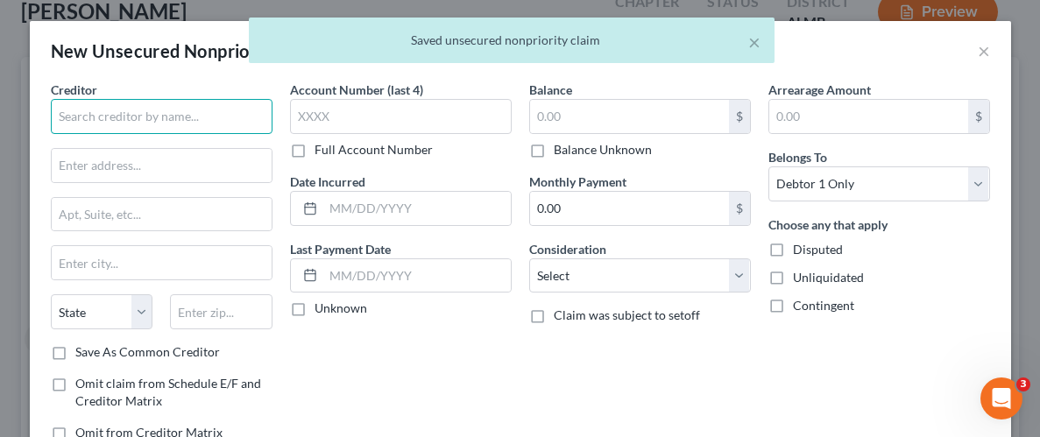
click at [173, 122] on input "text" at bounding box center [162, 116] width 222 height 35
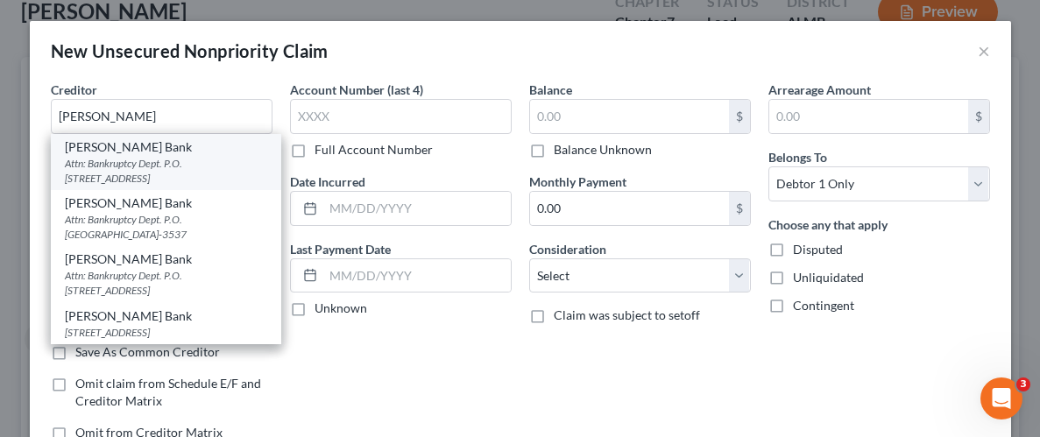
click at [119, 159] on div "Attn: Bankruptcy Dept. P.O. [STREET_ADDRESS]" at bounding box center [166, 171] width 202 height 30
type input "[PERSON_NAME] Bank"
type input "Attn: Bankruptcy Dept."
type input "P.O. Box 9201"
type input "Old Bethpage"
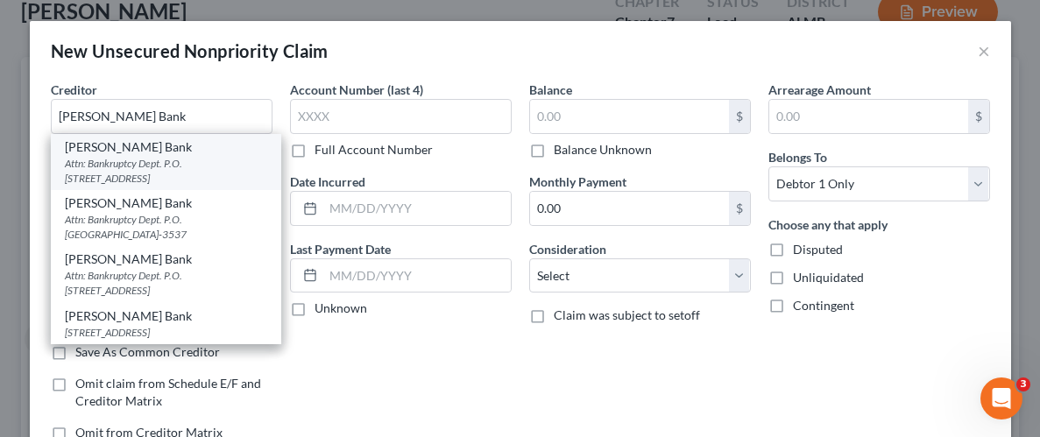
select select "35"
type input "11804-0000"
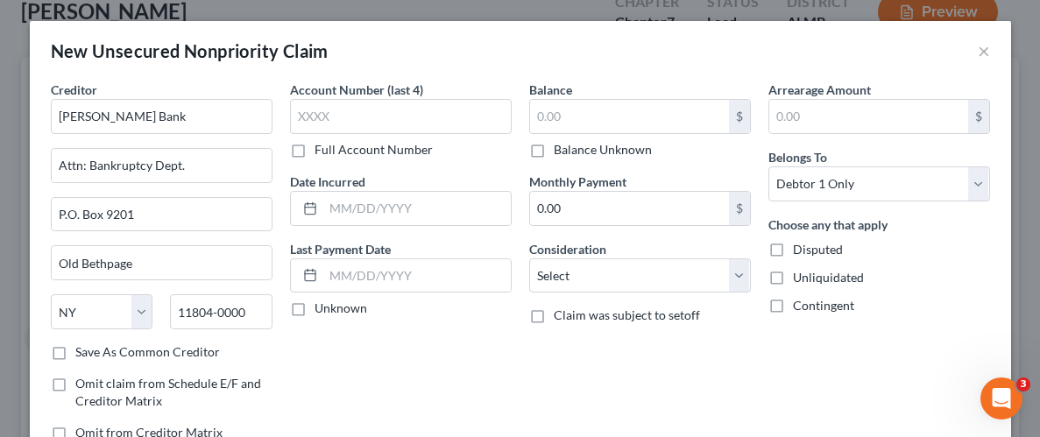
click at [554, 152] on label "Balance Unknown" at bounding box center [603, 150] width 98 height 18
click at [561, 152] on input "Balance Unknown" at bounding box center [566, 146] width 11 height 11
checkbox input "true"
type input "0.00"
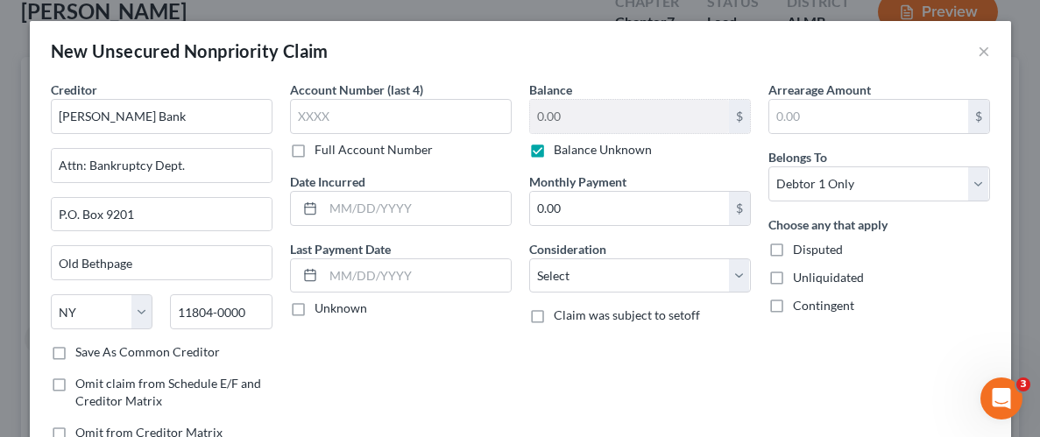
click at [793, 278] on label "Unliquidated" at bounding box center [828, 278] width 71 height 18
click at [800, 278] on input "Unliquidated" at bounding box center [805, 274] width 11 height 11
click at [737, 268] on select "Select Cable / Satellite Services Collection Agency Credit Card Debt Debt Couns…" at bounding box center [640, 275] width 222 height 35
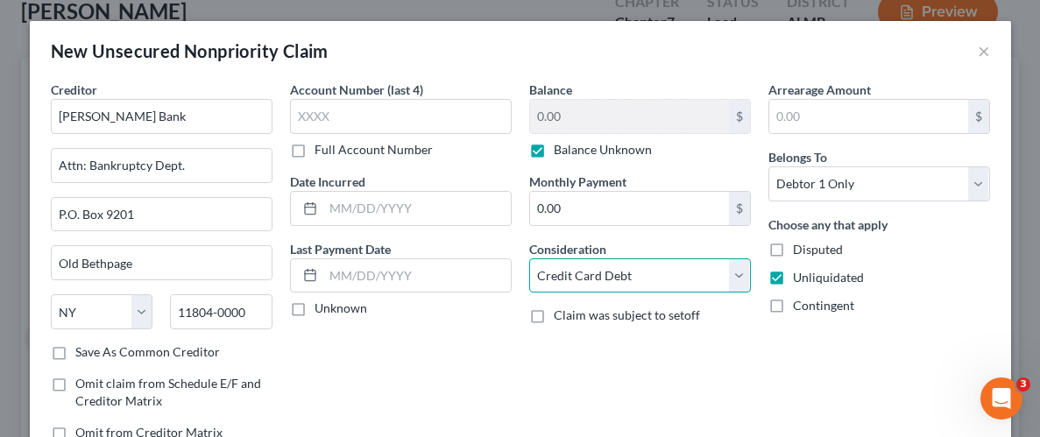
click at [529, 258] on select "Select Cable / Satellite Services Collection Agency Credit Card Debt Debt Couns…" at bounding box center [640, 275] width 222 height 35
click at [759, 377] on div "Arrearage Amount $ Belongs To * Select Debtor 1 Only Debtor 2 Only Debtor 1 And…" at bounding box center [878, 268] width 239 height 375
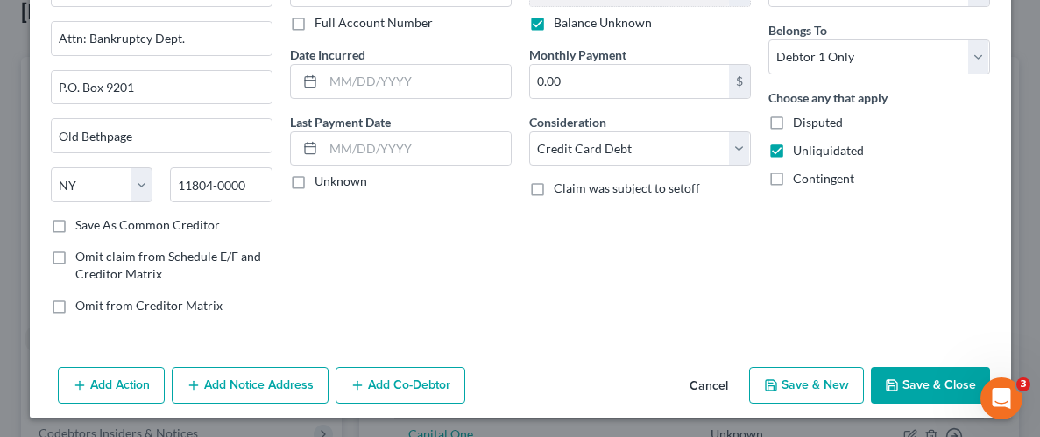
click at [927, 384] on button "Save & Close" at bounding box center [930, 385] width 119 height 37
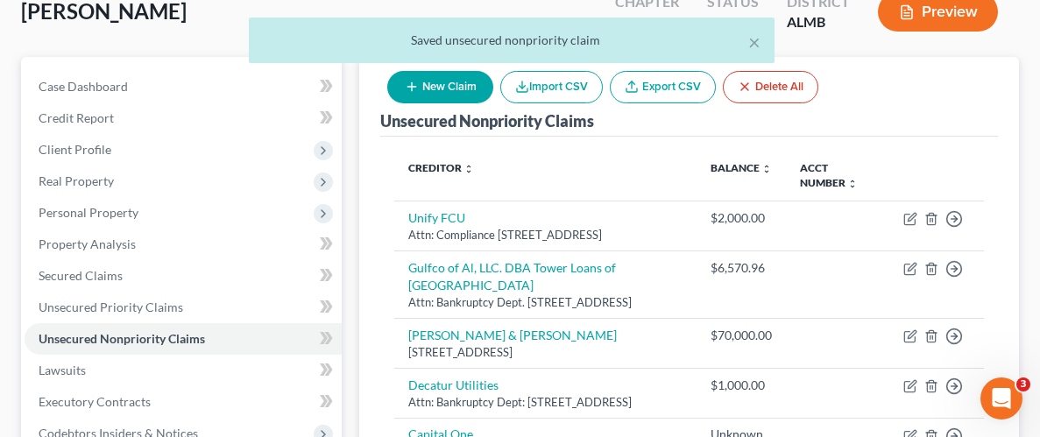
click at [427, 84] on button "New Claim" at bounding box center [440, 87] width 106 height 32
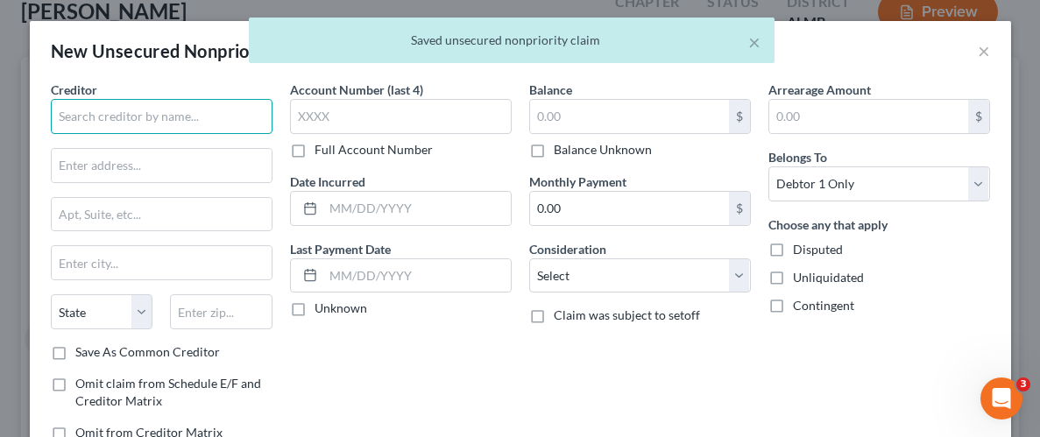
click at [196, 123] on input "text" at bounding box center [162, 116] width 222 height 35
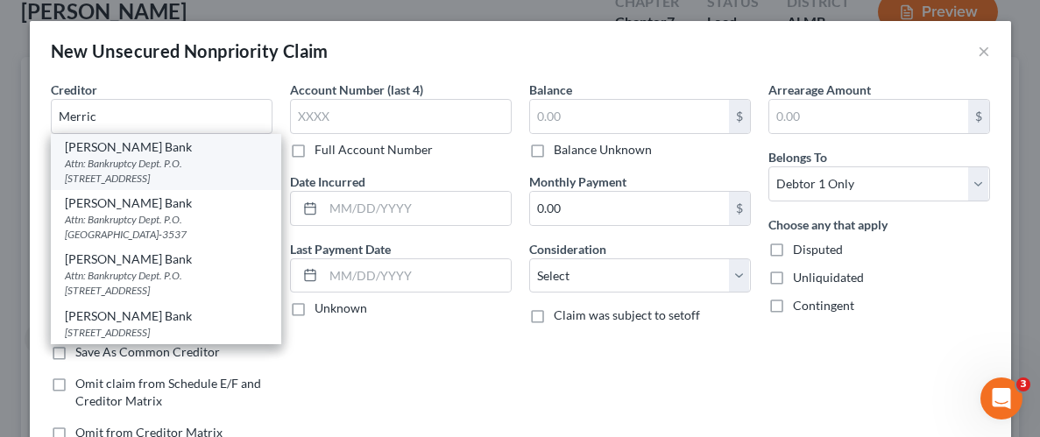
click at [106, 148] on div "[PERSON_NAME] Bank" at bounding box center [166, 147] width 202 height 18
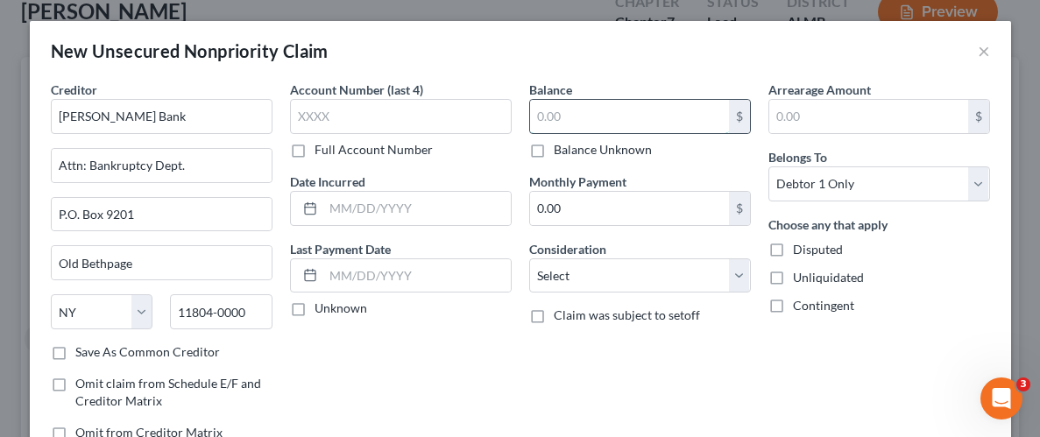
click at [645, 116] on input "text" at bounding box center [629, 116] width 199 height 33
click at [554, 151] on label "Balance Unknown" at bounding box center [603, 150] width 98 height 18
click at [561, 151] on input "Balance Unknown" at bounding box center [566, 146] width 11 height 11
click at [793, 278] on label "Unliquidated" at bounding box center [828, 278] width 71 height 18
click at [800, 278] on input "Unliquidated" at bounding box center [805, 274] width 11 height 11
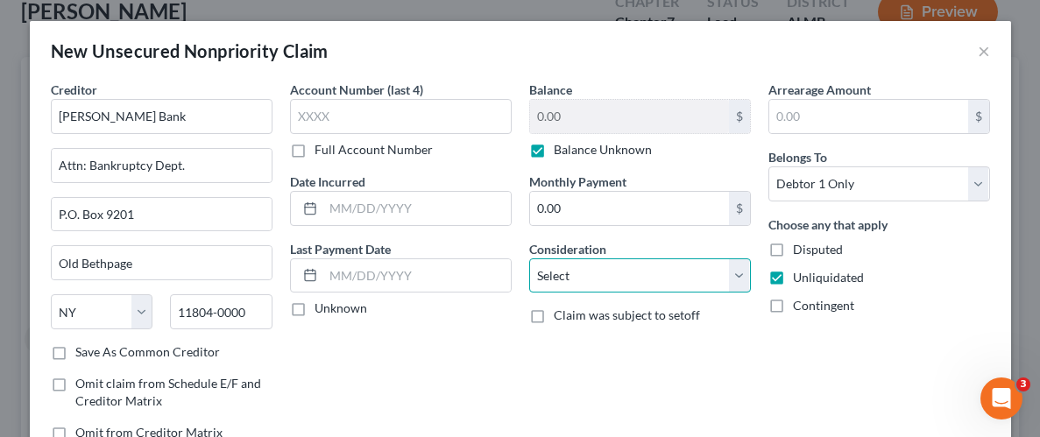
click at [737, 273] on select "Select Cable / Satellite Services Collection Agency Credit Card Debt Debt Couns…" at bounding box center [640, 275] width 222 height 35
click at [529, 258] on select "Select Cable / Satellite Services Collection Agency Credit Card Debt Debt Couns…" at bounding box center [640, 275] width 222 height 35
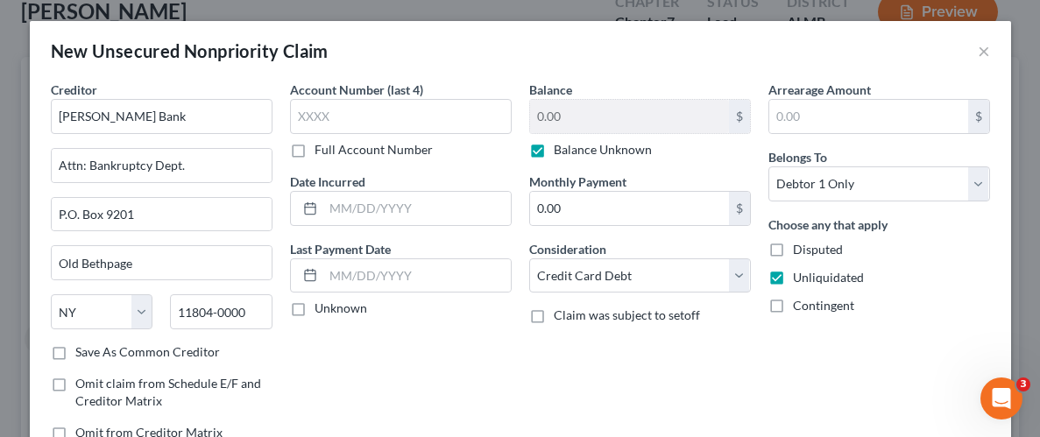
click at [764, 334] on div "Arrearage Amount $ Belongs To * Select Debtor 1 Only Debtor 2 Only Debtor 1 And…" at bounding box center [878, 268] width 239 height 375
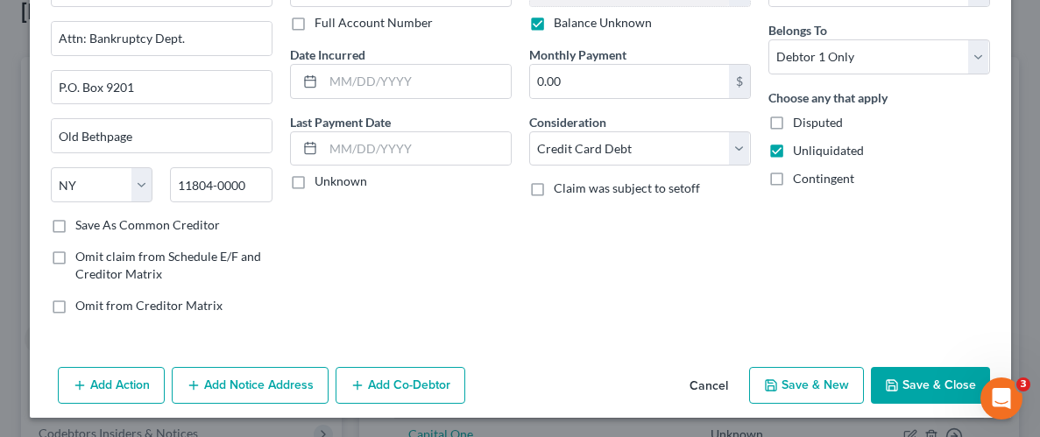
click at [926, 377] on button "Save & Close" at bounding box center [930, 385] width 119 height 37
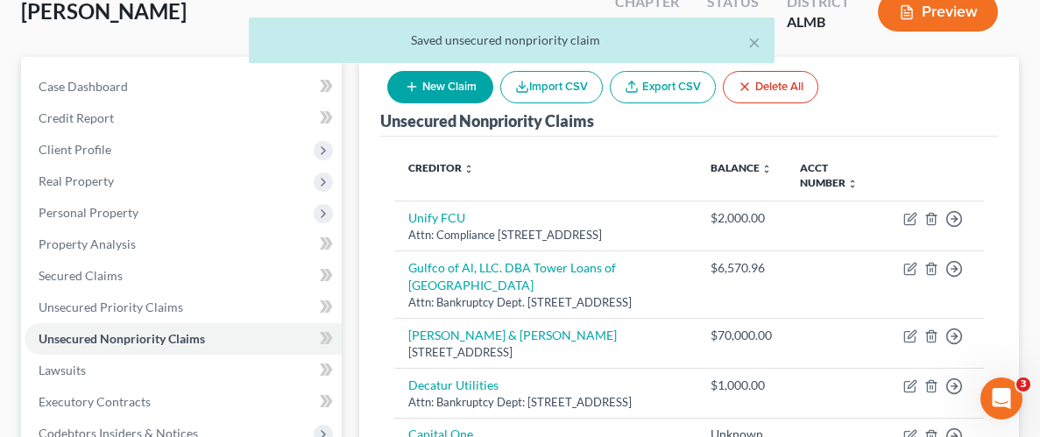
click at [448, 90] on button "New Claim" at bounding box center [440, 87] width 106 height 32
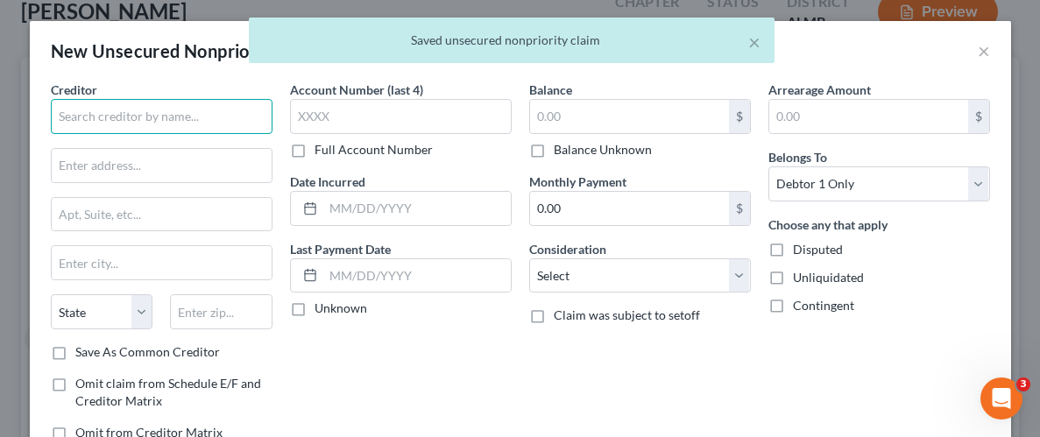
click at [199, 119] on input "text" at bounding box center [162, 116] width 222 height 35
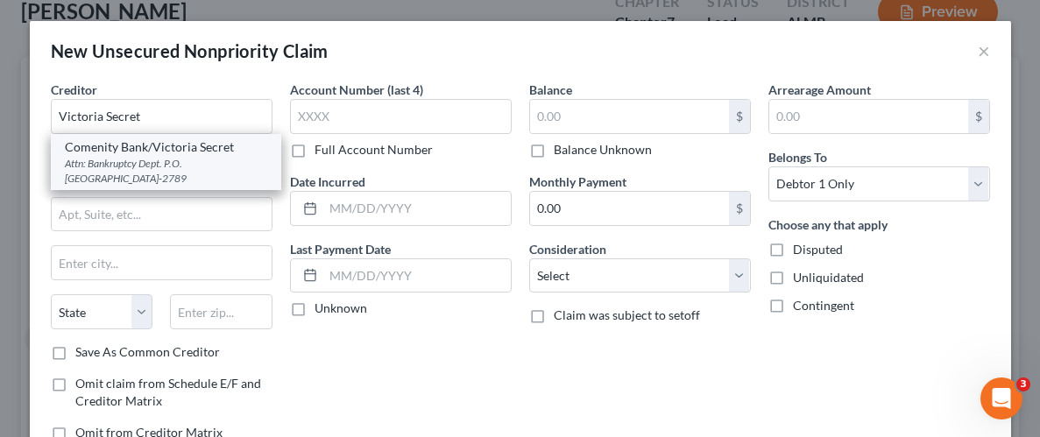
click at [189, 147] on div "Comenity Bank/Victoria Secret" at bounding box center [166, 147] width 202 height 18
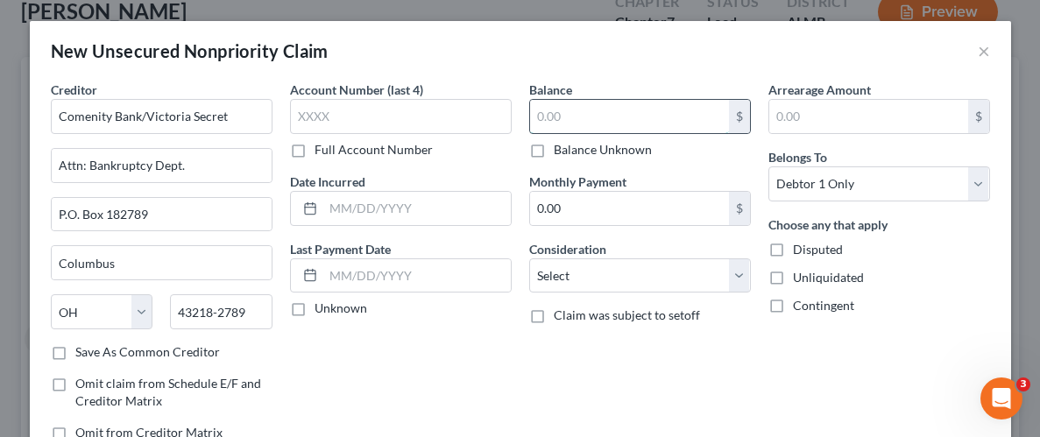
click at [650, 111] on input "text" at bounding box center [629, 116] width 199 height 33
click at [554, 149] on label "Balance Unknown" at bounding box center [603, 150] width 98 height 18
click at [561, 149] on input "Balance Unknown" at bounding box center [566, 146] width 11 height 11
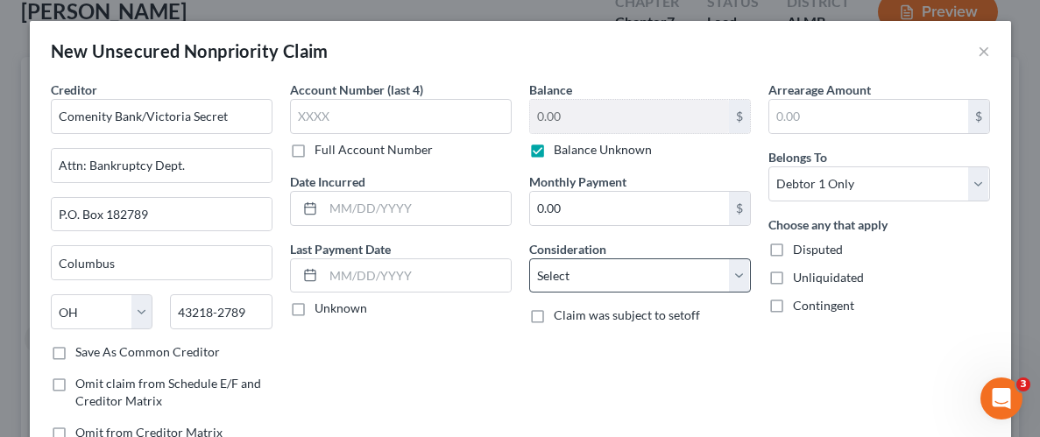
click at [793, 277] on label "Unliquidated" at bounding box center [828, 278] width 71 height 18
click at [800, 277] on input "Unliquidated" at bounding box center [805, 274] width 11 height 11
click at [740, 278] on select "Select Cable / Satellite Services Collection Agency Credit Card Debt Debt Couns…" at bounding box center [640, 275] width 222 height 35
click at [529, 258] on select "Select Cable / Satellite Services Collection Agency Credit Card Debt Debt Couns…" at bounding box center [640, 275] width 222 height 35
click at [777, 387] on div "Arrearage Amount $ Belongs To * Select Debtor 1 Only Debtor 2 Only Debtor 1 And…" at bounding box center [878, 268] width 239 height 375
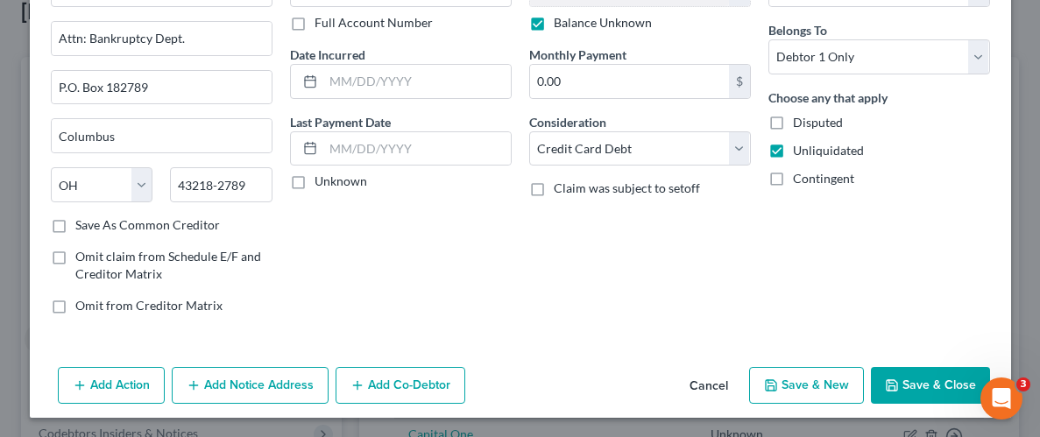
click at [927, 367] on button "Save & Close" at bounding box center [930, 385] width 119 height 37
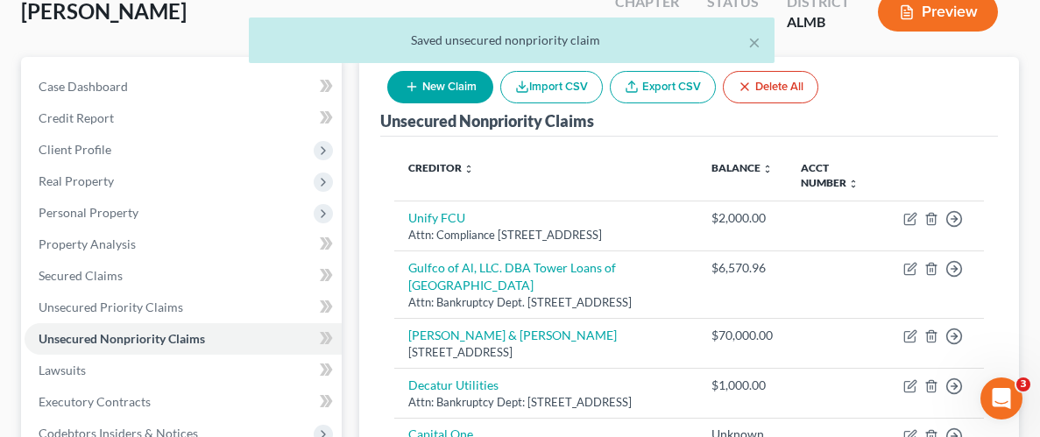
click at [458, 82] on button "New Claim" at bounding box center [440, 87] width 106 height 32
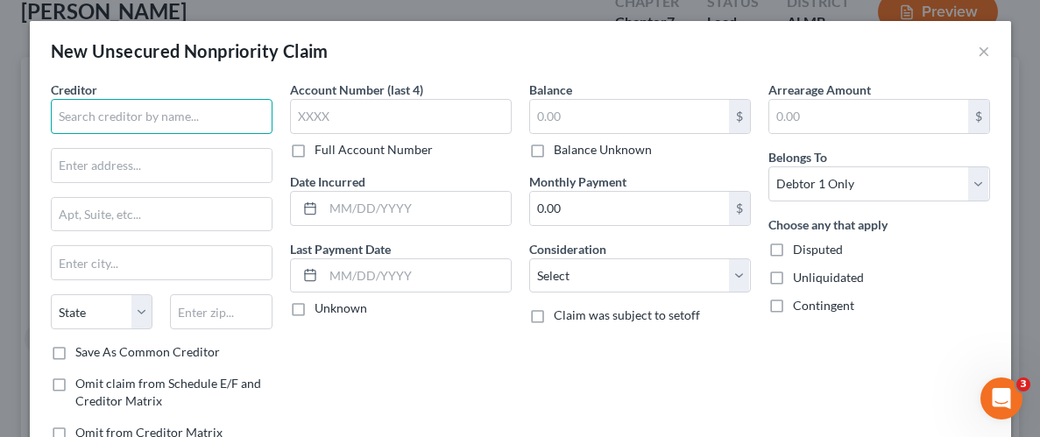
click at [175, 130] on input "text" at bounding box center [162, 116] width 222 height 35
click at [180, 121] on input "text" at bounding box center [162, 116] width 222 height 35
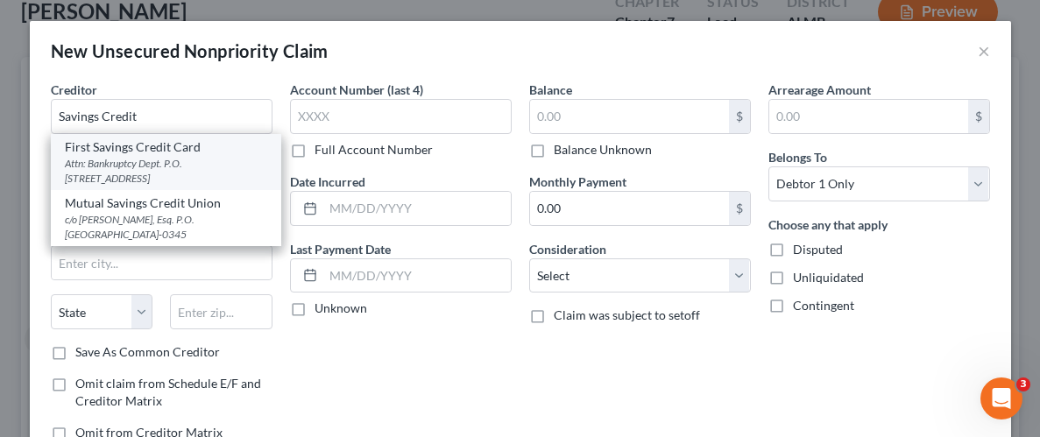
click at [109, 158] on div "Attn: Bankruptcy Dept. P.O. [STREET_ADDRESS]" at bounding box center [166, 171] width 202 height 30
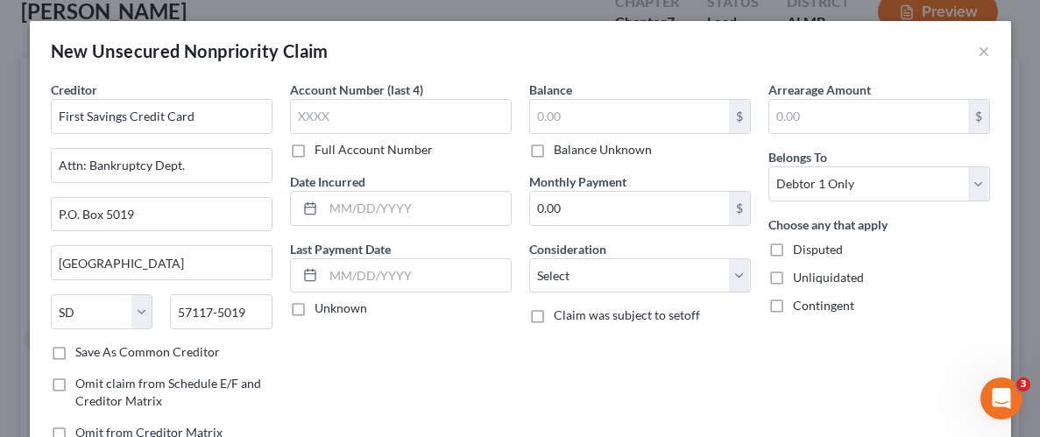
click at [554, 149] on label "Balance Unknown" at bounding box center [603, 150] width 98 height 18
click at [561, 149] on input "Balance Unknown" at bounding box center [566, 146] width 11 height 11
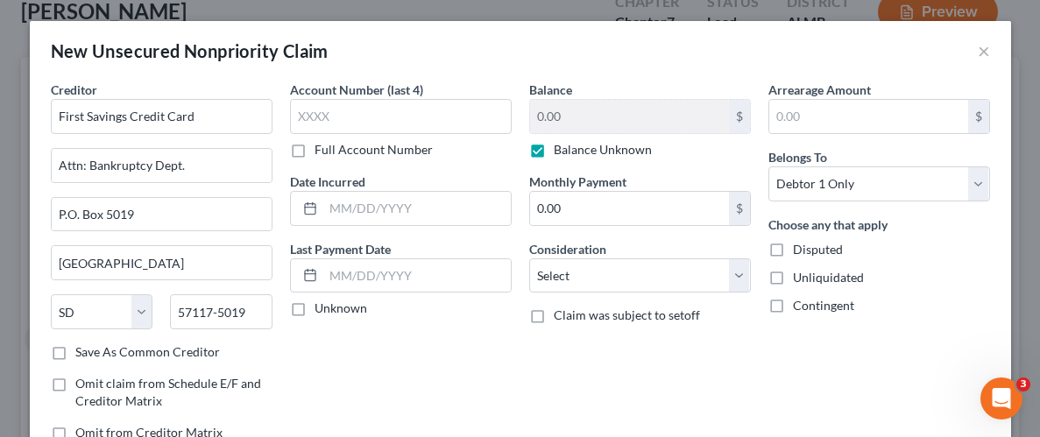
click at [793, 277] on label "Unliquidated" at bounding box center [828, 278] width 71 height 18
click at [800, 277] on input "Unliquidated" at bounding box center [805, 274] width 11 height 11
click at [736, 275] on select "Select Cable / Satellite Services Collection Agency Credit Card Debt Debt Couns…" at bounding box center [640, 275] width 222 height 35
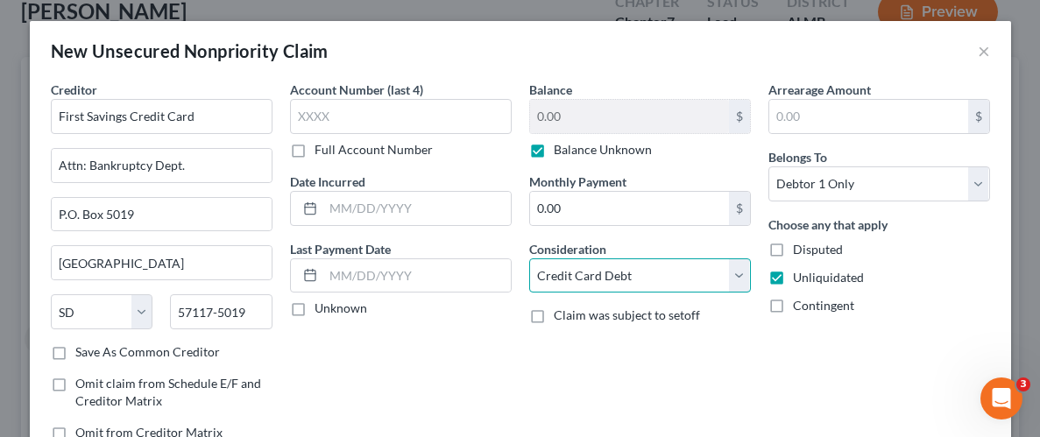
click at [529, 258] on select "Select Cable / Satellite Services Collection Agency Credit Card Debt Debt Couns…" at bounding box center [640, 275] width 222 height 35
click at [761, 357] on div "Arrearage Amount $ Belongs To * Select Debtor 1 Only Debtor 2 Only Debtor 1 And…" at bounding box center [878, 268] width 239 height 375
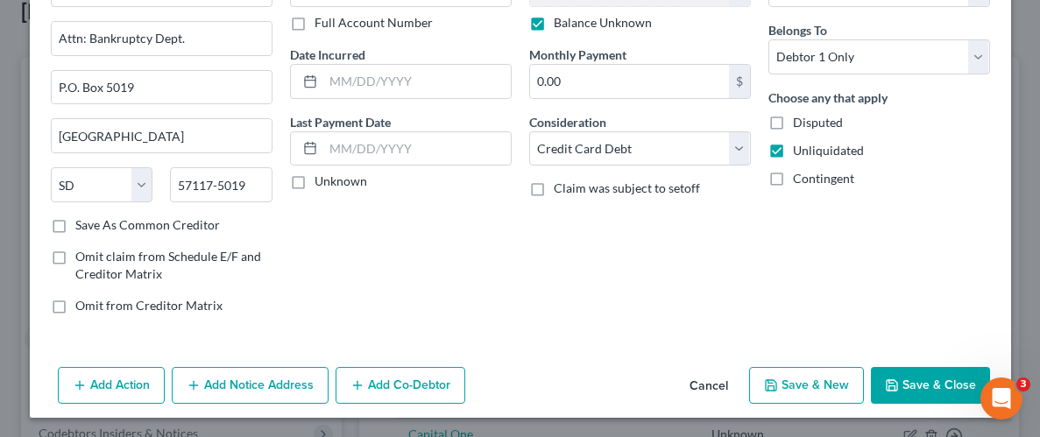
click at [914, 384] on button "Save & Close" at bounding box center [930, 385] width 119 height 37
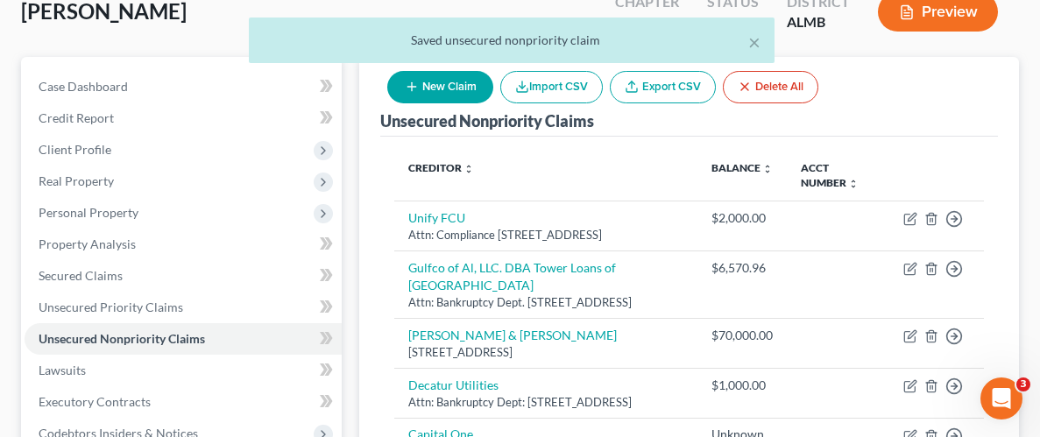
click at [459, 91] on button "New Claim" at bounding box center [440, 87] width 106 height 32
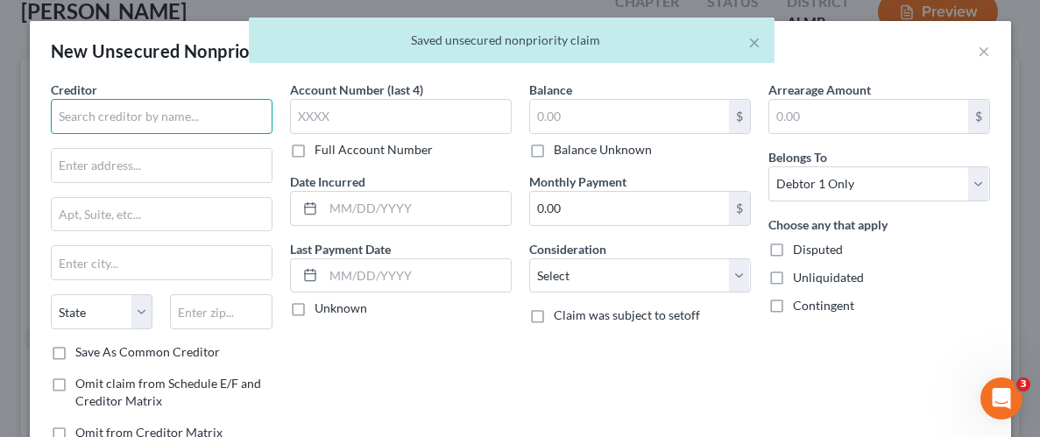
click at [156, 126] on input "text" at bounding box center [162, 116] width 222 height 35
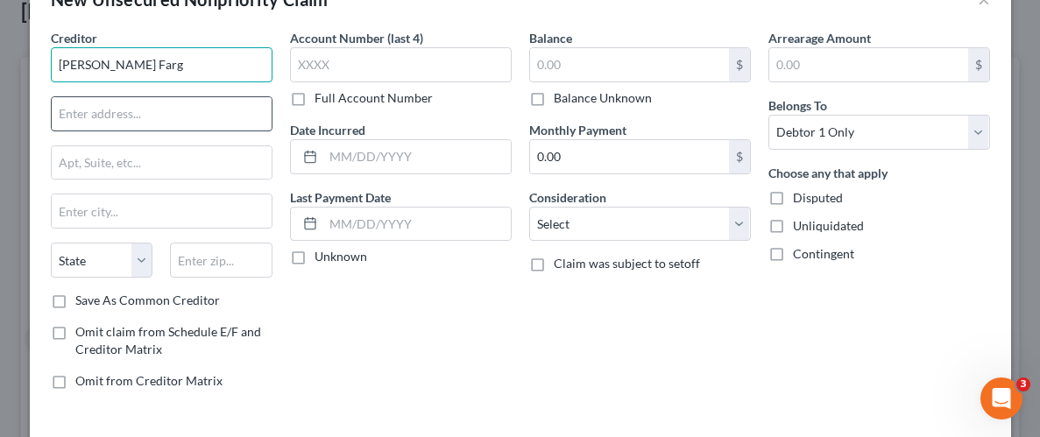
scroll to position [44, 0]
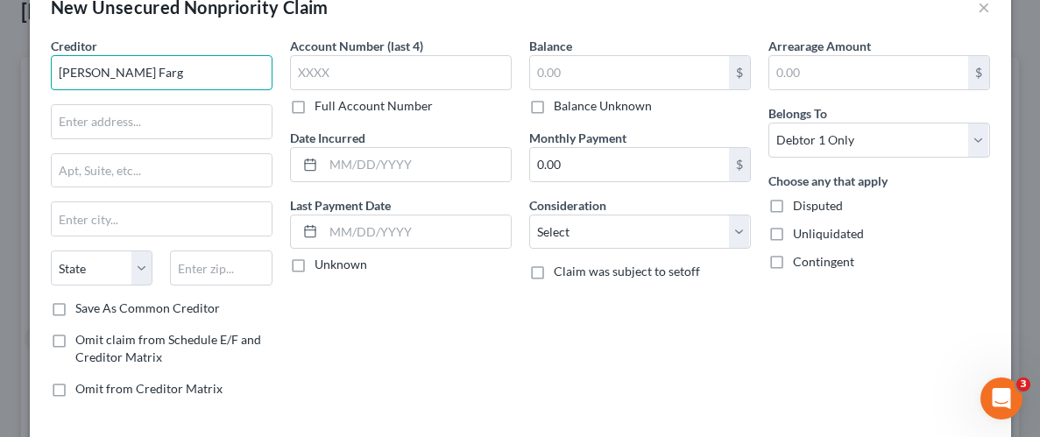
click at [133, 71] on input "[PERSON_NAME] Farg" at bounding box center [162, 72] width 222 height 35
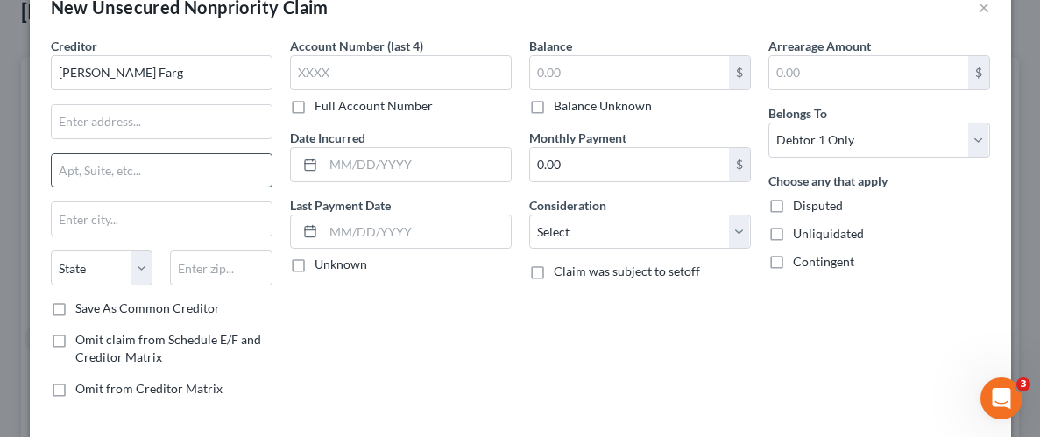
click at [143, 169] on input "text" at bounding box center [162, 170] width 220 height 33
paste input "PO Box 393"
click at [135, 81] on input "[PERSON_NAME] Farg" at bounding box center [162, 72] width 222 height 35
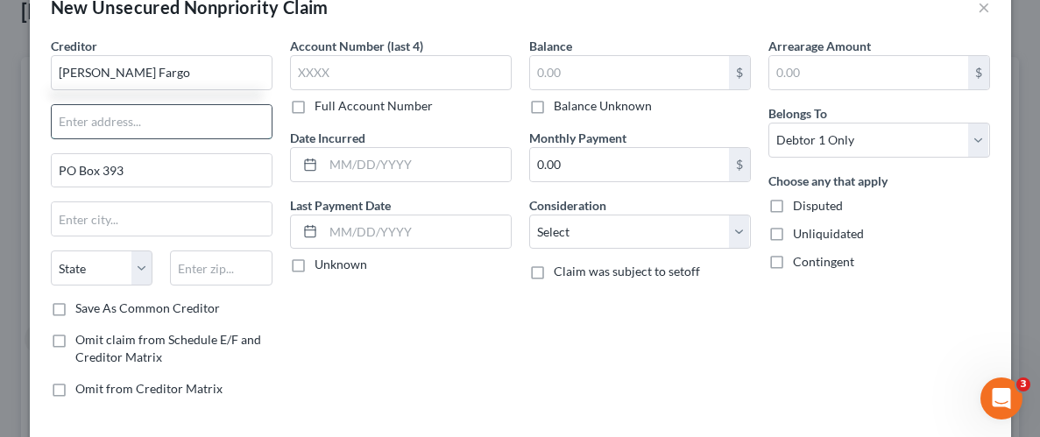
click at [128, 134] on input "text" at bounding box center [162, 121] width 220 height 33
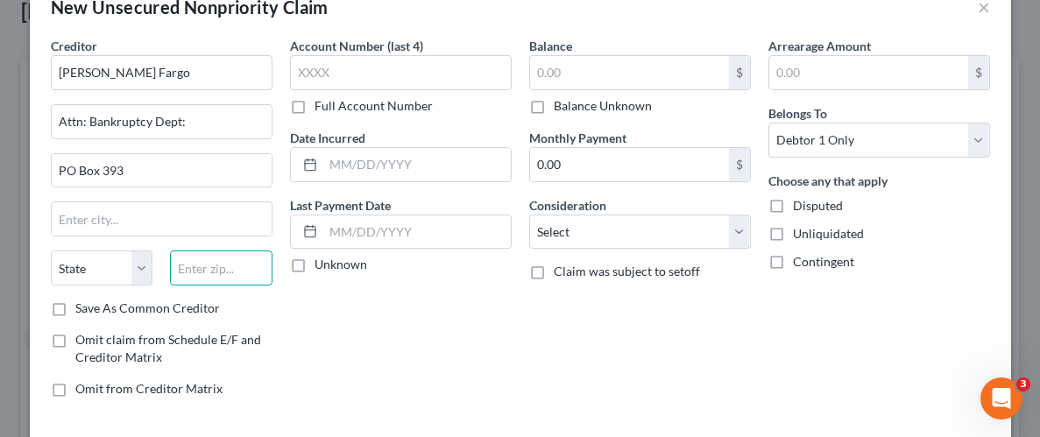
click at [227, 274] on input "text" at bounding box center [221, 267] width 102 height 35
paste input "55480"
click at [475, 306] on div "Account Number (last 4) Full Account Number Date Incurred Last Payment Date Unk…" at bounding box center [400, 224] width 239 height 375
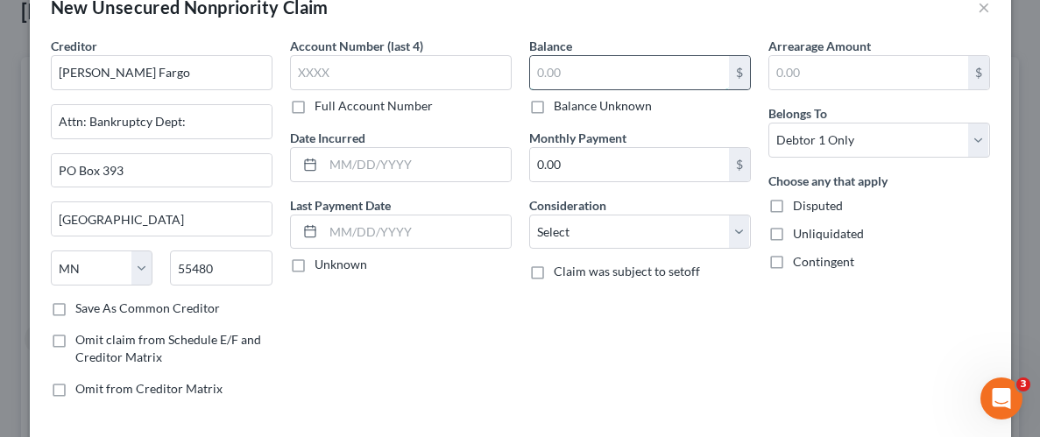
click at [577, 84] on input "text" at bounding box center [629, 72] width 199 height 33
click at [554, 106] on label "Balance Unknown" at bounding box center [603, 106] width 98 height 18
click at [561, 106] on input "Balance Unknown" at bounding box center [566, 102] width 11 height 11
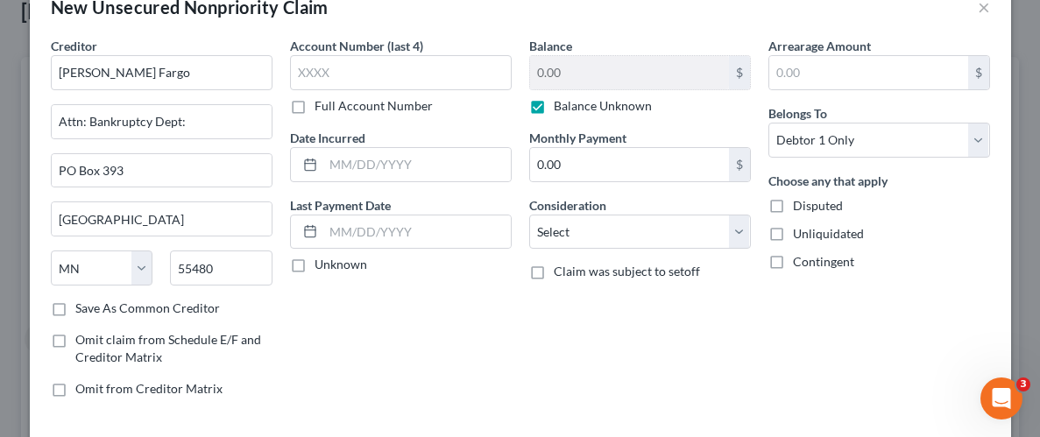
click at [793, 235] on label "Unliquidated" at bounding box center [828, 234] width 71 height 18
click at [800, 235] on input "Unliquidated" at bounding box center [805, 230] width 11 height 11
click at [744, 236] on select "Select Cable / Satellite Services Collection Agency Credit Card Debt Debt Couns…" at bounding box center [640, 232] width 222 height 35
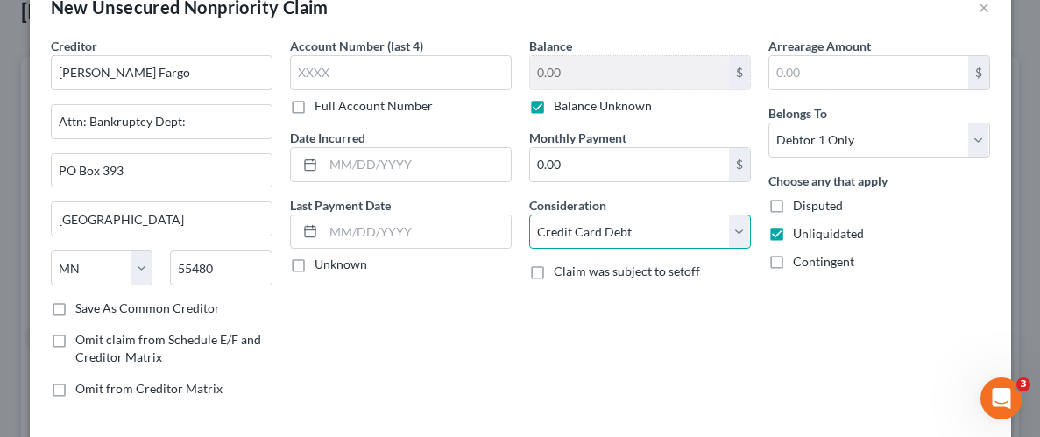
click at [529, 215] on select "Select Cable / Satellite Services Collection Agency Credit Card Debt Debt Couns…" at bounding box center [640, 232] width 222 height 35
drag, startPoint x: 749, startPoint y: 286, endPoint x: 738, endPoint y: 342, distance: 57.0
click at [749, 286] on div "Balance 0.00 $ Balance Unknown Balance Undetermined 0.00 $ Balance Unknown Mont…" at bounding box center [639, 224] width 239 height 375
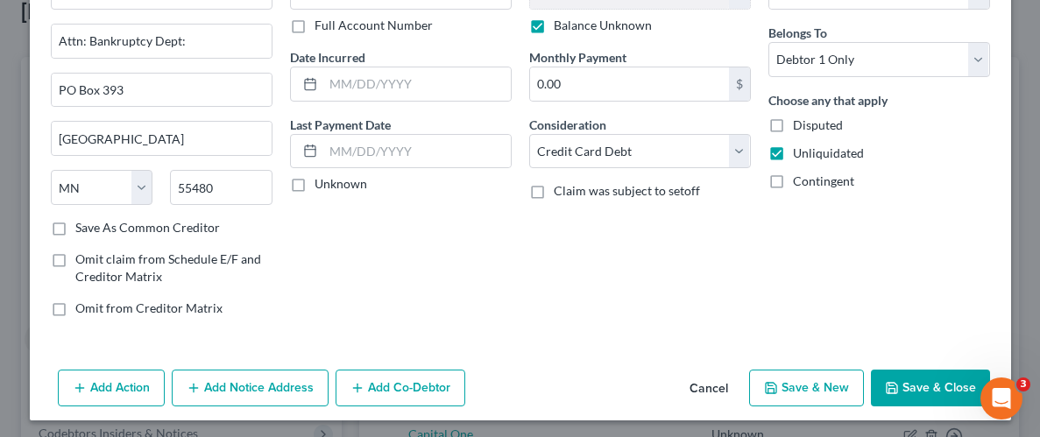
scroll to position [127, 0]
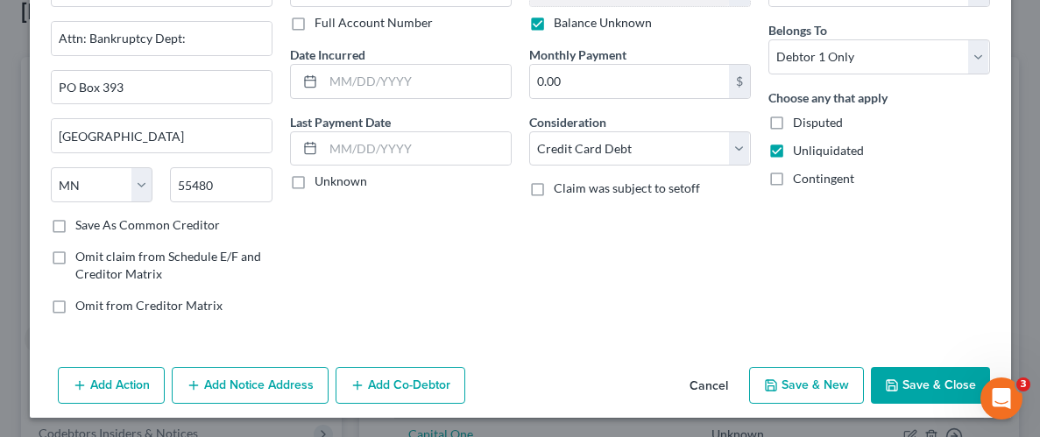
click at [937, 380] on button "Save & Close" at bounding box center [930, 385] width 119 height 37
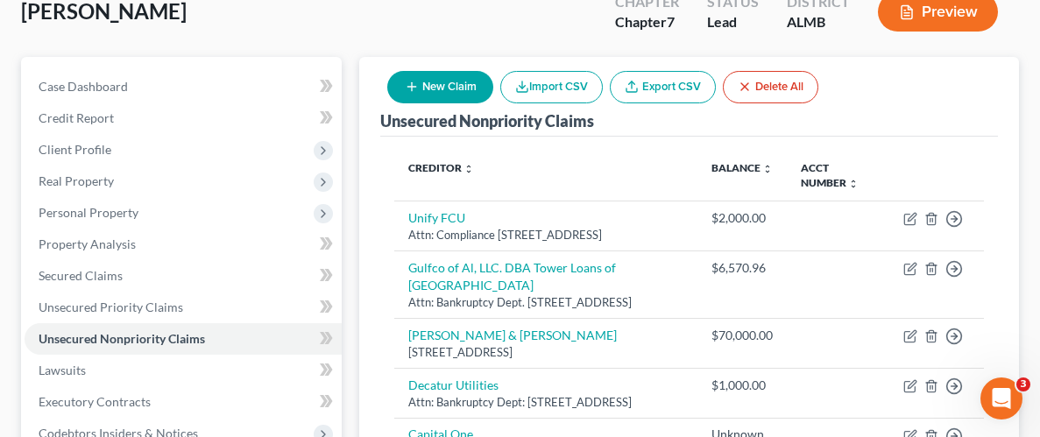
click at [455, 81] on button "New Claim" at bounding box center [440, 87] width 106 height 32
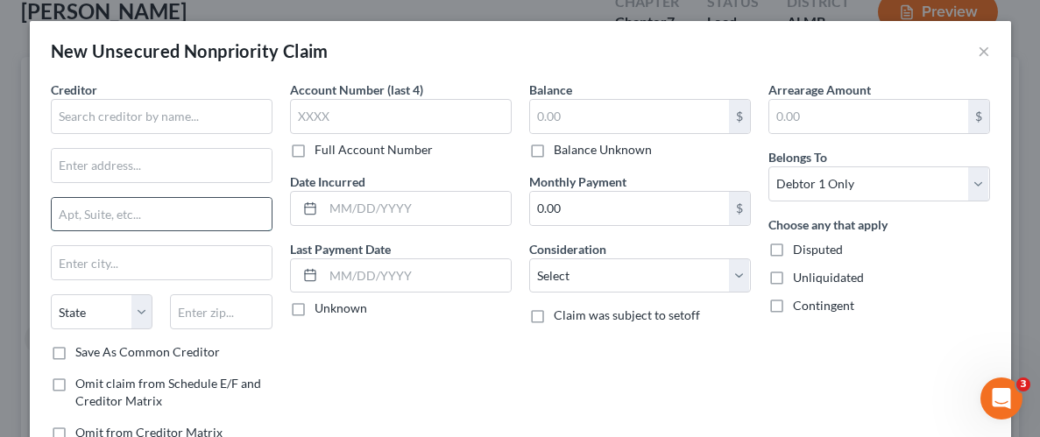
click at [156, 218] on input "text" at bounding box center [162, 214] width 220 height 33
paste input "Box 660203"
click at [168, 120] on input "text" at bounding box center [162, 116] width 222 height 35
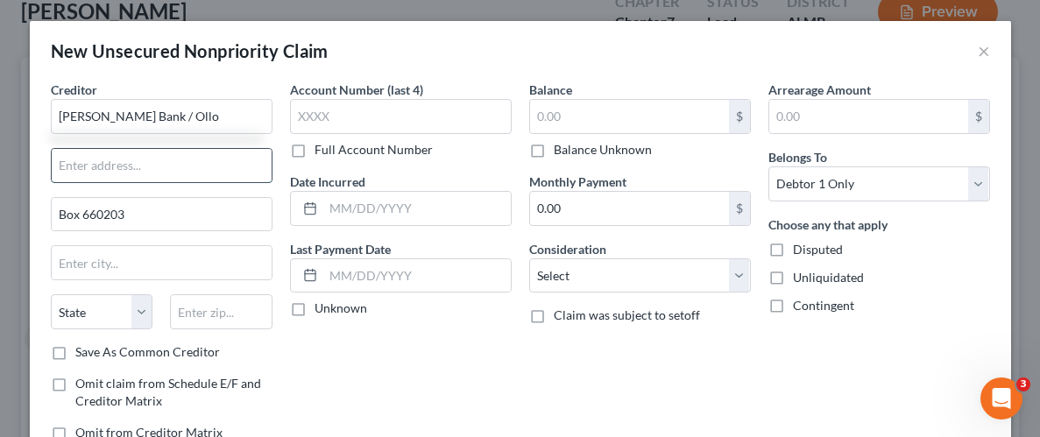
click at [144, 166] on input "text" at bounding box center [162, 165] width 220 height 33
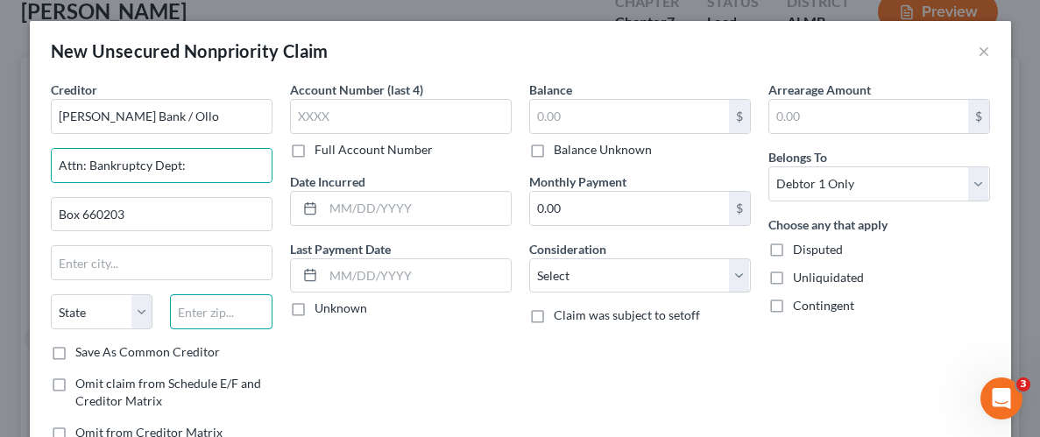
click at [215, 314] on input "text" at bounding box center [221, 311] width 102 height 35
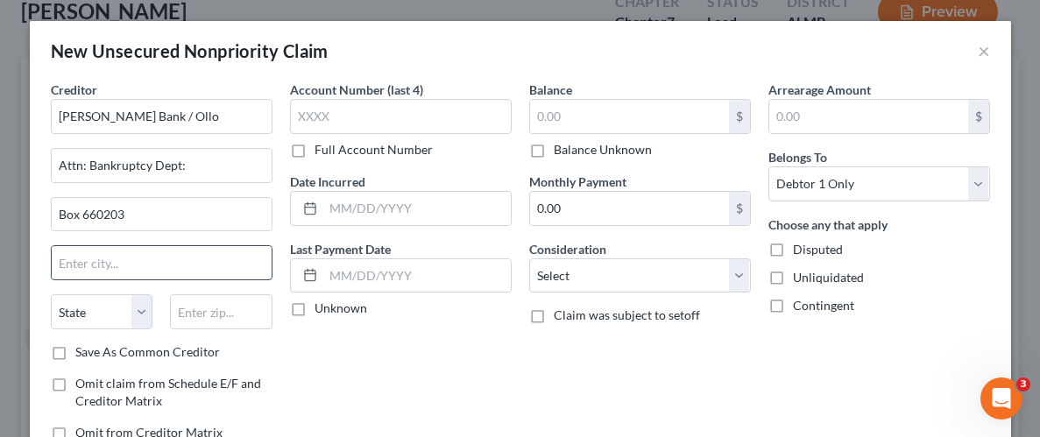
click at [236, 257] on input "text" at bounding box center [162, 262] width 220 height 33
click at [242, 322] on input "text" at bounding box center [221, 311] width 102 height 35
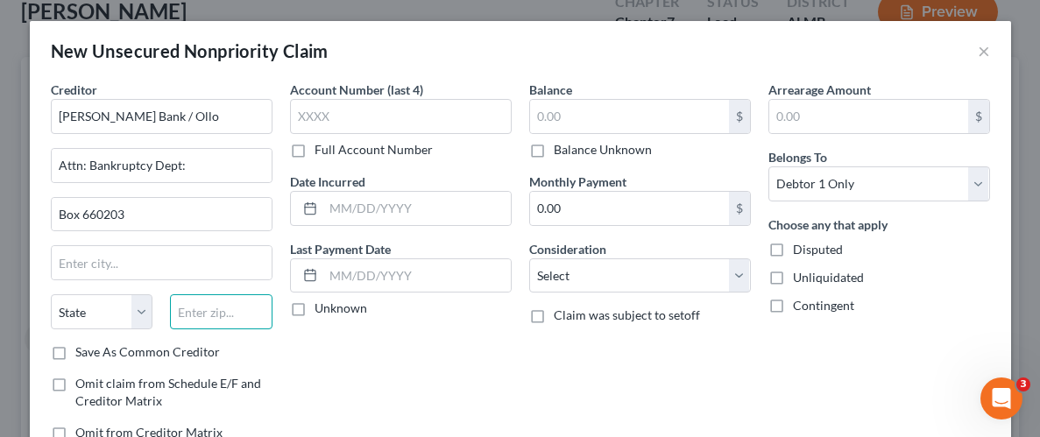
paste input "75266"
drag, startPoint x: 357, startPoint y: 345, endPoint x: 374, endPoint y: 324, distance: 26.8
click at [357, 345] on div "Account Number (last 4) Full Account Number Date Incurred Last Payment Date Unk…" at bounding box center [400, 268] width 239 height 375
click at [554, 146] on label "Balance Unknown" at bounding box center [603, 150] width 98 height 18
click at [561, 146] on input "Balance Unknown" at bounding box center [566, 146] width 11 height 11
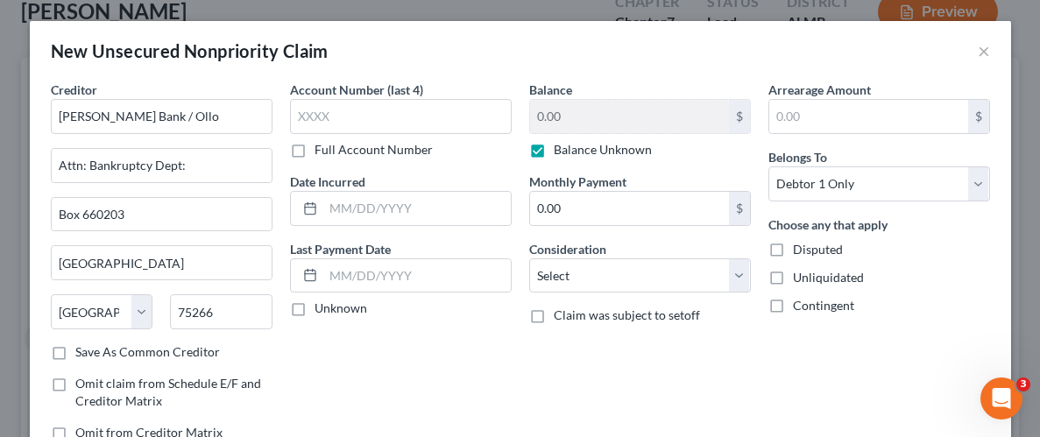
click at [793, 271] on label "Unliquidated" at bounding box center [828, 278] width 71 height 18
click at [800, 271] on input "Unliquidated" at bounding box center [805, 274] width 11 height 11
click at [738, 273] on select "Select Cable / Satellite Services Collection Agency Credit Card Debt Debt Couns…" at bounding box center [640, 275] width 222 height 35
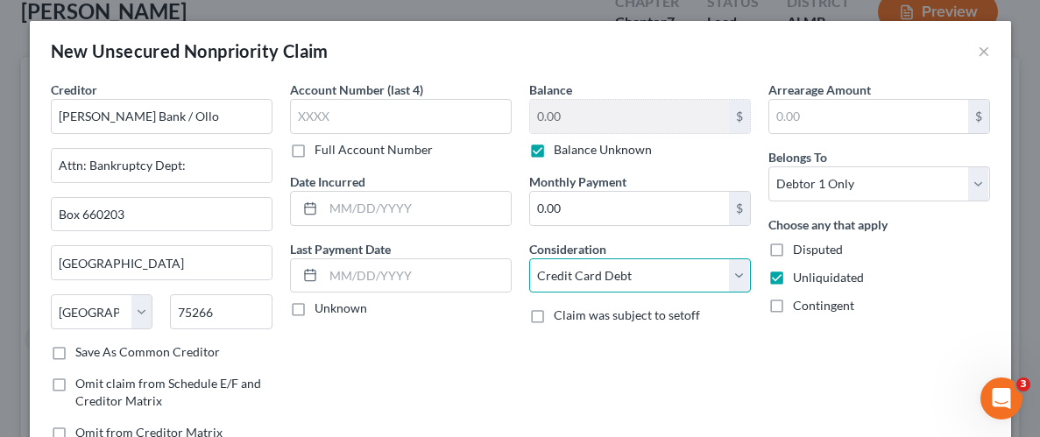
click at [529, 258] on select "Select Cable / Satellite Services Collection Agency Credit Card Debt Debt Couns…" at bounding box center [640, 275] width 222 height 35
click at [844, 319] on div "Arrearage Amount $ Belongs To * Select Debtor 1 Only Debtor 2 Only Debtor 1 And…" at bounding box center [878, 268] width 239 height 375
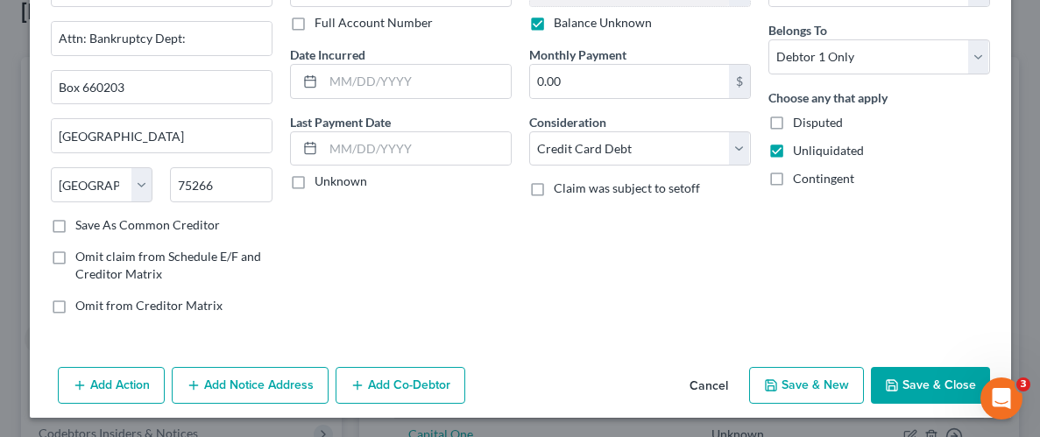
click at [932, 382] on button "Save & Close" at bounding box center [930, 385] width 119 height 37
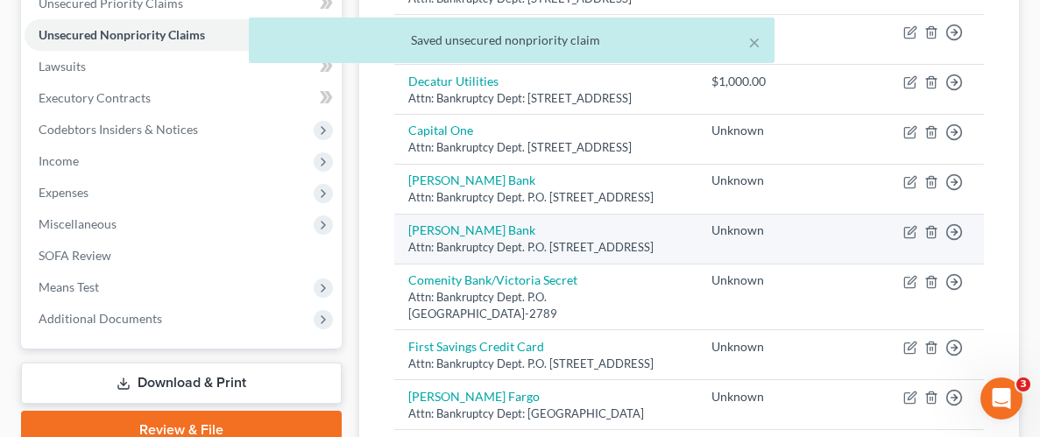
scroll to position [430, 0]
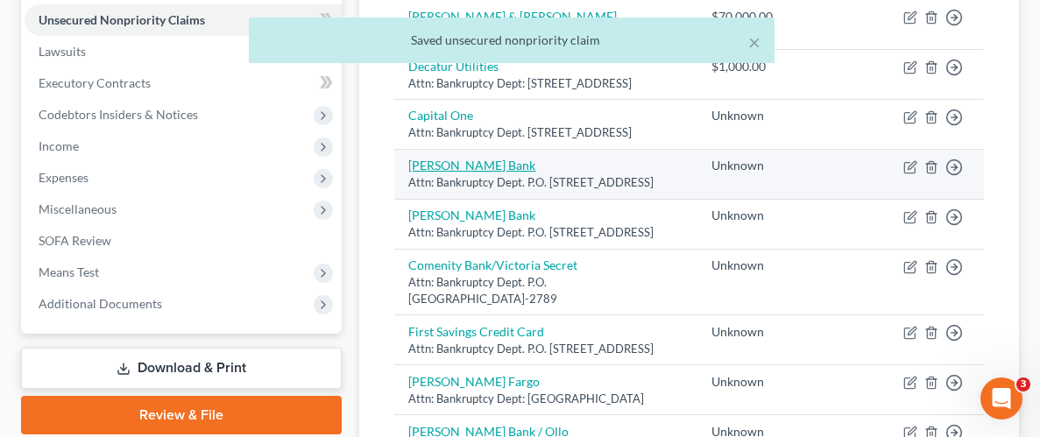
click at [456, 173] on link "[PERSON_NAME] Bank" at bounding box center [471, 165] width 127 height 15
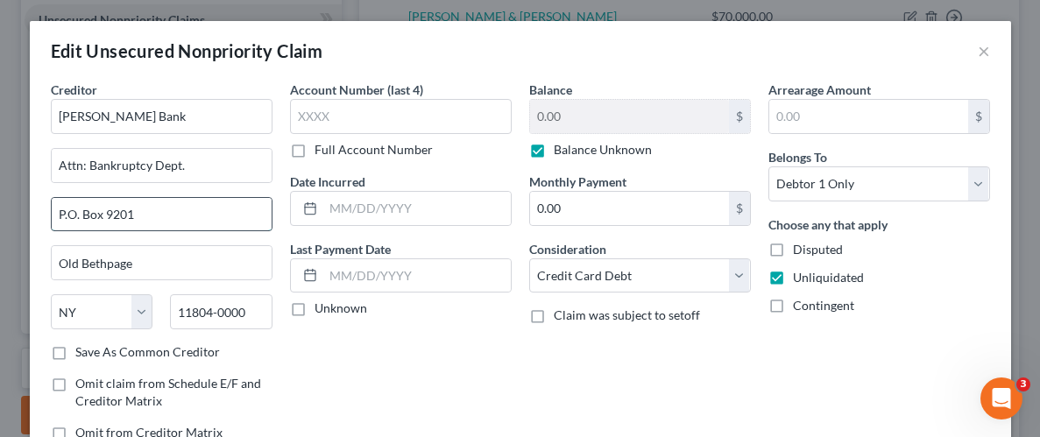
click at [165, 221] on input "P.O. Box 9201" at bounding box center [162, 214] width 220 height 33
click at [164, 223] on input "text" at bounding box center [162, 214] width 220 height 33
paste input "P.O. Box 660203"
drag, startPoint x: 241, startPoint y: 306, endPoint x: 175, endPoint y: 303, distance: 65.7
click at [175, 303] on input "11804-0000" at bounding box center [221, 311] width 102 height 35
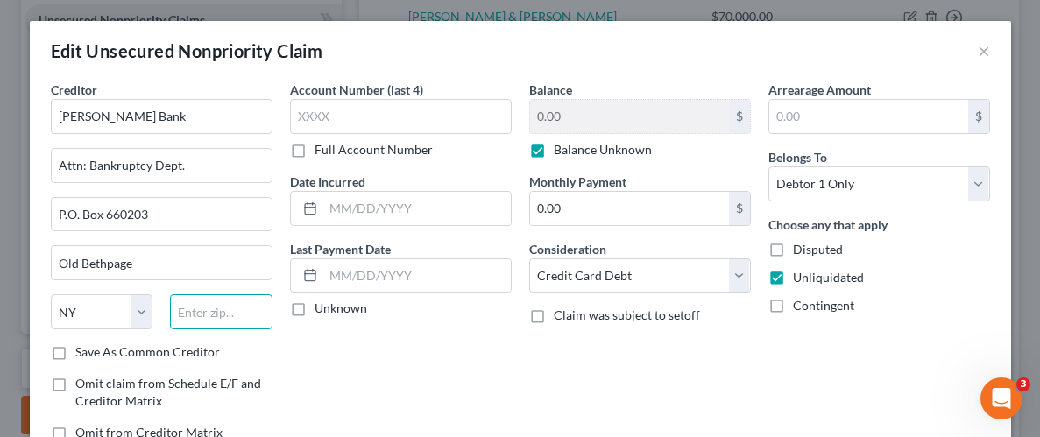
click at [223, 316] on input "text" at bounding box center [221, 311] width 102 height 35
paste input "75266"
click at [376, 350] on div "Account Number (last 4) Full Account Number Date Incurred Last Payment Date Unk…" at bounding box center [400, 268] width 239 height 375
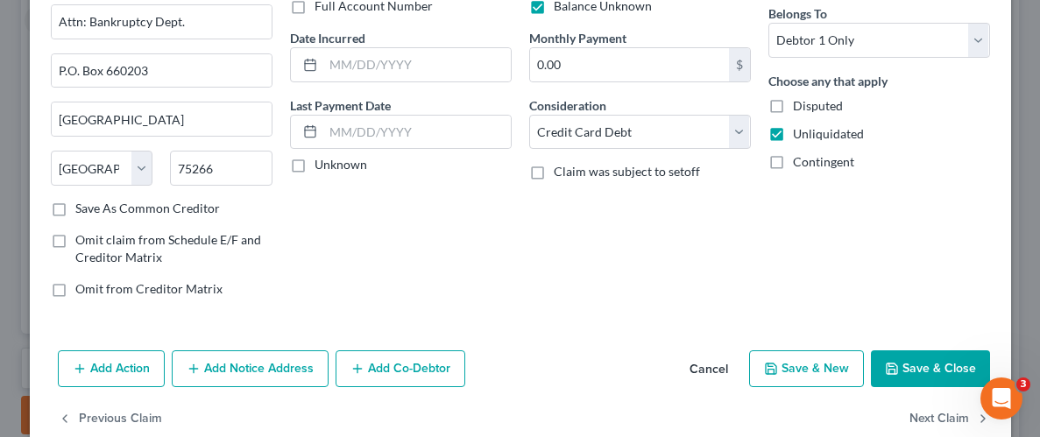
scroll to position [163, 0]
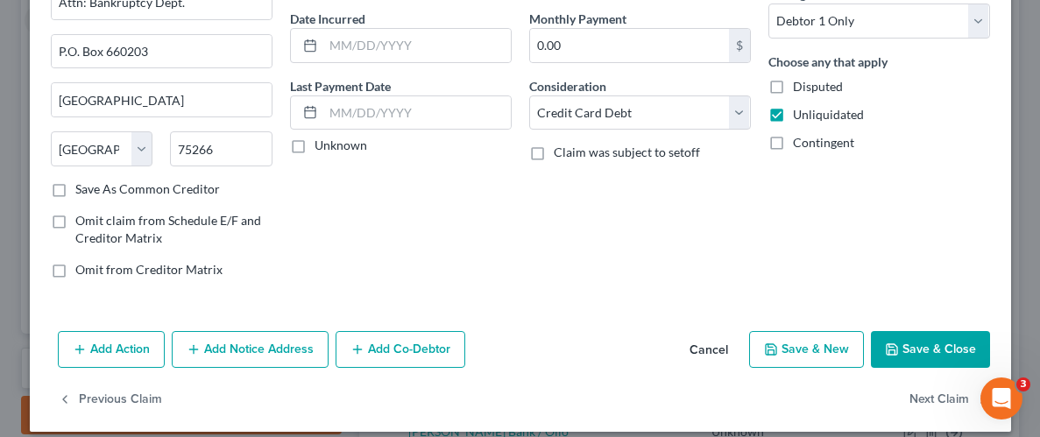
click at [901, 342] on button "Save & Close" at bounding box center [930, 349] width 119 height 37
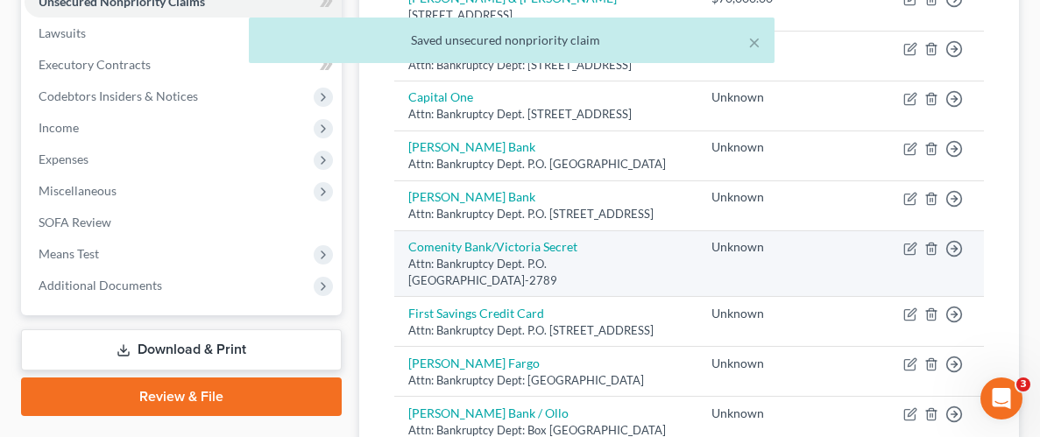
scroll to position [485, 0]
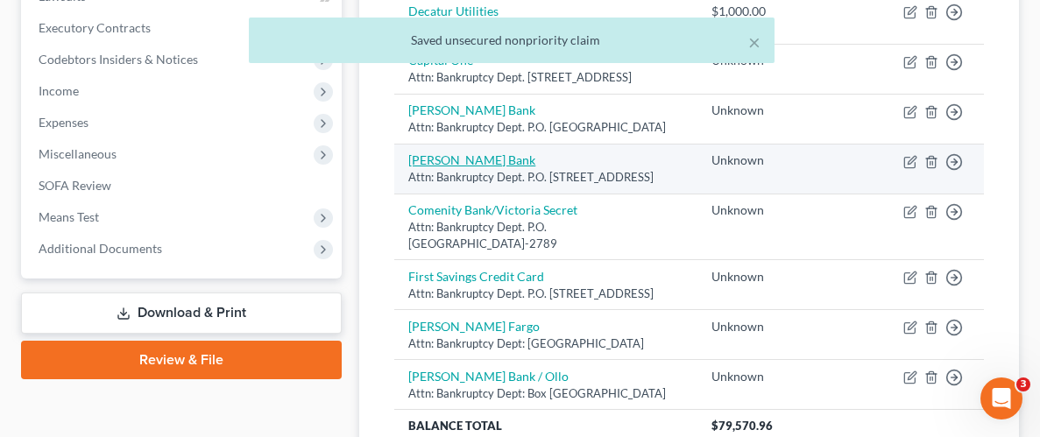
click at [441, 167] on link "[PERSON_NAME] Bank" at bounding box center [471, 159] width 127 height 15
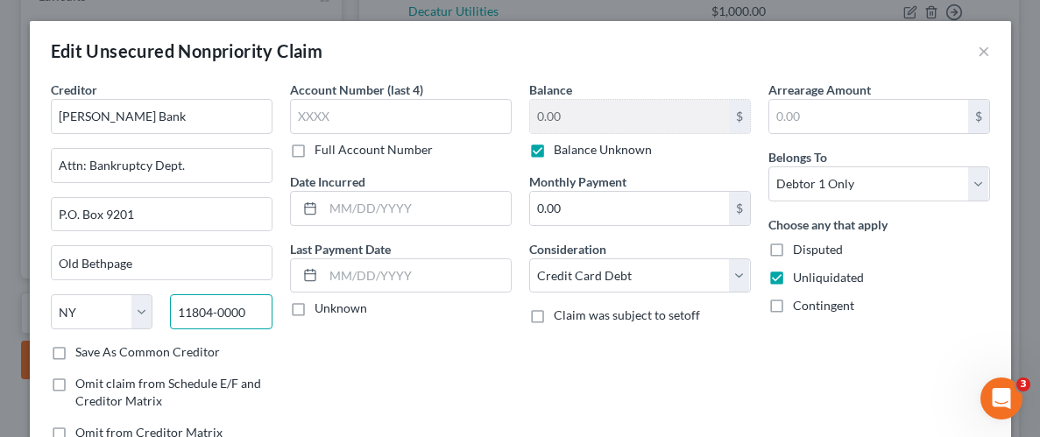
drag, startPoint x: 253, startPoint y: 315, endPoint x: 173, endPoint y: 310, distance: 80.7
click at [173, 310] on input "11804-0000" at bounding box center [221, 311] width 102 height 35
paste input "75266"
click at [275, 361] on div "Creditor * [PERSON_NAME] Bank Attn: Bankruptcy Dept. P.O. [GEOGRAPHIC_DATA] [US…" at bounding box center [161, 268] width 239 height 375
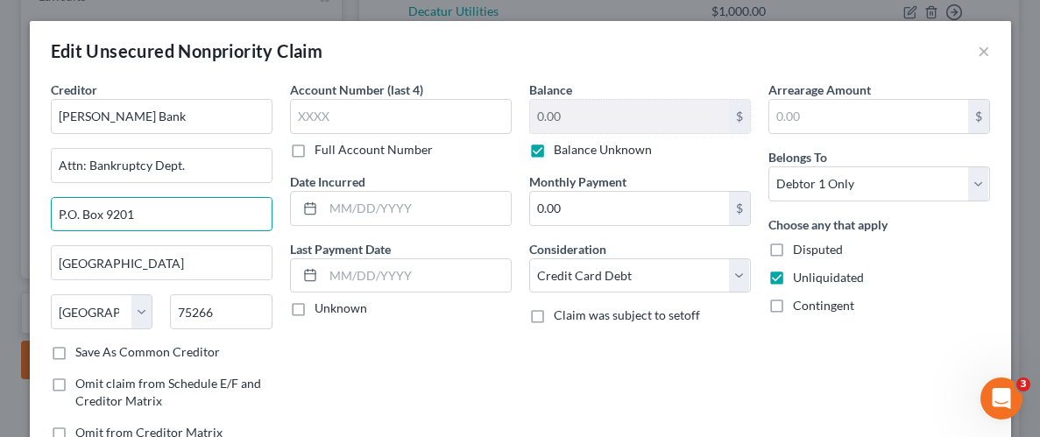
drag, startPoint x: 124, startPoint y: 207, endPoint x: 43, endPoint y: 209, distance: 81.5
click at [43, 209] on div "Creditor * [PERSON_NAME] Bank Attn: Bankruptcy Dept. P.O. [GEOGRAPHIC_DATA] [US…" at bounding box center [161, 268] width 239 height 375
paste input "660203"
click at [326, 381] on div "Account Number (last 4) Full Account Number Date Incurred Last Payment Date Unk…" at bounding box center [400, 268] width 239 height 375
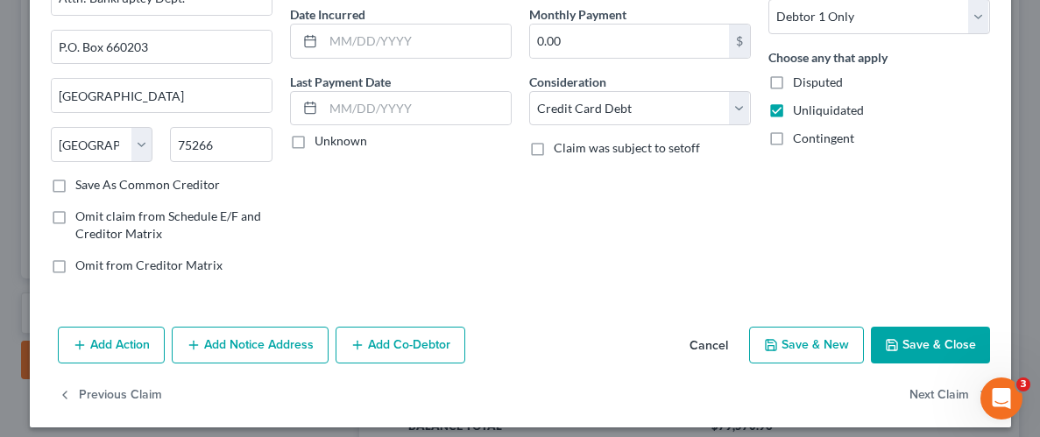
scroll to position [172, 0]
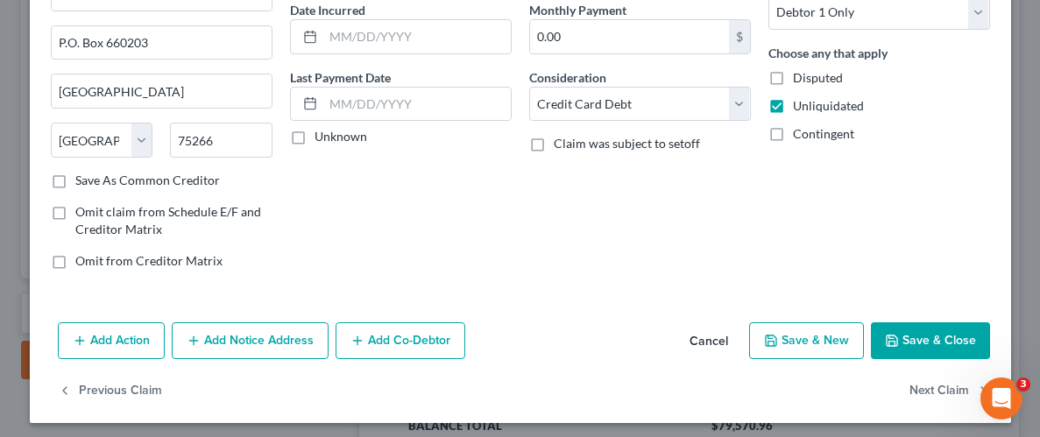
click at [917, 340] on button "Save & Close" at bounding box center [930, 340] width 119 height 37
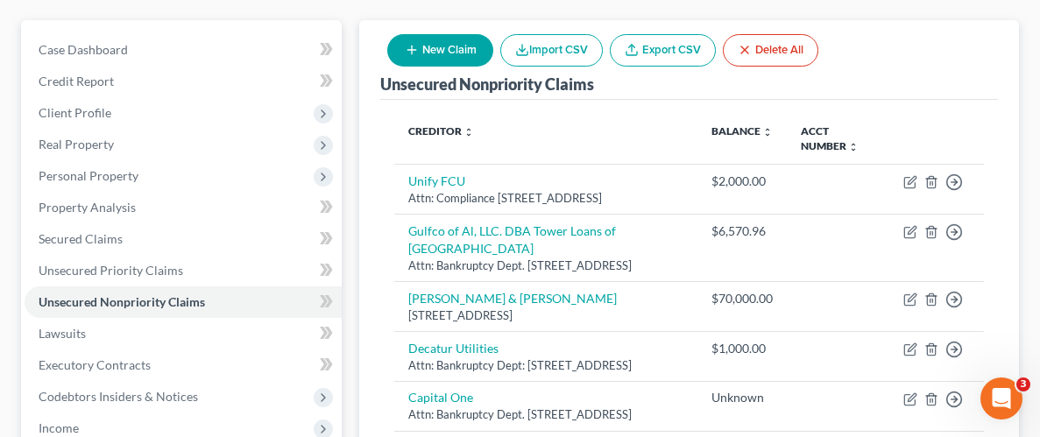
scroll to position [123, 0]
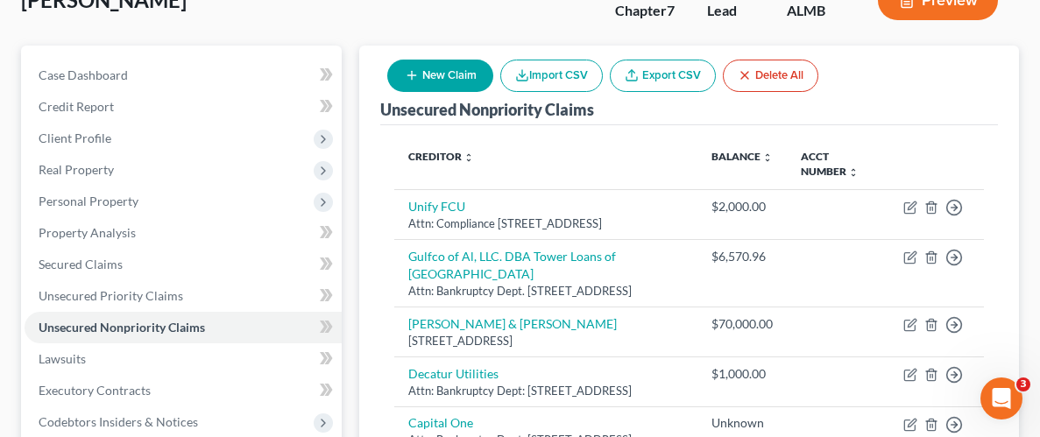
click at [423, 60] on button "New Claim" at bounding box center [440, 76] width 106 height 32
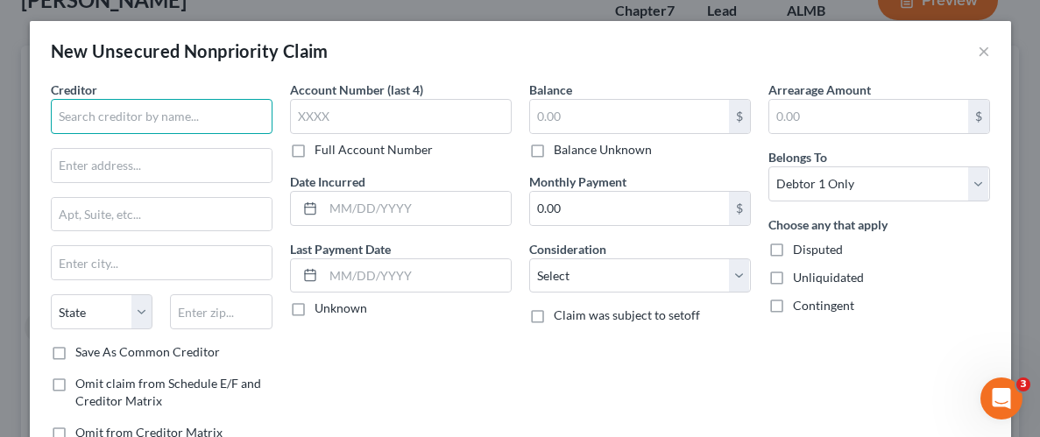
click at [141, 107] on input "text" at bounding box center [162, 116] width 222 height 35
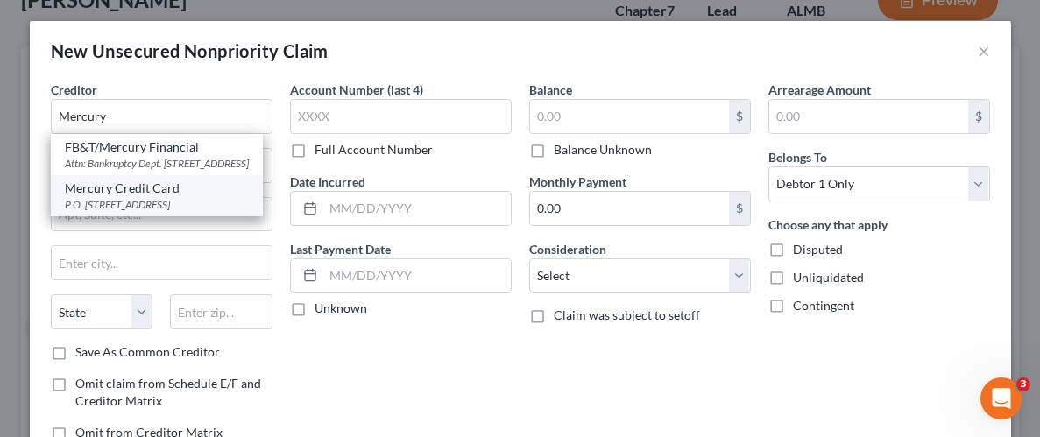
click at [135, 197] on div "Mercury Credit Card" at bounding box center [157, 189] width 184 height 18
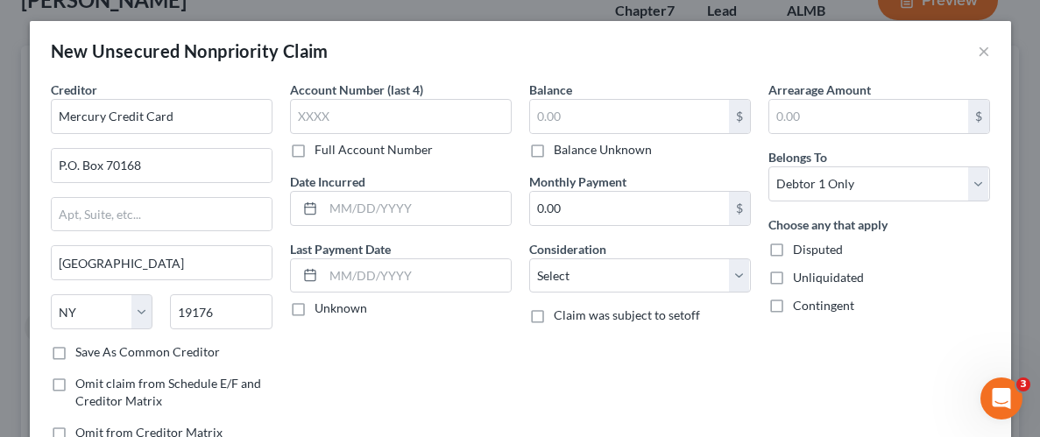
click at [554, 145] on label "Balance Unknown" at bounding box center [603, 150] width 98 height 18
click at [561, 145] on input "Balance Unknown" at bounding box center [566, 146] width 11 height 11
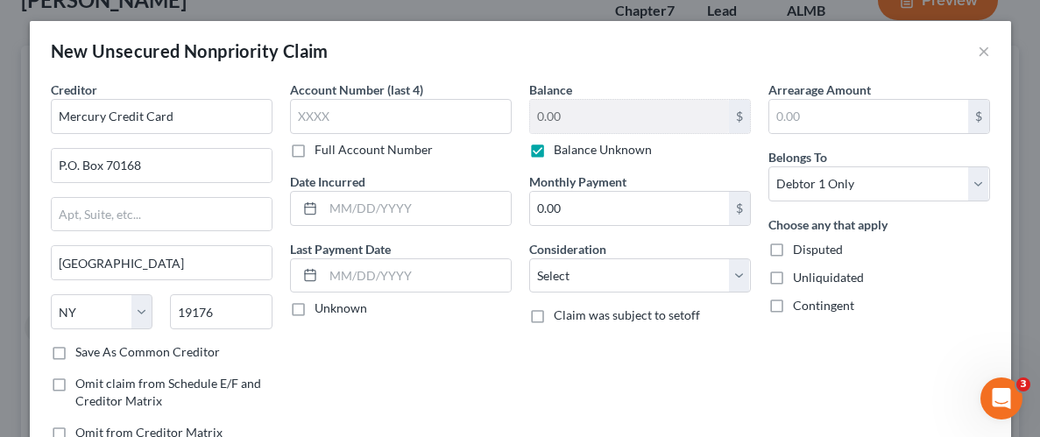
click at [793, 278] on label "Unliquidated" at bounding box center [828, 278] width 71 height 18
click at [800, 278] on input "Unliquidated" at bounding box center [805, 274] width 11 height 11
click at [741, 272] on select "Select Cable / Satellite Services Collection Agency Credit Card Debt Debt Couns…" at bounding box center [640, 275] width 222 height 35
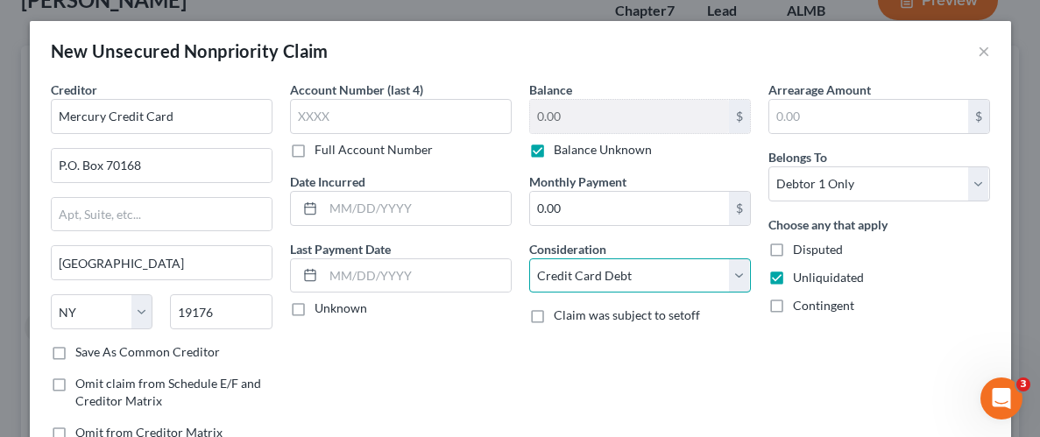
click at [529, 258] on select "Select Cable / Satellite Services Collection Agency Credit Card Debt Debt Couns…" at bounding box center [640, 275] width 222 height 35
click at [801, 354] on div "Arrearage Amount $ Belongs To * Select Debtor 1 Only Debtor 2 Only Debtor 1 And…" at bounding box center [878, 268] width 239 height 375
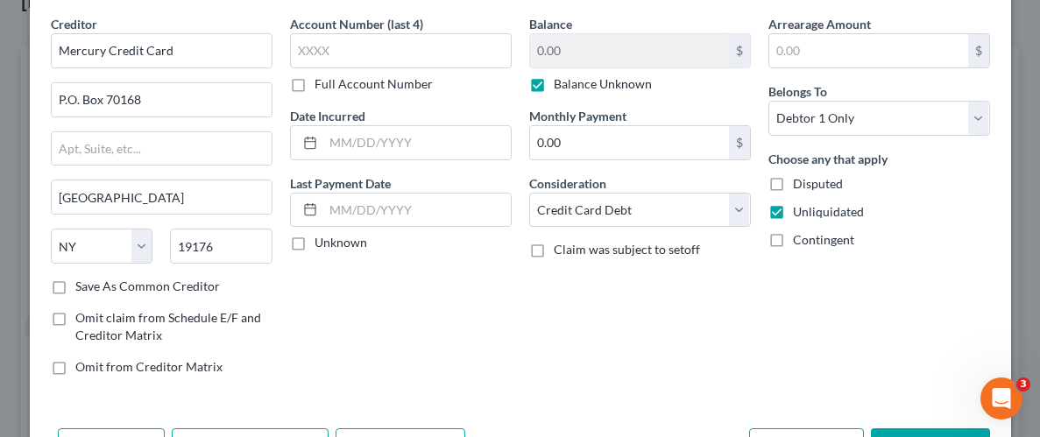
scroll to position [127, 0]
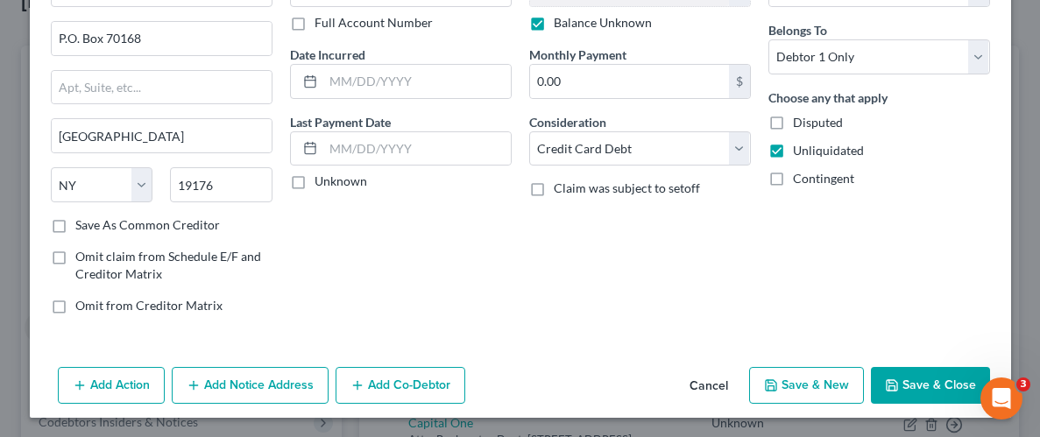
click at [939, 380] on button "Save & Close" at bounding box center [930, 385] width 119 height 37
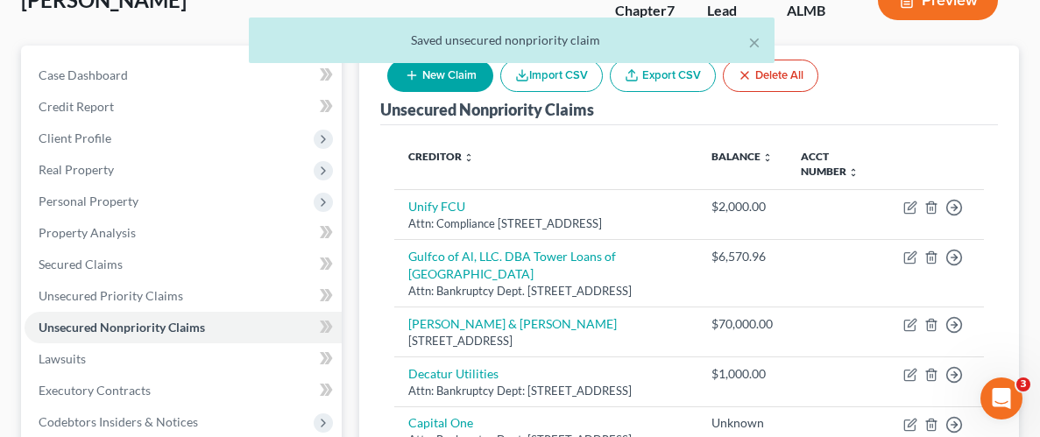
click at [451, 83] on button "New Claim" at bounding box center [440, 76] width 106 height 32
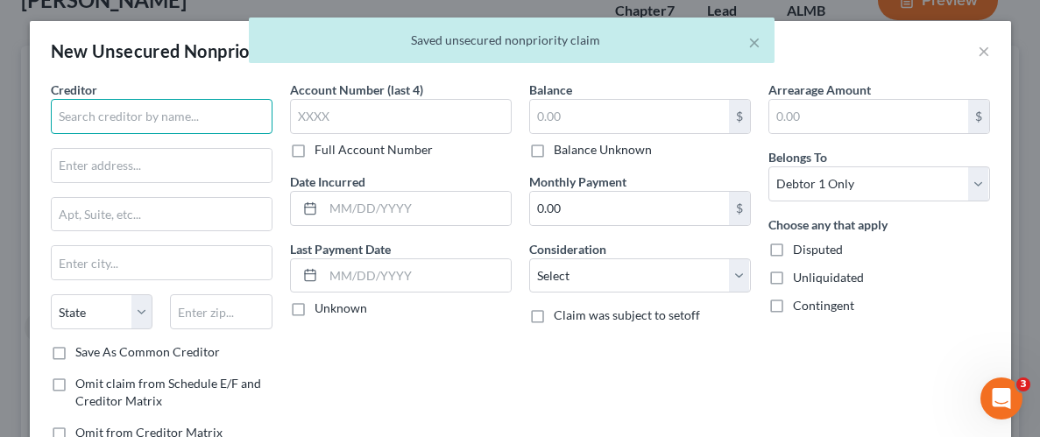
click at [151, 123] on input "text" at bounding box center [162, 116] width 222 height 35
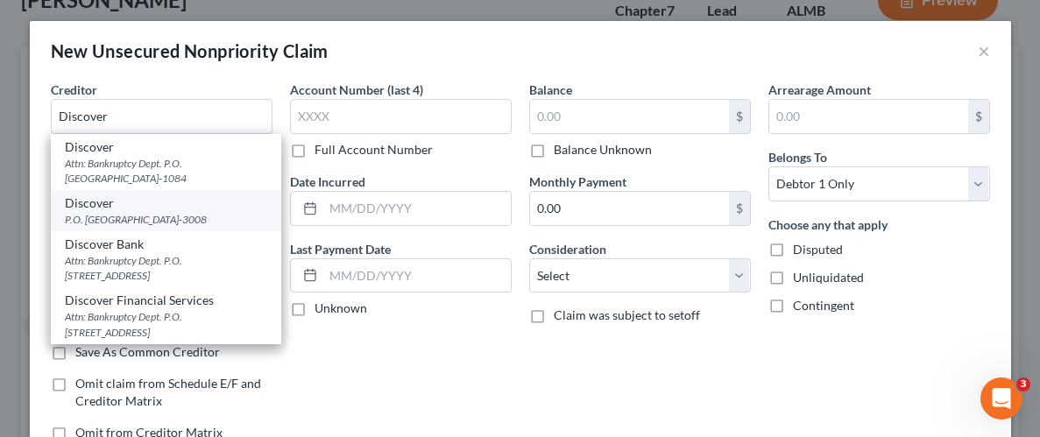
click at [108, 210] on div "Discover" at bounding box center [166, 203] width 202 height 18
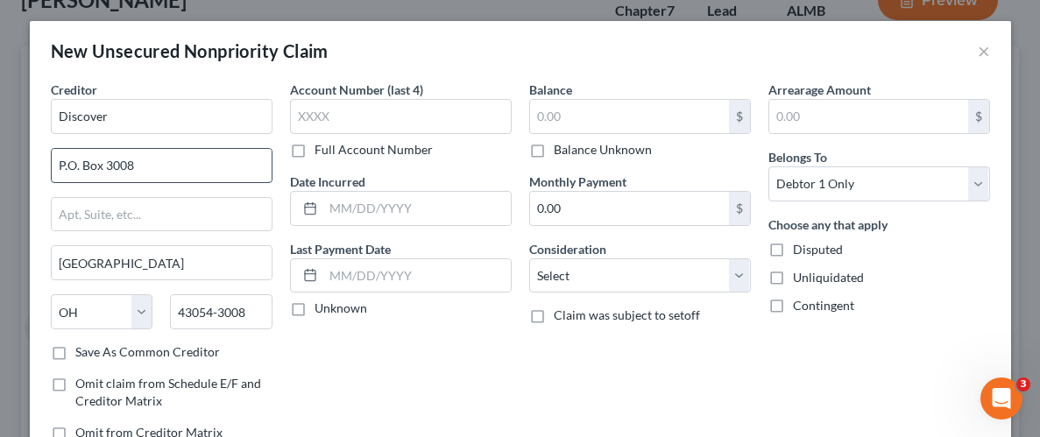
click at [148, 169] on input "P.O. Box 3008" at bounding box center [162, 165] width 220 height 33
click at [391, 393] on div "Account Number (last 4) Full Account Number Date Incurred Last Payment Date Unk…" at bounding box center [400, 268] width 239 height 375
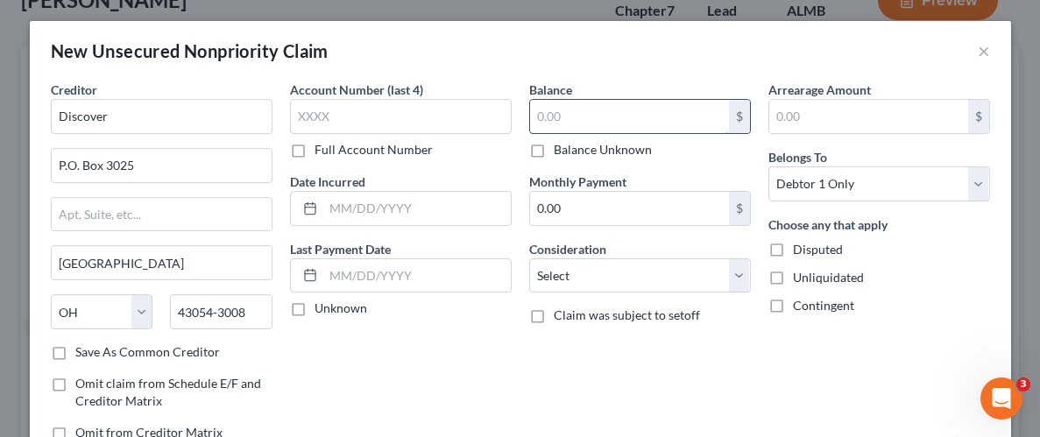
click at [627, 118] on input "text" at bounding box center [629, 116] width 199 height 33
click at [554, 147] on label "Balance Unknown" at bounding box center [603, 150] width 98 height 18
click at [561, 147] on input "Balance Unknown" at bounding box center [566, 146] width 11 height 11
click at [793, 282] on label "Unliquidated" at bounding box center [828, 278] width 71 height 18
click at [800, 280] on input "Unliquidated" at bounding box center [805, 274] width 11 height 11
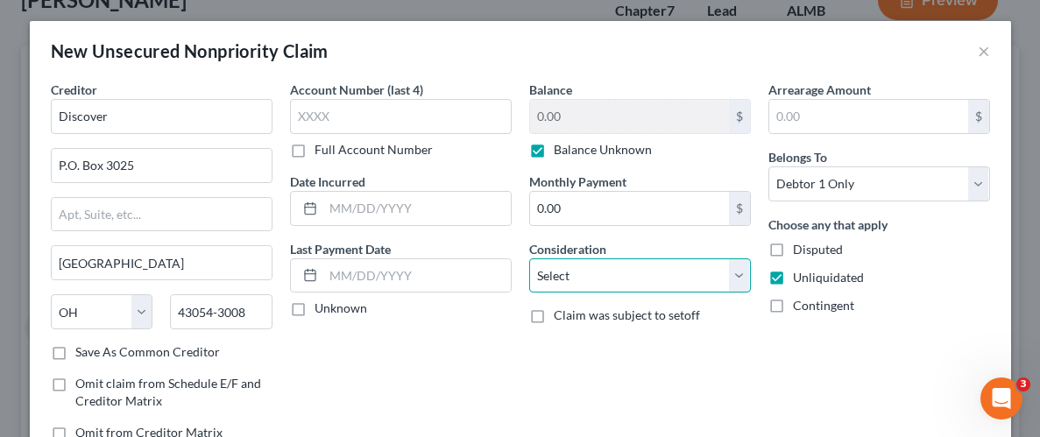
click at [741, 276] on select "Select Cable / Satellite Services Collection Agency Credit Card Debt Debt Couns…" at bounding box center [640, 275] width 222 height 35
click at [529, 258] on select "Select Cable / Satellite Services Collection Agency Credit Card Debt Debt Couns…" at bounding box center [640, 275] width 222 height 35
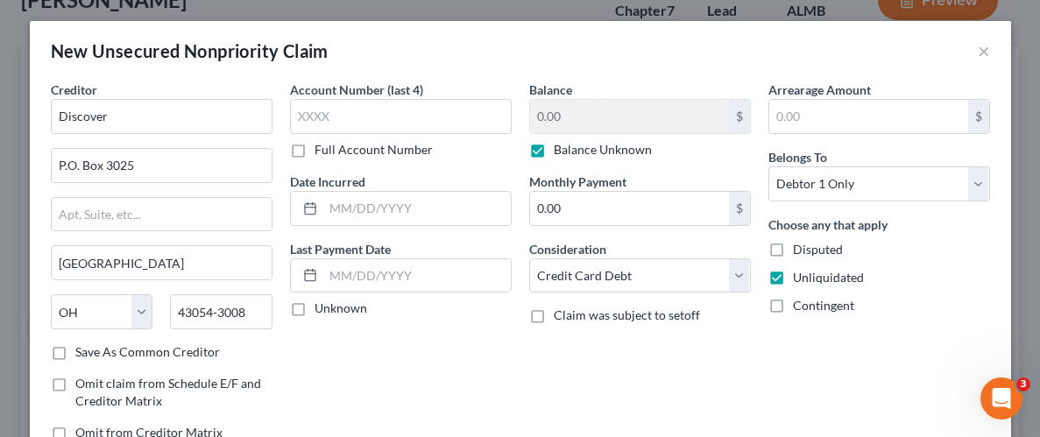
click at [724, 334] on div "Balance 0.00 $ Balance Unknown Balance Undetermined 0.00 $ Balance Unknown Mont…" at bounding box center [639, 268] width 239 height 375
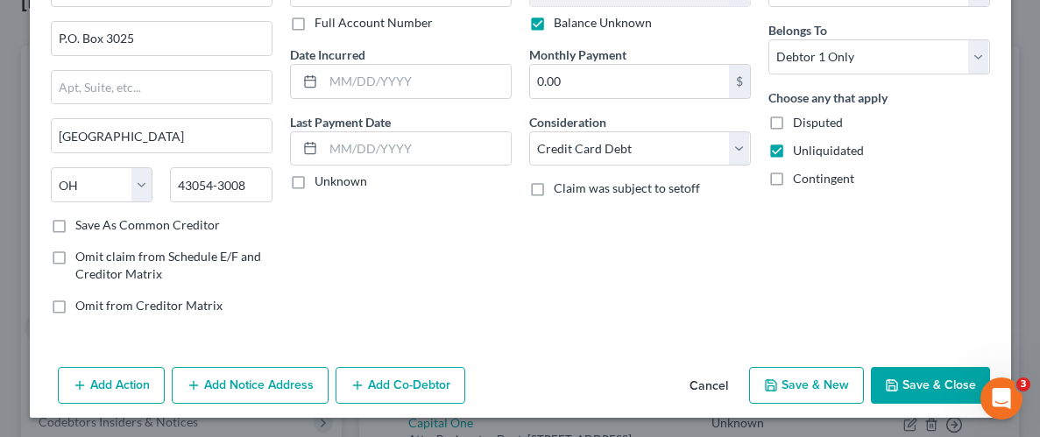
click at [928, 380] on button "Save & Close" at bounding box center [930, 385] width 119 height 37
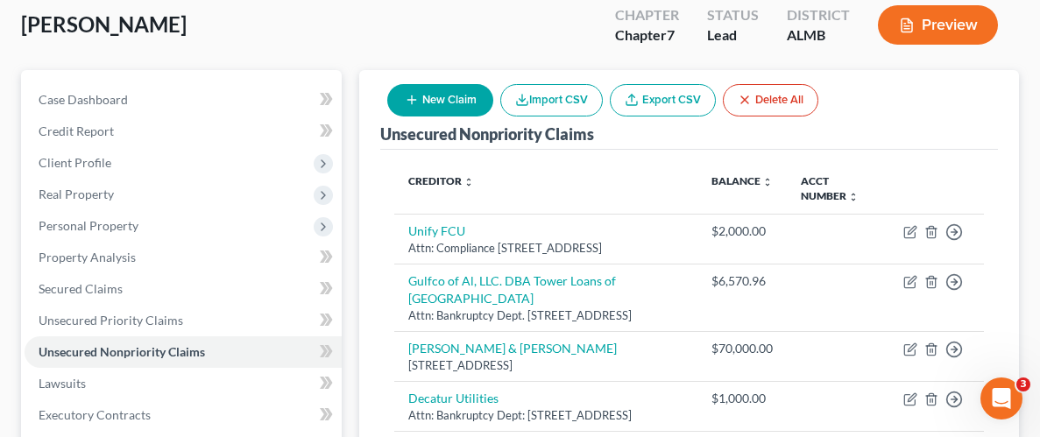
scroll to position [0, 0]
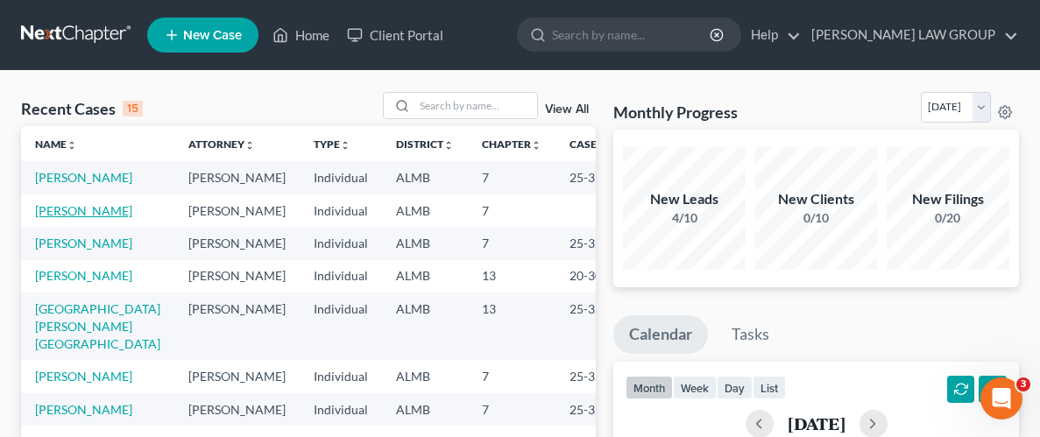
click at [115, 211] on link "[PERSON_NAME]" at bounding box center [83, 210] width 97 height 15
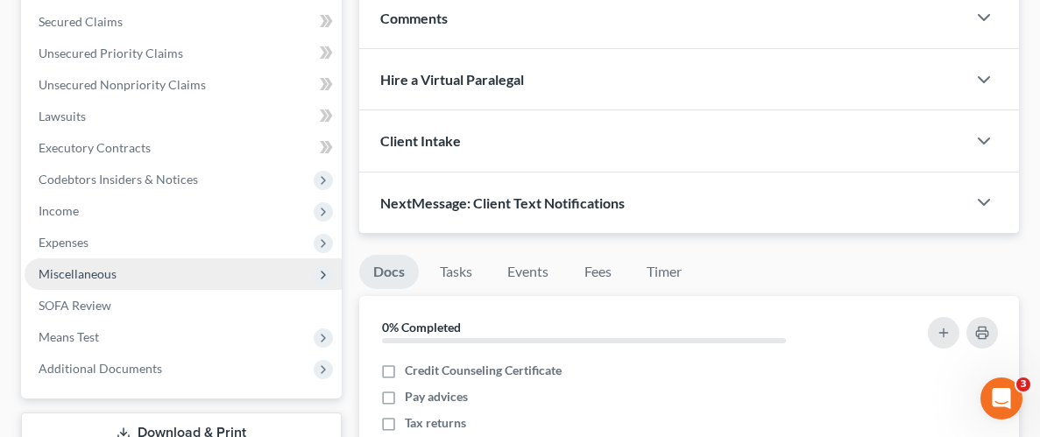
scroll to position [377, 0]
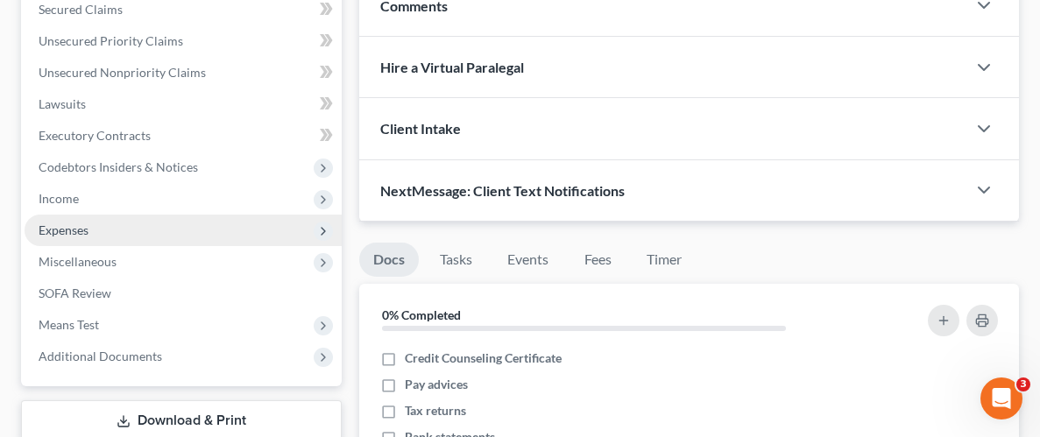
click at [86, 232] on span "Expenses" at bounding box center [64, 229] width 50 height 15
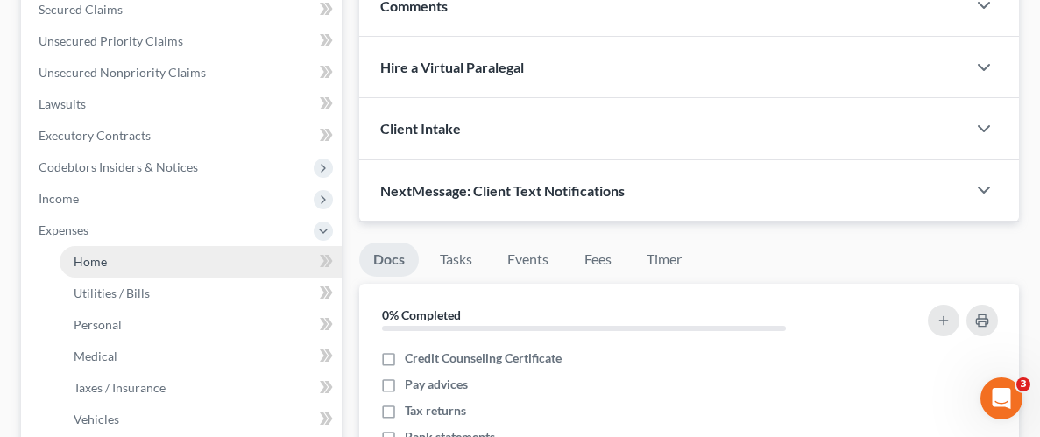
click at [98, 259] on span "Home" at bounding box center [90, 261] width 33 height 15
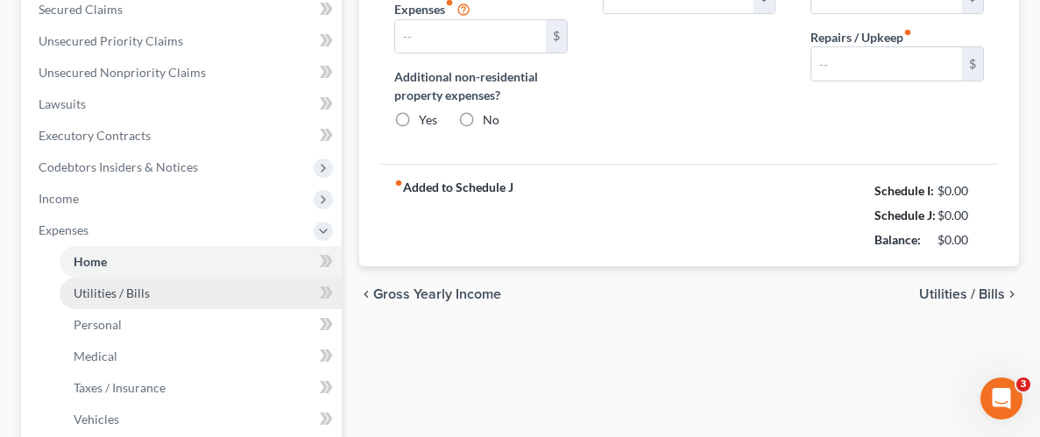
type input "0.00"
radio input "true"
type input "0.00"
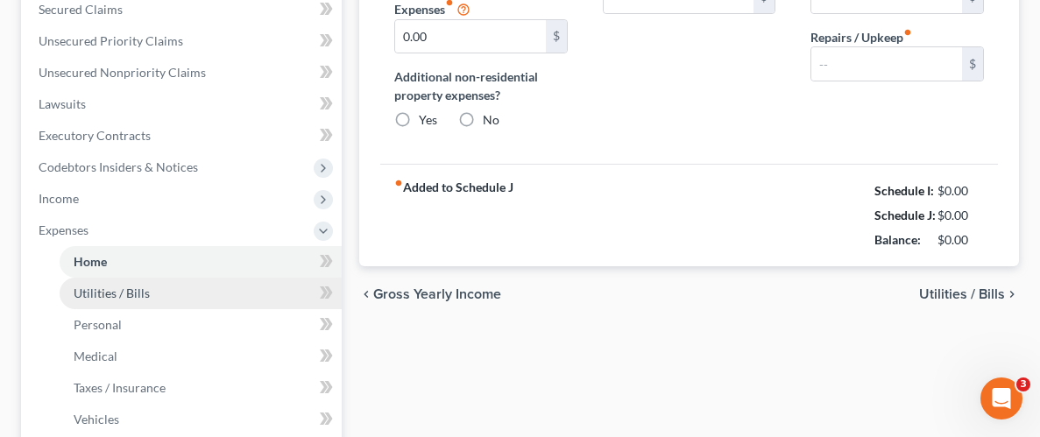
type input "0.00"
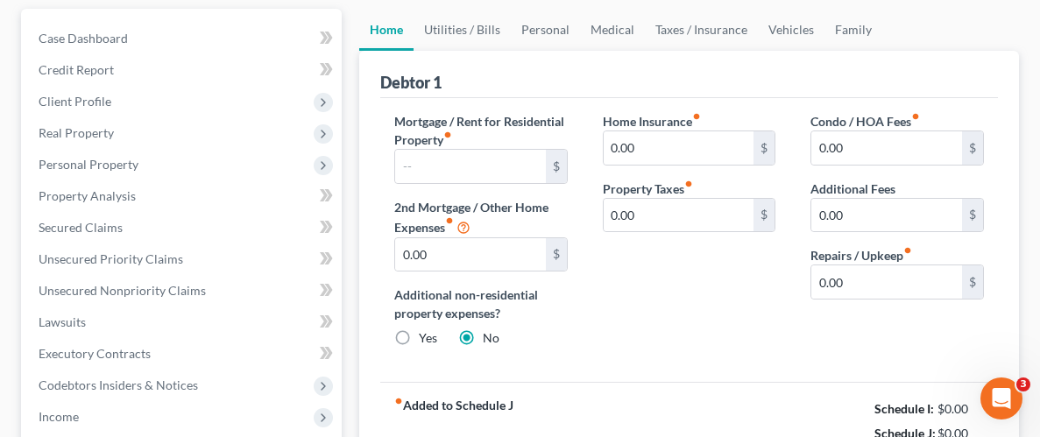
scroll to position [160, 0]
click at [501, 175] on input "text" at bounding box center [470, 165] width 151 height 33
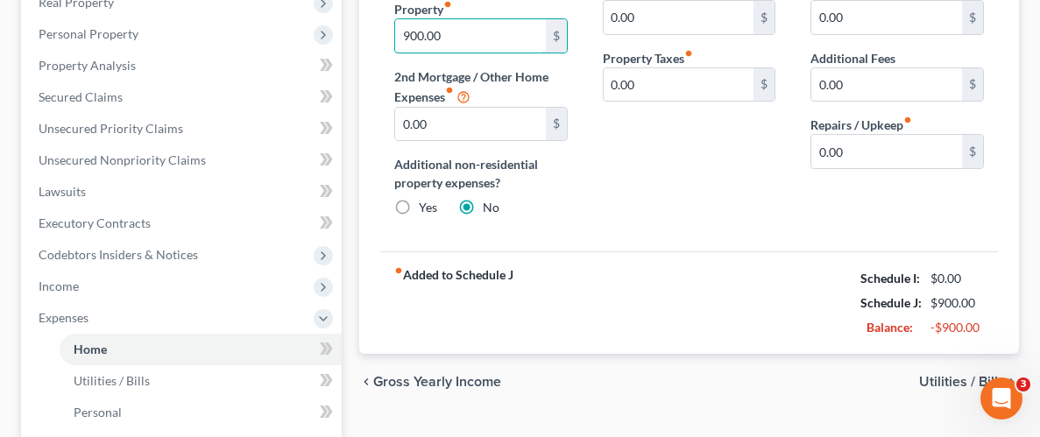
scroll to position [291, 0]
type input "900.00"
click at [935, 381] on span "Utilities / Bills" at bounding box center [962, 381] width 86 height 14
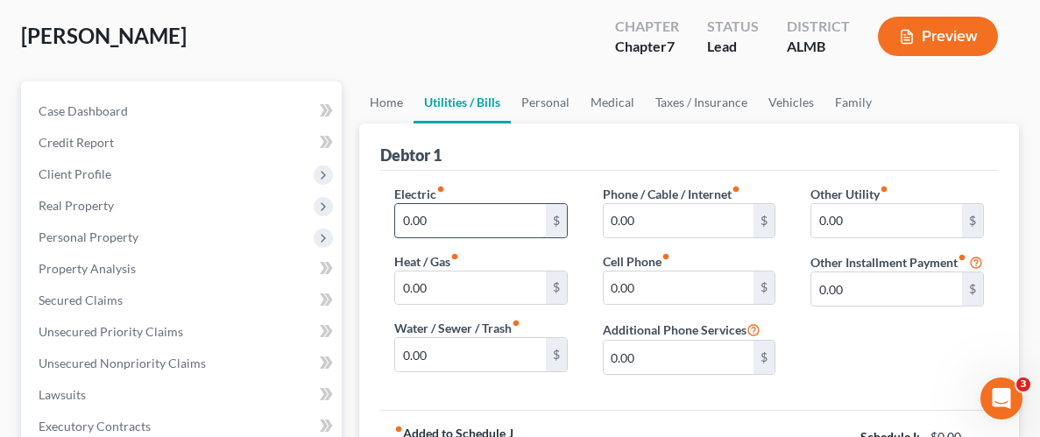
scroll to position [91, 0]
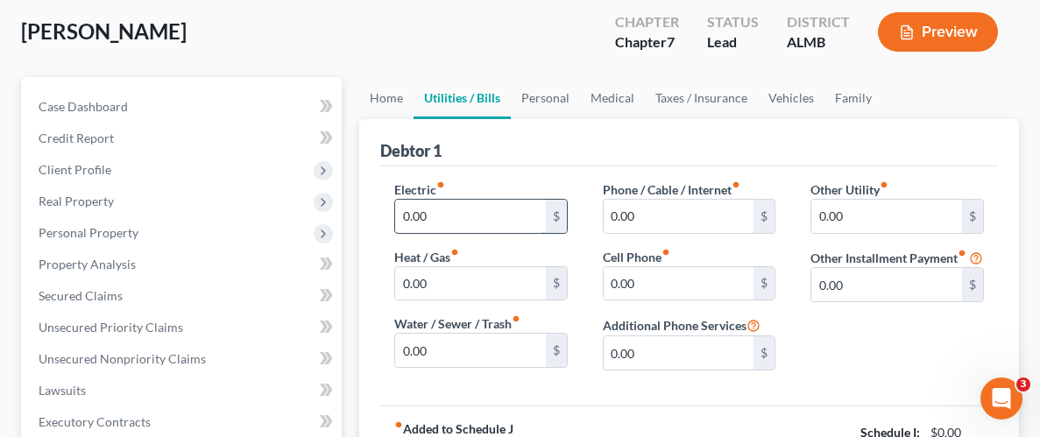
click at [539, 206] on input "0.00" at bounding box center [470, 216] width 151 height 33
type input "250.00"
click at [456, 286] on input "0.00" at bounding box center [470, 283] width 151 height 33
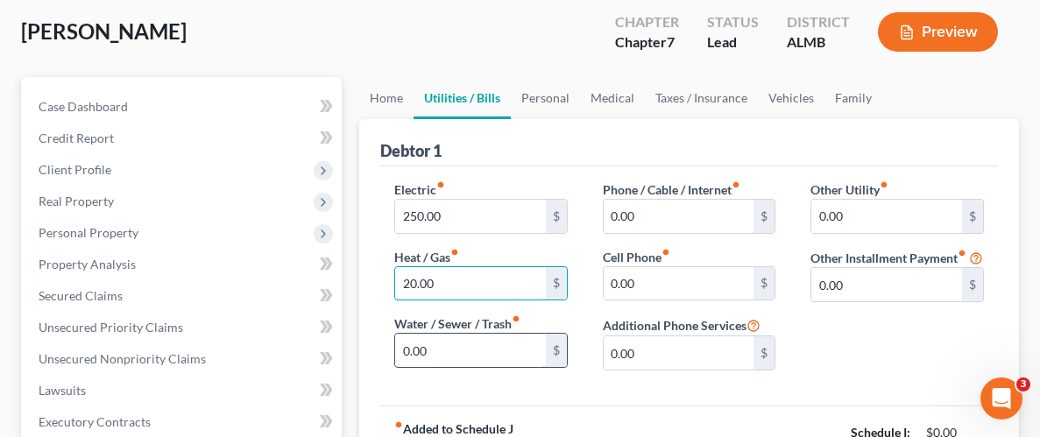
type input "20.00"
click at [462, 349] on input "0.00" at bounding box center [470, 350] width 151 height 33
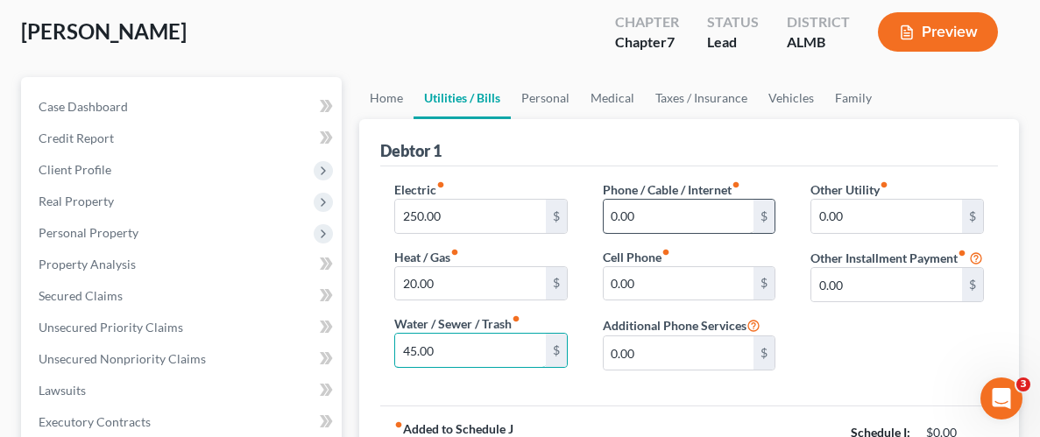
type input "45.00"
click at [712, 211] on input "0.00" at bounding box center [678, 216] width 151 height 33
type input "100.00"
